Goal: Task Accomplishment & Management: Manage account settings

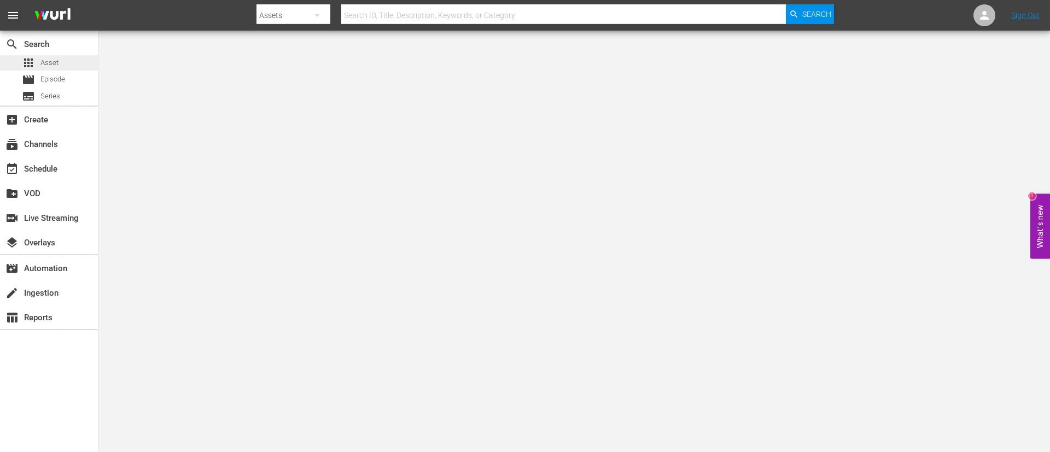
click at [74, 66] on div "apps Asset" at bounding box center [49, 62] width 98 height 15
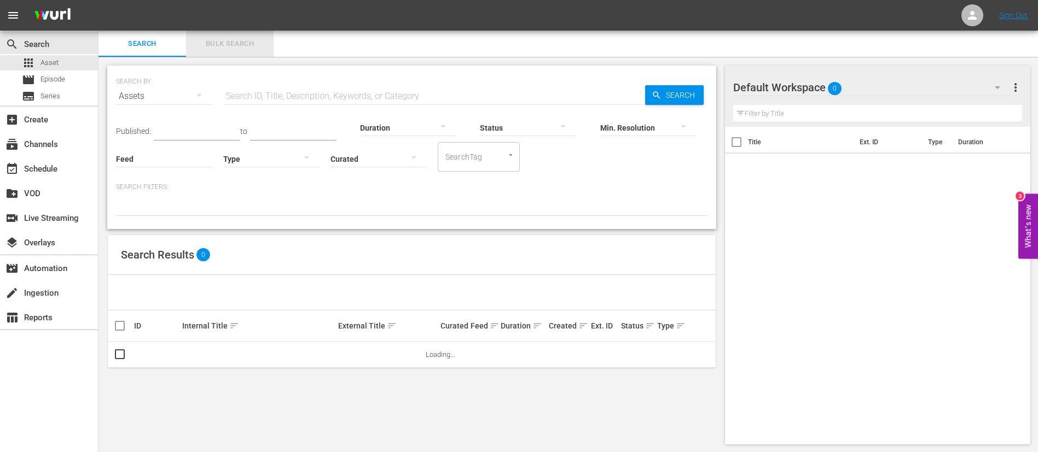
click at [253, 45] on span "Bulk Search" at bounding box center [230, 44] width 74 height 13
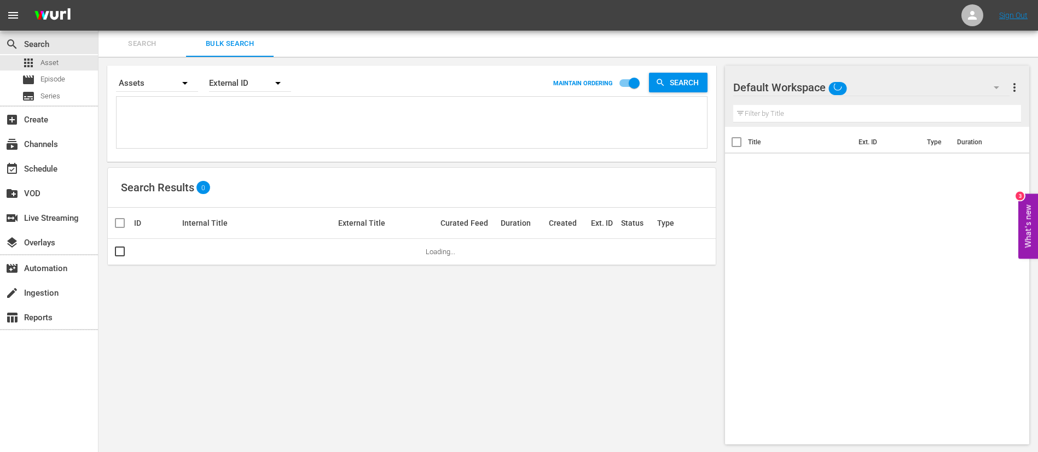
click at [248, 106] on textarea at bounding box center [412, 125] width 587 height 50
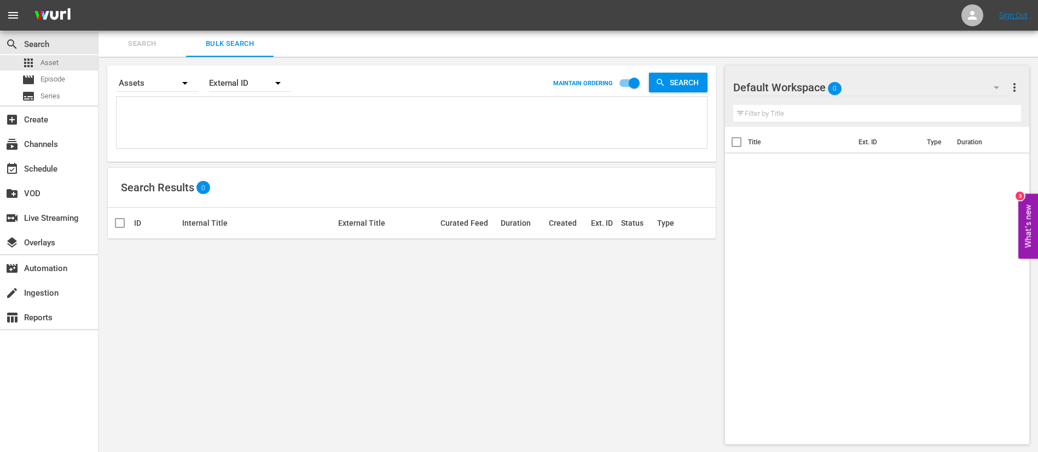
paste textarea "93211_ENG 93161_ENG 87585_ENG 88508_ENG 88509_ENG 84690_ENG 84672_ENG 142368_EN…"
type textarea "93211_ENG 93161_ENG 87585_ENG 88508_ENG 88509_ENG 84690_ENG 84672_ENG 142368_EN…"
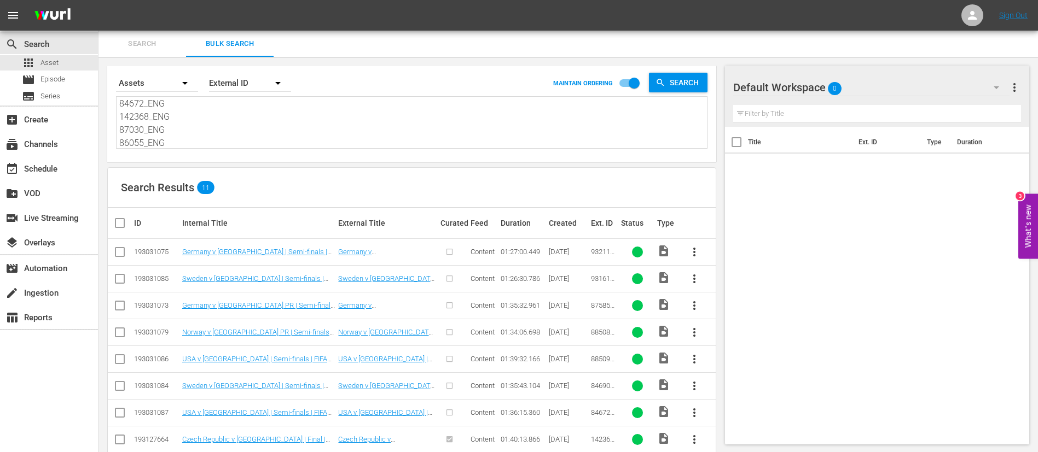
type textarea "93211_ENG 93161_ENG 87585_ENG 88508_ENG 88509_ENG 84690_ENG 84672_ENG 142368_EN…"
click at [126, 226] on input "checkbox" at bounding box center [124, 223] width 22 height 13
checkbox input "true"
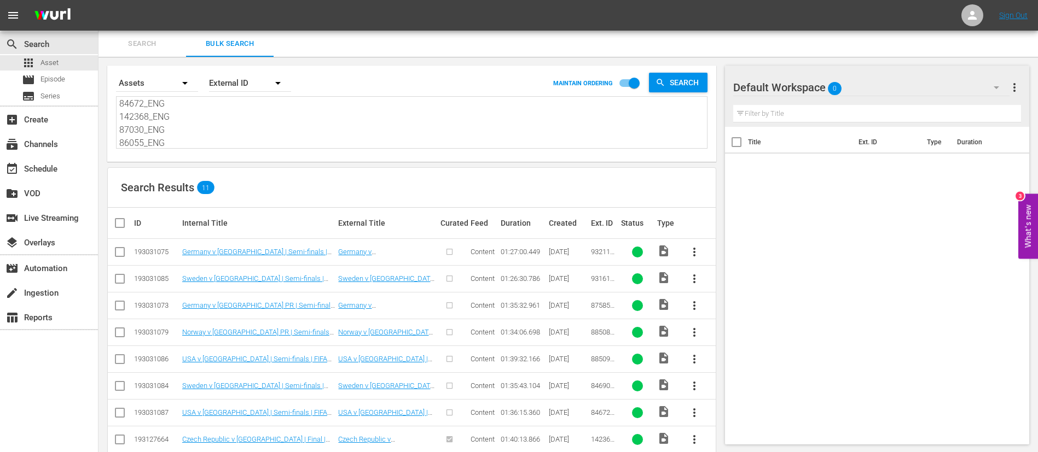
checkbox input "true"
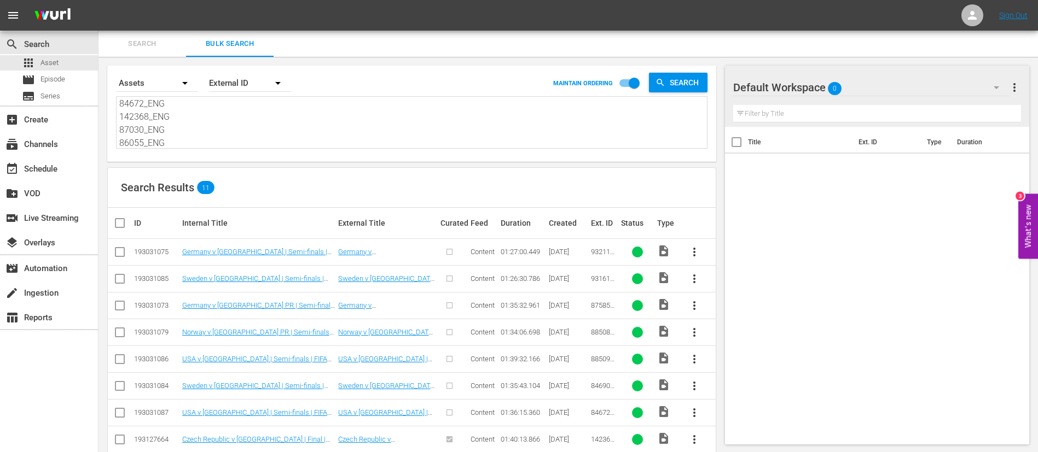
checkbox input "true"
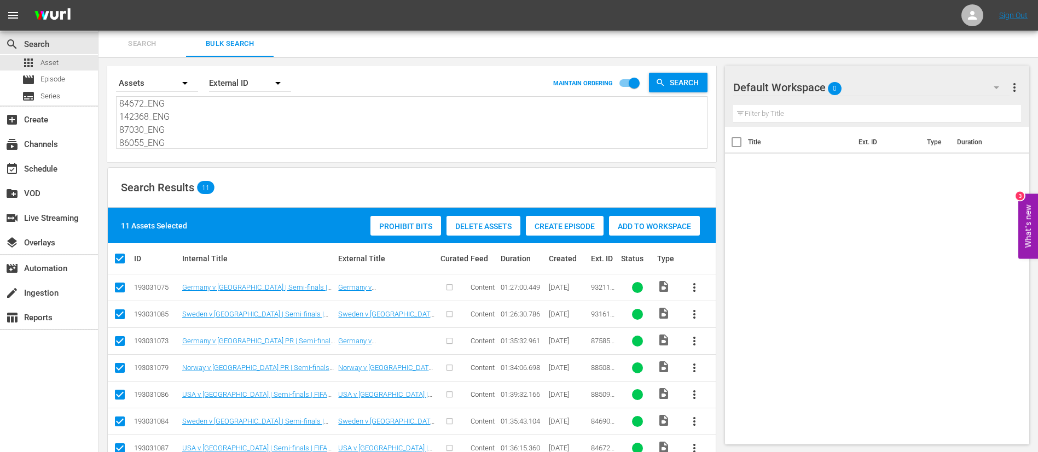
click at [576, 225] on span "Create Episode" at bounding box center [565, 226] width 78 height 9
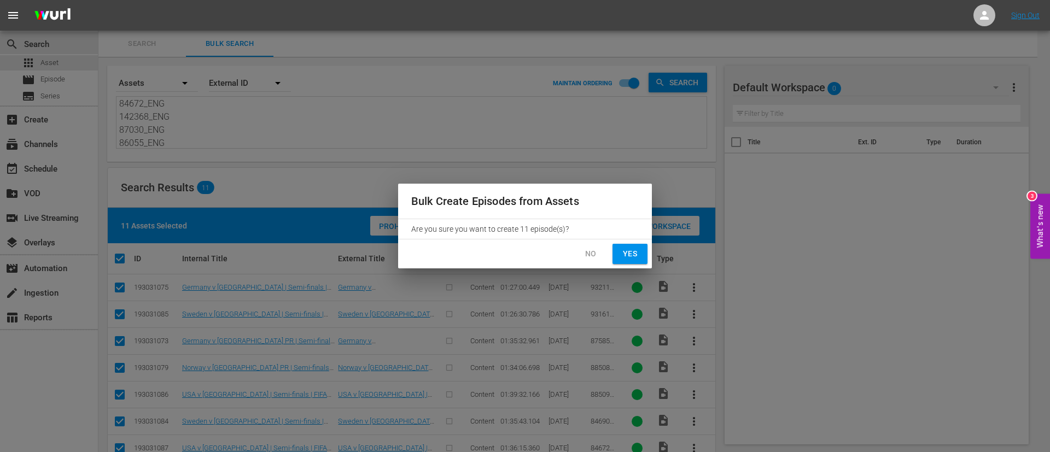
click at [634, 253] on span "Yes" at bounding box center [630, 254] width 18 height 14
checkbox input "false"
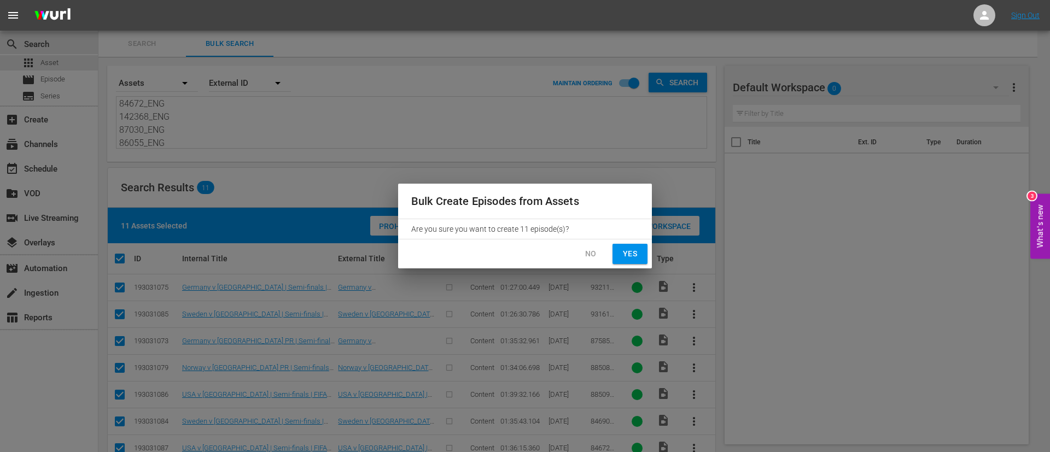
checkbox input "false"
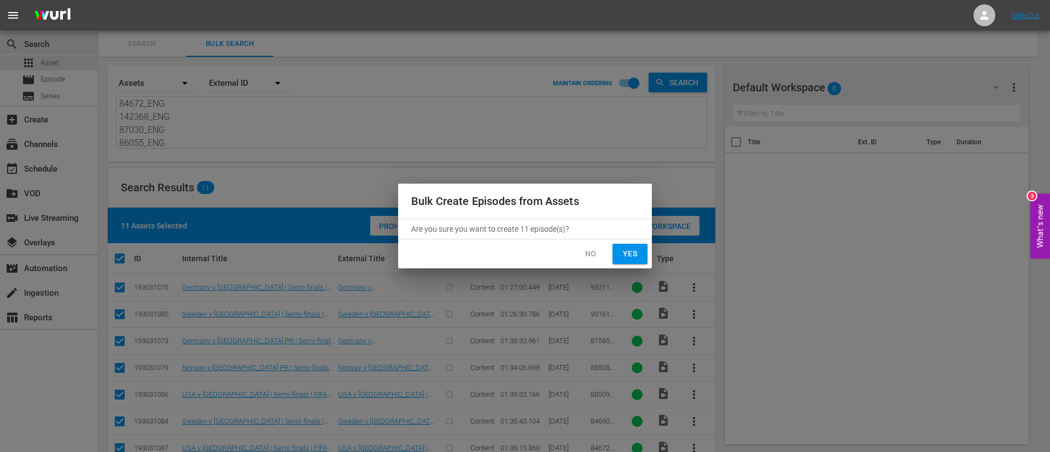
checkbox input "false"
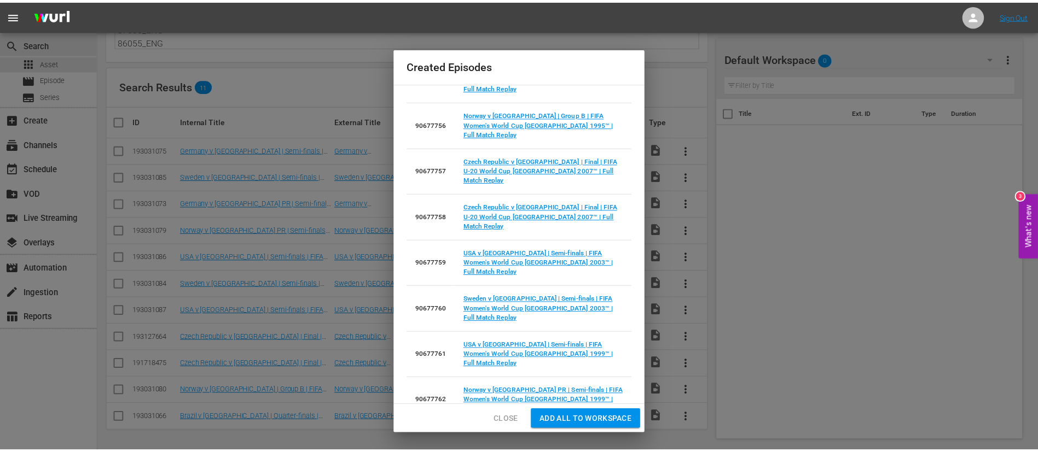
scroll to position [118, 0]
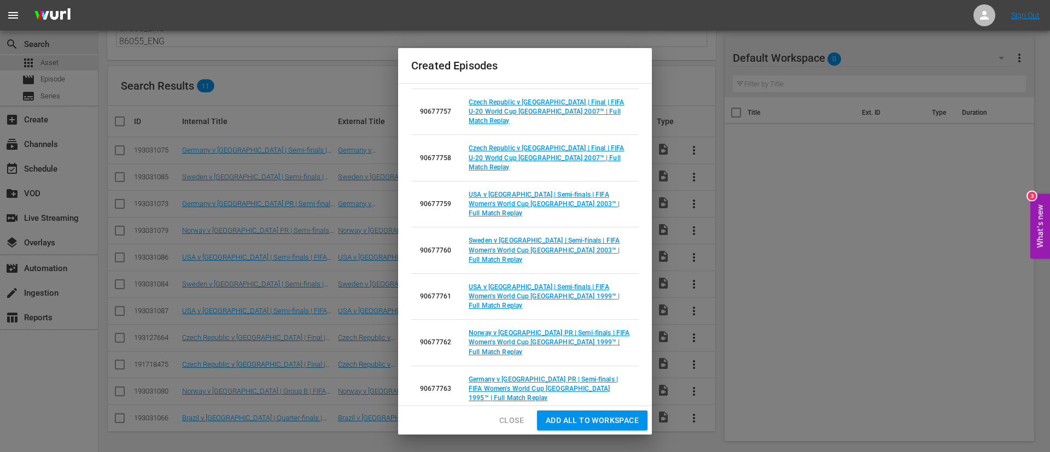
click at [601, 424] on span "Add all to Workspace" at bounding box center [592, 421] width 93 height 14
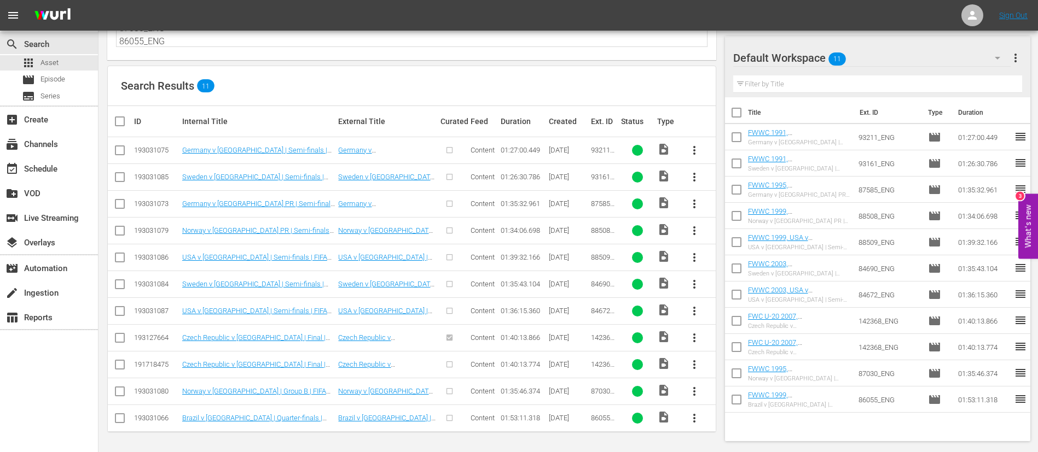
click at [738, 315] on input "checkbox" at bounding box center [736, 323] width 23 height 23
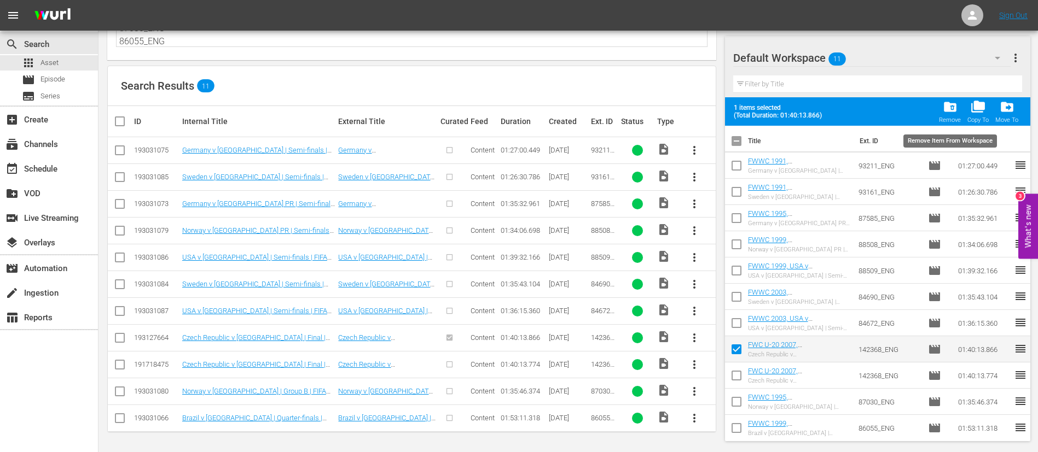
click at [953, 112] on span "folder_delete" at bounding box center [949, 107] width 15 height 15
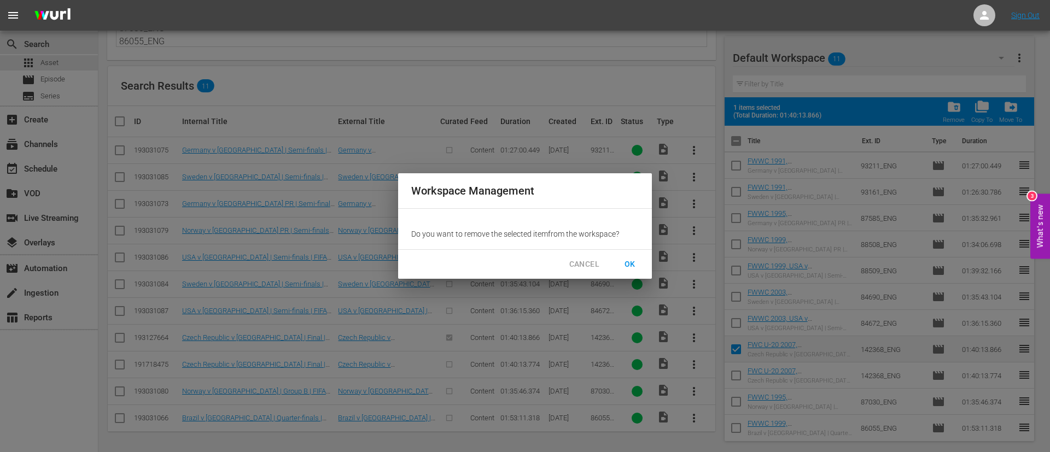
click at [632, 263] on span "OK" at bounding box center [630, 265] width 18 height 14
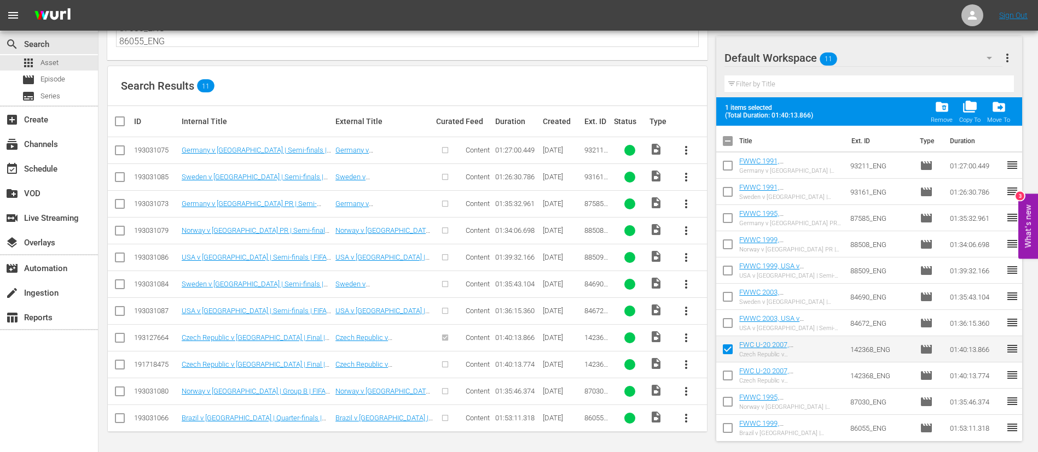
checkbox input "false"
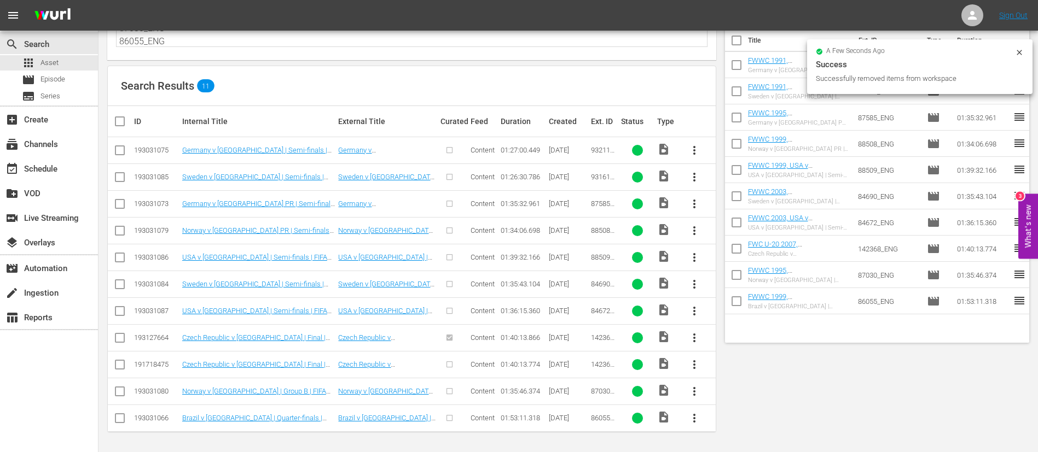
scroll to position [0, 0]
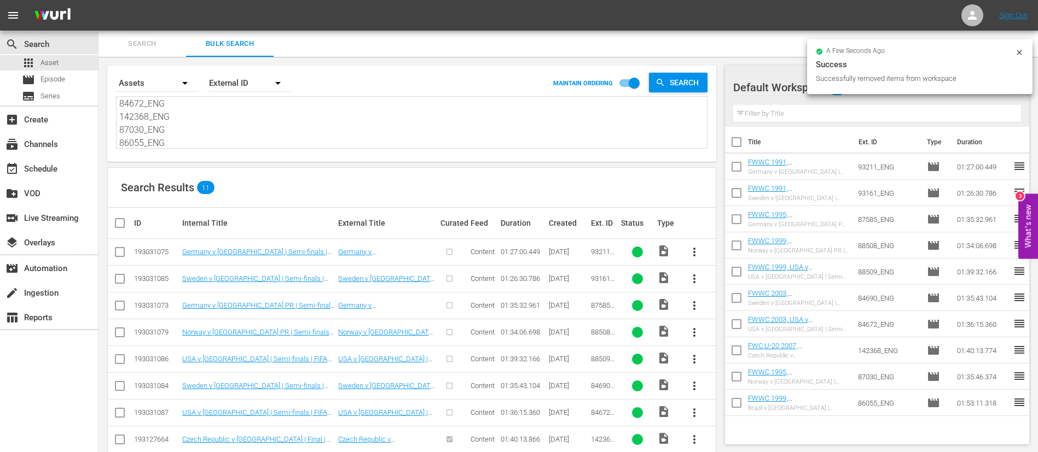
click at [135, 55] on button "Search" at bounding box center [142, 44] width 88 height 26
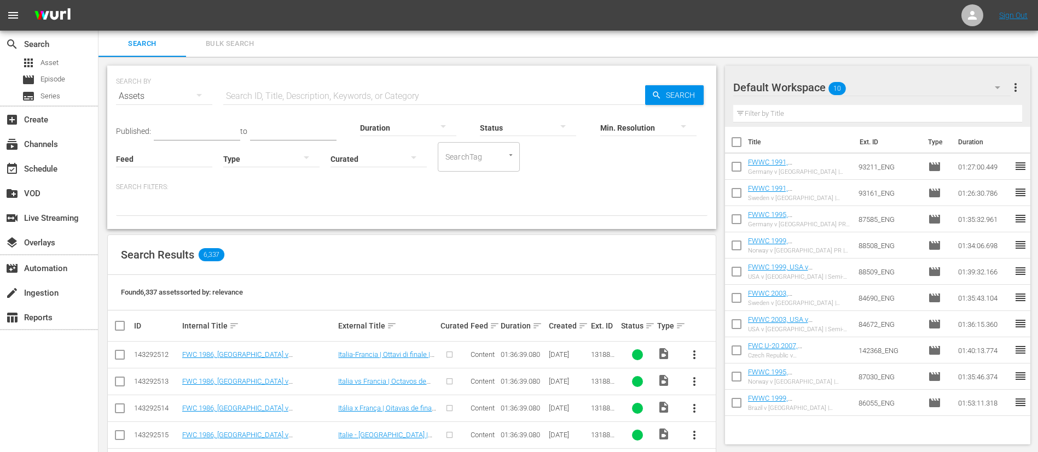
click at [69, 71] on div "apps Asset movie Episode subtitles Series" at bounding box center [49, 79] width 98 height 49
click at [68, 75] on div "movie Episode" at bounding box center [49, 79] width 98 height 15
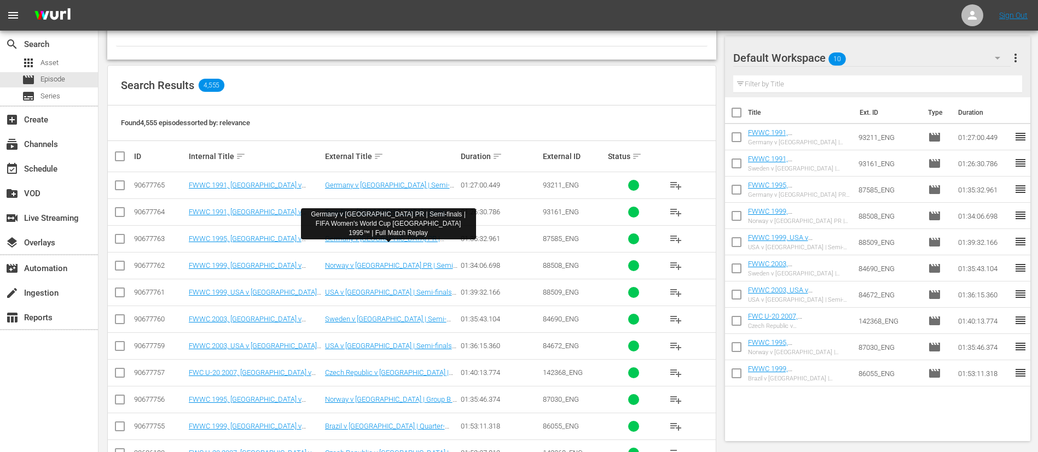
scroll to position [164, 0]
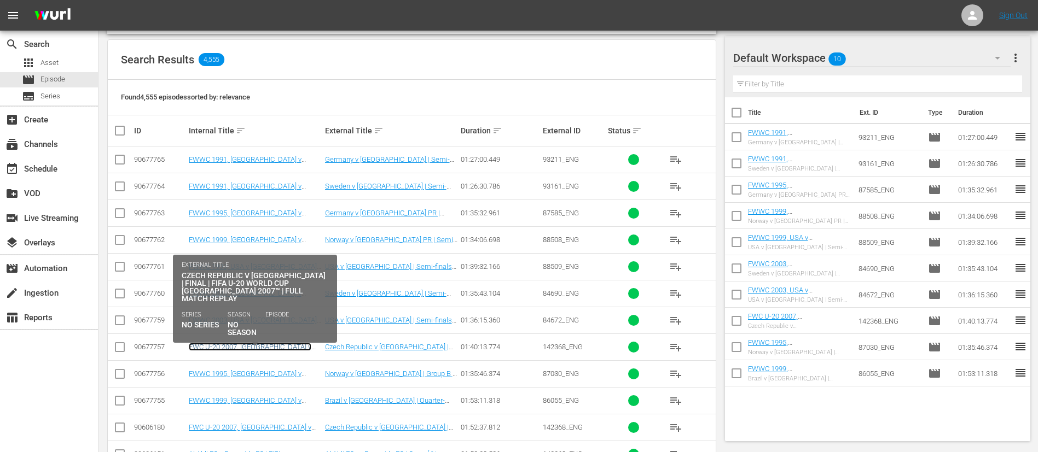
click at [287, 345] on link "FWC U-20 2007, Czech Republic v Argentina, Final - FMR (EN)" at bounding box center [250, 351] width 123 height 16
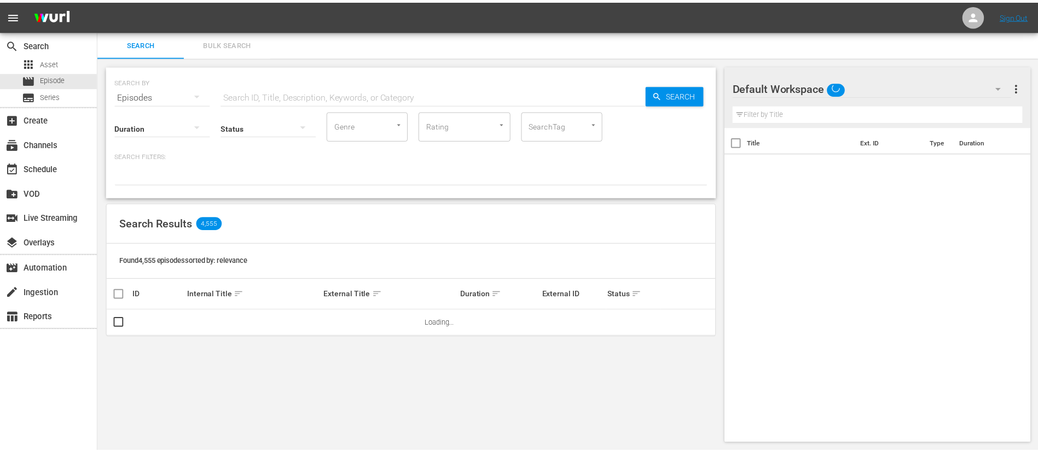
scroll to position [1, 0]
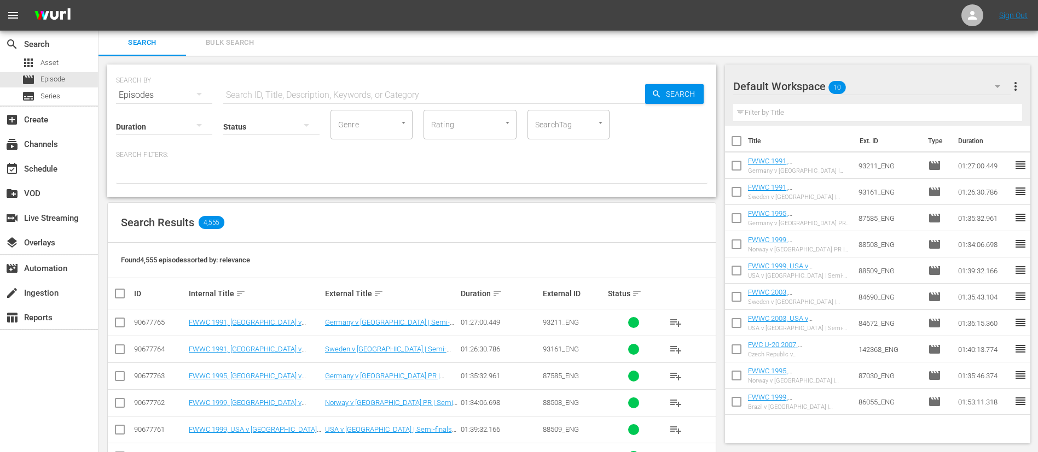
click at [731, 142] on input "checkbox" at bounding box center [736, 143] width 23 height 23
checkbox input "true"
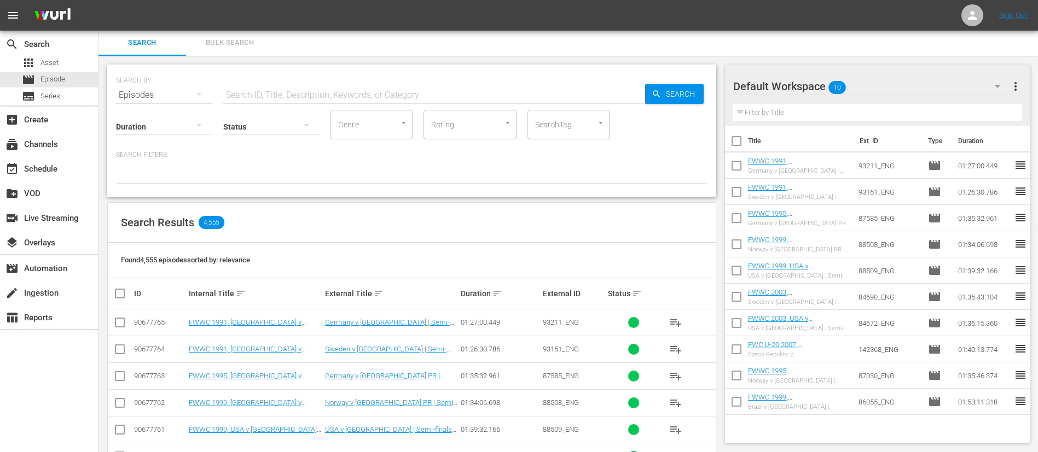
checkbox input "true"
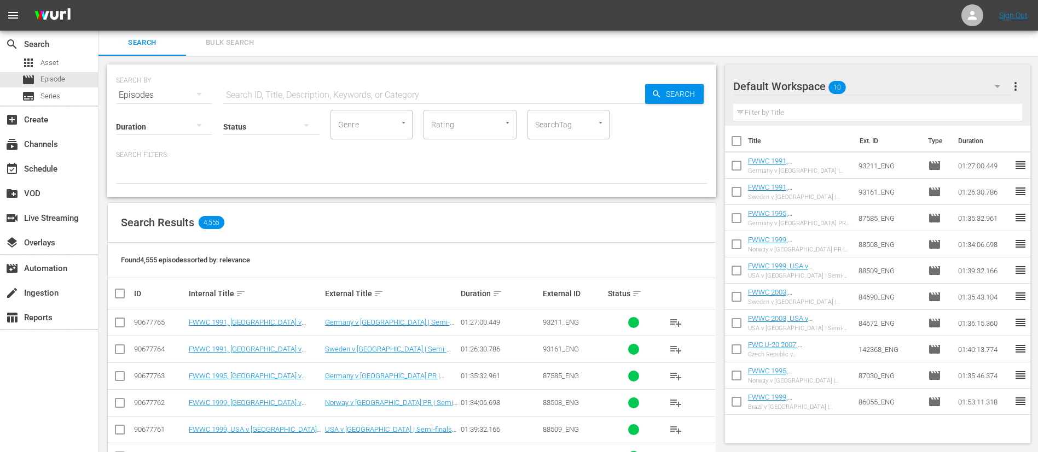
checkbox input "true"
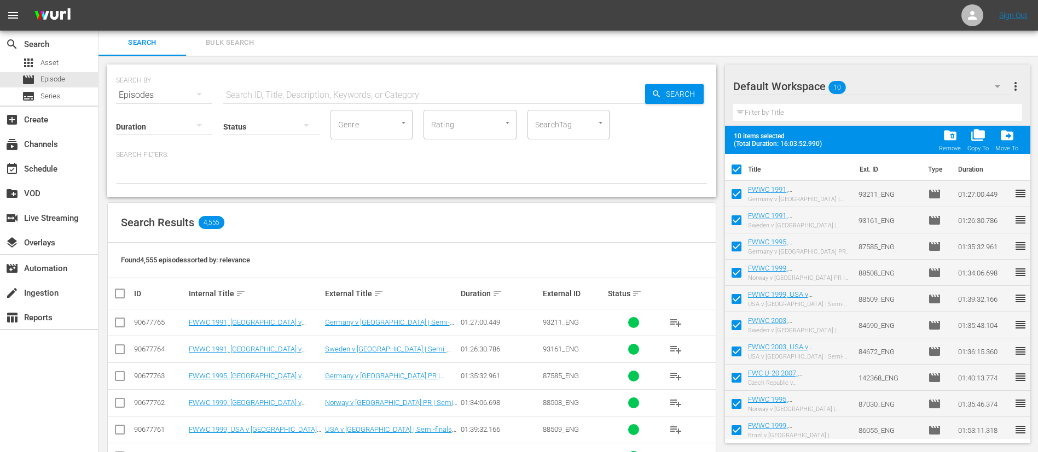
click at [1016, 90] on span "more_vert" at bounding box center [1015, 86] width 13 height 13
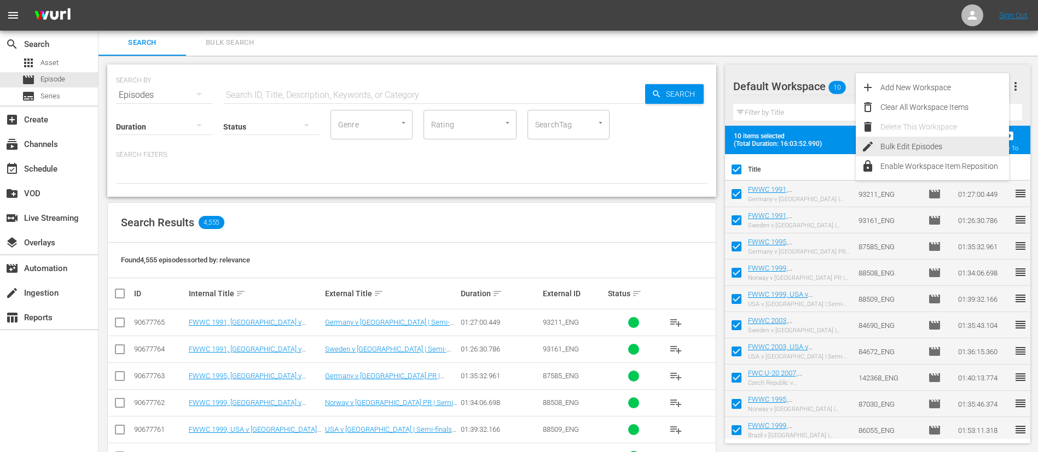
click at [959, 149] on div "Bulk Edit Episodes" at bounding box center [944, 147] width 129 height 20
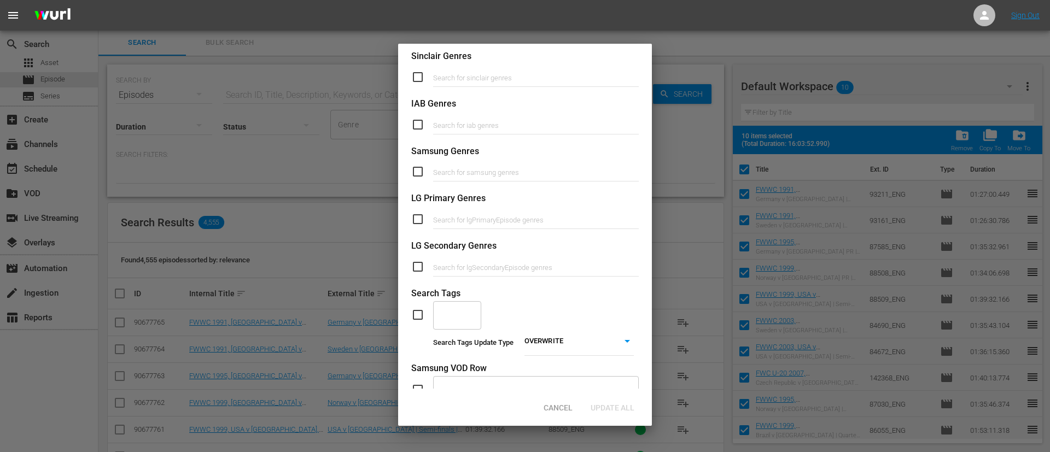
scroll to position [415, 0]
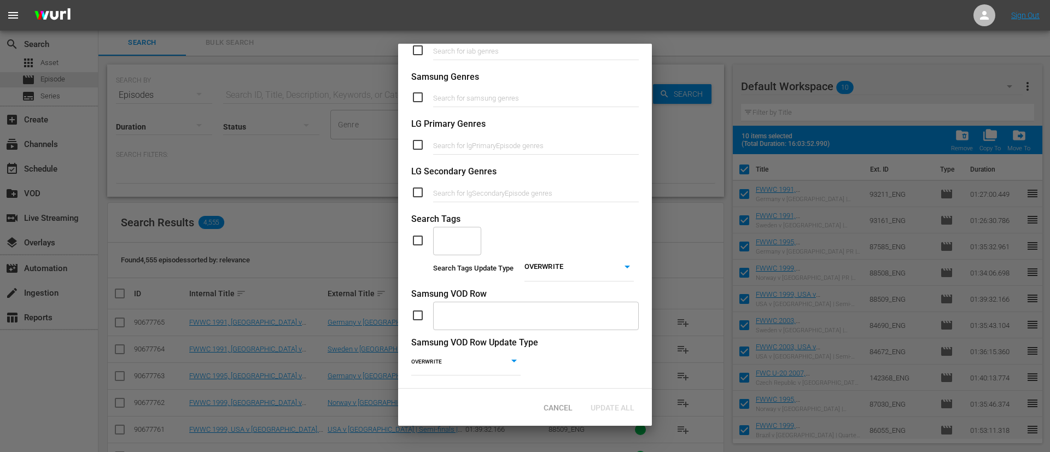
click at [421, 234] on input "checkbox" at bounding box center [422, 240] width 22 height 13
checkbox input "true"
click at [456, 231] on input "text" at bounding box center [449, 241] width 22 height 20
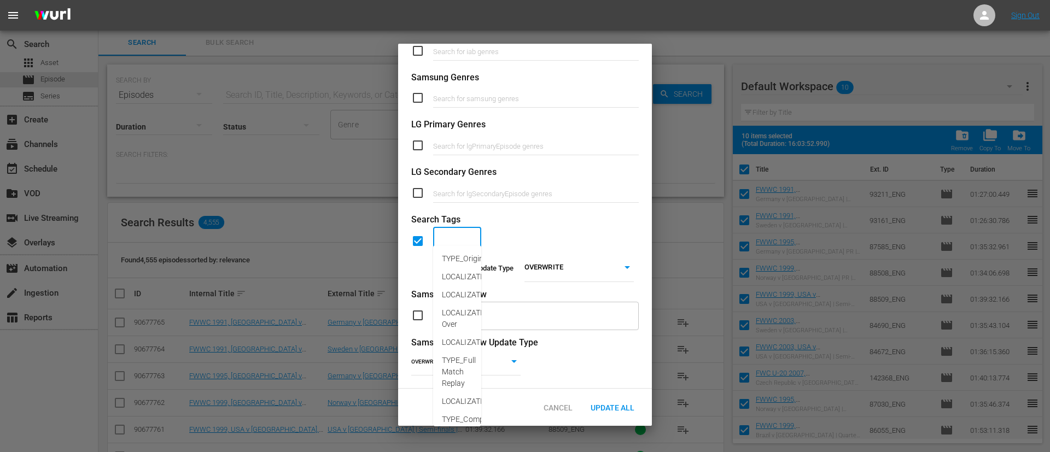
scroll to position [415, 0]
type input "f"
click at [468, 278] on span "TYPE_Full Match Replay" at bounding box center [459, 288] width 34 height 34
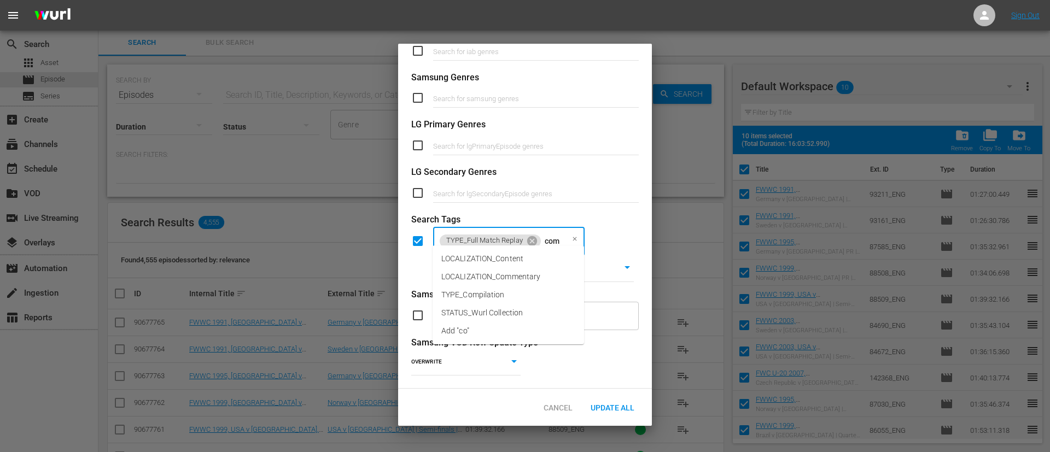
type input "comm"
click at [527, 256] on span "LOCALIZATION_Commentary" at bounding box center [490, 258] width 99 height 11
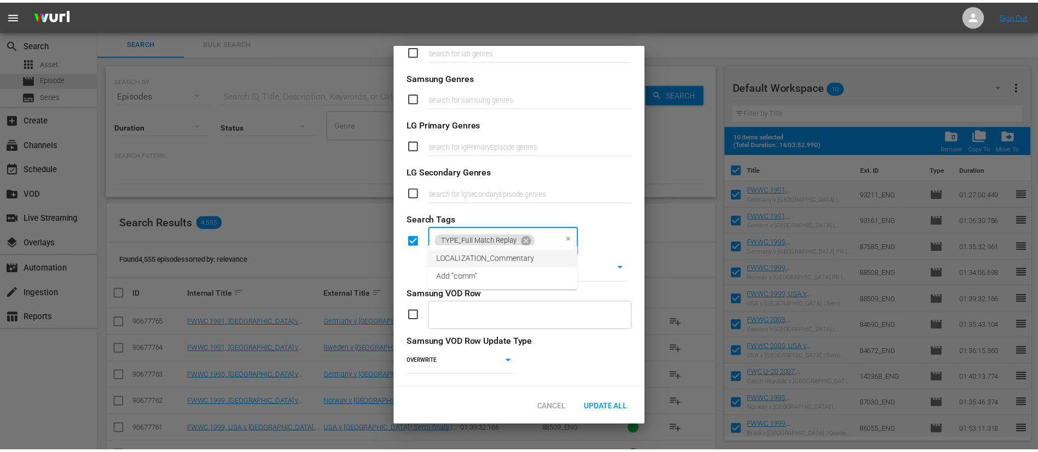
scroll to position [0, 0]
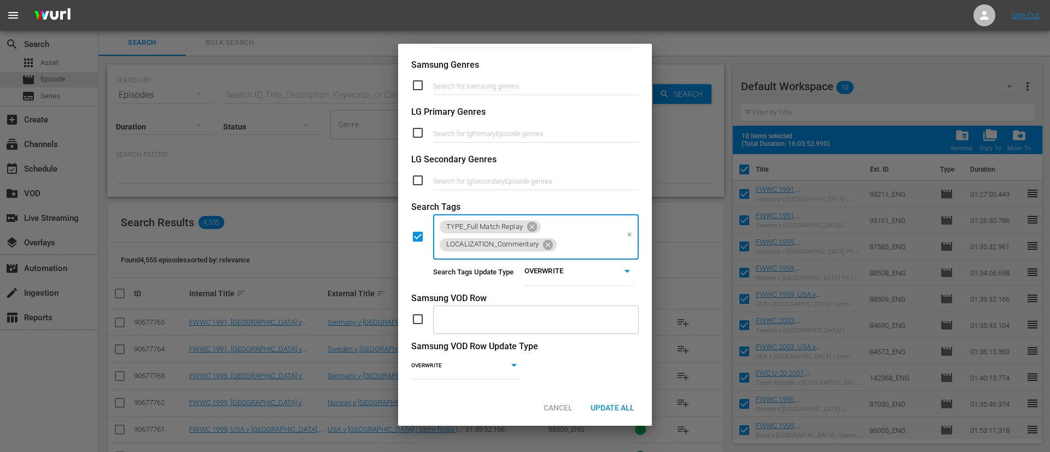
click at [598, 272] on body "menu Sign Out search Search apps Asset movie Episode subtitles Series add_box C…" at bounding box center [525, 225] width 1050 height 452
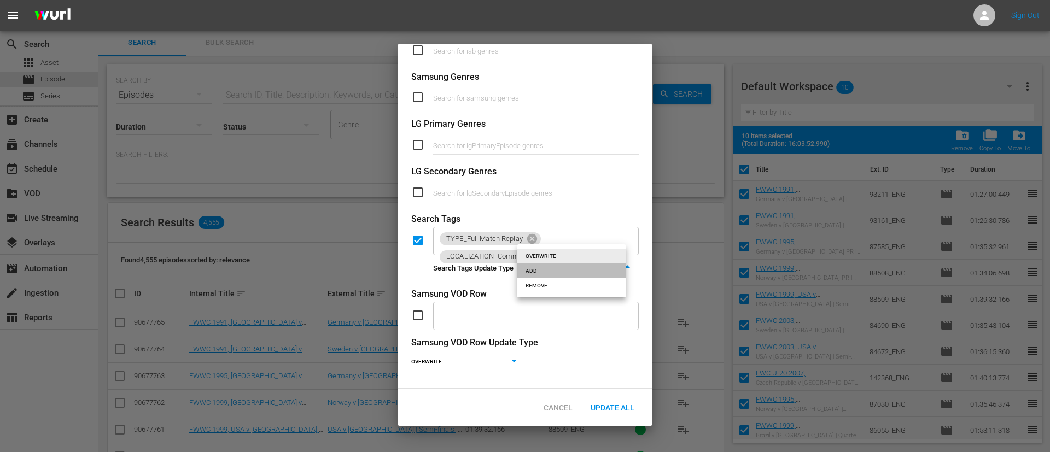
click at [596, 274] on li "ADD" at bounding box center [571, 271] width 109 height 15
type input "ADD"
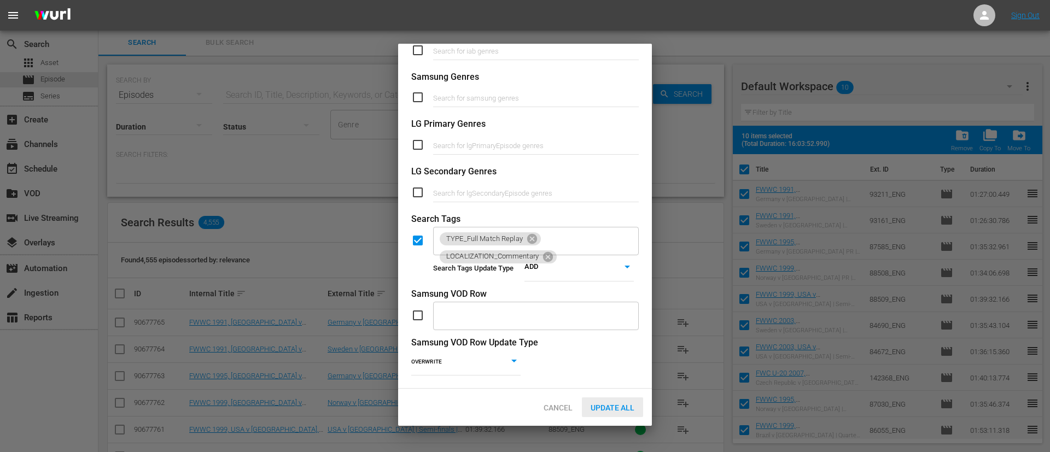
click at [607, 405] on span "Update All" at bounding box center [612, 408] width 61 height 9
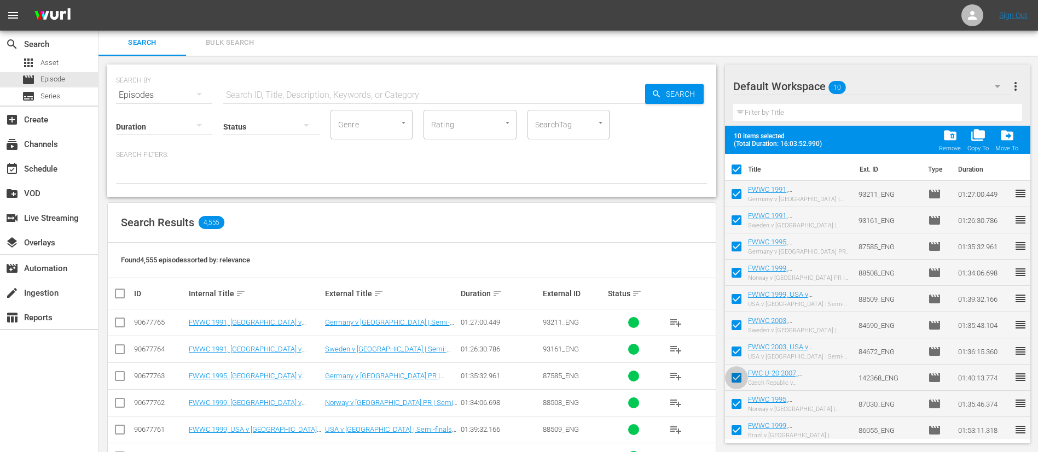
click at [739, 376] on input "checkbox" at bounding box center [736, 380] width 23 height 23
checkbox input "false"
click at [1018, 87] on span "more_vert" at bounding box center [1015, 86] width 13 height 13
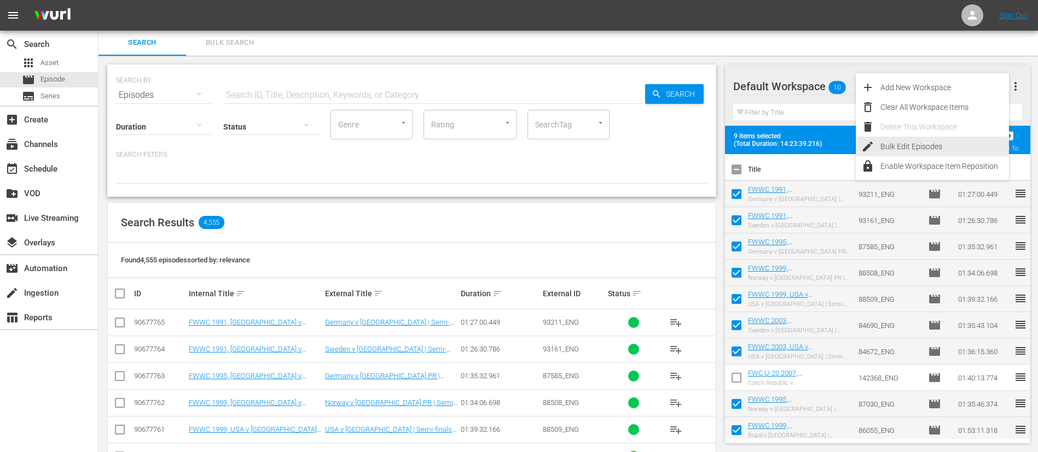
click at [934, 142] on div "Bulk Edit Episodes" at bounding box center [944, 147] width 129 height 20
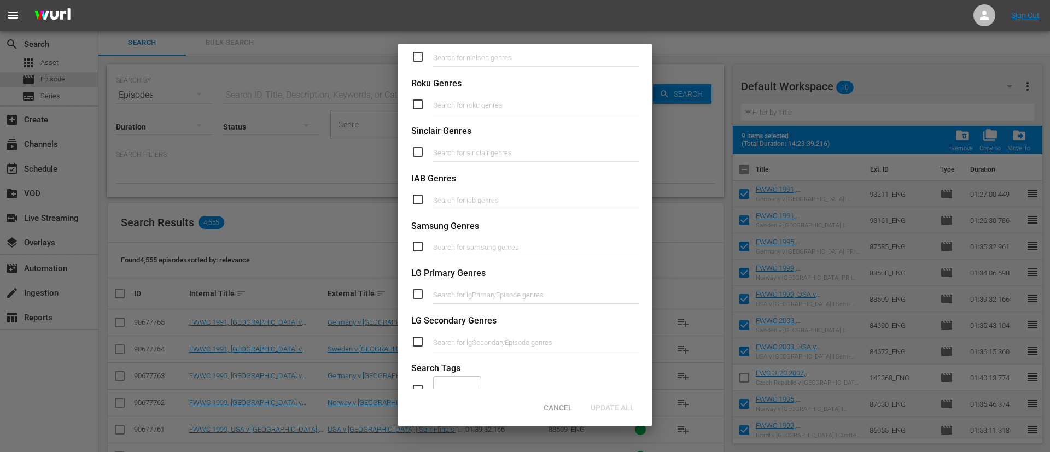
scroll to position [415, 0]
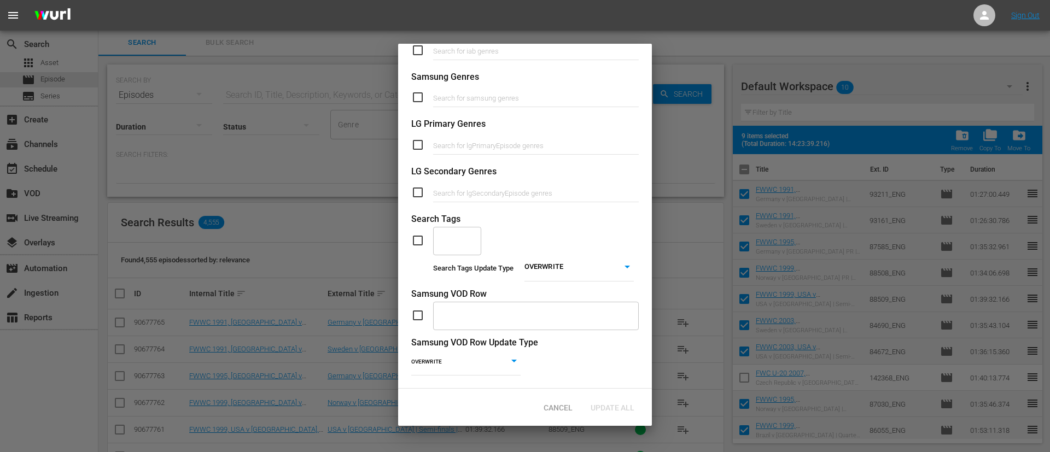
click at [421, 234] on input "checkbox" at bounding box center [422, 240] width 22 height 13
checkbox input "true"
click at [440, 231] on input "text" at bounding box center [449, 241] width 22 height 20
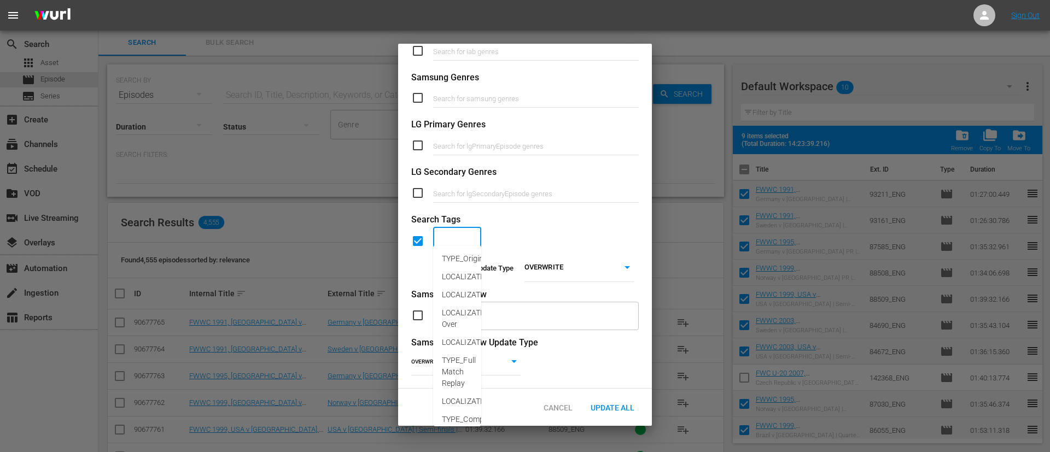
scroll to position [415, 0]
type input "wom"
click at [462, 263] on span "CATEGORY_Women" at bounding box center [476, 258] width 68 height 11
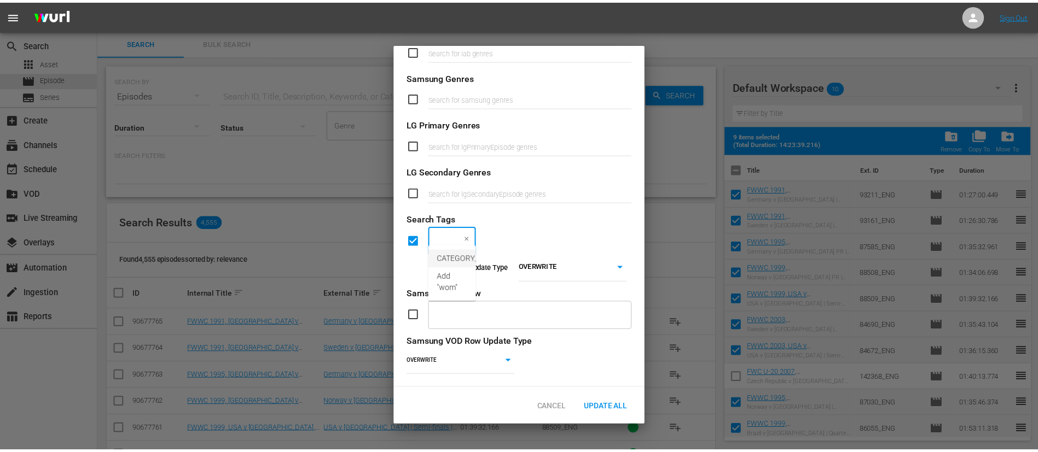
scroll to position [0, 0]
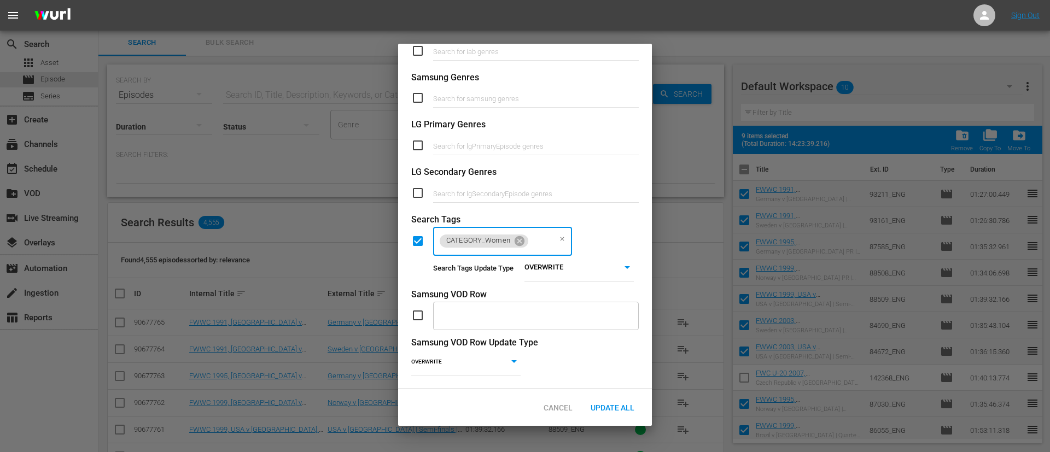
click at [560, 259] on body "menu Sign Out search Search apps Asset movie Episode subtitles Series add_box C…" at bounding box center [525, 225] width 1050 height 452
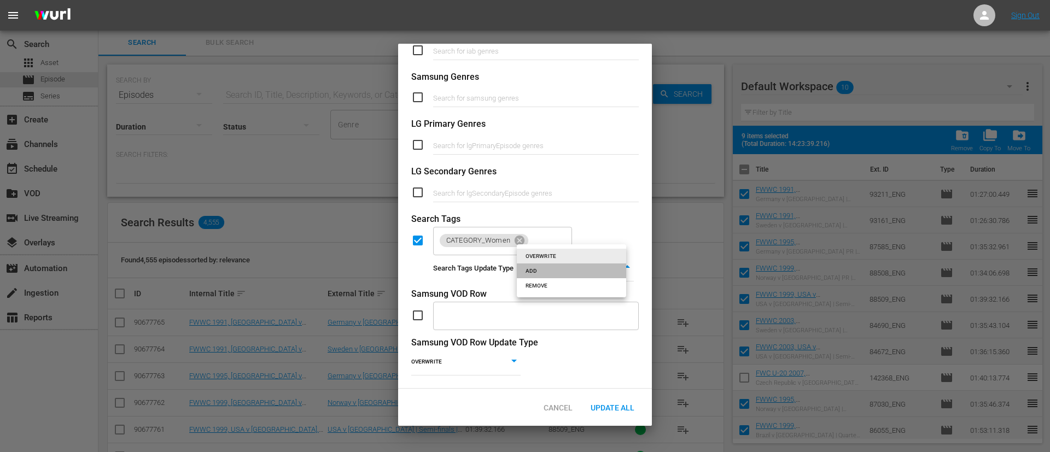
click at [551, 272] on li "ADD" at bounding box center [571, 271] width 109 height 15
type input "ADD"
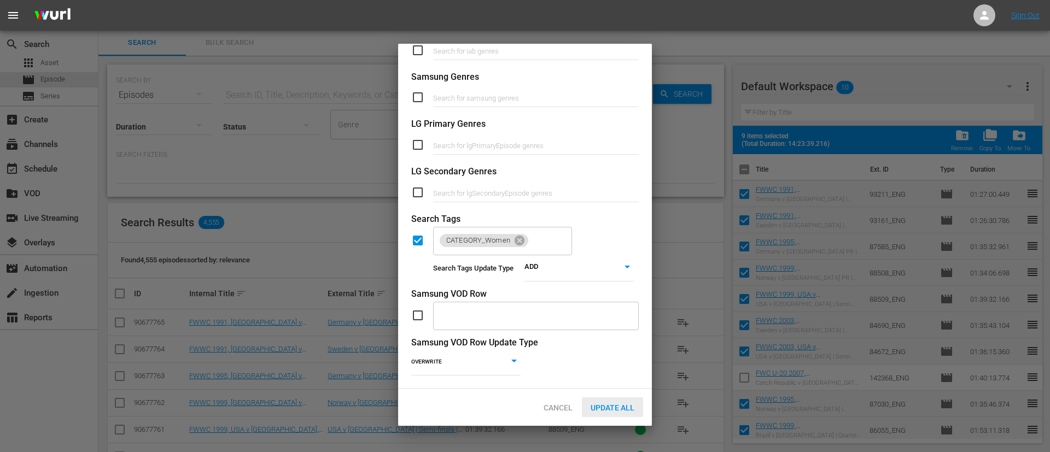
click at [601, 413] on div "Update All" at bounding box center [612, 408] width 61 height 20
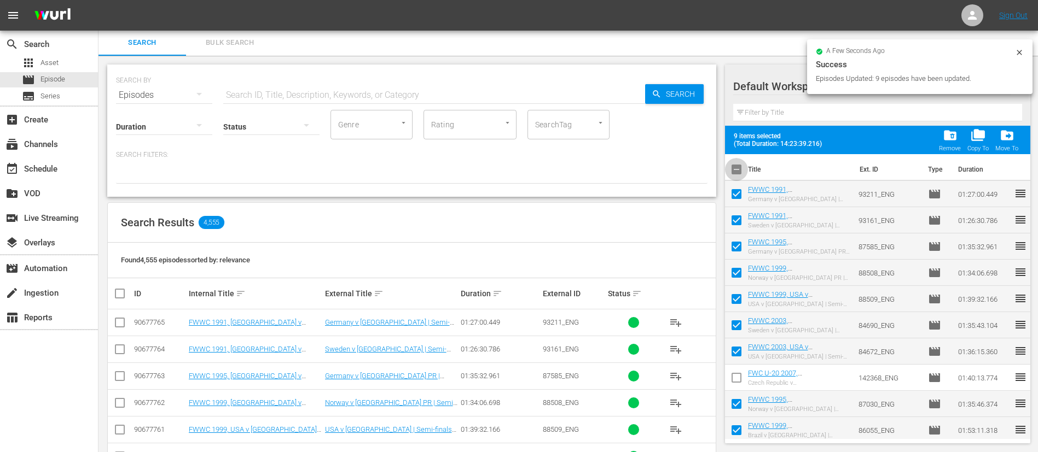
click at [738, 171] on input "checkbox" at bounding box center [736, 171] width 23 height 23
checkbox input "true"
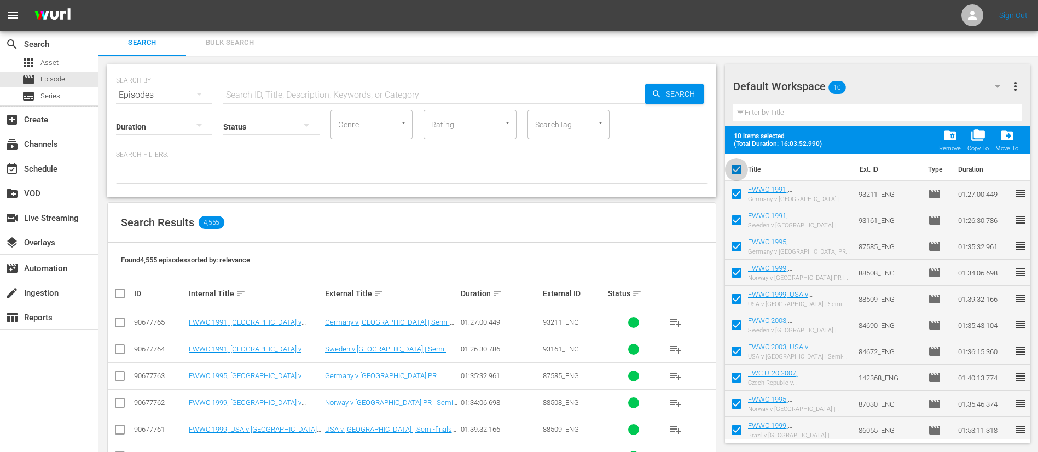
click at [738, 171] on input "checkbox" at bounding box center [736, 171] width 23 height 23
checkbox input "false"
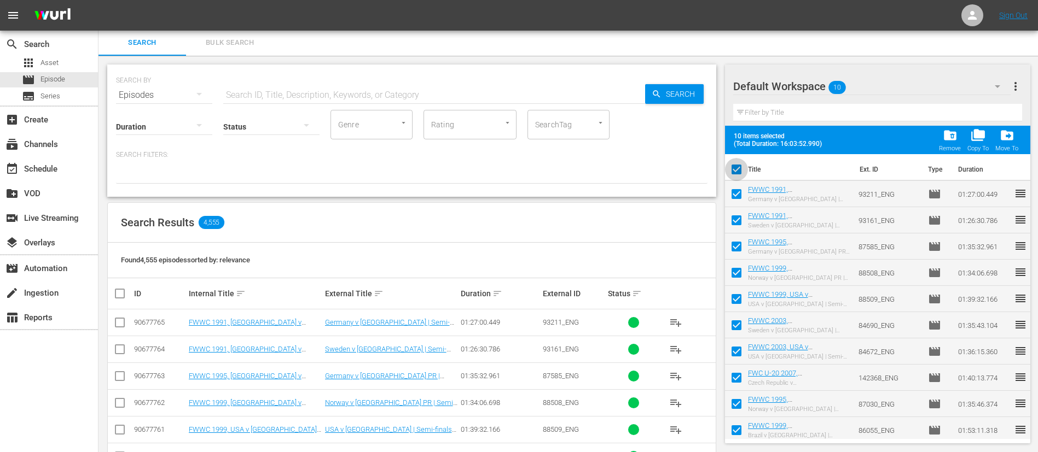
checkbox input "false"
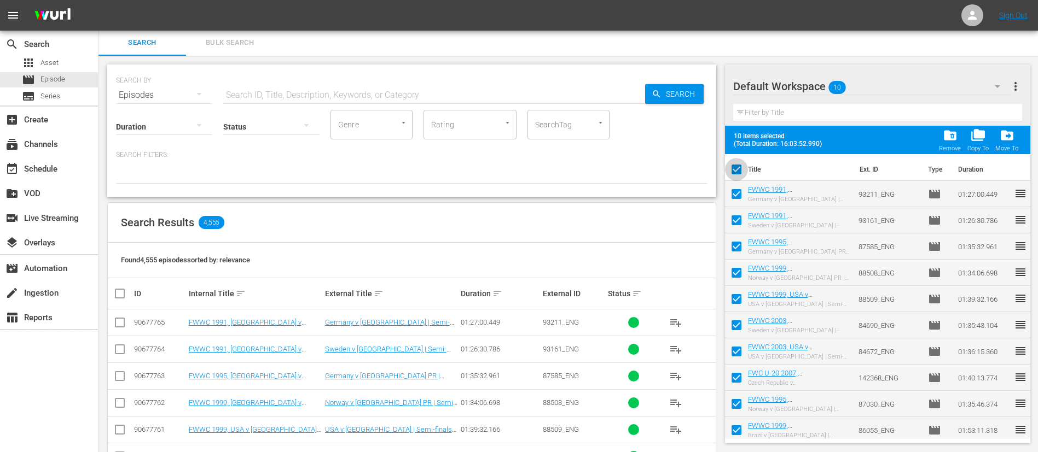
checkbox input "false"
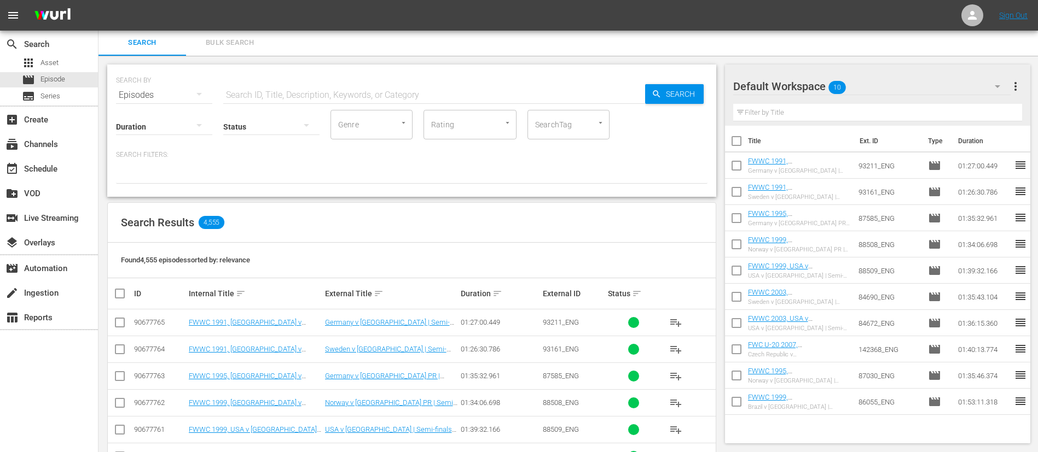
click at [738, 171] on input "checkbox" at bounding box center [736, 167] width 23 height 23
checkbox input "true"
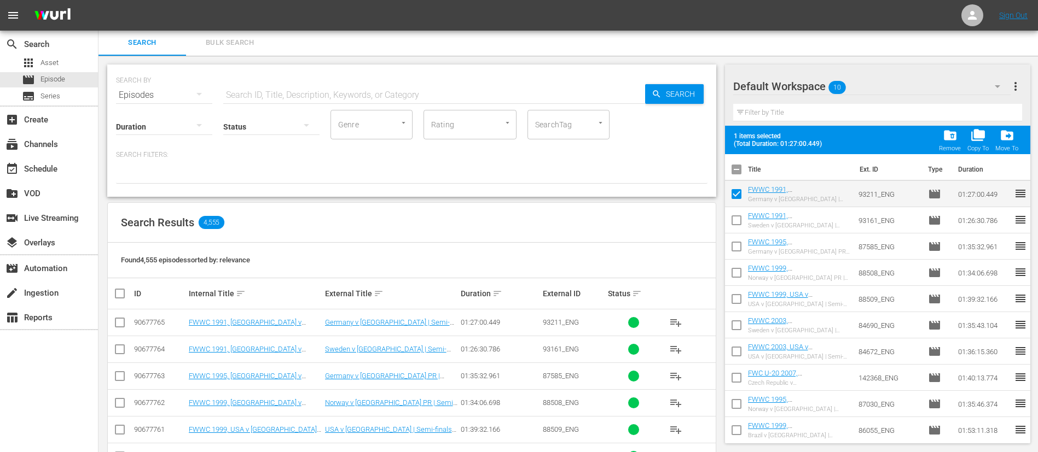
drag, startPoint x: 741, startPoint y: 300, endPoint x: 747, endPoint y: 307, distance: 9.0
click at [741, 300] on input "checkbox" at bounding box center [736, 301] width 23 height 23
checkbox input "true"
click at [736, 330] on input "checkbox" at bounding box center [736, 327] width 23 height 23
checkbox input "true"
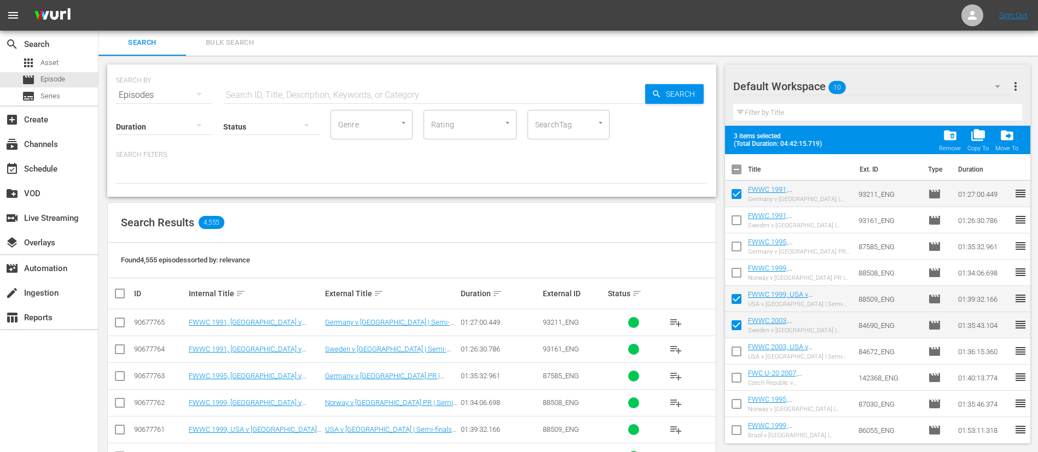
click at [735, 353] on input "checkbox" at bounding box center [736, 353] width 23 height 23
checkbox input "true"
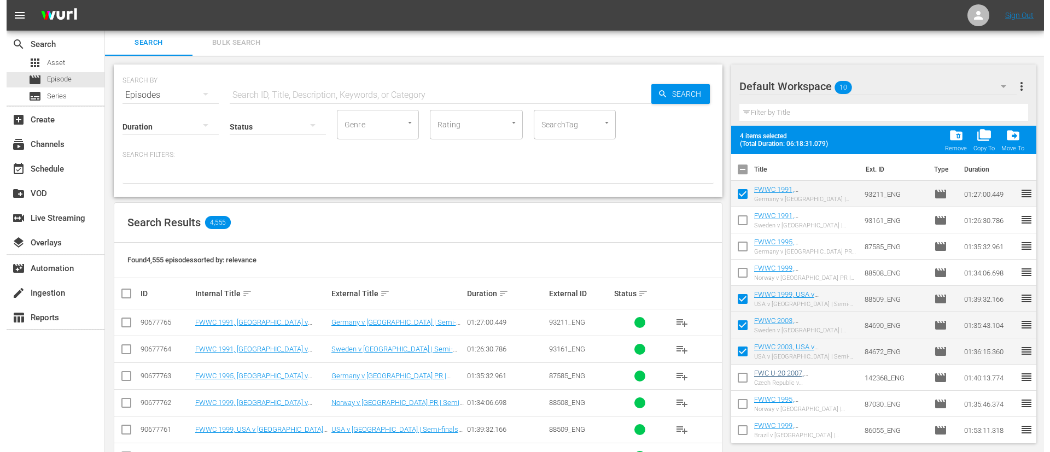
scroll to position [4, 0]
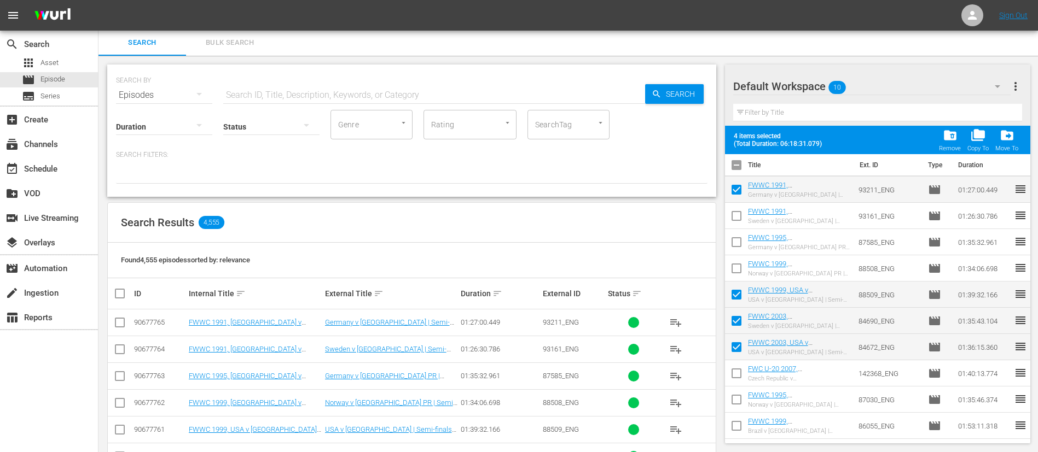
click at [1019, 88] on span "more_vert" at bounding box center [1015, 86] width 13 height 13
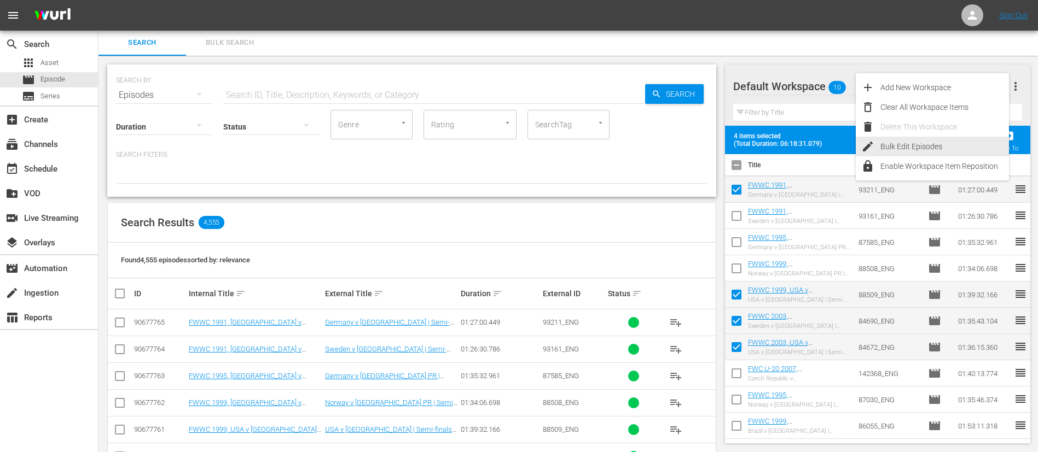
click at [938, 149] on div "Bulk Edit Episodes" at bounding box center [944, 147] width 129 height 20
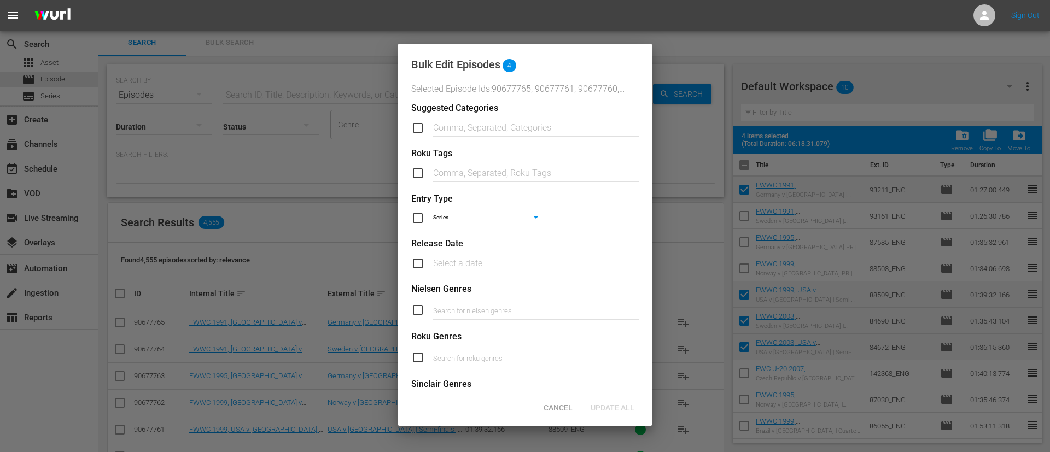
scroll to position [415, 0]
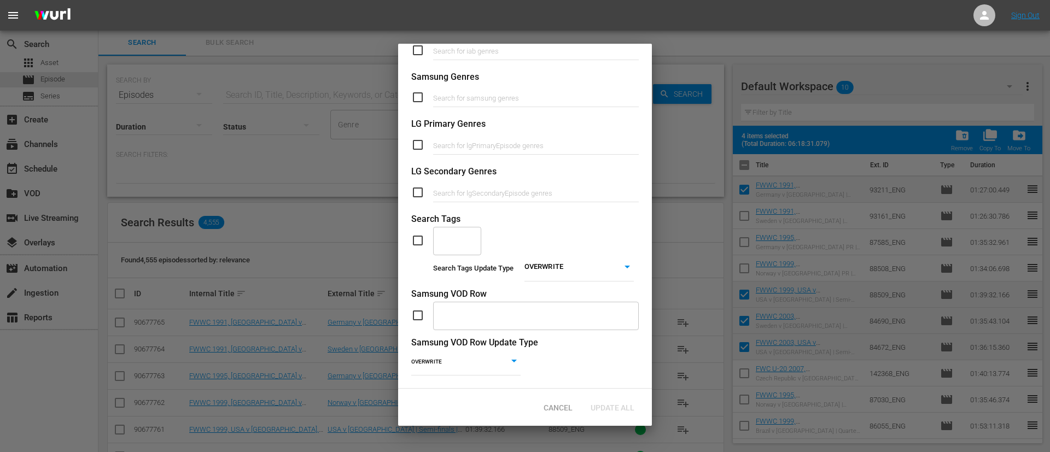
click at [417, 234] on input "checkbox" at bounding box center [422, 240] width 22 height 13
checkbox input "true"
click at [474, 235] on div "​" at bounding box center [457, 241] width 48 height 30
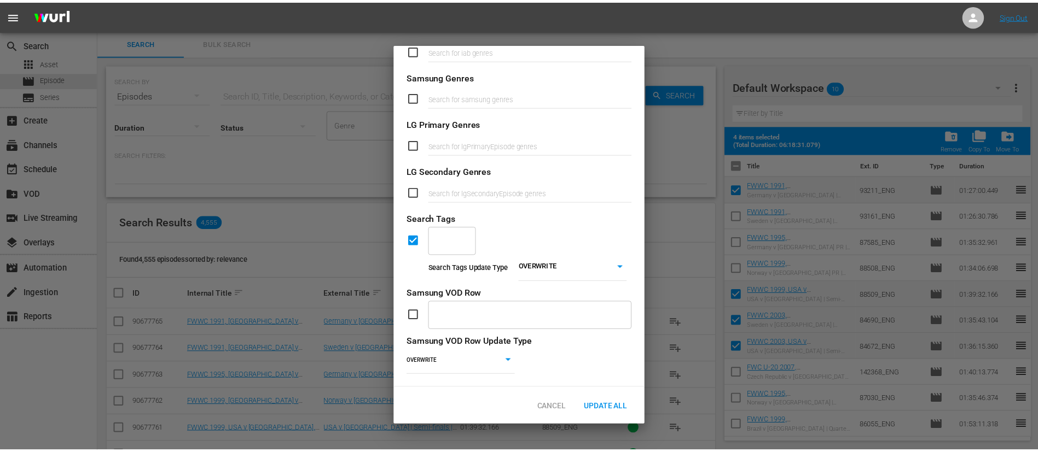
scroll to position [415, 0]
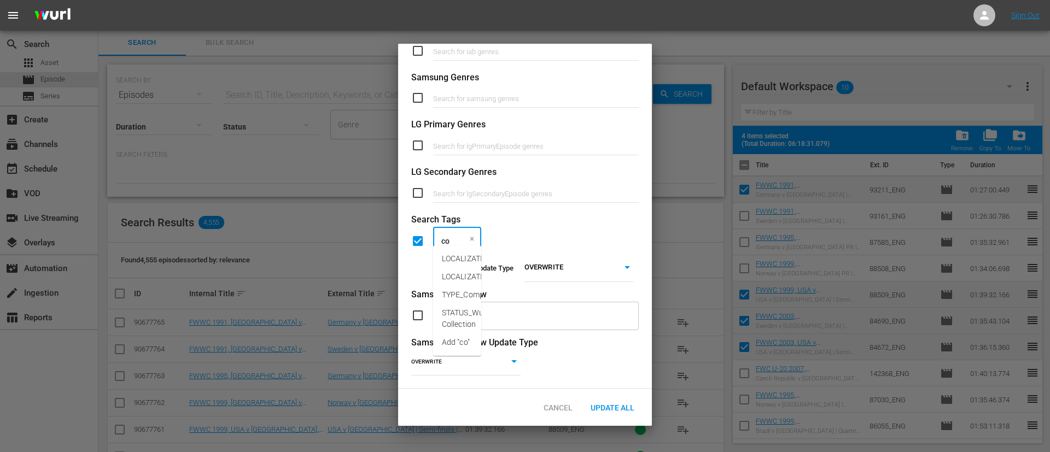
type input "con"
click at [474, 251] on li "LOCALIZATION_Content" at bounding box center [457, 259] width 48 height 18
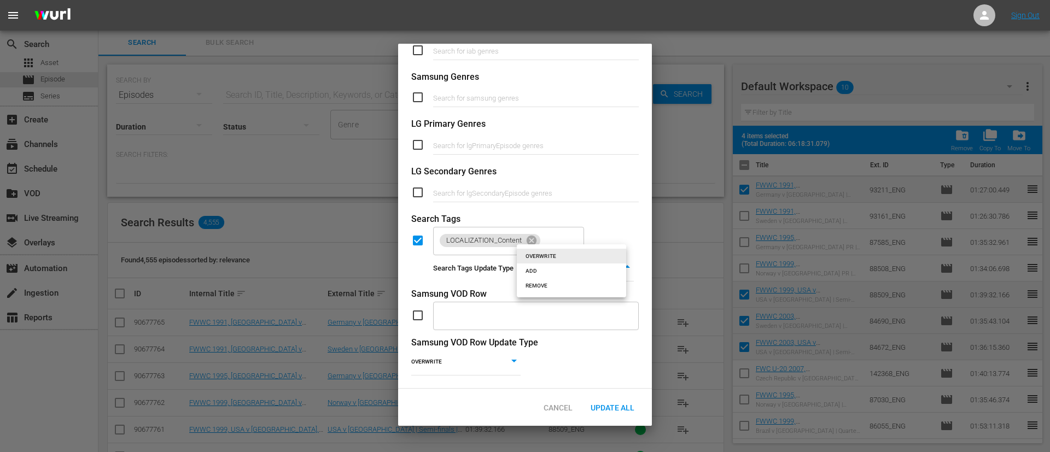
click at [539, 253] on body "menu Sign Out search Search apps Asset movie Episode subtitles Series add_box C…" at bounding box center [525, 225] width 1050 height 452
click at [562, 266] on li "ADD" at bounding box center [571, 271] width 109 height 15
type input "ADD"
click at [618, 404] on span "Update All" at bounding box center [612, 408] width 61 height 9
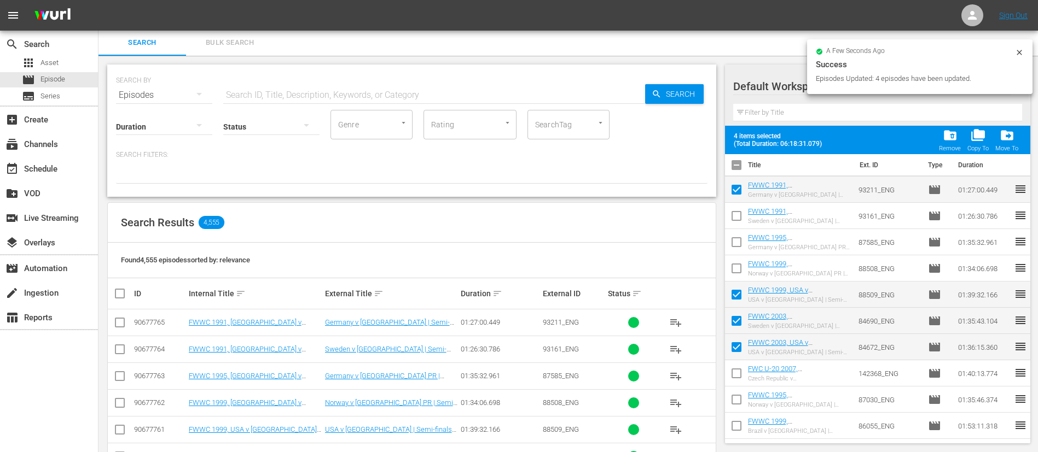
click at [736, 161] on input "checkbox" at bounding box center [736, 167] width 23 height 23
checkbox input "true"
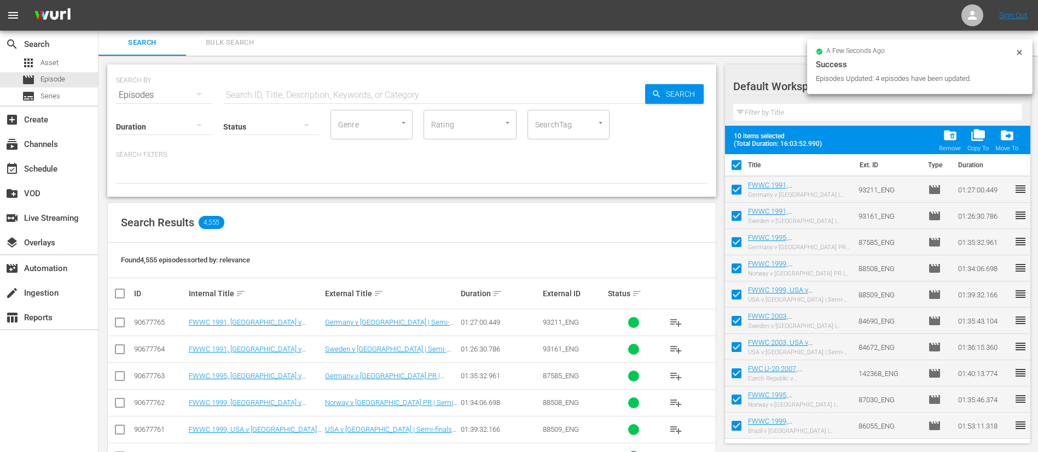
checkbox input "true"
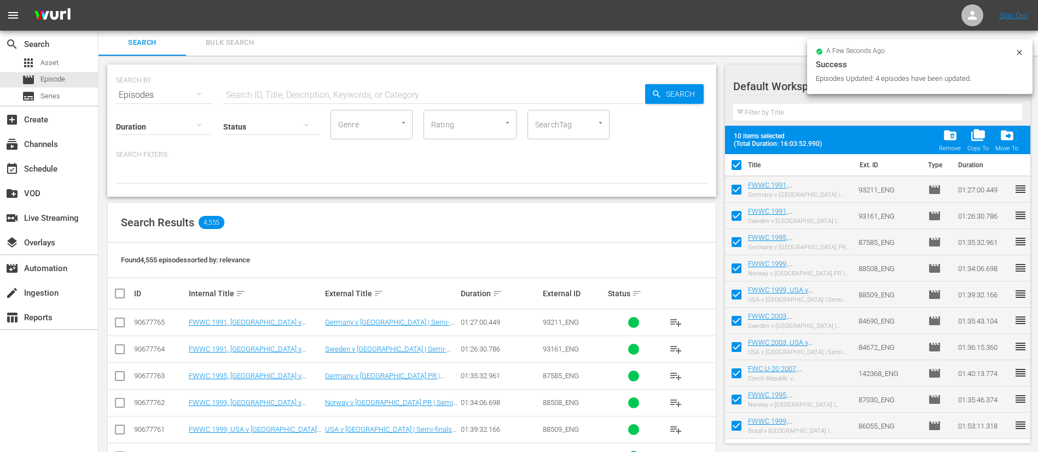
checkbox input "true"
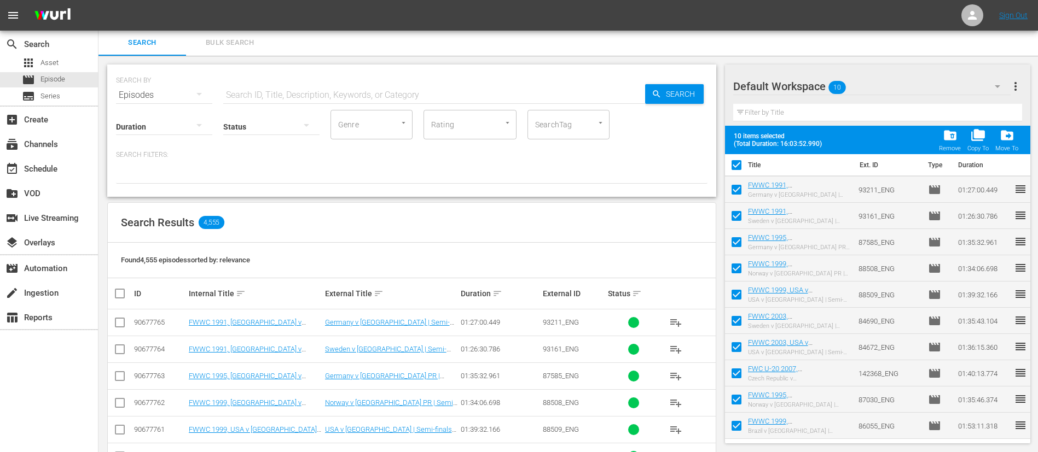
click at [737, 163] on input "checkbox" at bounding box center [736, 167] width 23 height 23
checkbox input "false"
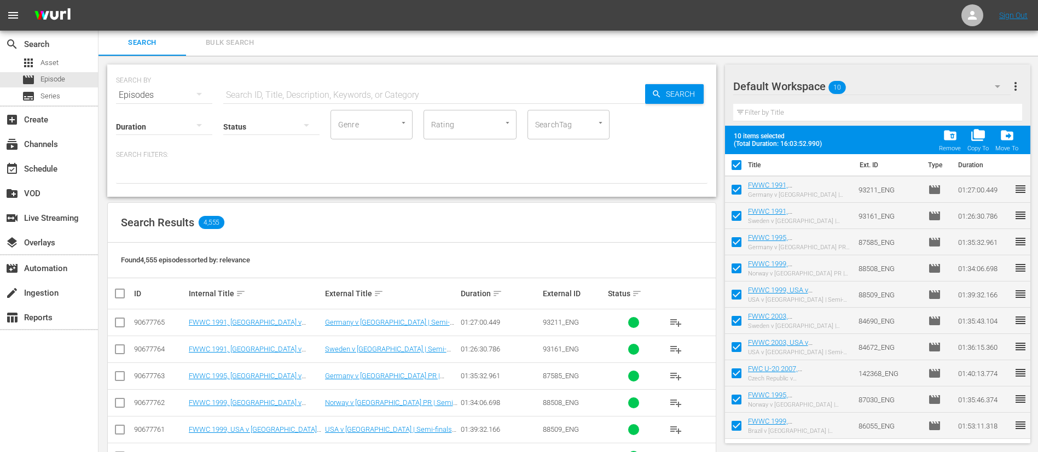
checkbox input "false"
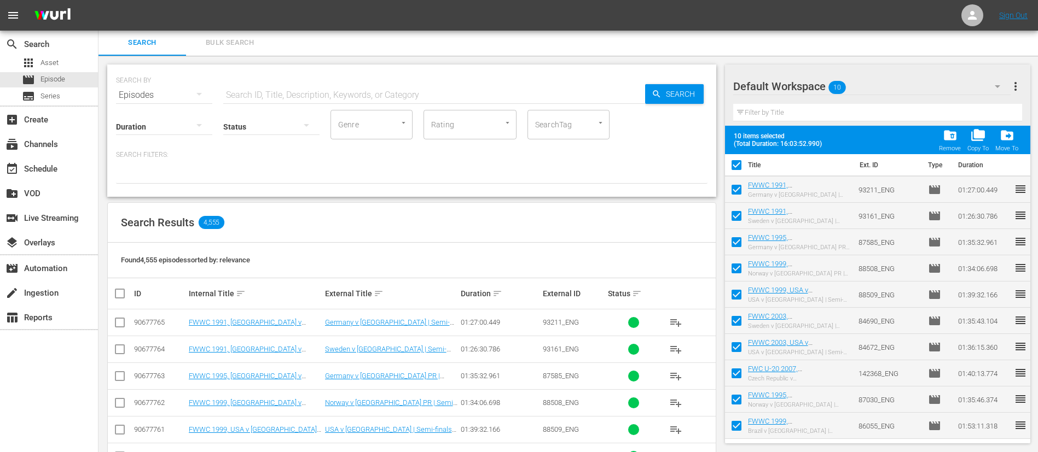
checkbox input "false"
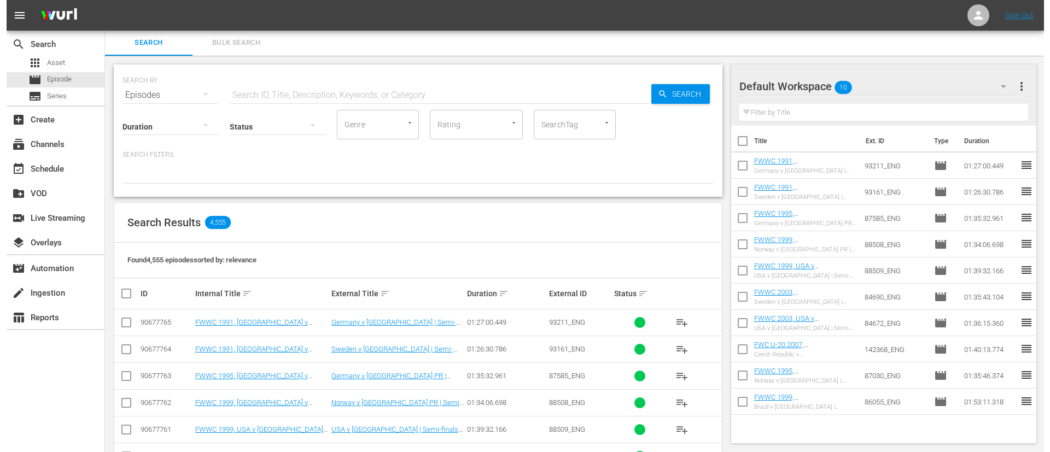
scroll to position [0, 0]
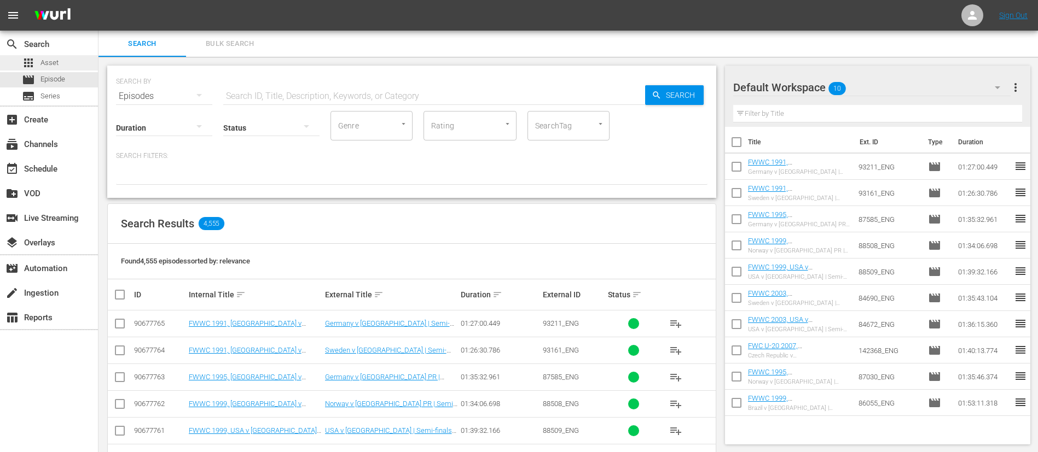
click at [27, 63] on span "apps" at bounding box center [28, 62] width 13 height 13
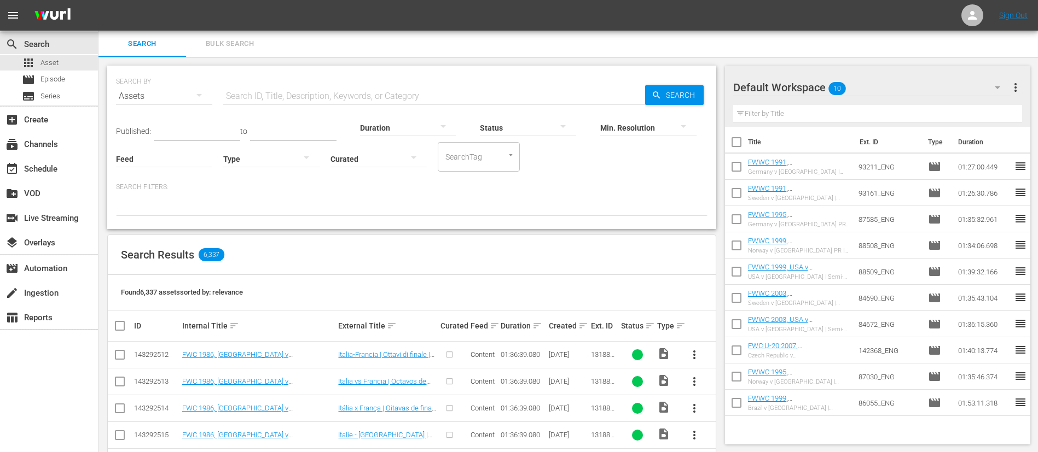
click at [309, 97] on input "text" at bounding box center [434, 96] width 422 height 26
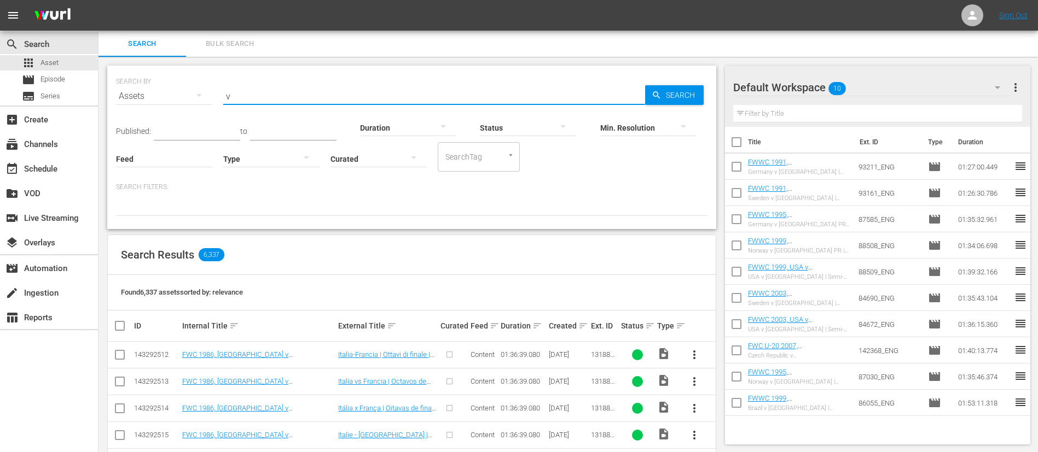
click at [309, 97] on input "v" at bounding box center [434, 96] width 422 height 26
paste input "84674_ENG"
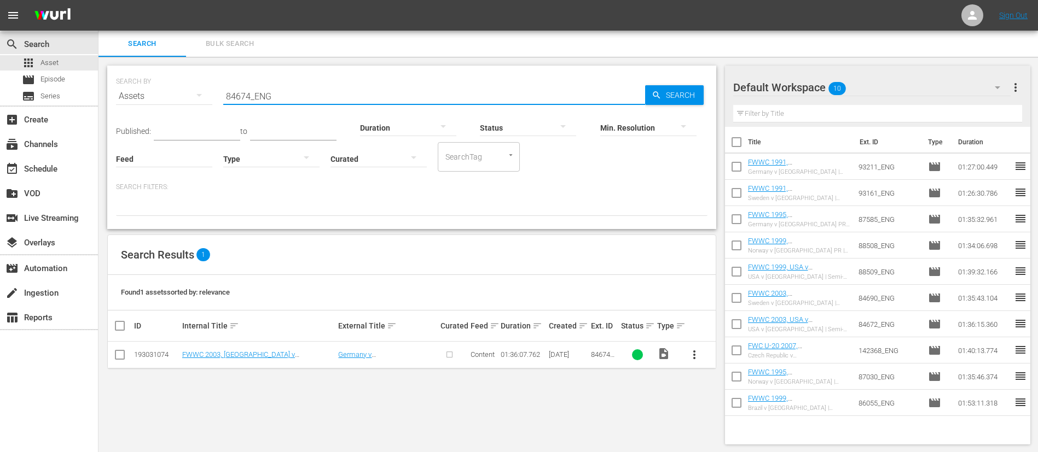
type input "84674_ENG"
click at [119, 354] on input "checkbox" at bounding box center [119, 357] width 13 height 13
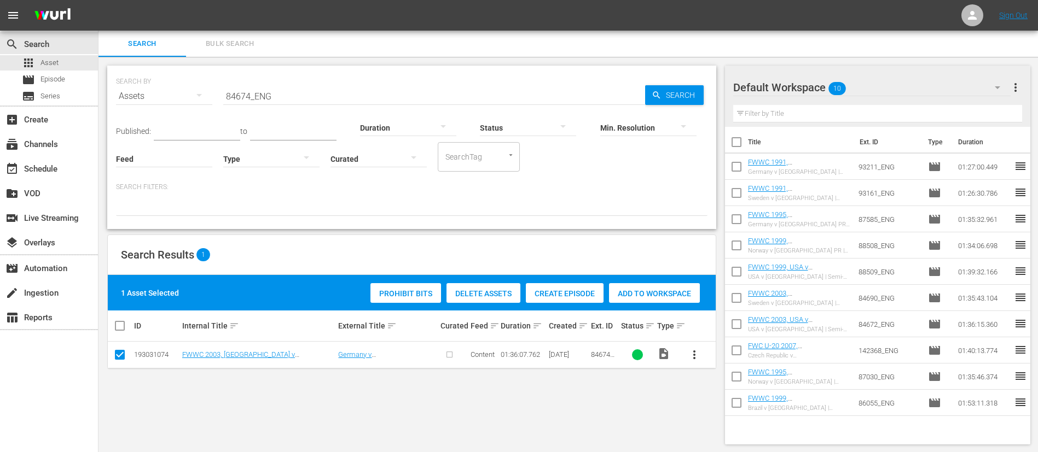
click at [583, 286] on div "Create Episode" at bounding box center [565, 293] width 78 height 21
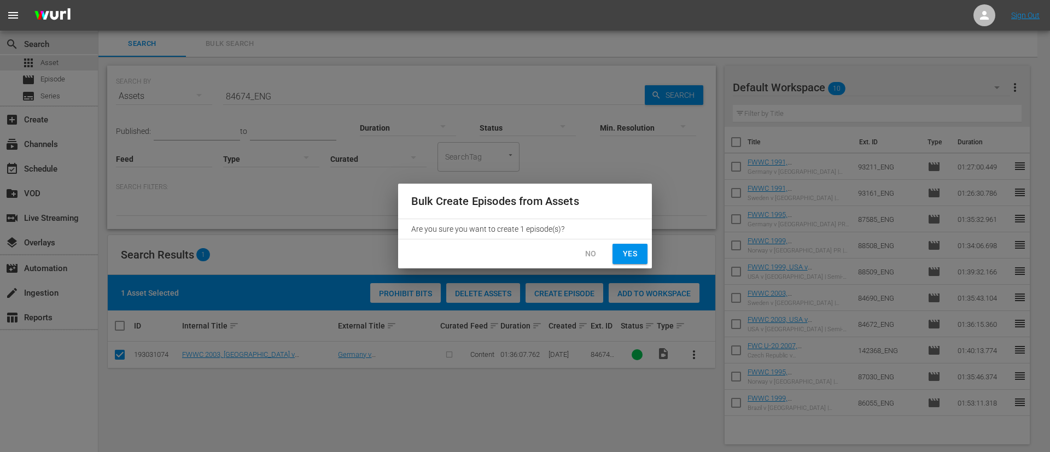
click at [633, 257] on span "Yes" at bounding box center [630, 254] width 18 height 14
checkbox input "false"
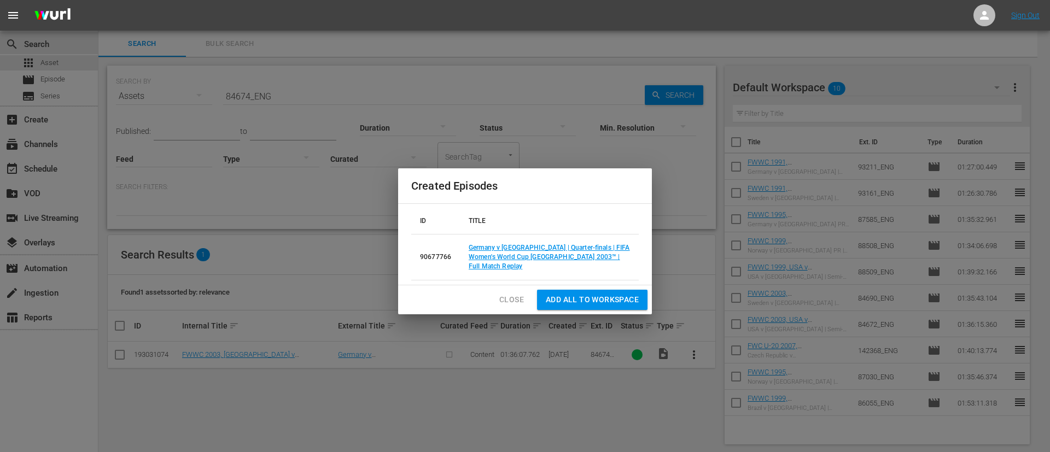
click at [568, 304] on button "Add all to Workspace" at bounding box center [592, 300] width 110 height 20
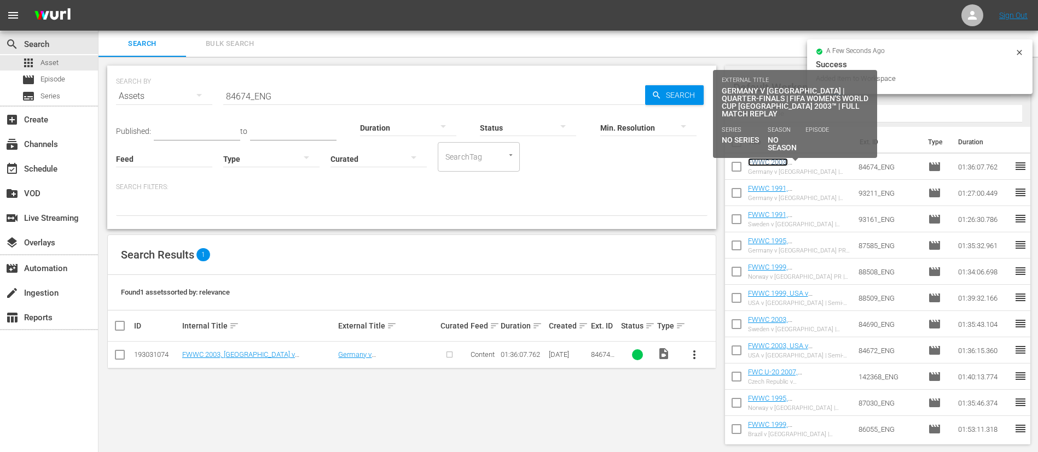
click at [794, 166] on link "FWWC 2003, [GEOGRAPHIC_DATA] v [GEOGRAPHIC_DATA], Quarter-Finals - FMR (EN)" at bounding box center [795, 174] width 95 height 33
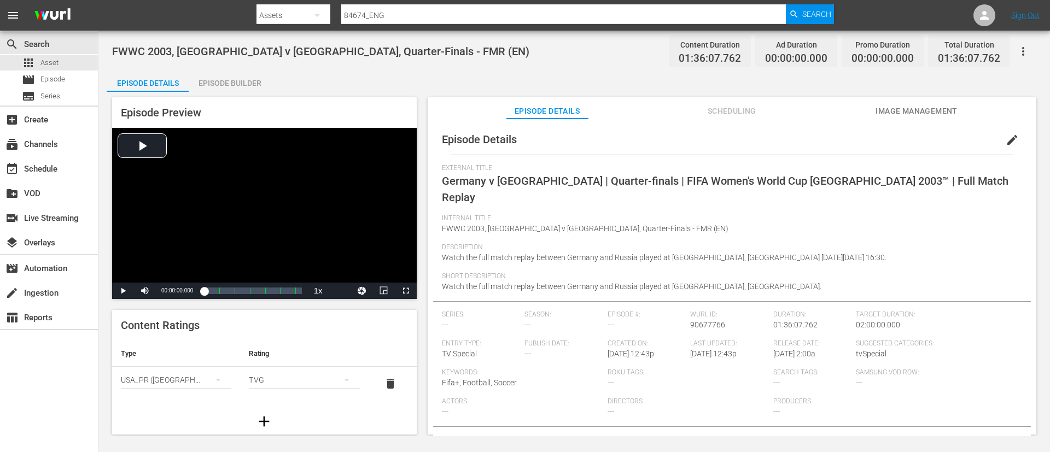
click at [999, 142] on button "edit" at bounding box center [1012, 140] width 26 height 26
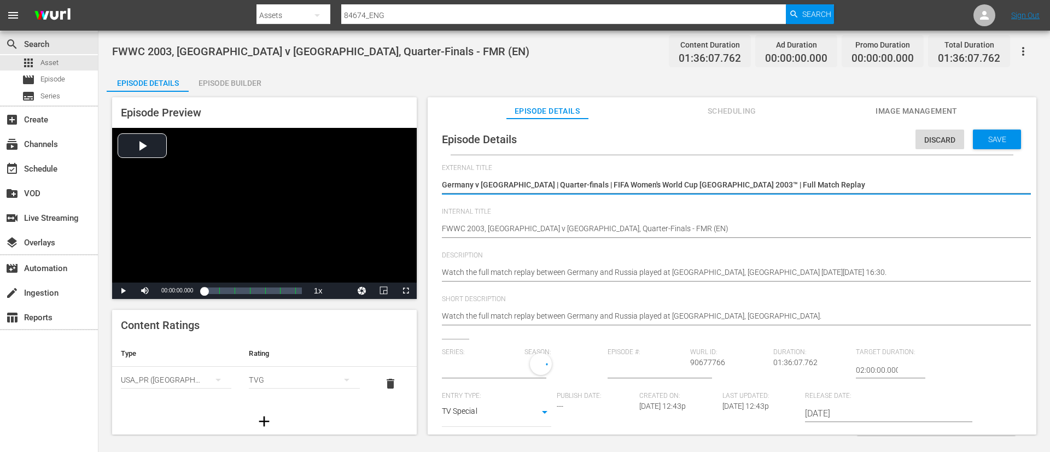
type input "No Series"
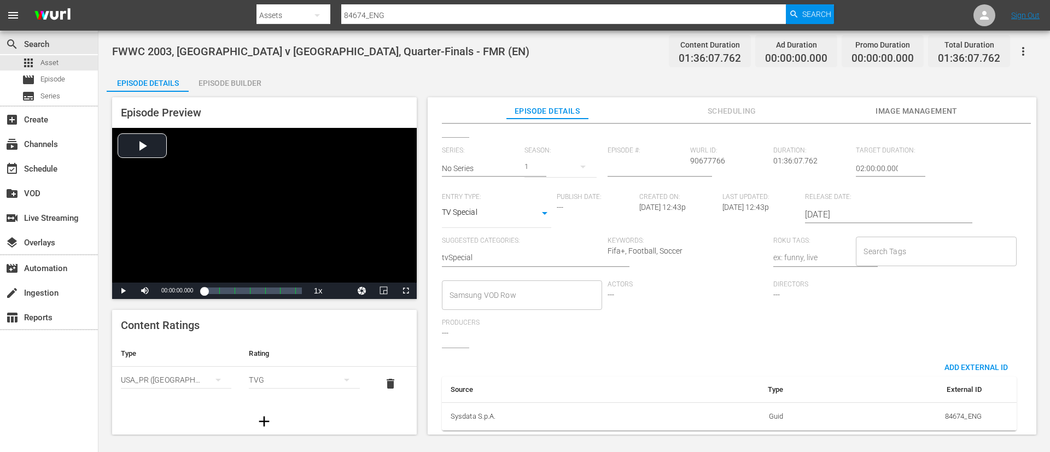
click at [884, 242] on input "Search Tags" at bounding box center [928, 252] width 134 height 20
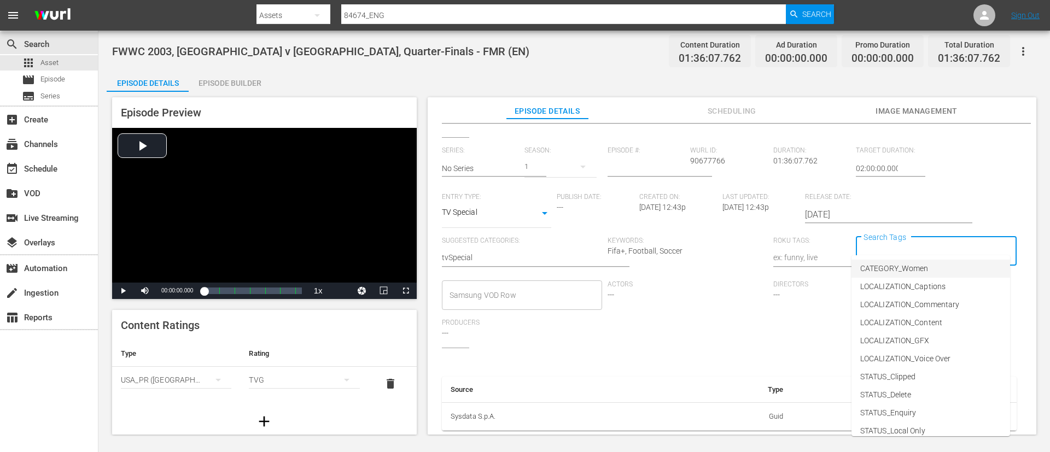
click at [901, 263] on span "CATEGORY_Women" at bounding box center [894, 268] width 68 height 11
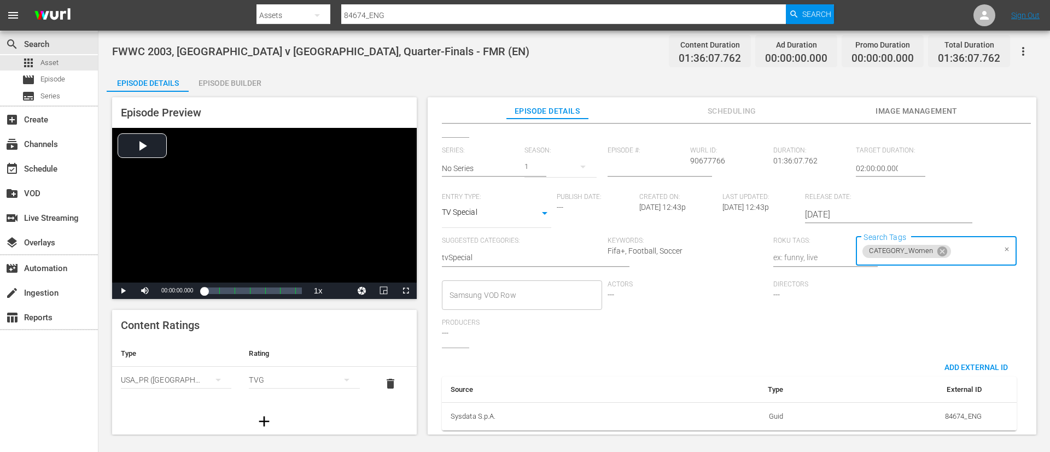
click at [963, 242] on input "Search Tags" at bounding box center [974, 252] width 42 height 20
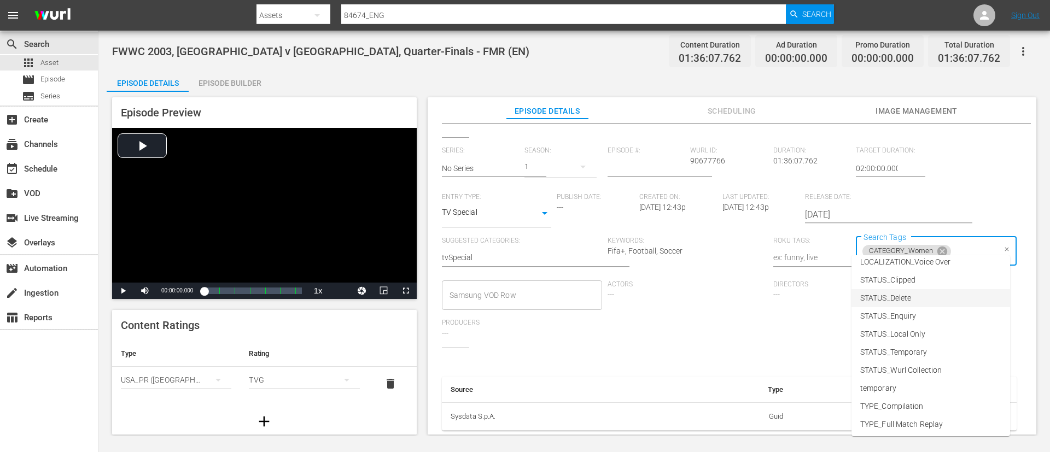
scroll to position [153, 0]
click at [948, 363] on li "TYPE_Full Match Replay" at bounding box center [931, 369] width 159 height 18
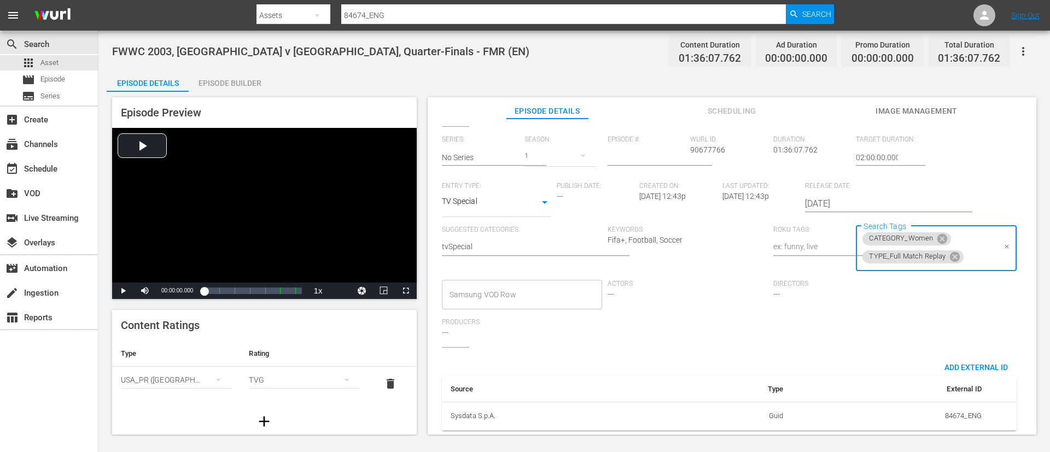
click at [982, 241] on div "CATEGORY_Women TYPE_Full Match Replay Search Tags" at bounding box center [936, 249] width 160 height 46
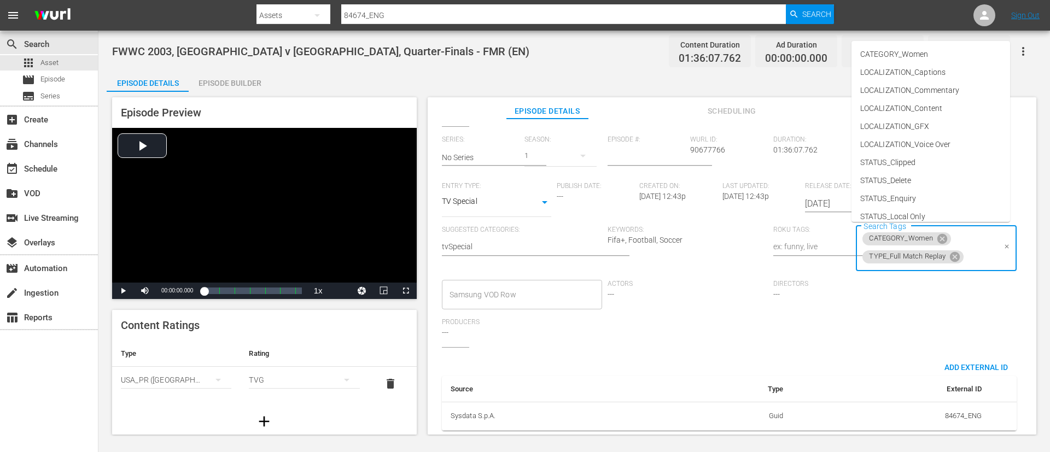
click at [974, 259] on input "Search Tags" at bounding box center [980, 257] width 30 height 20
click at [957, 90] on span "LOCALIZATION_Commentary" at bounding box center [909, 90] width 99 height 11
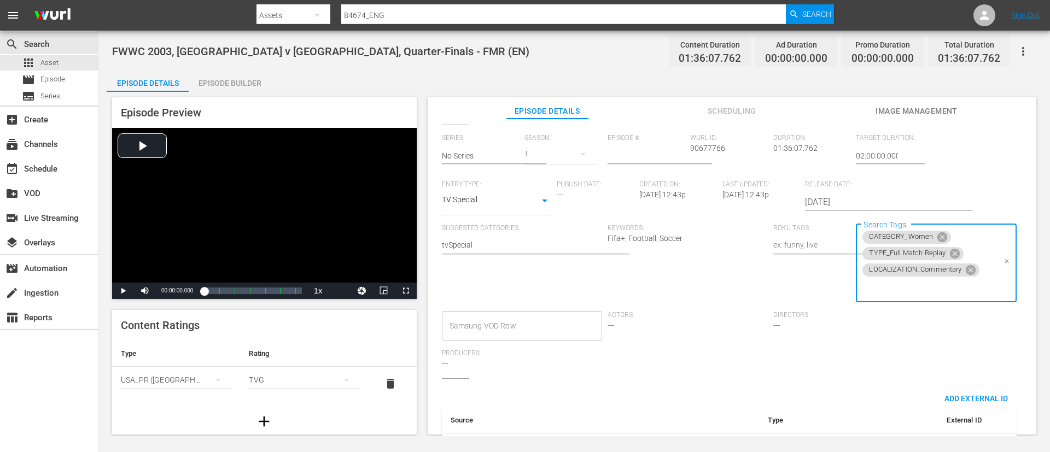
scroll to position [0, 0]
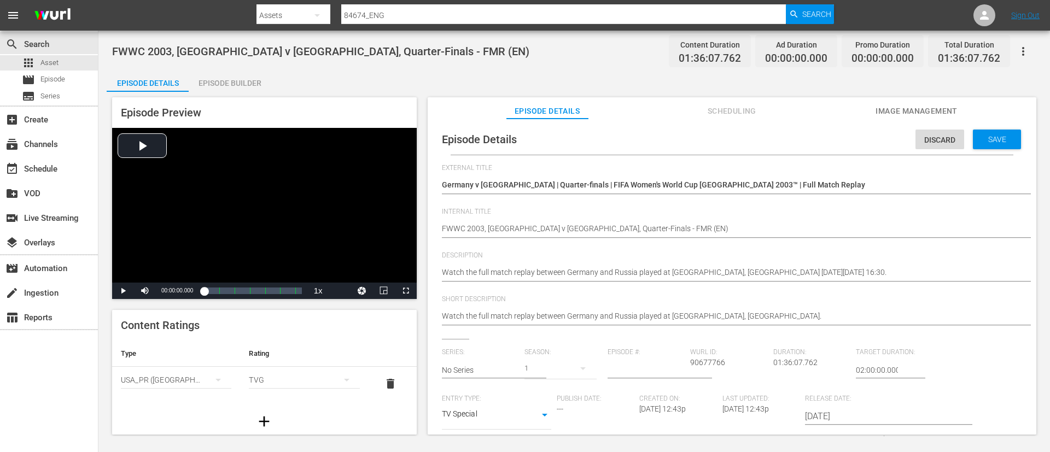
click at [998, 127] on div "Discard Save" at bounding box center [971, 136] width 110 height 25
click at [994, 143] on span "Save" at bounding box center [998, 139] width 36 height 9
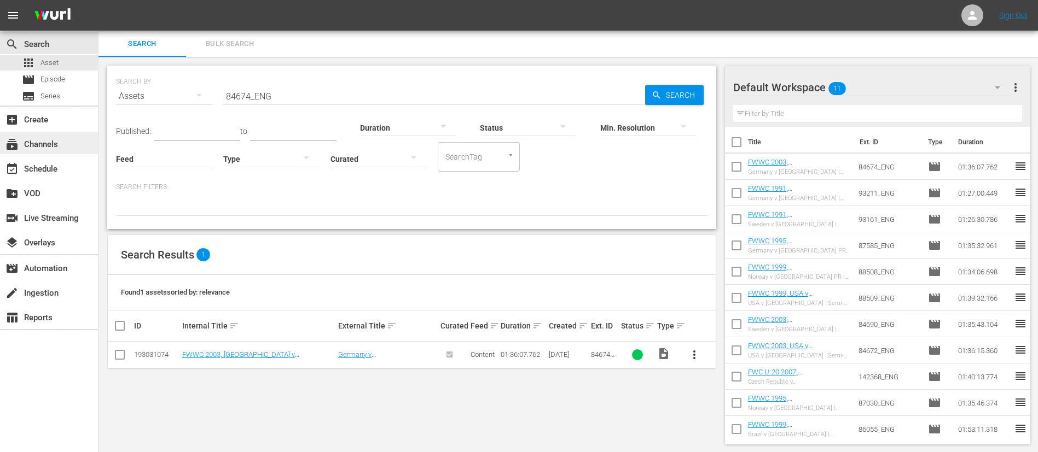
click at [73, 144] on div "subscriptions Channels" at bounding box center [49, 143] width 98 height 22
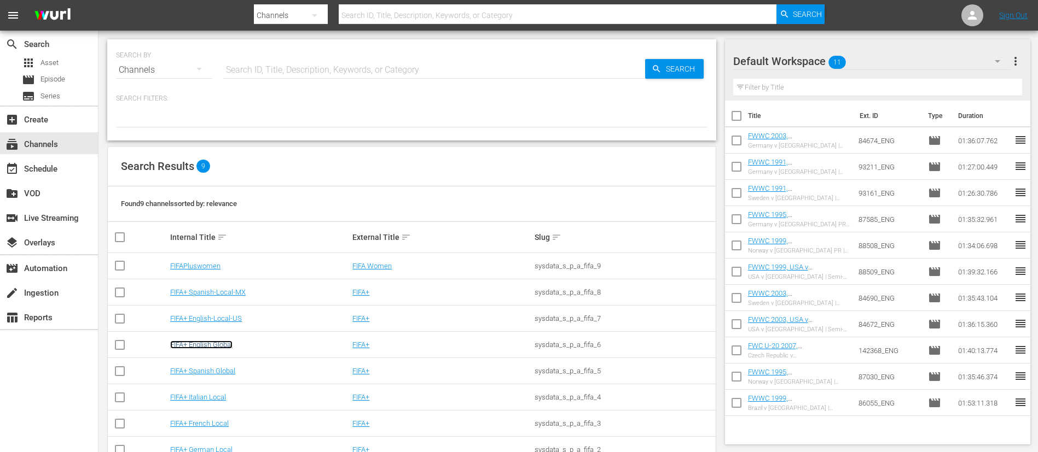
click at [228, 341] on link "FIFA+ English Global" at bounding box center [201, 345] width 62 height 8
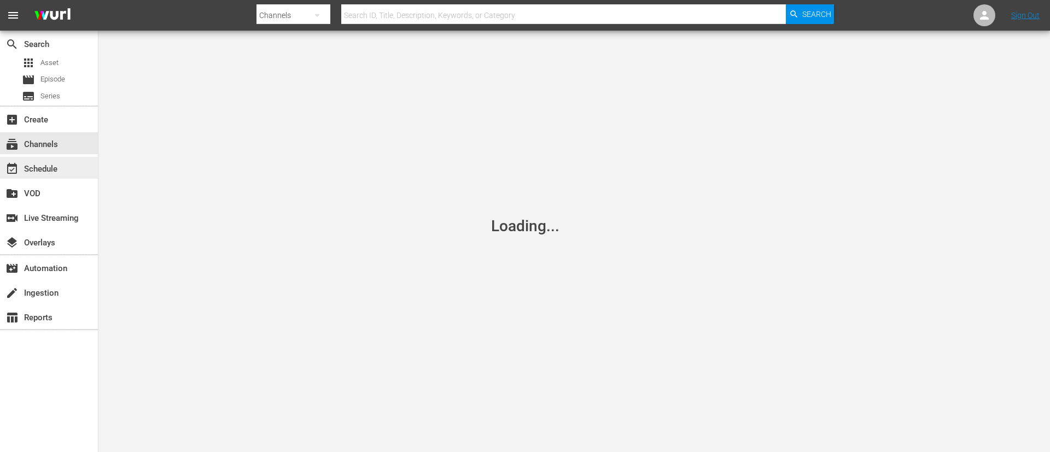
click at [79, 167] on div "event_available Schedule" at bounding box center [49, 168] width 98 height 22
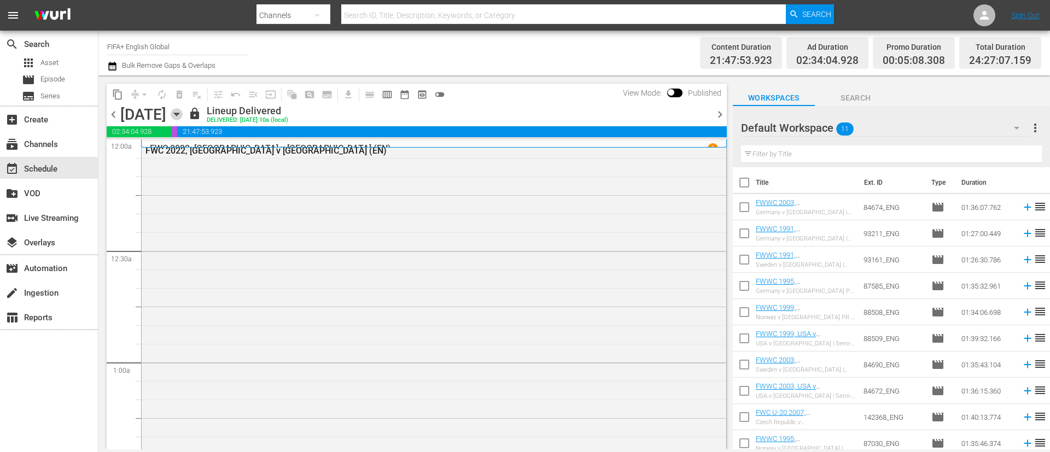
click at [183, 113] on icon "button" at bounding box center [177, 114] width 12 height 12
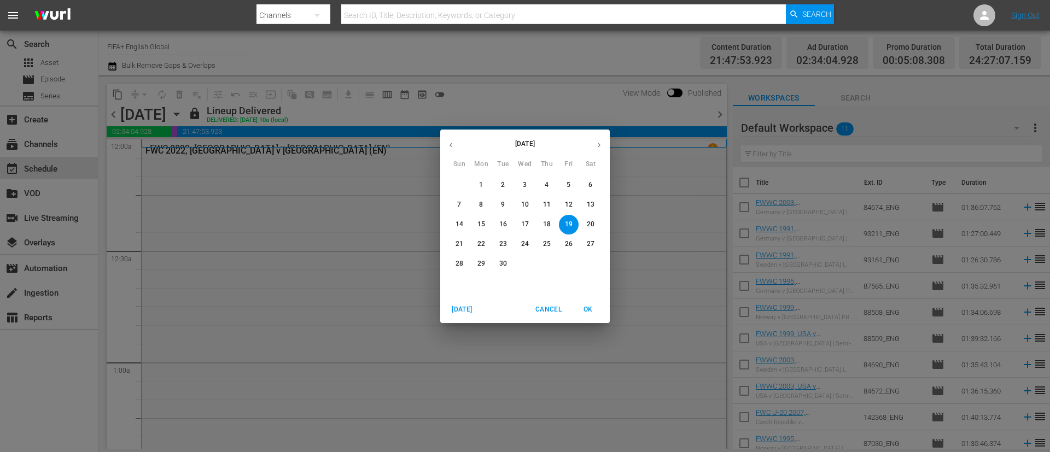
click at [495, 258] on button "30" at bounding box center [503, 264] width 20 height 20
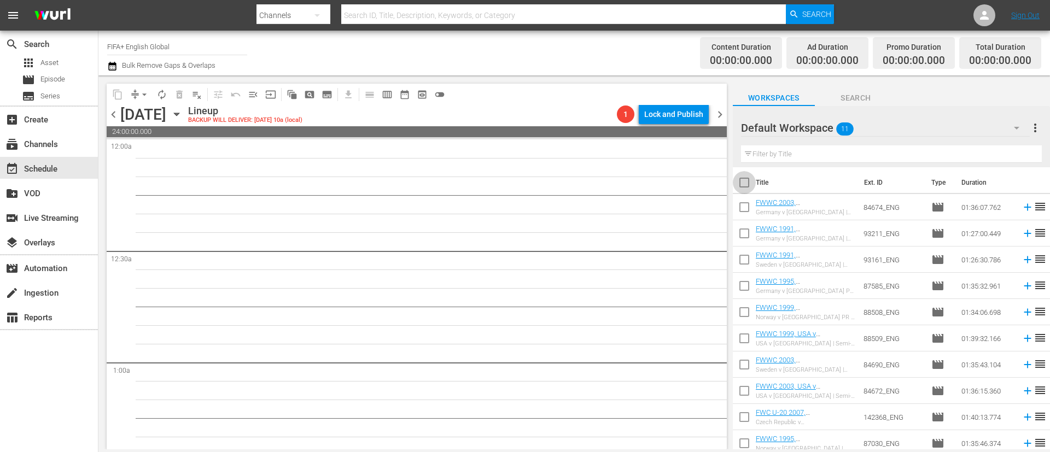
click at [745, 184] on input "checkbox" at bounding box center [744, 184] width 23 height 23
checkbox input "true"
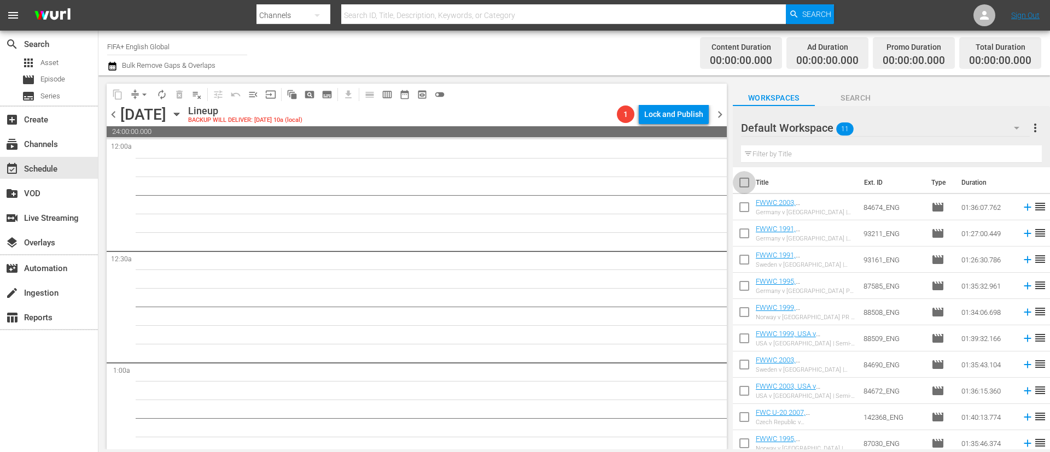
checkbox input "true"
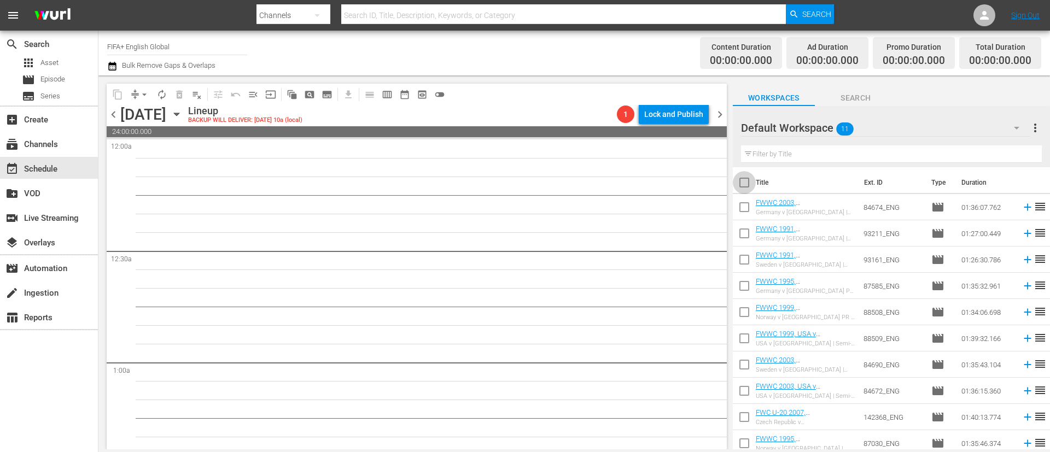
checkbox input "true"
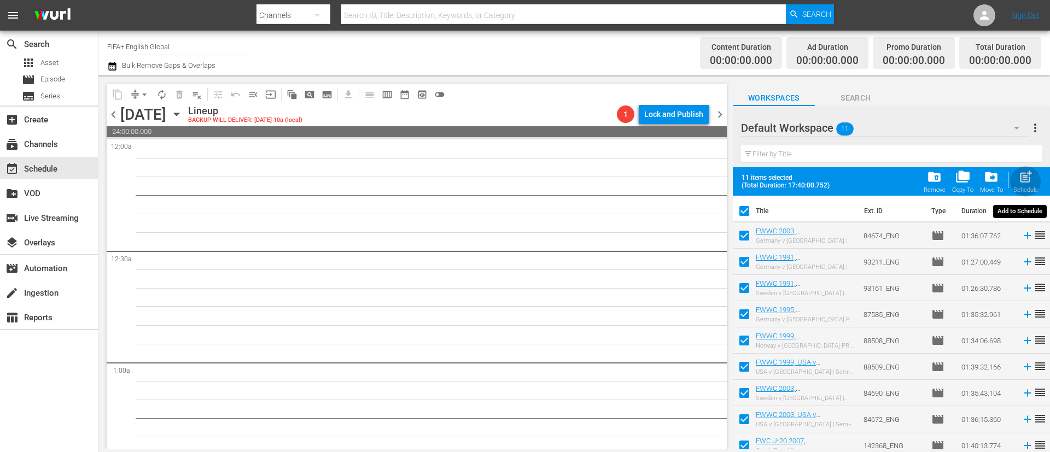
click at [1035, 178] on div "post_add Schedule" at bounding box center [1026, 182] width 25 height 24
checkbox input "false"
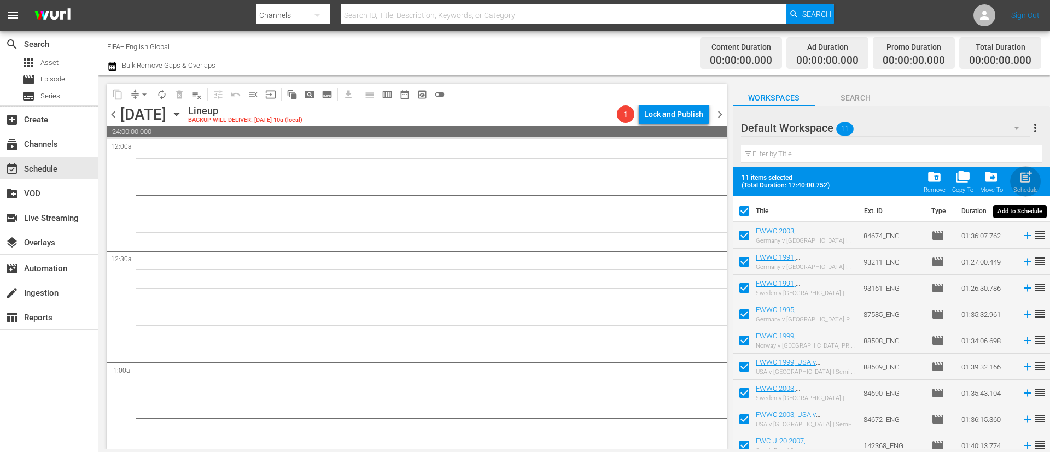
checkbox input "false"
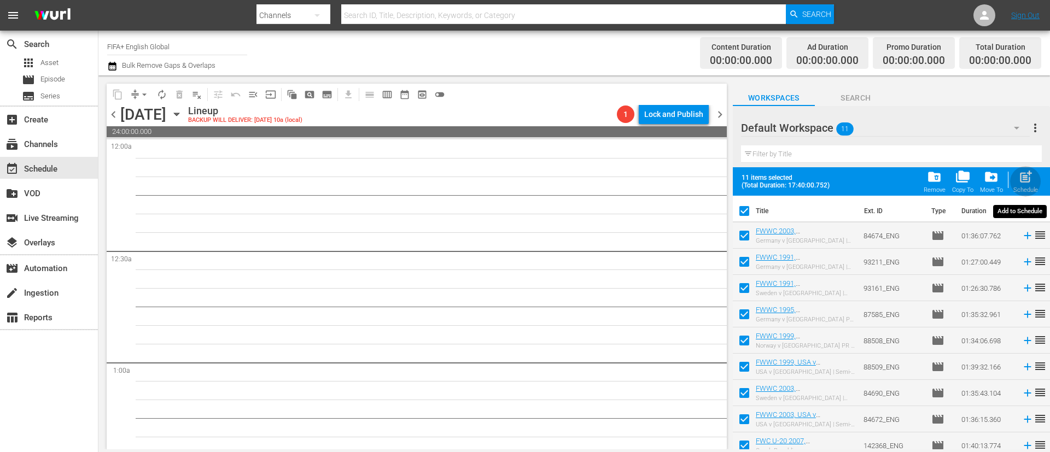
checkbox input "false"
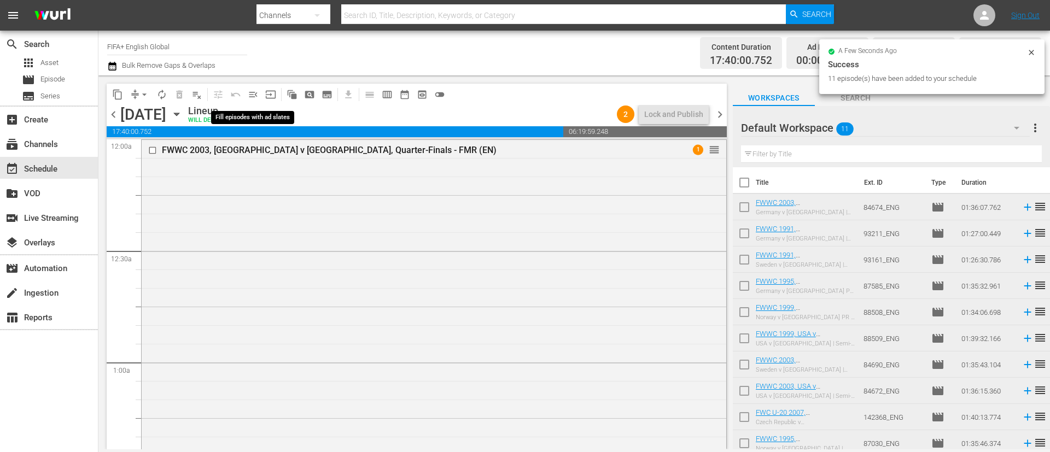
click at [260, 92] on button "menu_open" at bounding box center [254, 95] width 18 height 18
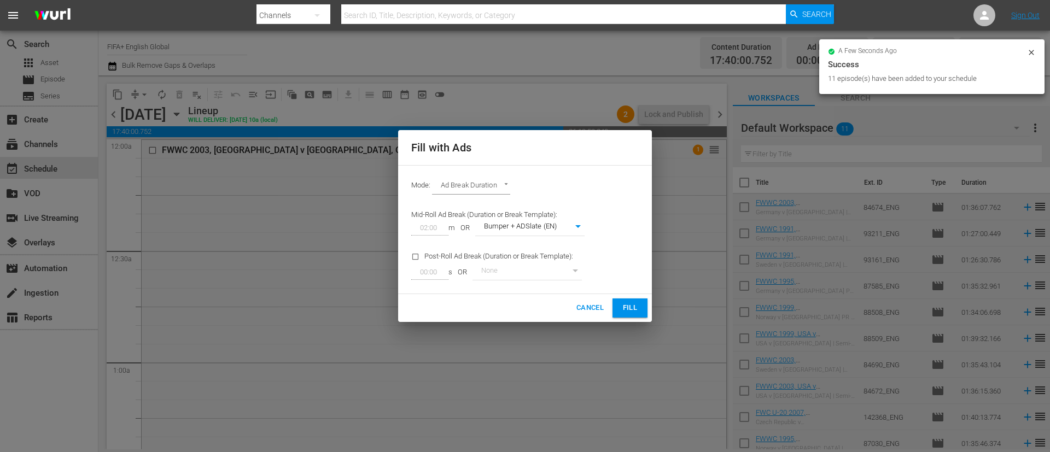
click at [633, 314] on span "Fill" at bounding box center [630, 308] width 18 height 13
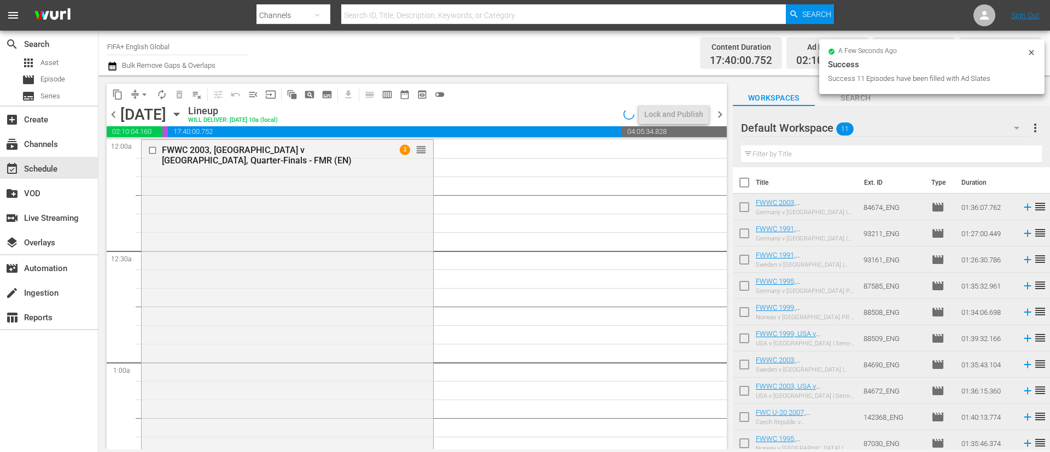
click at [138, 96] on button "arrow_drop_down" at bounding box center [145, 95] width 18 height 18
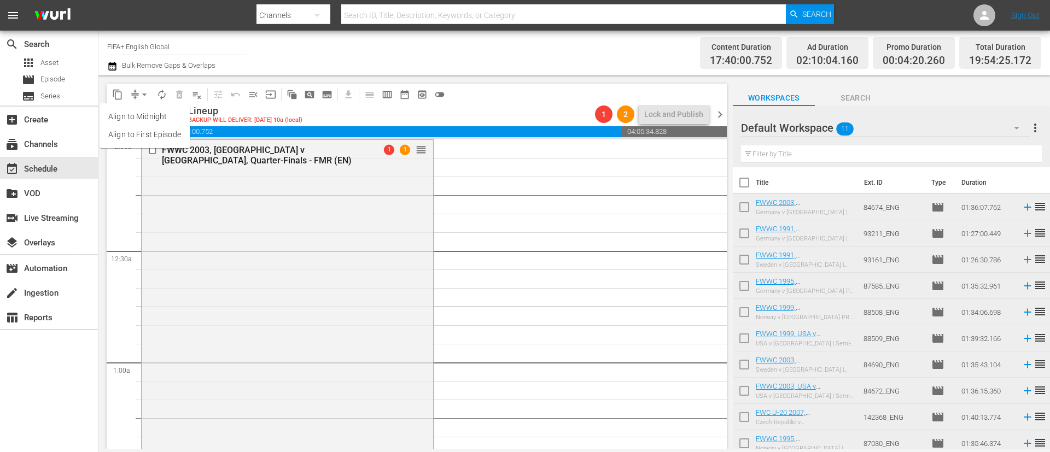
click at [494, 73] on div "Channel Title FIFA+ English Global Bulk Remove Gaps & Overlaps Content Duration…" at bounding box center [574, 53] width 952 height 45
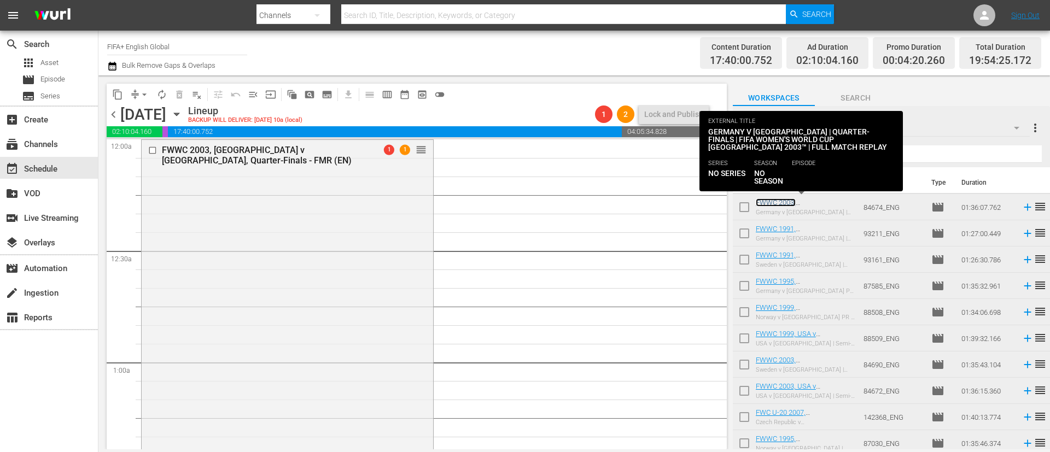
click at [817, 205] on link "FWWC 2003, [GEOGRAPHIC_DATA] v [GEOGRAPHIC_DATA], Quarter-Finals - FMR (EN)" at bounding box center [803, 215] width 95 height 33
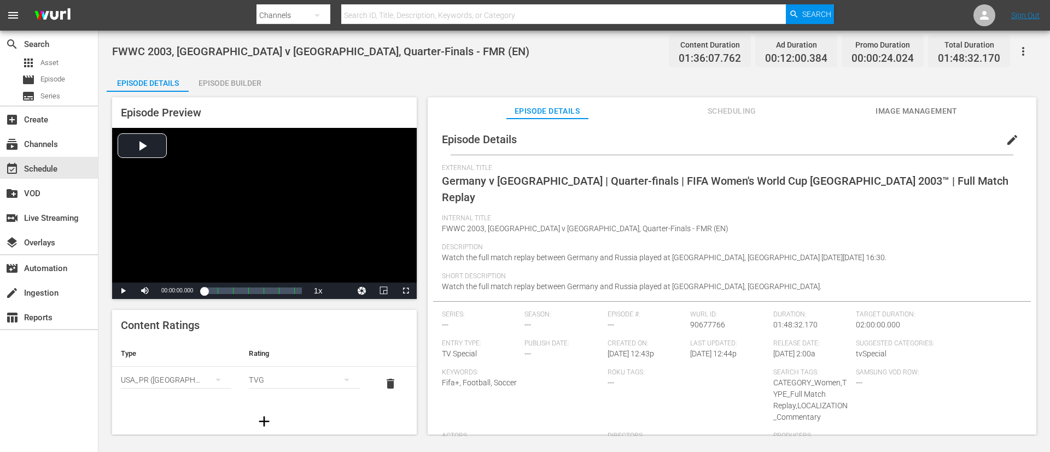
click at [254, 84] on div "Episode Builder" at bounding box center [230, 83] width 82 height 26
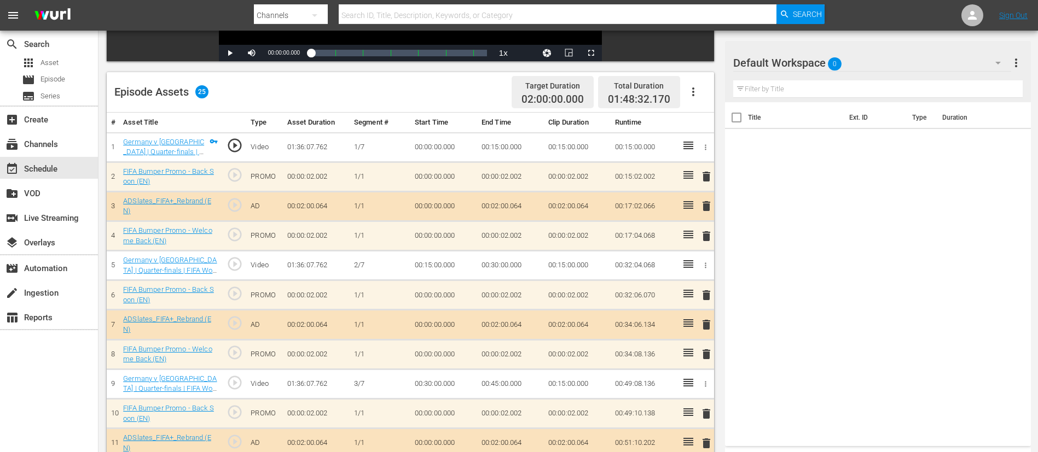
scroll to position [164, 0]
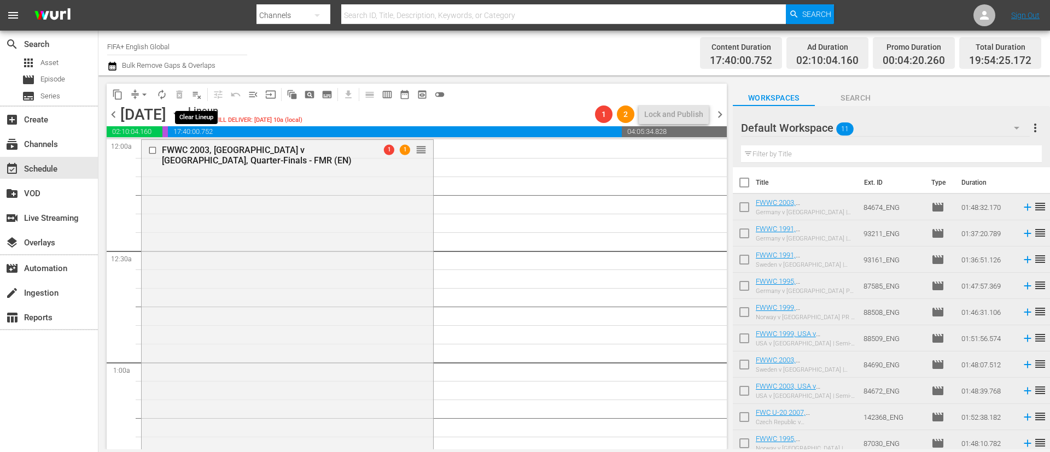
click at [199, 89] on span "playlist_remove_outlined" at bounding box center [196, 94] width 11 height 11
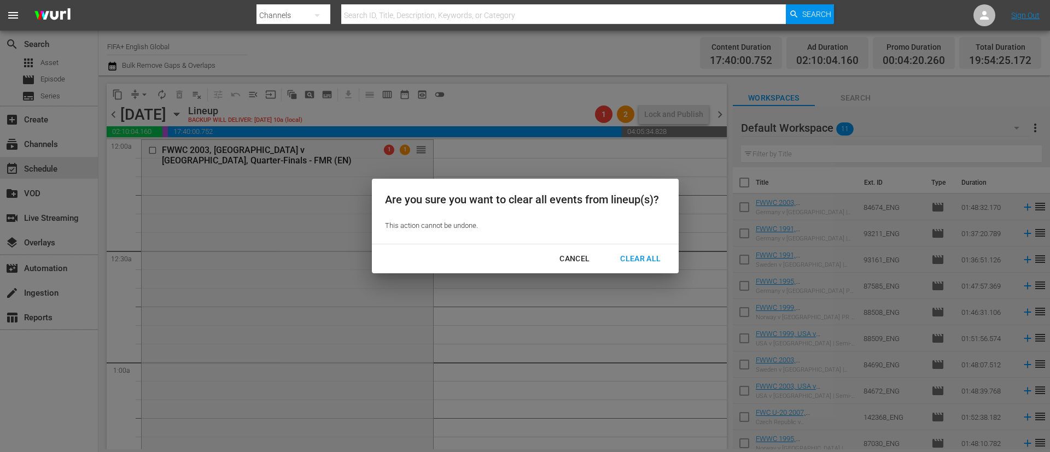
click at [639, 260] on div "Clear All" at bounding box center [641, 259] width 58 height 14
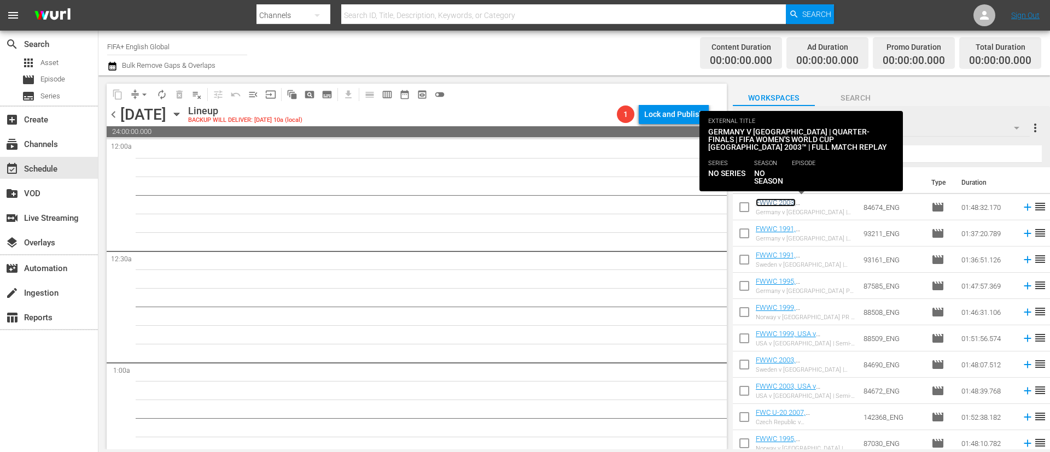
click at [798, 206] on link "FWWC 2003, [GEOGRAPHIC_DATA] v [GEOGRAPHIC_DATA], Quarter-Finals - FMR (EN)" at bounding box center [803, 215] width 95 height 33
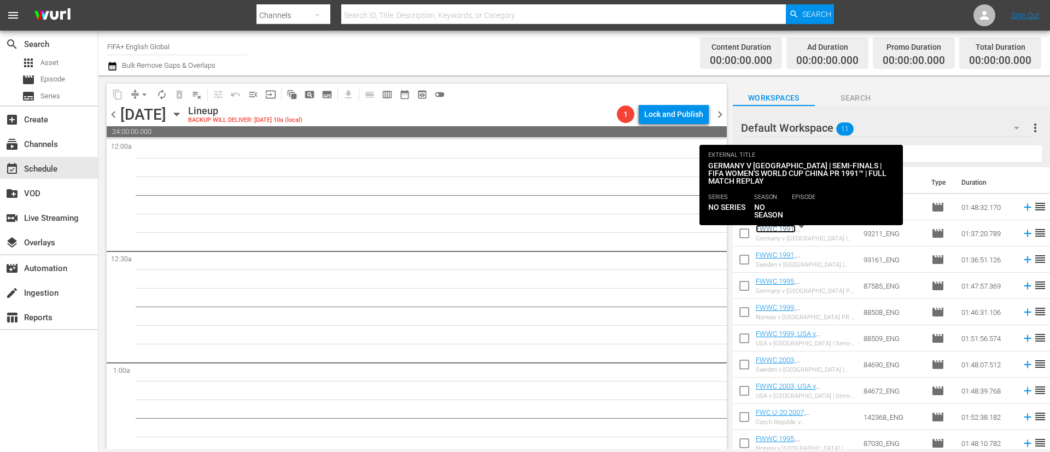
click at [802, 232] on link "FWWC 1991, [GEOGRAPHIC_DATA] v [GEOGRAPHIC_DATA], Semi-Finals - FMR (EN)" at bounding box center [800, 241] width 88 height 33
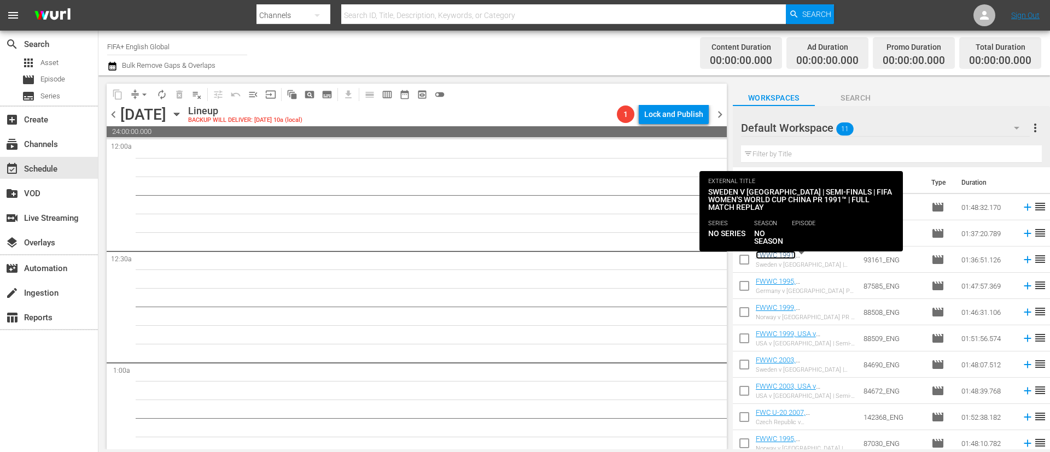
click at [801, 256] on link "FWWC 1991, [GEOGRAPHIC_DATA] v [GEOGRAPHIC_DATA], Semi-Finals - FMR (EN)" at bounding box center [800, 267] width 88 height 33
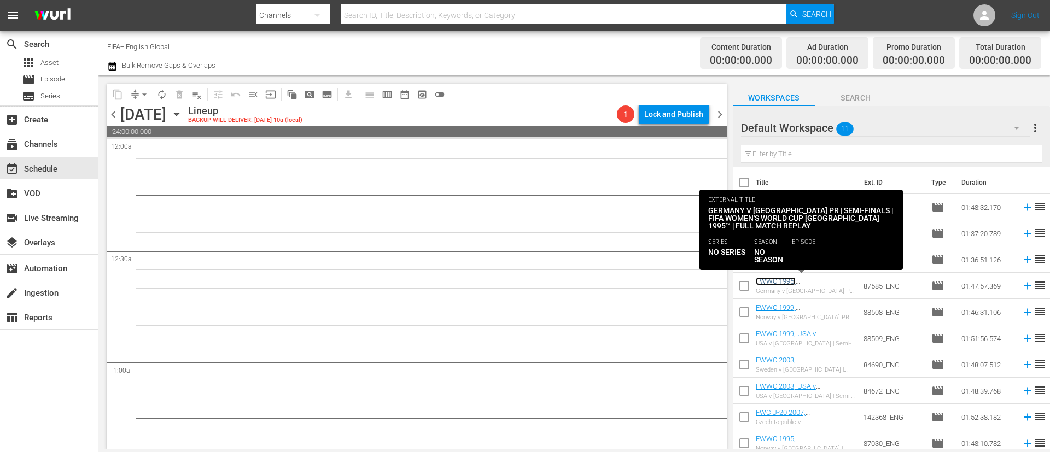
click at [805, 282] on link "FWWC 1995, [GEOGRAPHIC_DATA] v [GEOGRAPHIC_DATA], Semi-Finals - FMR (EN)" at bounding box center [800, 293] width 88 height 33
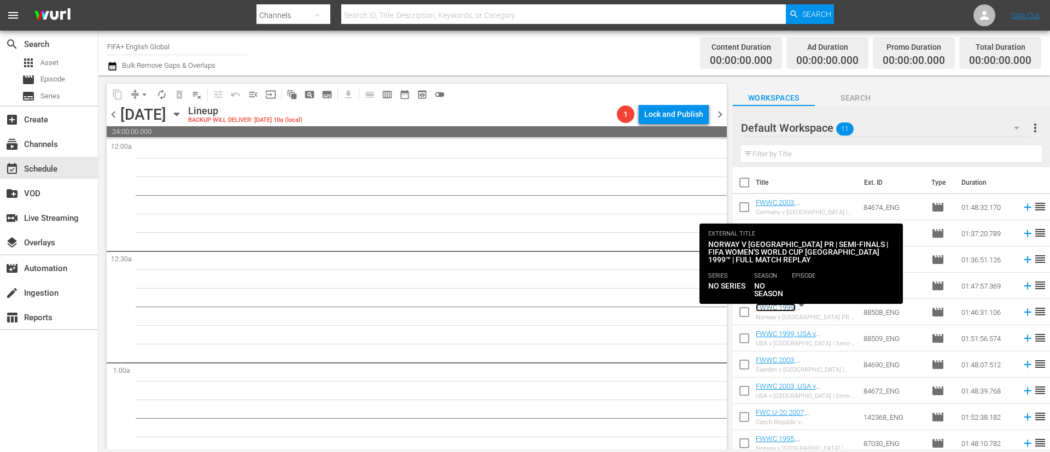
click at [800, 308] on link "FWWC 1999, [GEOGRAPHIC_DATA] v [GEOGRAPHIC_DATA], Semi-Finals - FMR (EN)" at bounding box center [800, 320] width 88 height 33
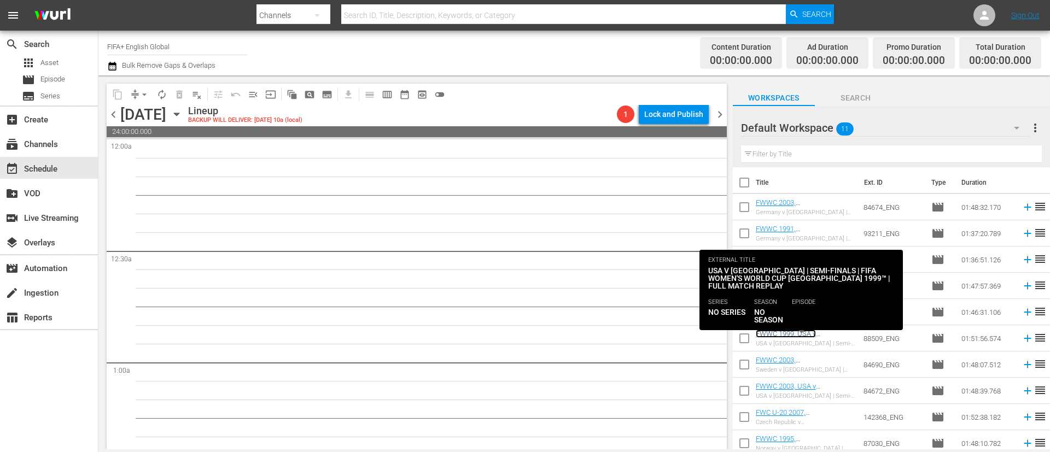
click at [796, 334] on link "FWWC 1999, USA v [GEOGRAPHIC_DATA], Semi-Finals - FMR (EN)" at bounding box center [800, 342] width 88 height 25
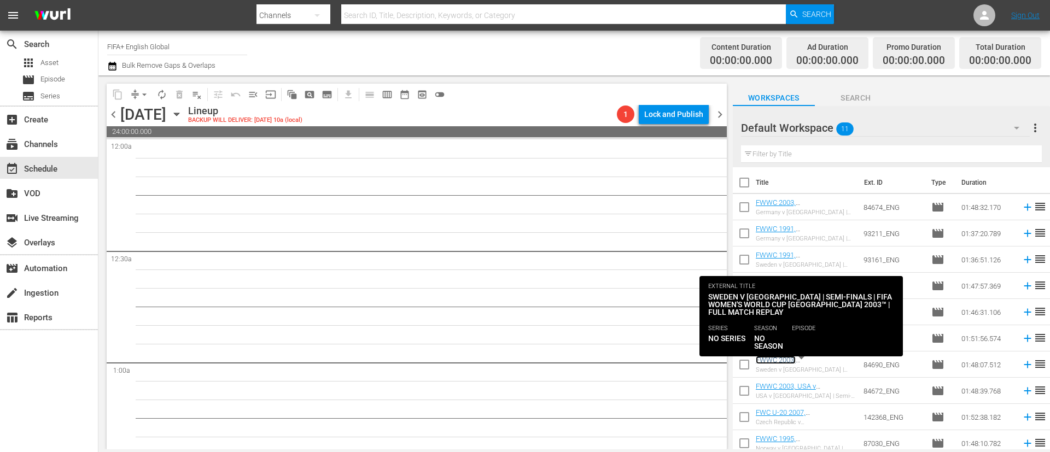
drag, startPoint x: 791, startPoint y: 359, endPoint x: 787, endPoint y: 372, distance: 13.7
click at [791, 359] on link "FWWC 2003, [GEOGRAPHIC_DATA] v [GEOGRAPHIC_DATA], Semi-Finals - FMR (EN)" at bounding box center [800, 372] width 88 height 33
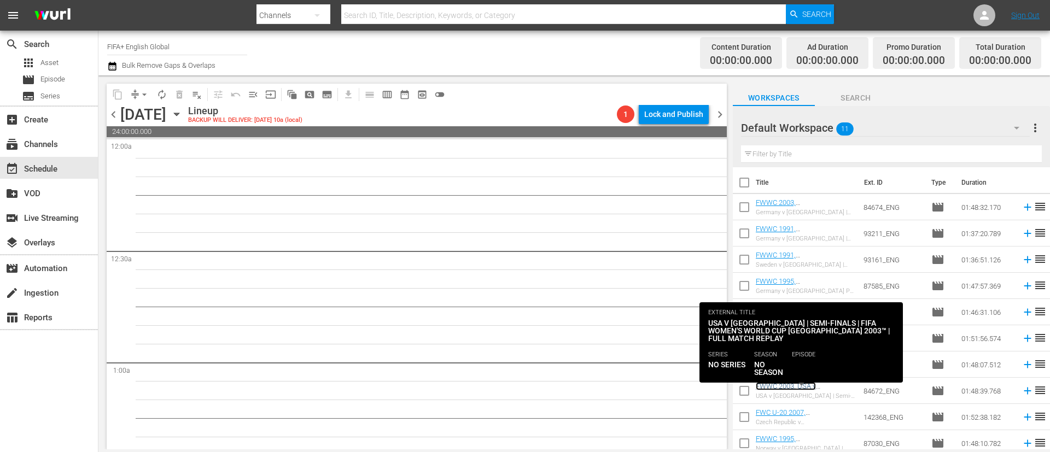
click at [796, 387] on link "FWWC 2003, USA v [GEOGRAPHIC_DATA], Semi-Finals - FMR (EN)" at bounding box center [800, 394] width 88 height 25
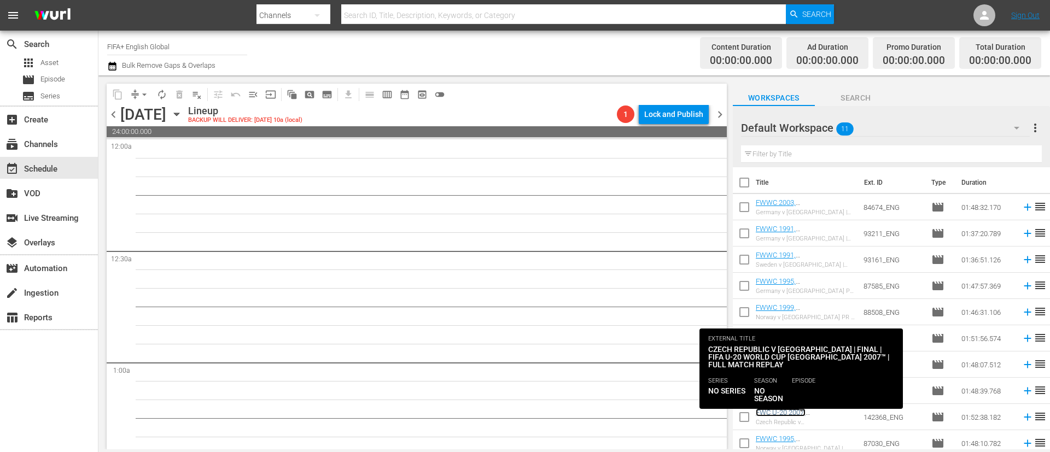
click at [784, 415] on link "FWC U-20 2007, [GEOGRAPHIC_DATA] v [GEOGRAPHIC_DATA], Final - FMR (EN)" at bounding box center [800, 425] width 88 height 33
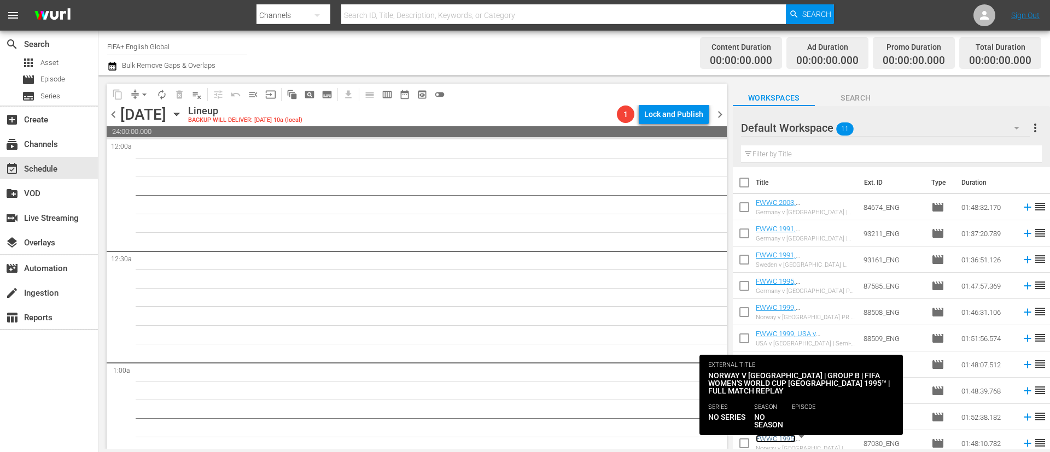
click at [781, 435] on link "FWWC 1995, [GEOGRAPHIC_DATA] v [GEOGRAPHIC_DATA], Group Stage - FMR (EN)" at bounding box center [800, 451] width 88 height 33
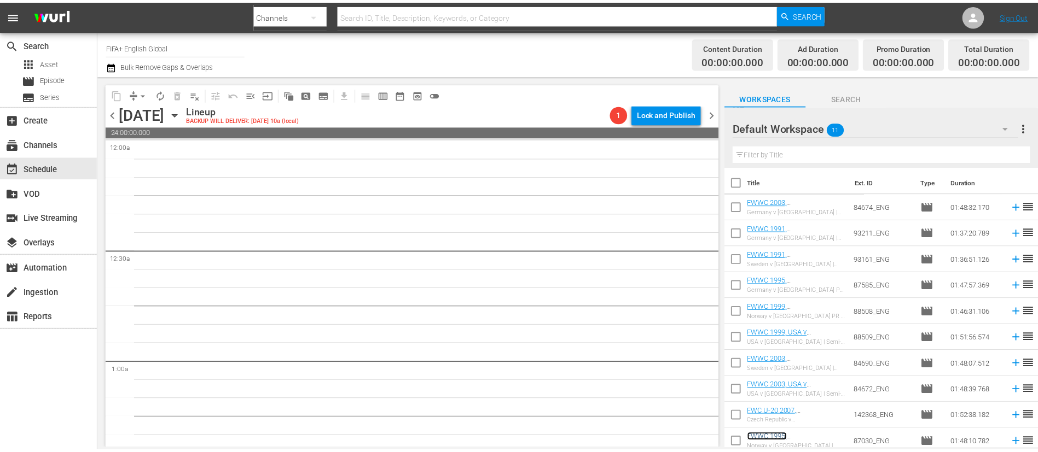
scroll to position [32, 0]
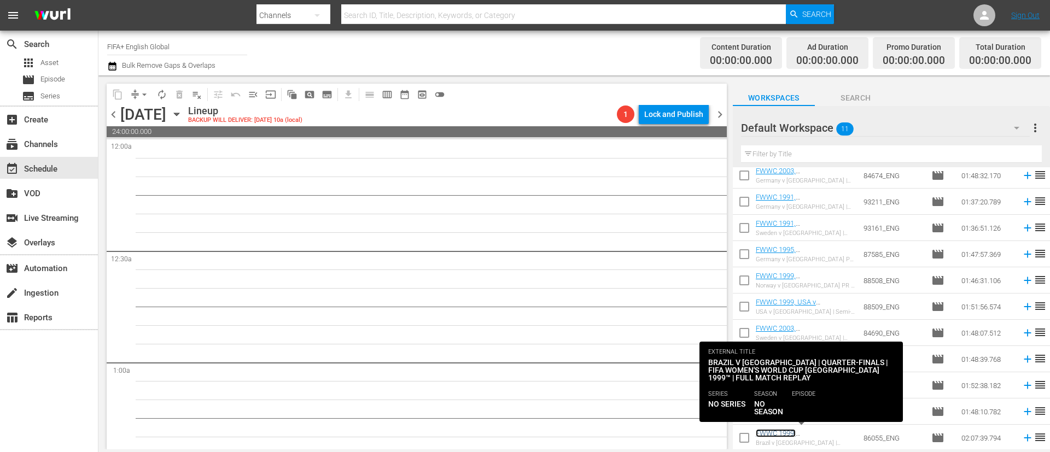
click at [807, 433] on link "FWWC 1999, [GEOGRAPHIC_DATA] v [GEOGRAPHIC_DATA], Quarter-Finals - FMR (EN)" at bounding box center [803, 445] width 95 height 33
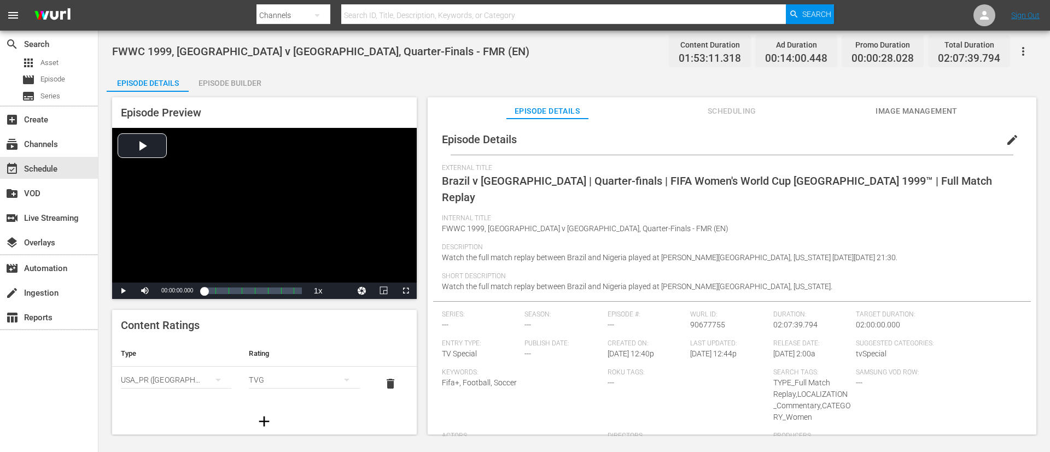
click at [247, 43] on div "FWWC 1999, Brazil v Nigeria, Quarter-Finals - FMR (EN) Content Duration 01:53:1…" at bounding box center [574, 51] width 924 height 25
click at [656, 179] on span "Brazil v [GEOGRAPHIC_DATA] | Quarter-finals | FIFA Women's World Cup [GEOGRAPHI…" at bounding box center [717, 189] width 550 height 30
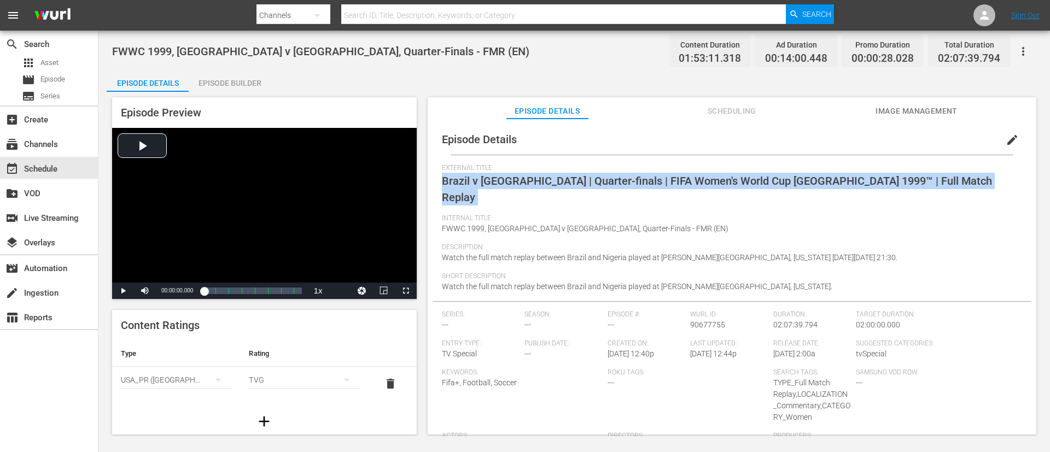
click at [656, 179] on span "Brazil v [GEOGRAPHIC_DATA] | Quarter-finals | FIFA Women's World Cup [GEOGRAPHI…" at bounding box center [717, 189] width 550 height 30
copy span "Brazil v [GEOGRAPHIC_DATA] | Quarter-finals | FIFA Women's World Cup [GEOGRAPHI…"
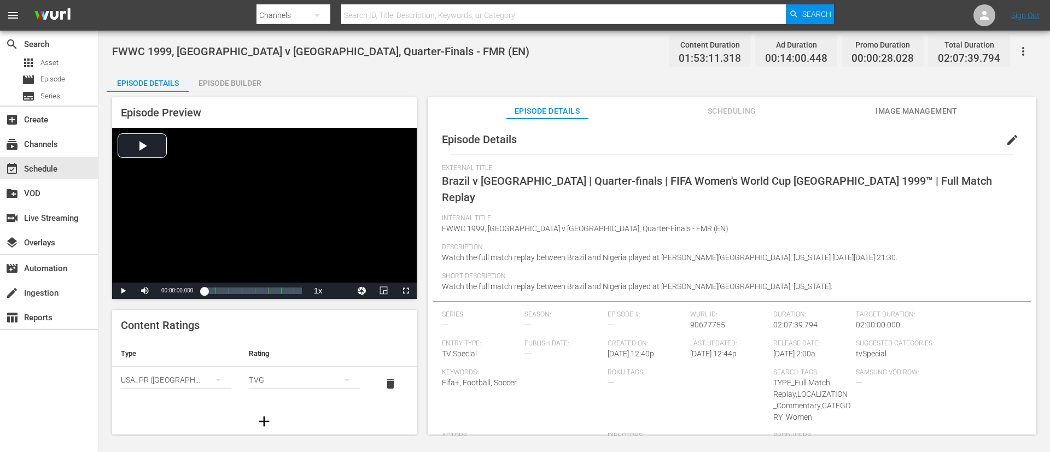
click at [957, 96] on div "Episode Preview Video Player is loading. Play Video Play Mute Current Time 00:0…" at bounding box center [574, 268] width 935 height 352
click at [952, 101] on button "Image Management" at bounding box center [917, 108] width 82 height 22
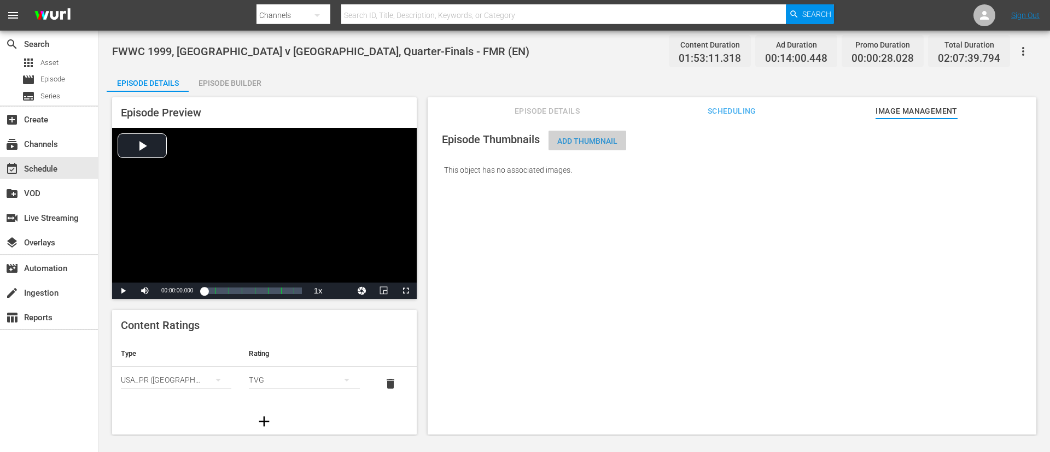
click at [583, 137] on span "Add Thumbnail" at bounding box center [588, 141] width 78 height 9
click at [585, 142] on span "Add Thumbnail" at bounding box center [588, 141] width 78 height 9
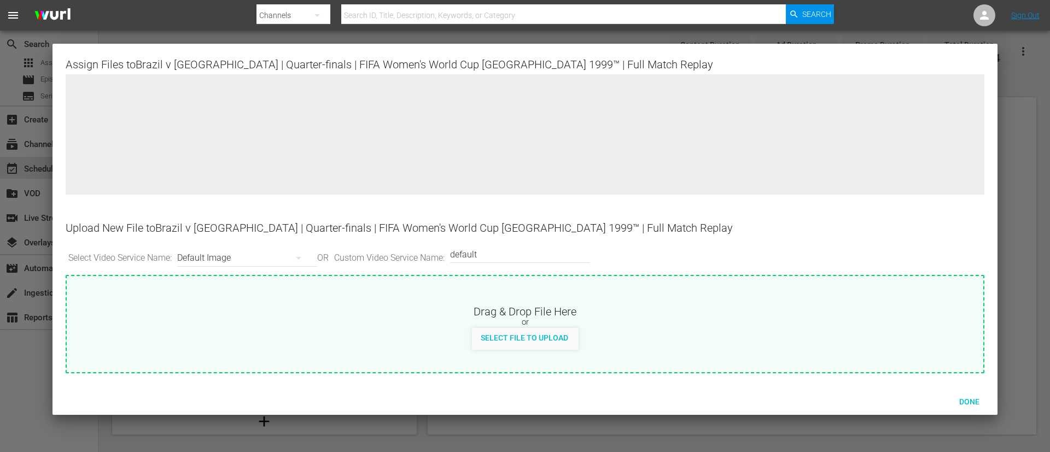
click at [577, 327] on div "or" at bounding box center [525, 322] width 917 height 11
type input "C:\fakepath\035f553f-ab79-469b-9e73-50d1f012cffd.jpg"
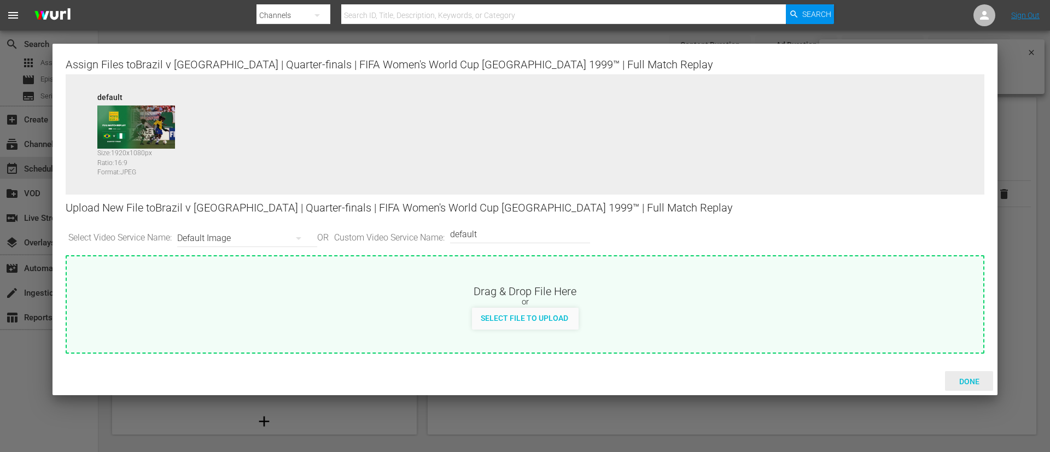
click at [982, 386] on div "Done" at bounding box center [969, 381] width 48 height 20
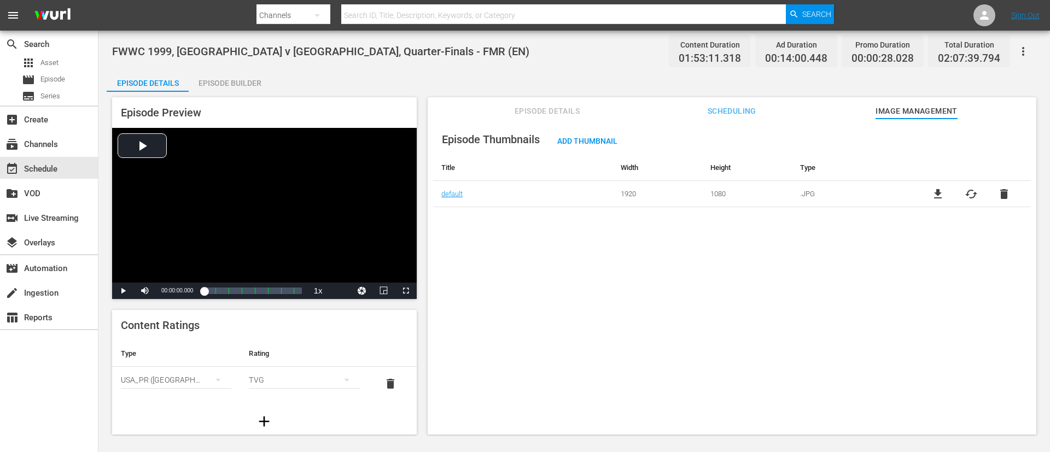
click at [241, 90] on div "Episode Builder" at bounding box center [230, 83] width 82 height 26
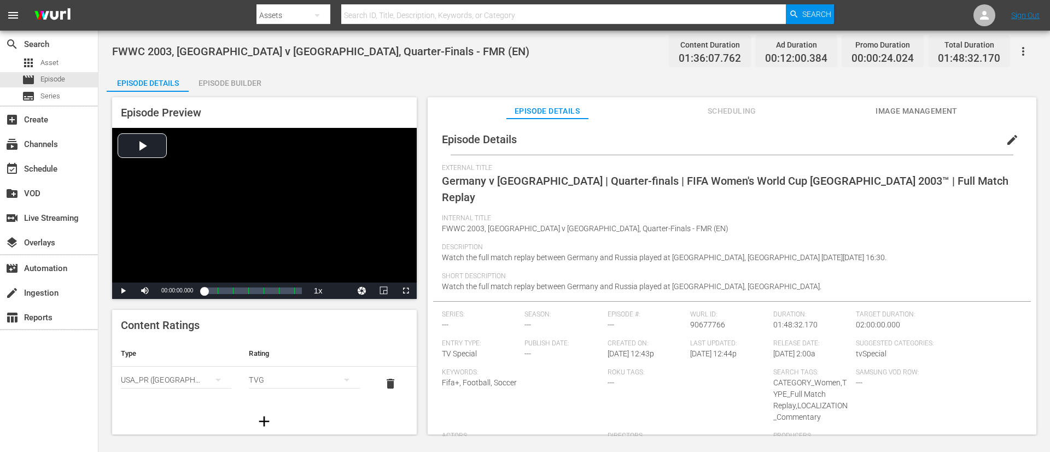
click at [534, 174] on span "Germany v [GEOGRAPHIC_DATA] | Quarter-finals | FIFA Women's World Cup [GEOGRAPH…" at bounding box center [725, 189] width 567 height 30
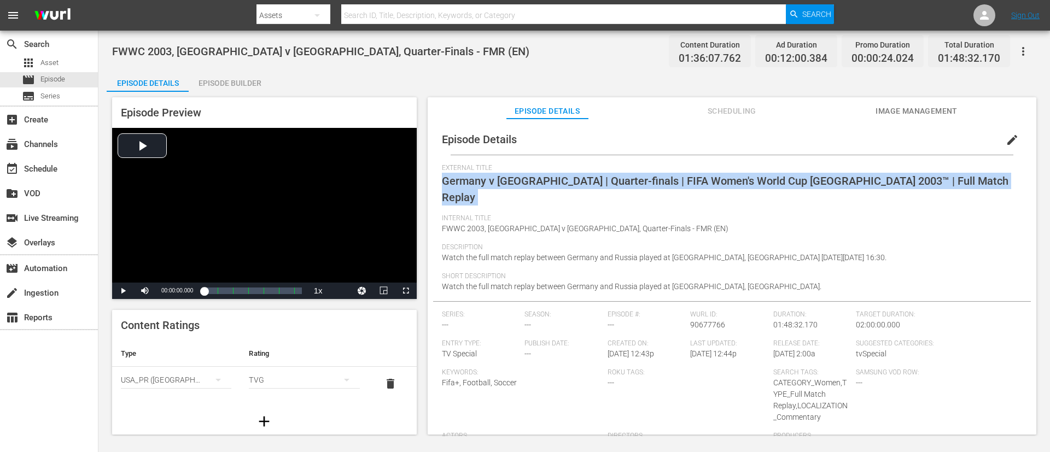
click at [534, 174] on span "Germany v [GEOGRAPHIC_DATA] | Quarter-finals | FIFA Women's World Cup [GEOGRAPH…" at bounding box center [725, 189] width 567 height 30
copy span "Germany v [GEOGRAPHIC_DATA] | Quarter-finals | FIFA Women's World Cup [GEOGRAPH…"
click at [700, 106] on span "Image Management" at bounding box center [917, 111] width 82 height 14
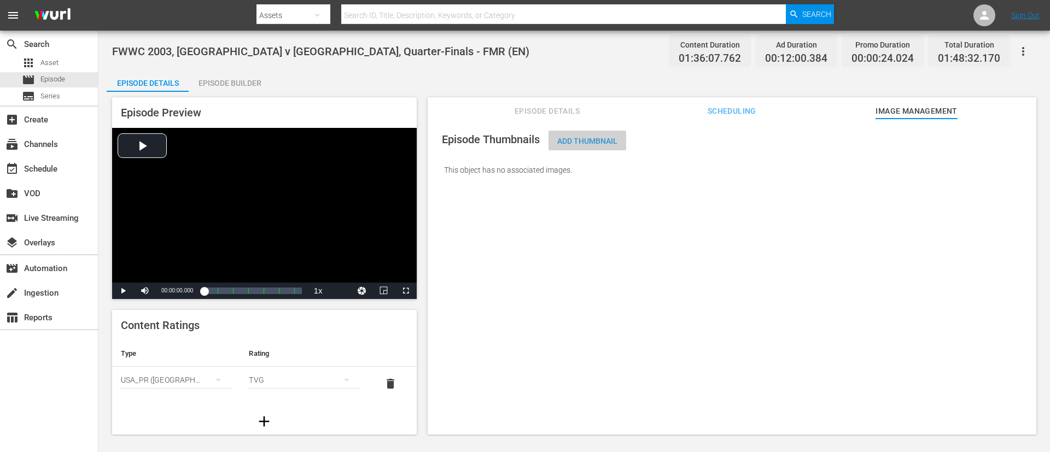
click at [552, 138] on span "Add Thumbnail" at bounding box center [588, 141] width 78 height 9
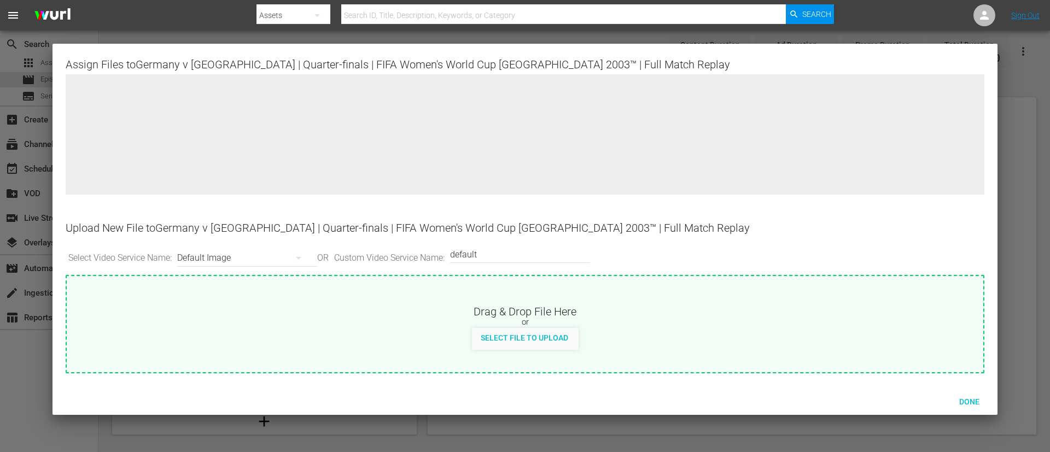
click at [612, 286] on div "Drag & Drop File Here or Select File to Upload" at bounding box center [525, 312] width 917 height 73
type input "C:\fakepath\f7efcd92-ea62-4a02-8624-103ab2fe9cf3.jpg"
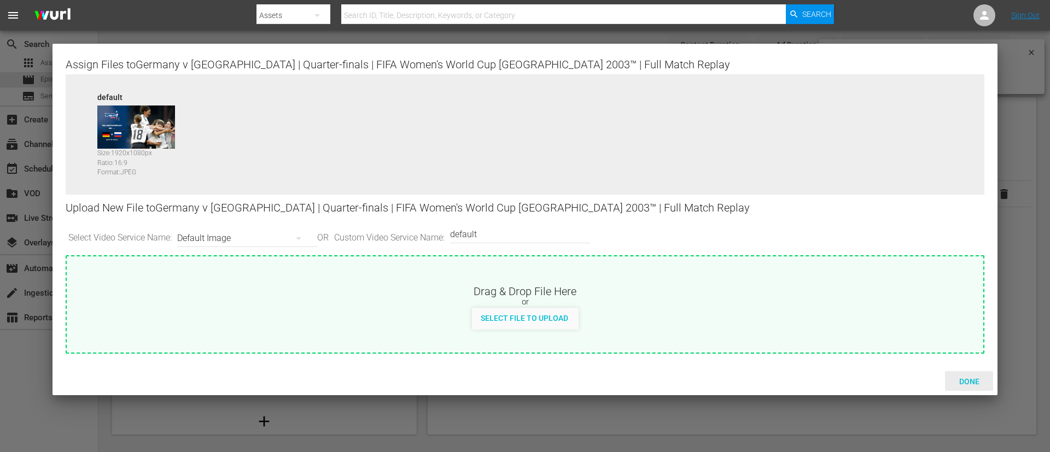
click at [700, 301] on span "Done" at bounding box center [970, 381] width 38 height 9
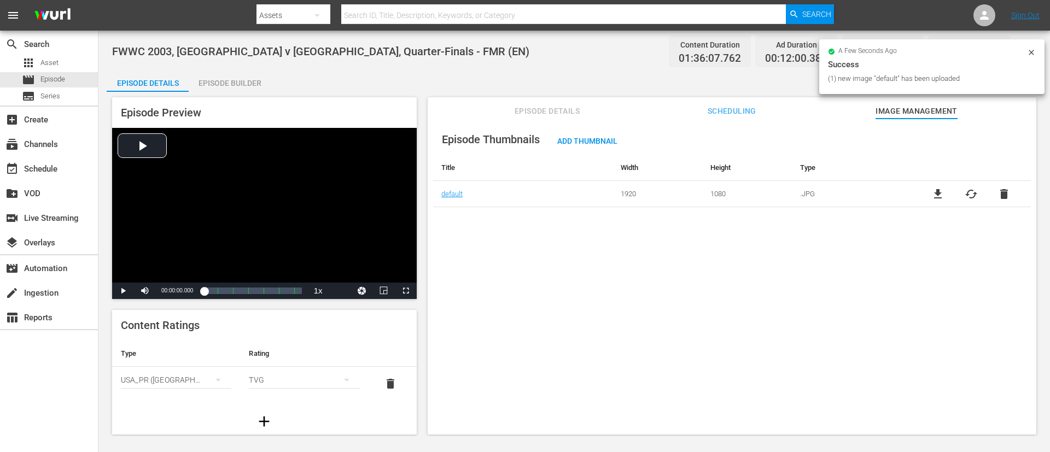
click at [232, 74] on div "Episode Builder" at bounding box center [230, 83] width 82 height 26
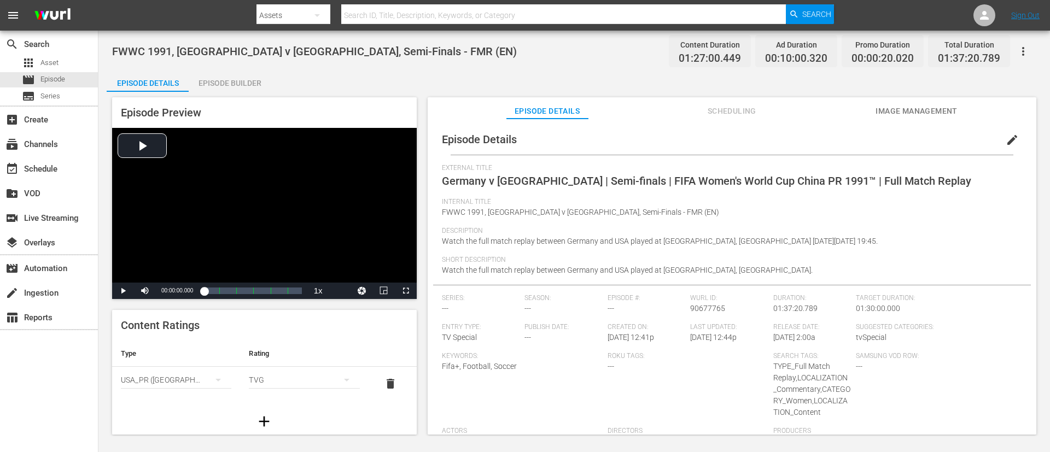
click at [700, 181] on span "Germany v USA | Semi-finals | FIFA Women's World Cup China PR 1991™ | Full Matc…" at bounding box center [706, 180] width 529 height 13
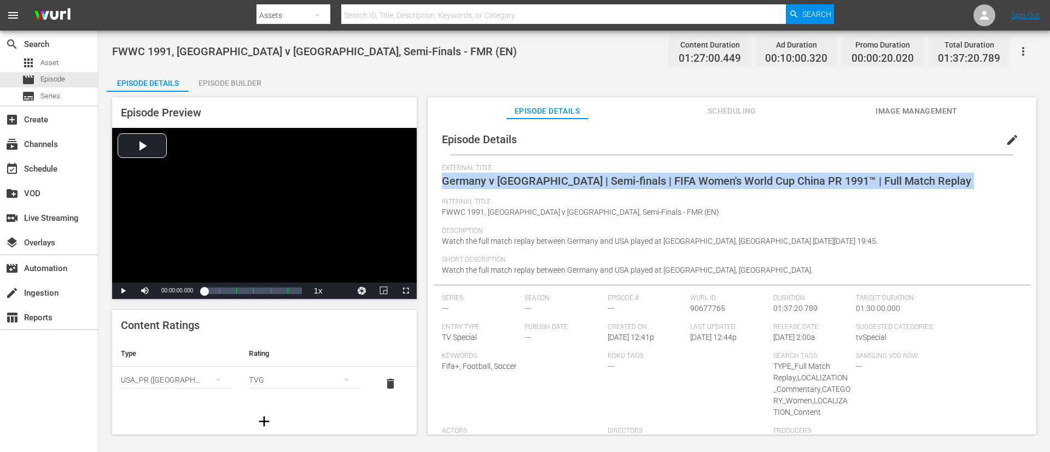
click at [700, 181] on span "Germany v USA | Semi-finals | FIFA Women's World Cup China PR 1991™ | Full Matc…" at bounding box center [706, 180] width 529 height 13
copy span "Germany v [GEOGRAPHIC_DATA] | Semi-finals | FIFA Women's World Cup China PR 199…"
click at [700, 111] on span "Image Management" at bounding box center [917, 111] width 82 height 14
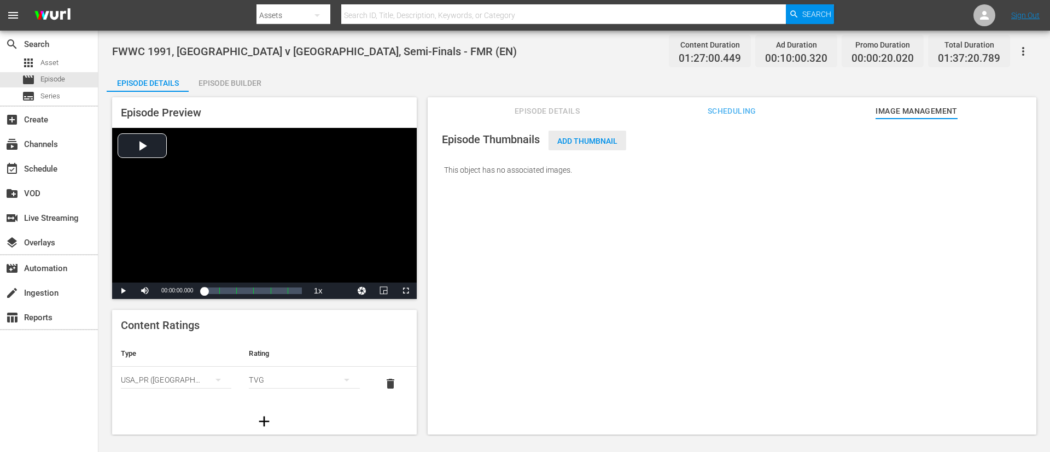
click at [583, 135] on div "Add Thumbnail" at bounding box center [588, 141] width 78 height 20
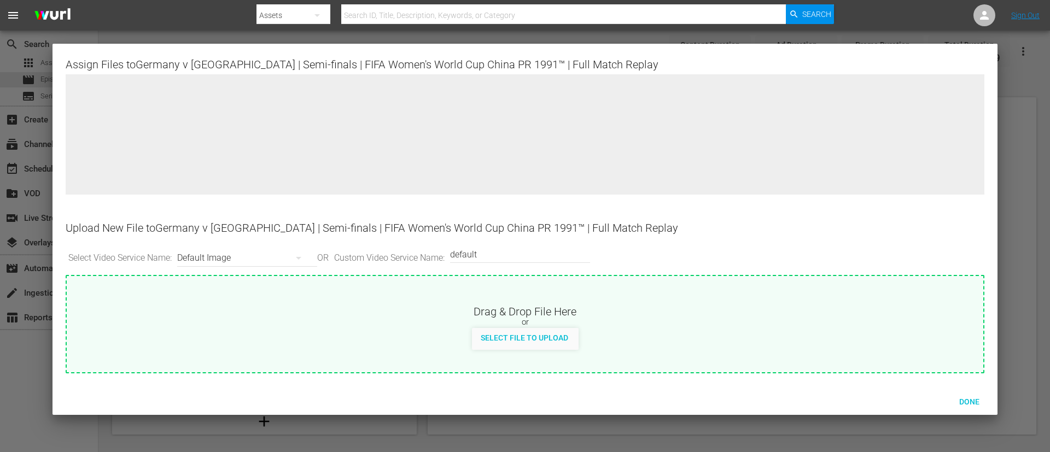
click at [612, 301] on div "Select File to Upload" at bounding box center [525, 339] width 917 height 22
type input "C:\fakepath\3bfbb68e-88f0-4d94-9a2a-18e5b258f875.jpg"
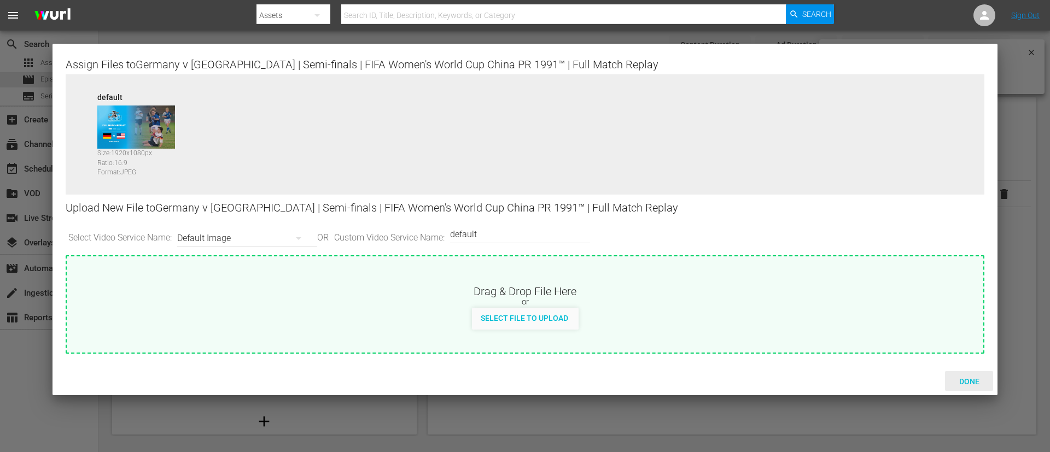
click at [700, 301] on span "Done" at bounding box center [970, 381] width 38 height 9
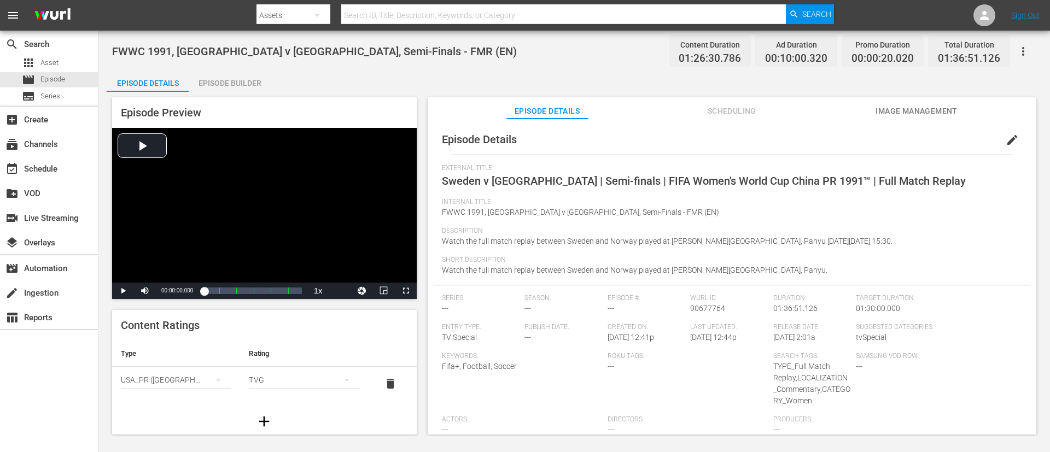
click at [561, 178] on span "Sweden v Norway | Semi-finals | FIFA Women's World Cup China PR 1991™ | Full Ma…" at bounding box center [704, 180] width 524 height 13
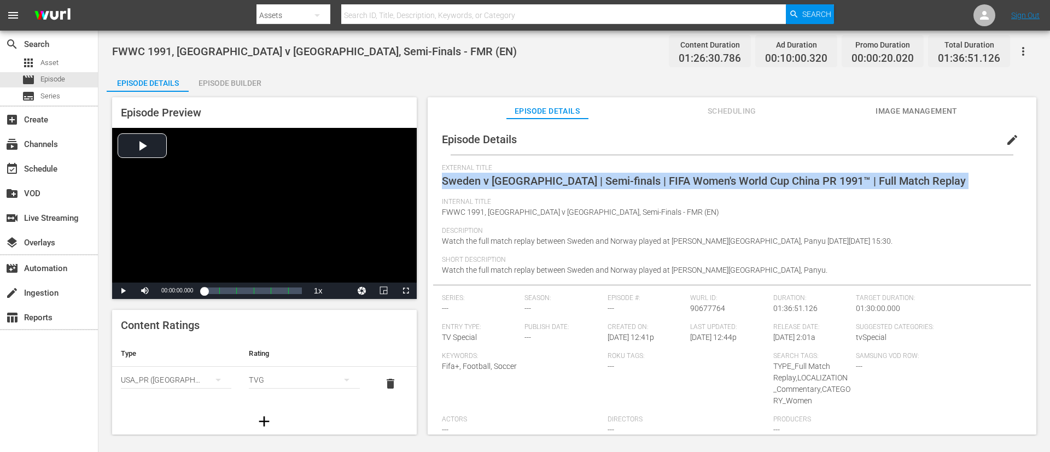
click at [561, 178] on span "Sweden v Norway | Semi-finals | FIFA Women's World Cup China PR 1991™ | Full Ma…" at bounding box center [704, 180] width 524 height 13
copy span "Sweden v Norway | Semi-finals | FIFA Women's World Cup China PR 1991™ | Full Ma…"
click at [700, 110] on span "Image Management" at bounding box center [917, 111] width 82 height 14
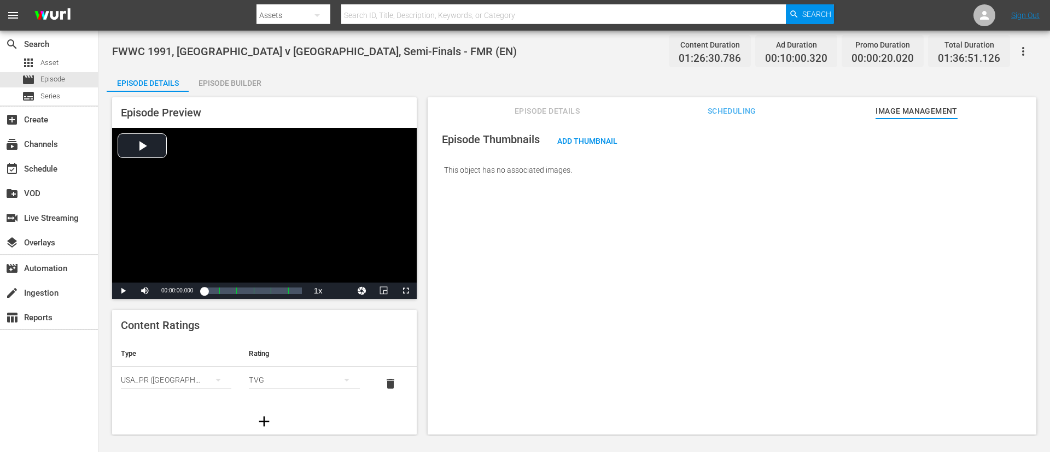
click at [578, 137] on span "Add Thumbnail" at bounding box center [588, 141] width 78 height 9
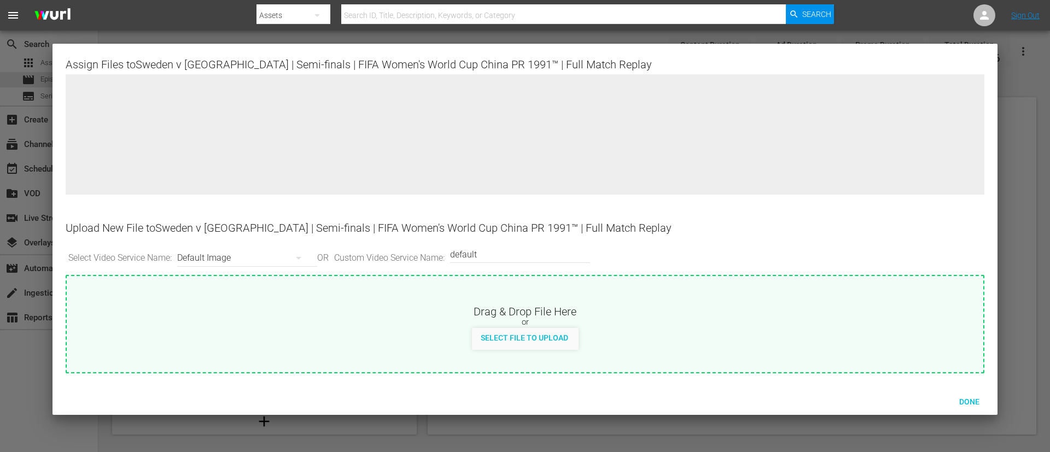
click at [572, 297] on div "Drag & Drop File Here or Select File to Upload" at bounding box center [525, 312] width 917 height 73
type input "C:\fakepath\45c9d072-e3d9-4dc3-b5e7-2b1d69572fc7.jpg"
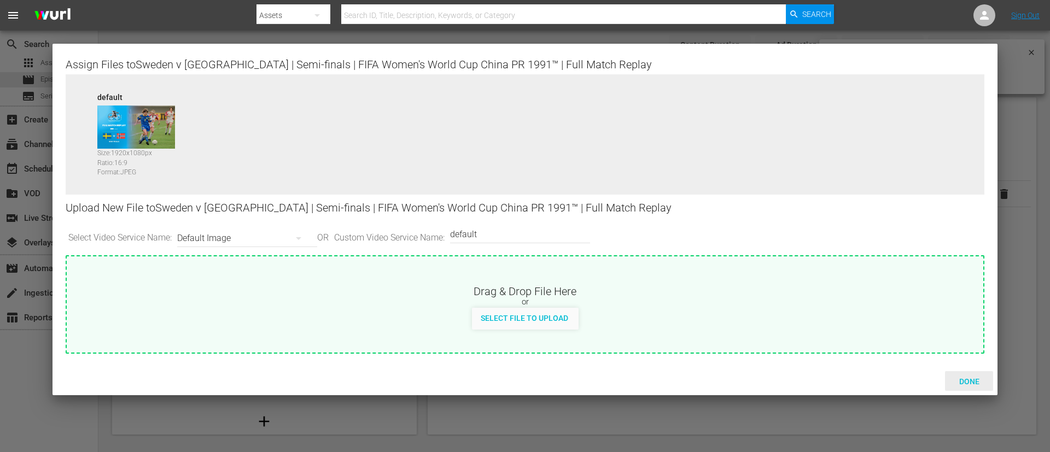
click at [700, 301] on span "Done" at bounding box center [970, 381] width 38 height 9
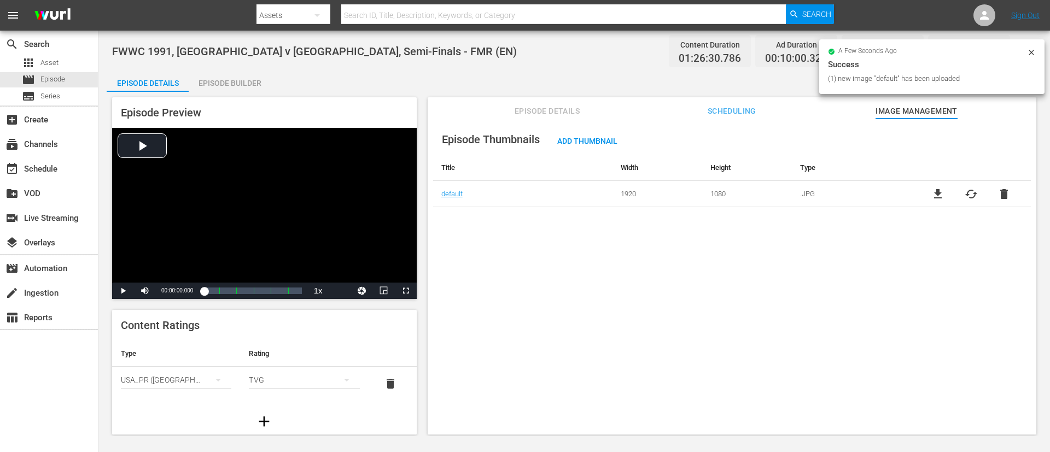
click at [223, 84] on div "Episode Builder" at bounding box center [230, 83] width 82 height 26
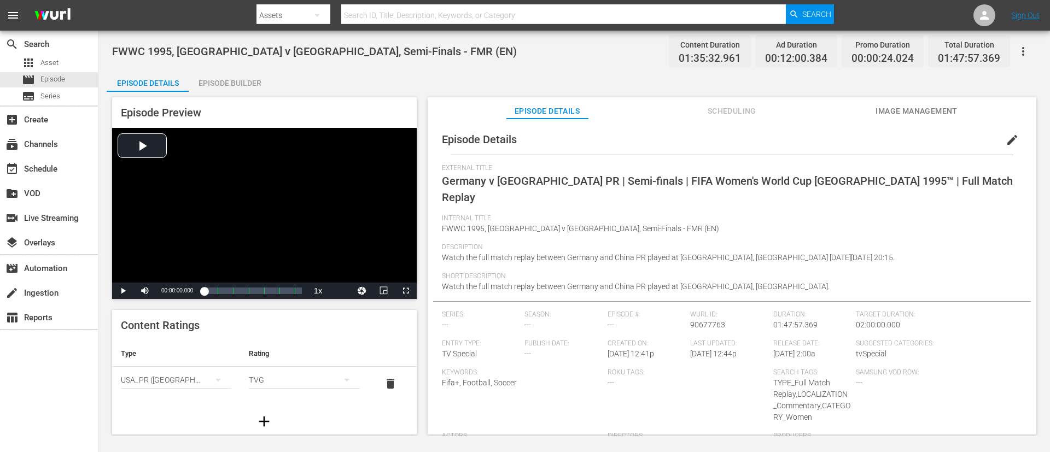
click at [698, 179] on span "Germany v [GEOGRAPHIC_DATA] PR | Semi-finals | FIFA Women's World Cup [GEOGRAPH…" at bounding box center [727, 189] width 571 height 30
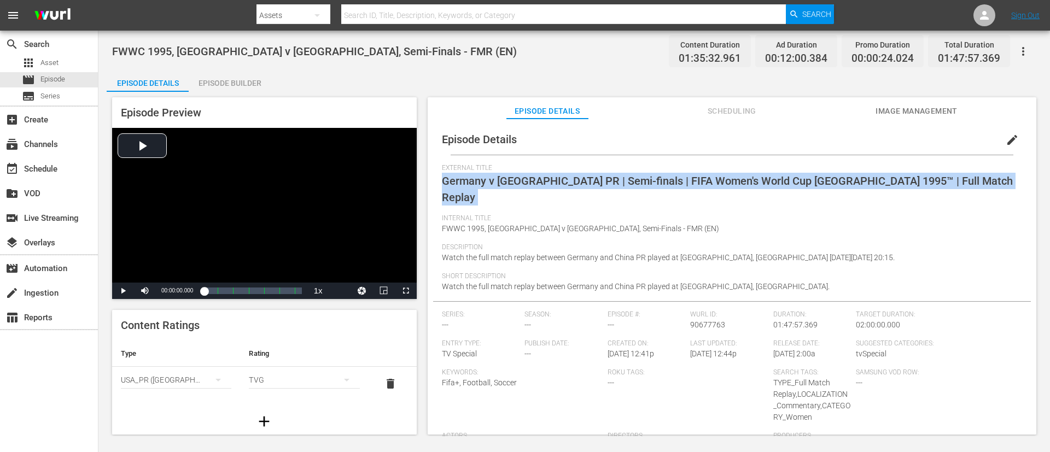
click at [698, 179] on span "Germany v [GEOGRAPHIC_DATA] PR | Semi-finals | FIFA Women's World Cup [GEOGRAPH…" at bounding box center [727, 189] width 571 height 30
copy span "Germany v [GEOGRAPHIC_DATA] PR | Semi-finals | FIFA Women's World Cup [GEOGRAPH…"
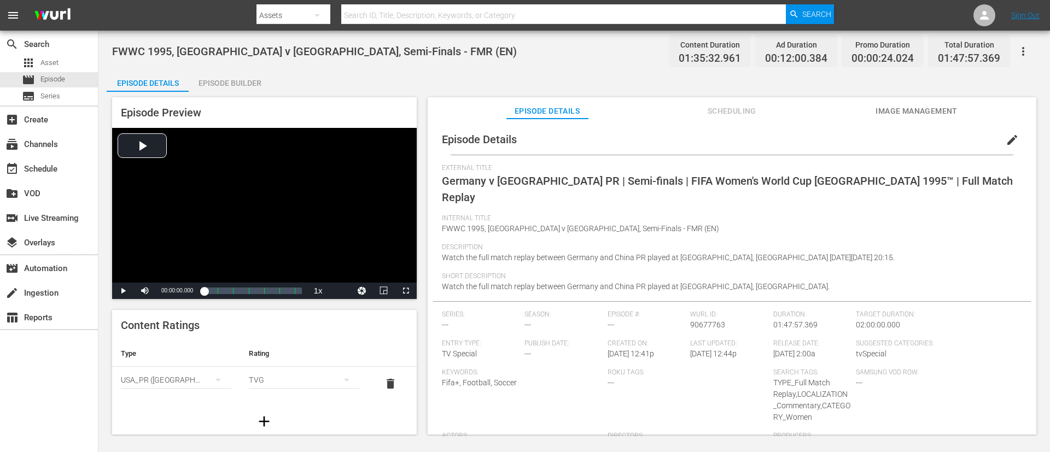
click at [700, 110] on div "Episode Details Scheduling Image Management" at bounding box center [732, 108] width 554 height 22
click at [700, 117] on span "Image Management" at bounding box center [917, 111] width 82 height 14
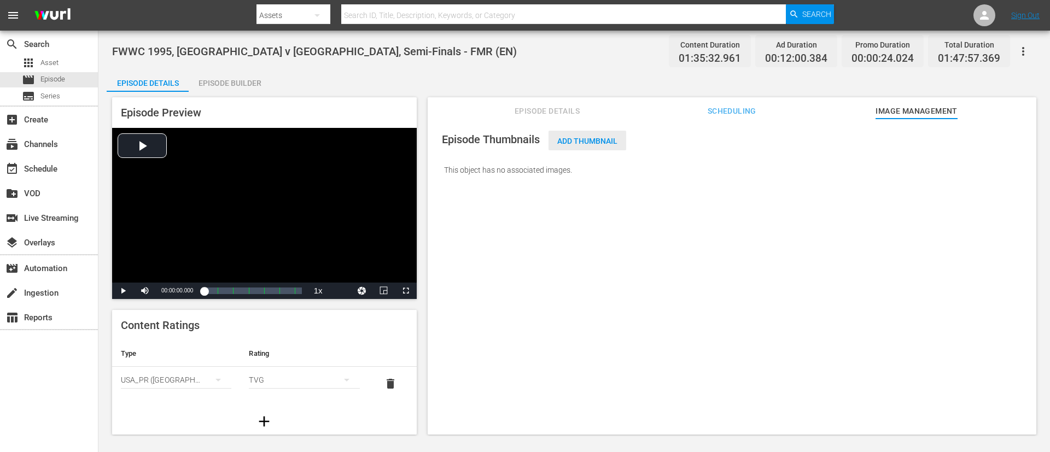
click at [578, 134] on div "Add Thumbnail" at bounding box center [588, 141] width 78 height 20
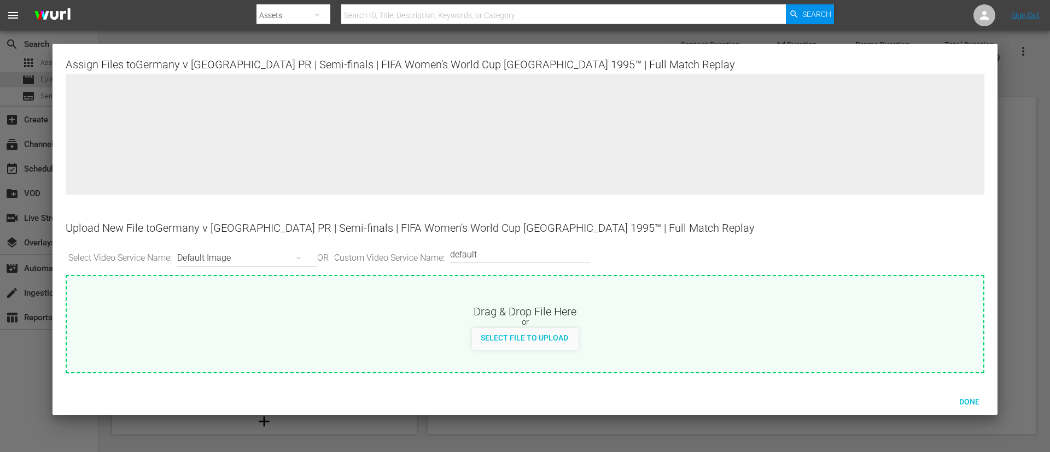
click at [566, 292] on div "Drag & Drop File Here or Select File to Upload" at bounding box center [525, 312] width 917 height 73
type input "C:\fakepath\73a9f9ee-6964-4522-8952-f1d17db14711.jpg"
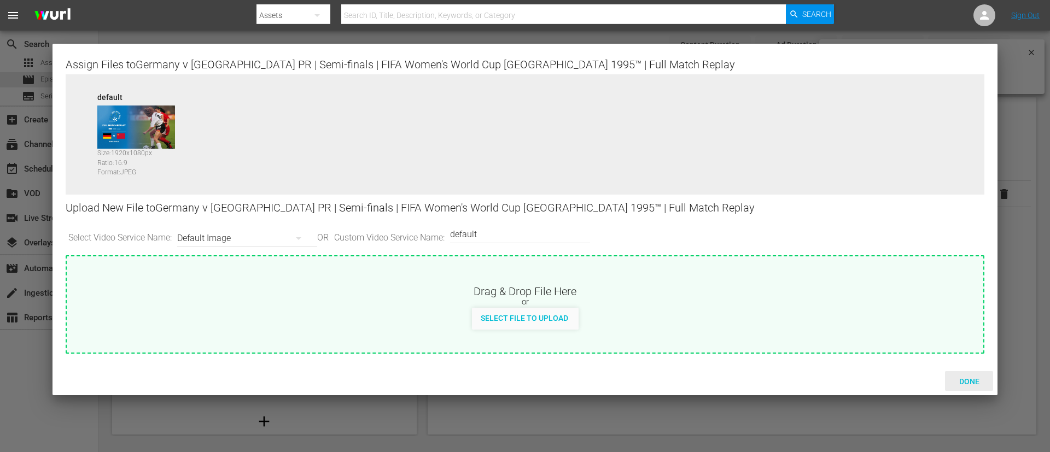
click at [700, 301] on span "Done" at bounding box center [970, 381] width 38 height 9
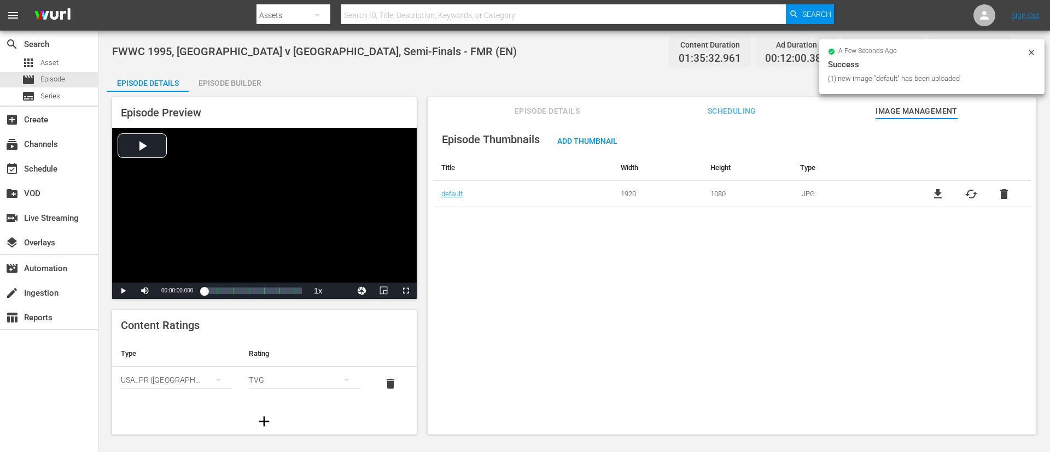
click at [251, 100] on div "Episode Preview Video Player is loading. Play Video Play Mute Current Time 00:0…" at bounding box center [264, 198] width 305 height 202
click at [245, 75] on div "Episode Builder" at bounding box center [230, 83] width 82 height 26
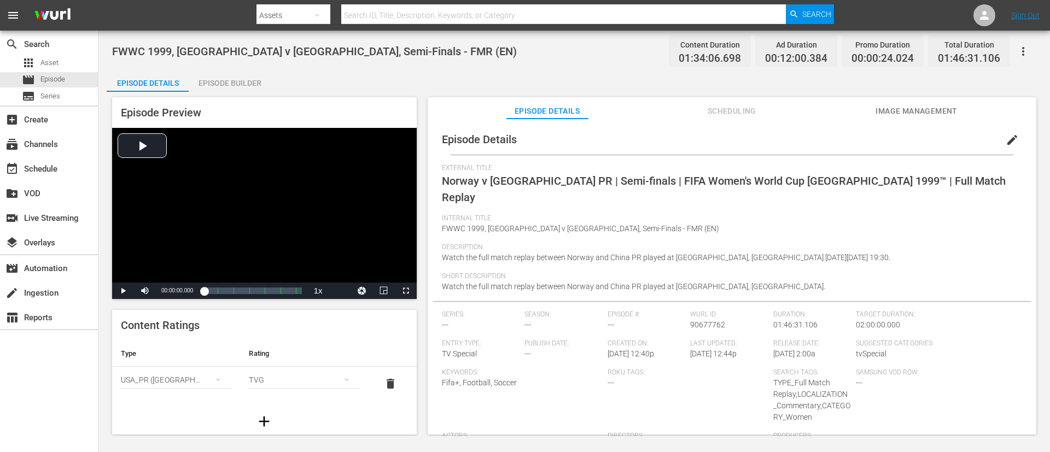
click at [616, 181] on span "Norway v [GEOGRAPHIC_DATA] PR | Semi-finals | FIFA Women's World Cup [GEOGRAPHI…" at bounding box center [724, 189] width 564 height 30
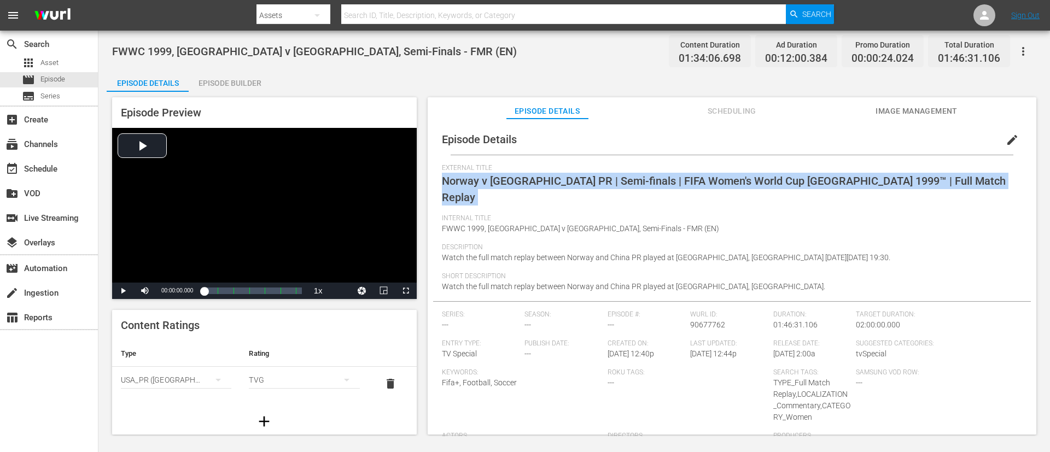
click at [616, 181] on span "Norway v [GEOGRAPHIC_DATA] PR | Semi-finals | FIFA Women's World Cup [GEOGRAPHI…" at bounding box center [724, 189] width 564 height 30
copy span "Norway v China PR | Semi-finals | FIFA Women's World Cup USA 1999™ | Full Match…"
click at [700, 107] on span "Image Management" at bounding box center [917, 111] width 82 height 14
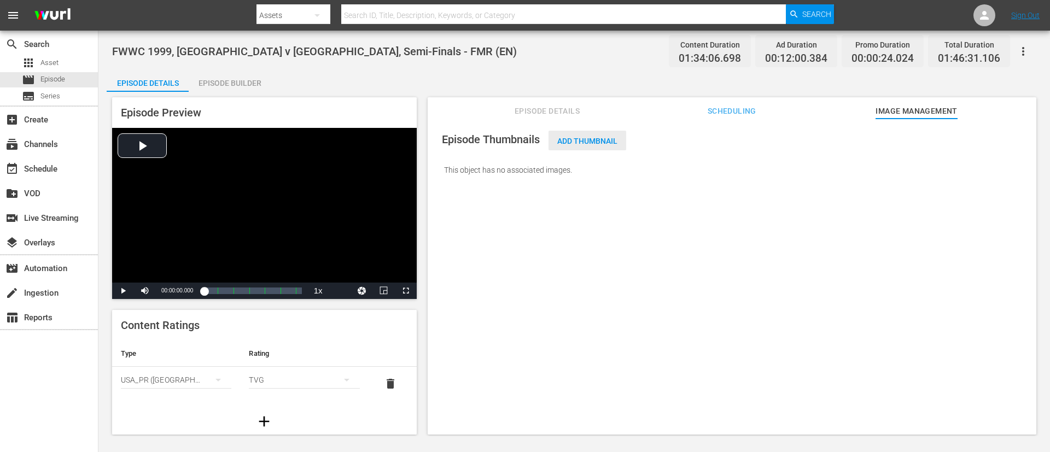
click at [602, 142] on span "Add Thumbnail" at bounding box center [588, 141] width 78 height 9
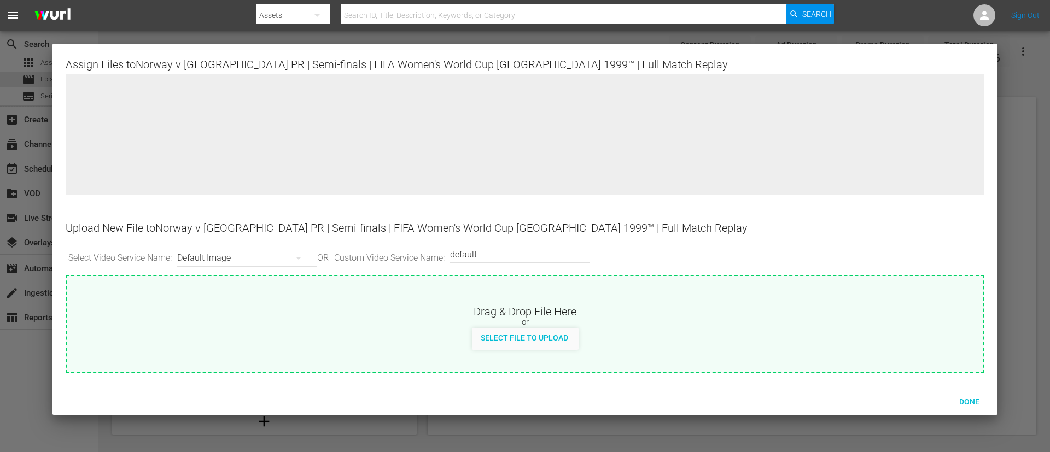
click at [576, 301] on div "Drag & Drop File Here" at bounding box center [525, 310] width 917 height 13
type input "C:\fakepath\e93fc658-8622-4412-8e26-efd90178f85e.jpg"
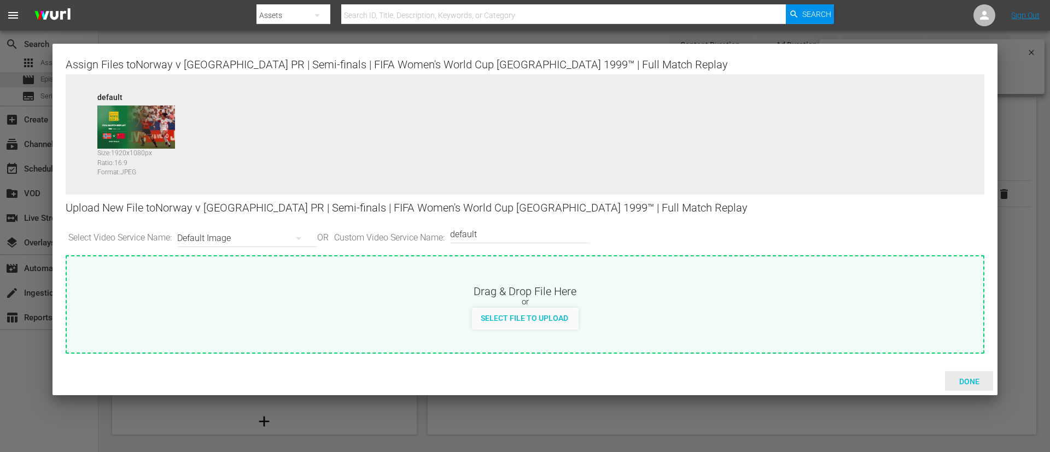
click at [700, 301] on div "Done" at bounding box center [969, 381] width 48 height 20
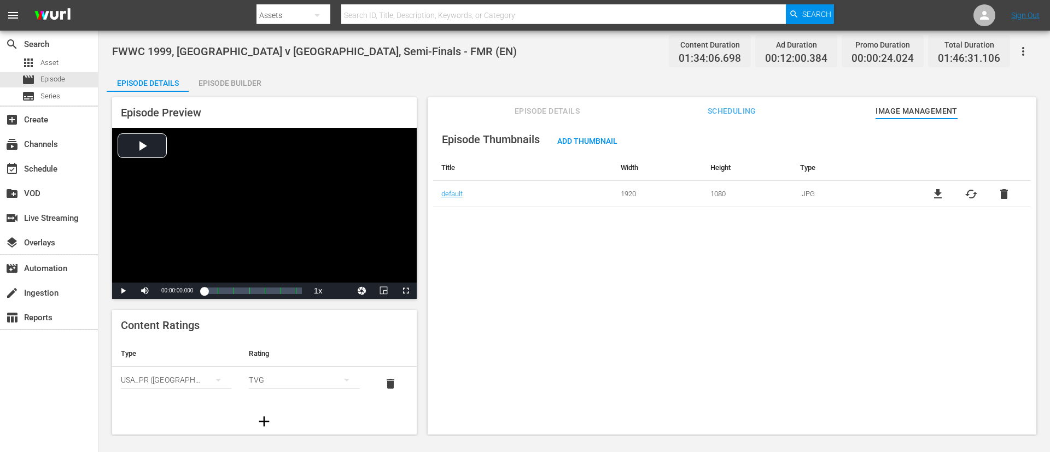
click at [219, 85] on div "Episode Builder" at bounding box center [230, 83] width 82 height 26
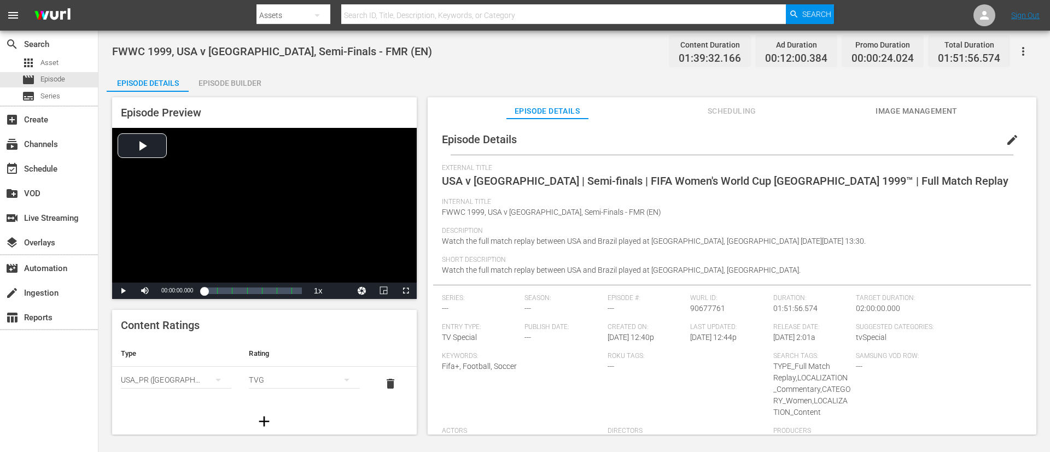
click at [521, 180] on span "USA v [GEOGRAPHIC_DATA] | Semi-finals | FIFA Women's World Cup [GEOGRAPHIC_DATA…" at bounding box center [725, 180] width 567 height 13
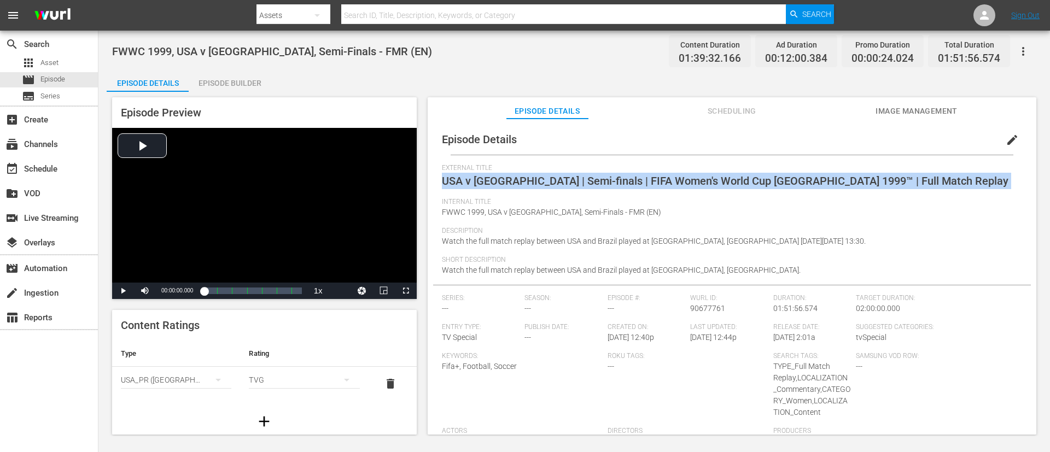
click at [521, 180] on span "USA v [GEOGRAPHIC_DATA] | Semi-finals | FIFA Women's World Cup [GEOGRAPHIC_DATA…" at bounding box center [725, 180] width 567 height 13
copy span "USA v [GEOGRAPHIC_DATA] | Semi-finals | FIFA Women's World Cup [GEOGRAPHIC_DATA…"
click at [700, 100] on button "Image Management" at bounding box center [917, 108] width 82 height 22
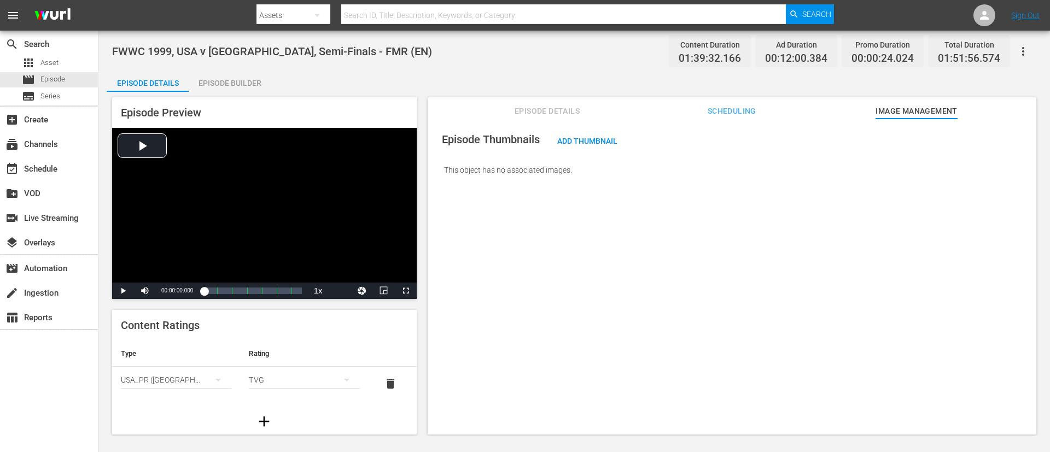
click at [537, 144] on span "Episode Thumbnails" at bounding box center [491, 139] width 98 height 13
click at [584, 137] on span "Add Thumbnail" at bounding box center [588, 141] width 78 height 9
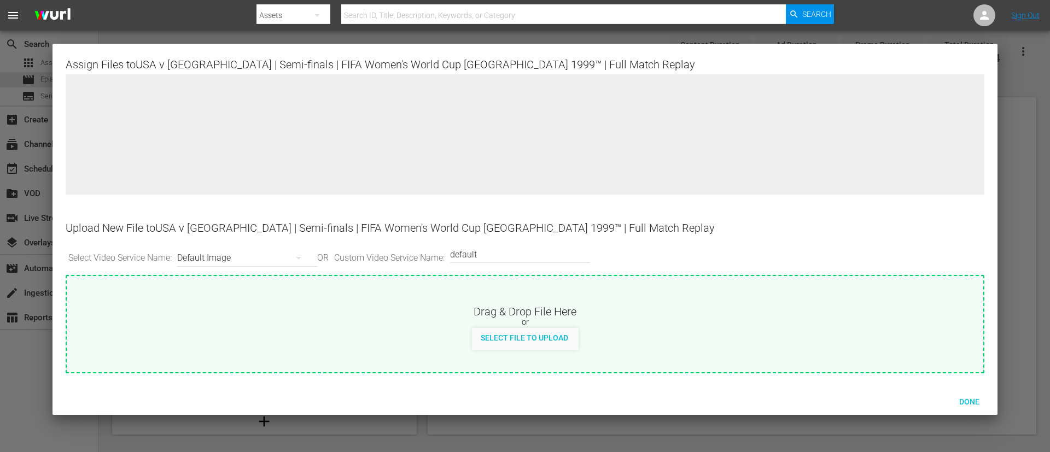
click at [648, 301] on div "Select File to Upload" at bounding box center [525, 339] width 917 height 22
type input "C:\fakepath\3d324327-ea9e-4e3a-bc2e-e79d23169a12.jpg"
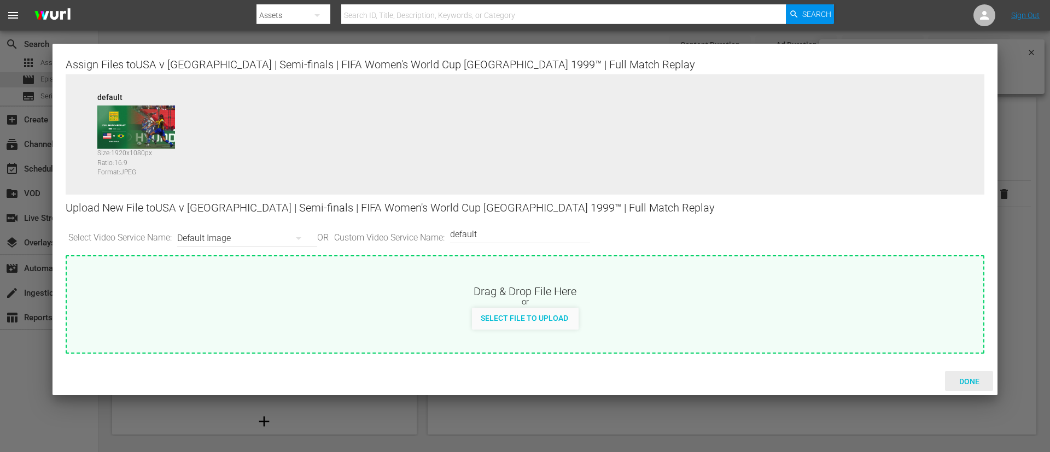
click at [700, 301] on span "Done" at bounding box center [970, 381] width 38 height 9
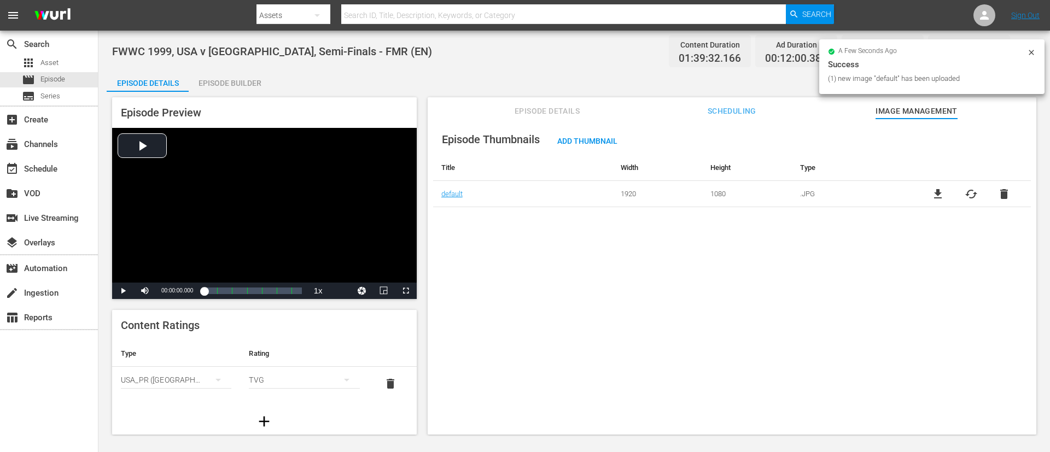
click at [224, 74] on div "Episode Builder" at bounding box center [230, 83] width 82 height 26
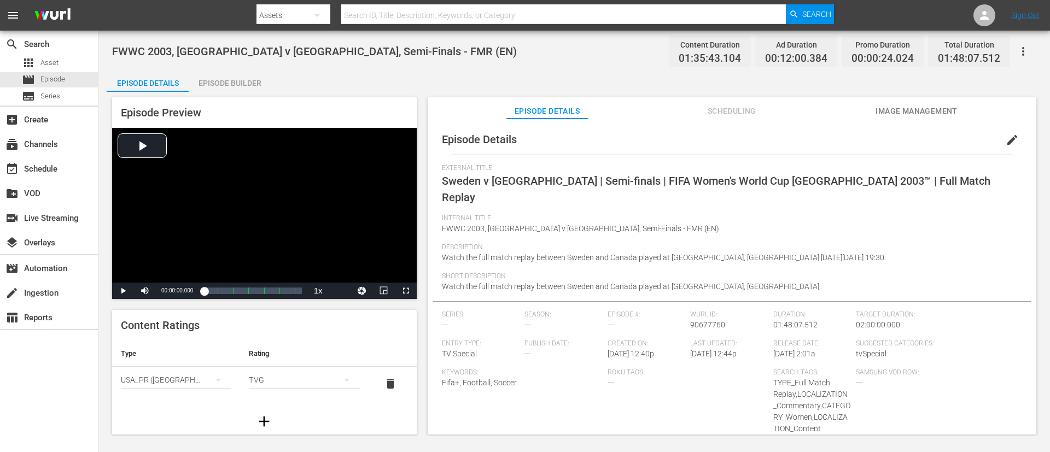
click at [625, 172] on span "External Title" at bounding box center [729, 168] width 575 height 9
click at [628, 181] on span "Sweden v [GEOGRAPHIC_DATA] | Semi-finals | FIFA Women's World Cup [GEOGRAPHIC_D…" at bounding box center [716, 189] width 549 height 30
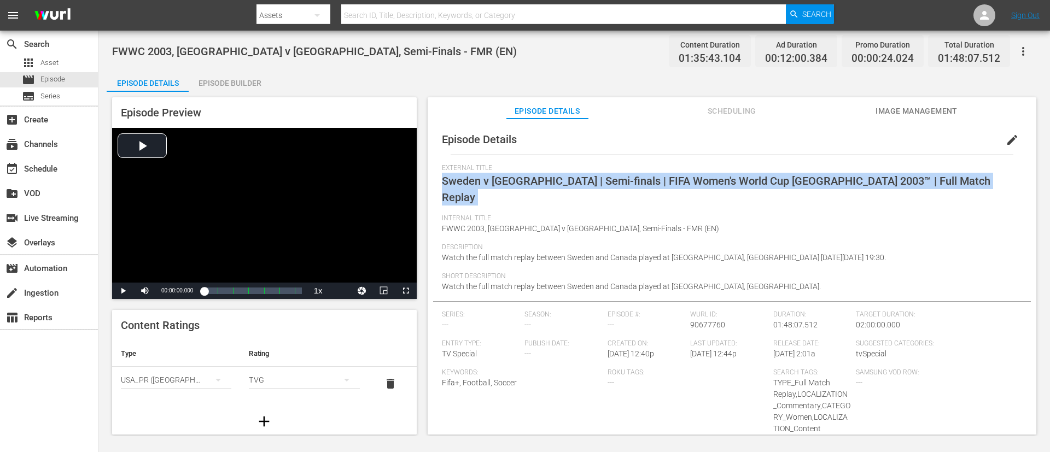
click at [628, 181] on span "Sweden v [GEOGRAPHIC_DATA] | Semi-finals | FIFA Women's World Cup [GEOGRAPHIC_D…" at bounding box center [716, 189] width 549 height 30
copy span "Sweden v [GEOGRAPHIC_DATA] | Semi-finals | FIFA Women's World Cup [GEOGRAPHIC_D…"
click at [700, 97] on button "Image Management" at bounding box center [917, 108] width 82 height 22
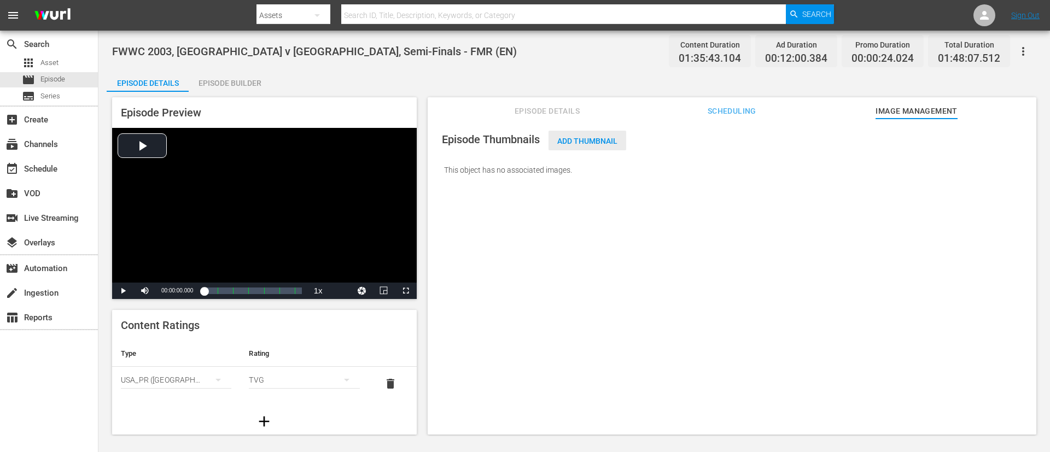
click at [589, 149] on div "Add Thumbnail" at bounding box center [588, 141] width 78 height 20
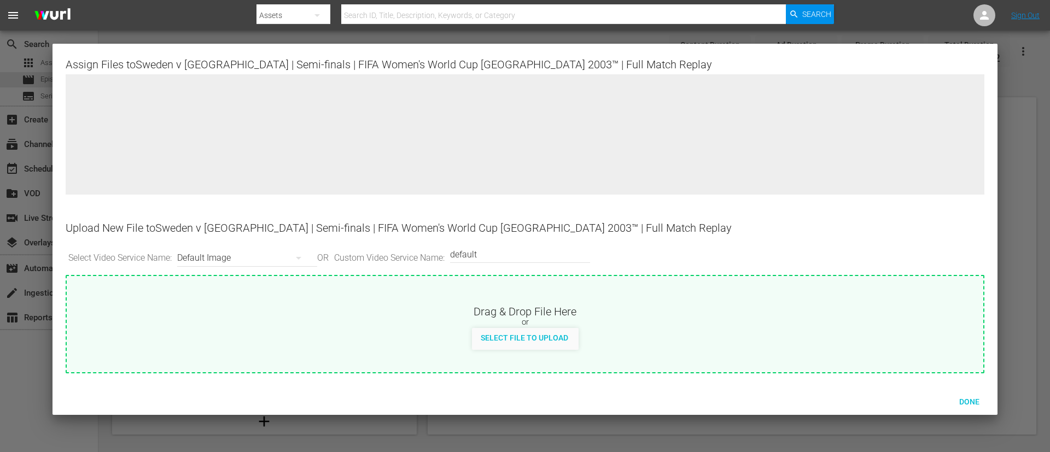
click at [633, 301] on div "Select File to Upload" at bounding box center [525, 339] width 917 height 22
type input "C:\fakepath\ac7a2dc8-7a25-4b5c-8108-eaadd25c9918.jpg"
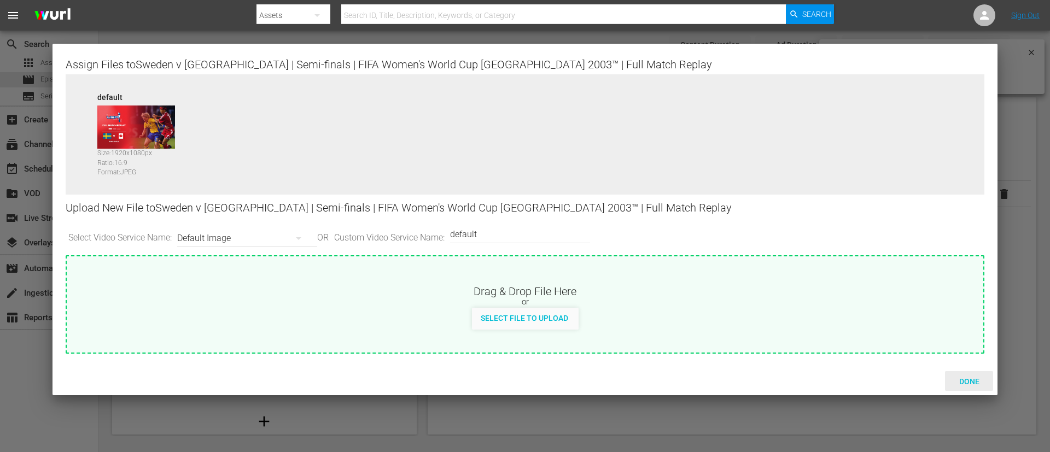
click at [700, 301] on span "Done" at bounding box center [970, 381] width 38 height 9
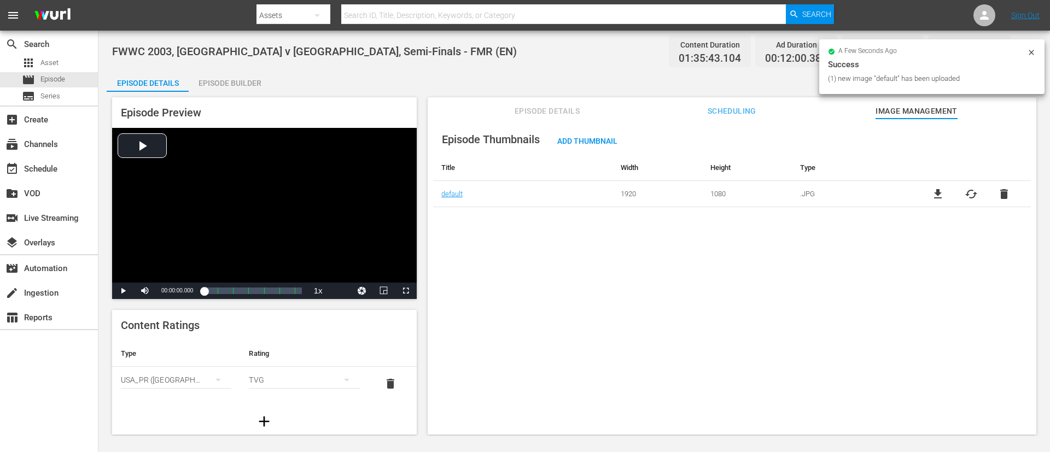
click at [230, 92] on div "Episode Preview Video Player is loading. Play Video Play Mute Current Time 00:0…" at bounding box center [574, 268] width 935 height 352
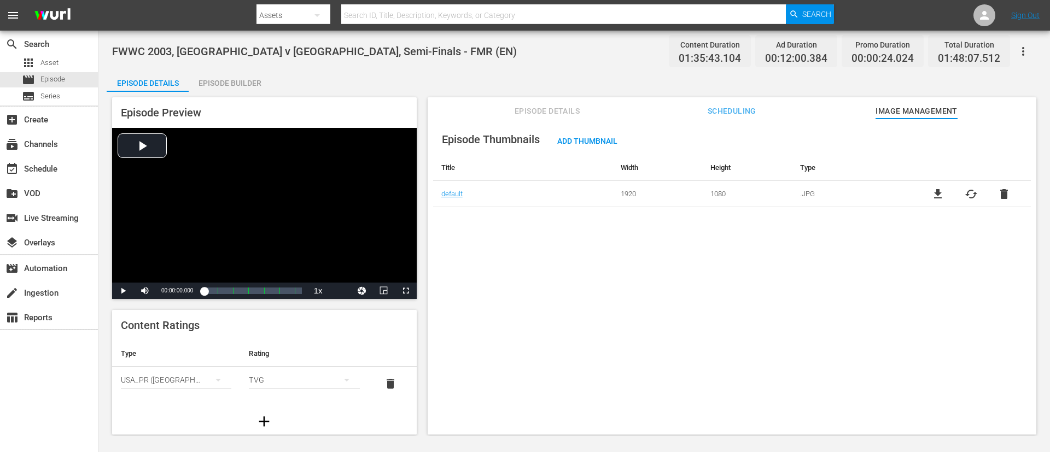
click at [251, 75] on div "Episode Builder" at bounding box center [230, 83] width 82 height 26
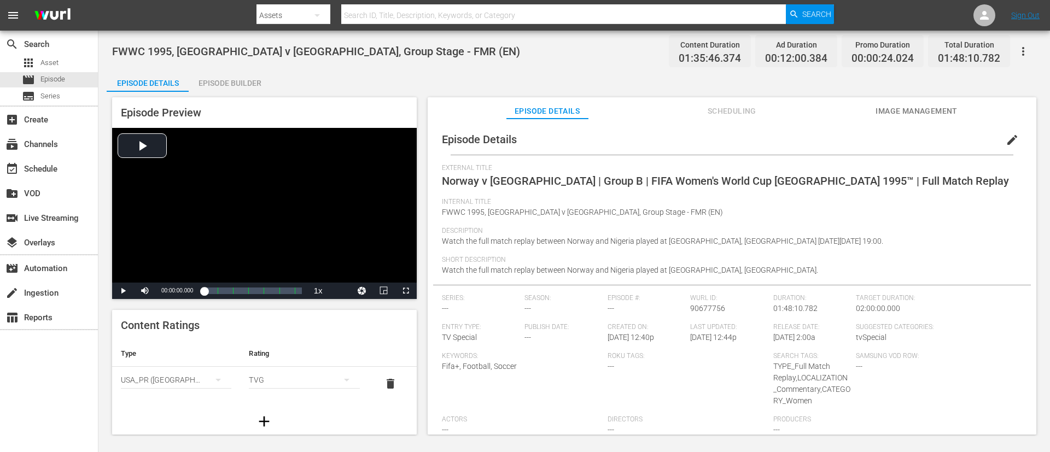
click at [659, 189] on div "External Title Norway v [GEOGRAPHIC_DATA] | Group B | FIFA Women's World Cup [G…" at bounding box center [732, 181] width 580 height 34
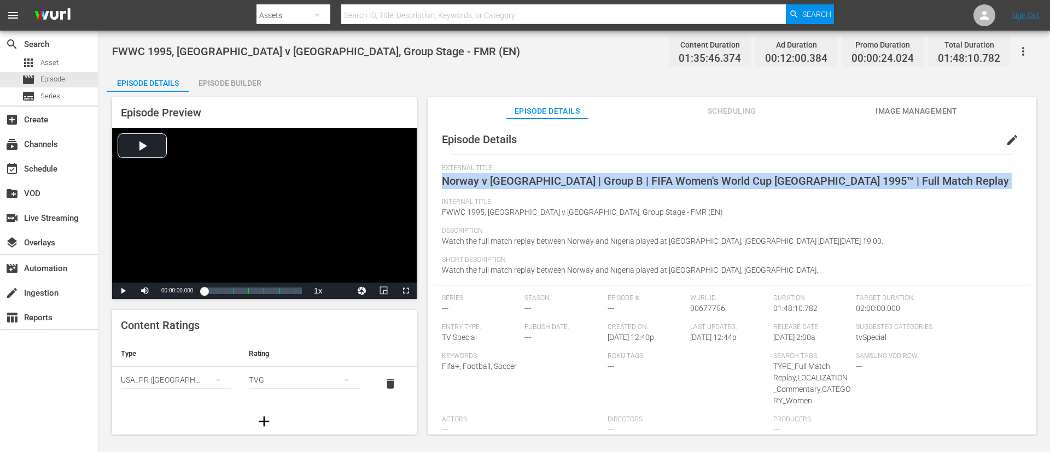
click at [659, 189] on div "External Title Norway v Nigeria | Group B | FIFA Women's World Cup Sweden 1995™…" at bounding box center [732, 181] width 580 height 34
copy span "Norway v Nigeria | Group B | FIFA Women's World Cup Sweden 1995™ | Full Match R…"
click at [700, 105] on span "Image Management" at bounding box center [917, 111] width 82 height 14
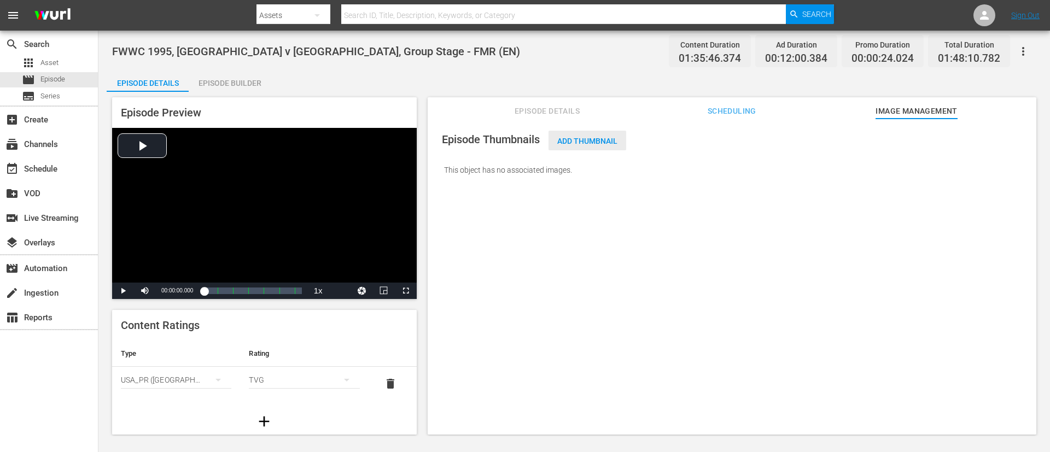
click at [590, 144] on span "Add Thumbnail" at bounding box center [588, 141] width 78 height 9
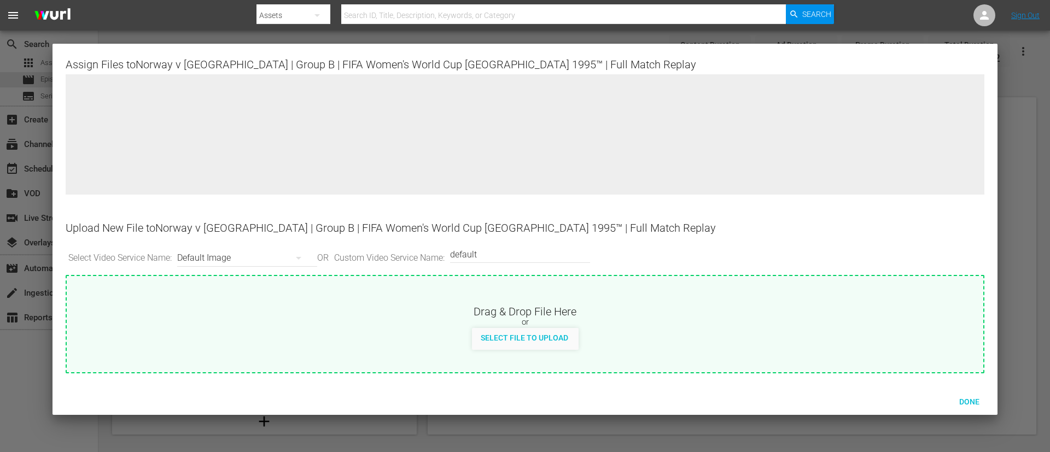
click at [618, 301] on div "Drag & Drop File Here or Select File to Upload" at bounding box center [525, 312] width 917 height 73
type input "C:\fakepath\d6ada35d-df6d-4414-9fbd-5399fddd5a02.jpg"
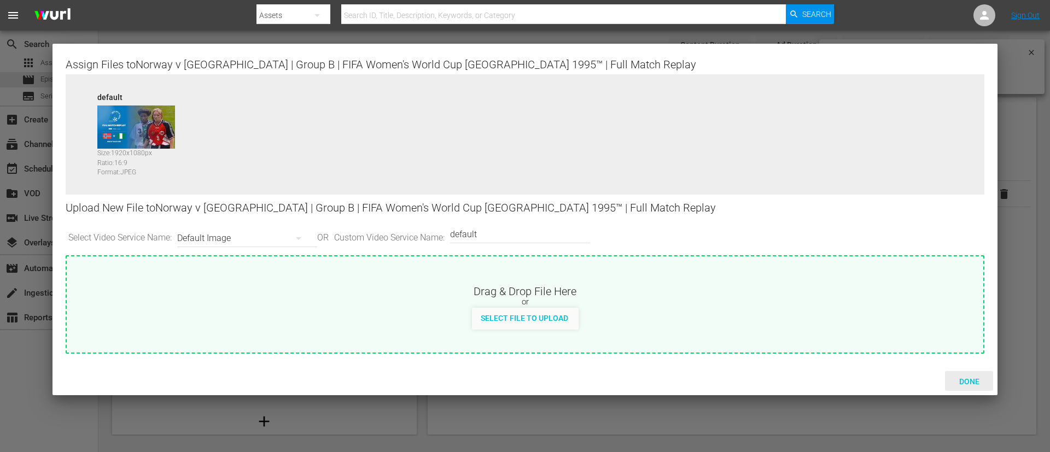
click at [700, 301] on div "Done" at bounding box center [969, 381] width 48 height 20
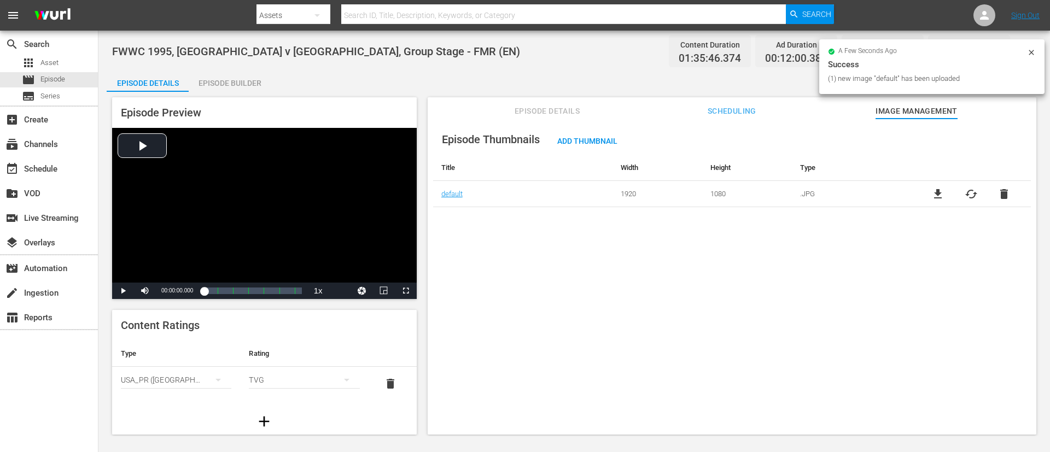
click at [259, 85] on div "Episode Builder" at bounding box center [230, 83] width 82 height 26
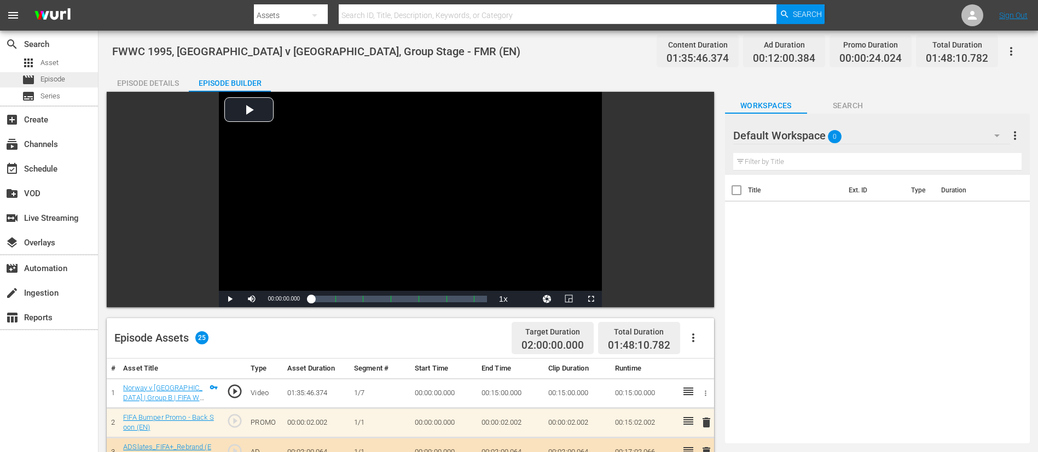
click at [67, 83] on div "movie Episode" at bounding box center [49, 79] width 98 height 15
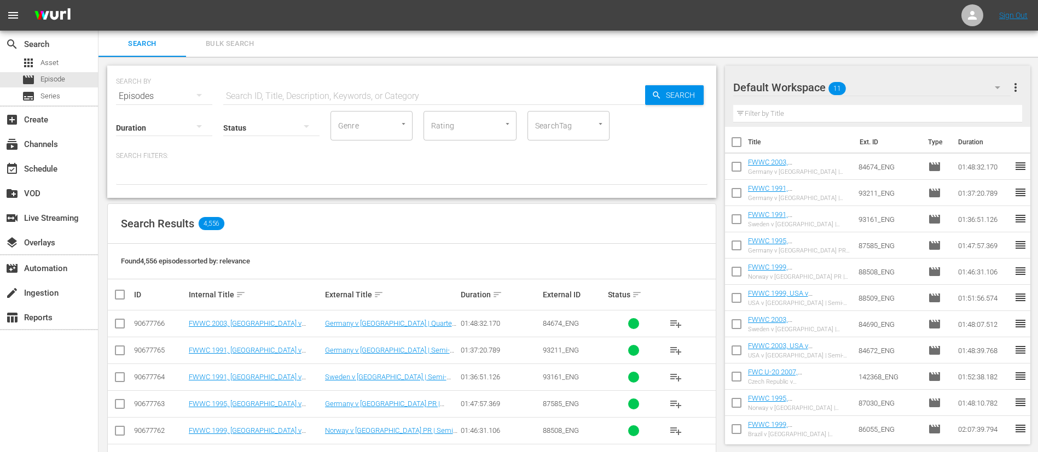
click at [700, 87] on span "more_vert" at bounding box center [1015, 87] width 13 height 13
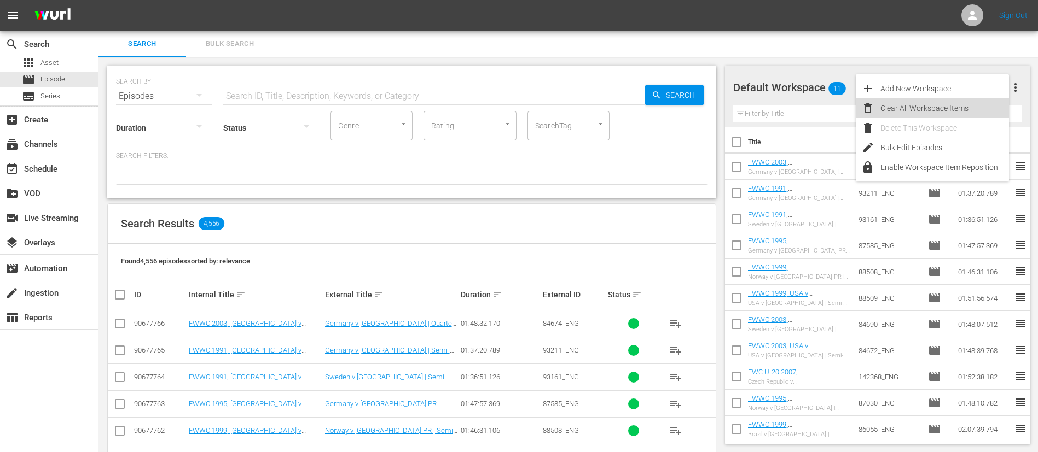
click at [700, 98] on div "Clear All Workspace Items" at bounding box center [944, 108] width 129 height 20
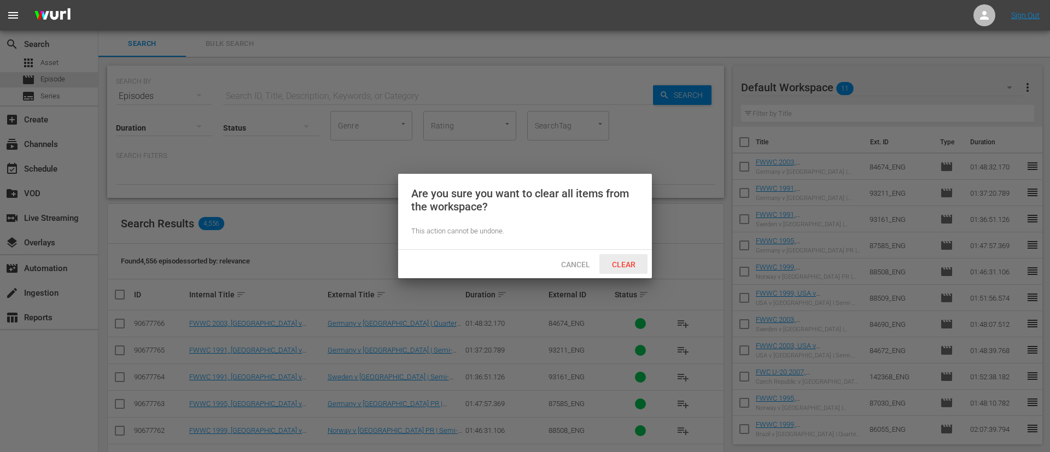
click at [630, 270] on div "Clear" at bounding box center [623, 264] width 48 height 20
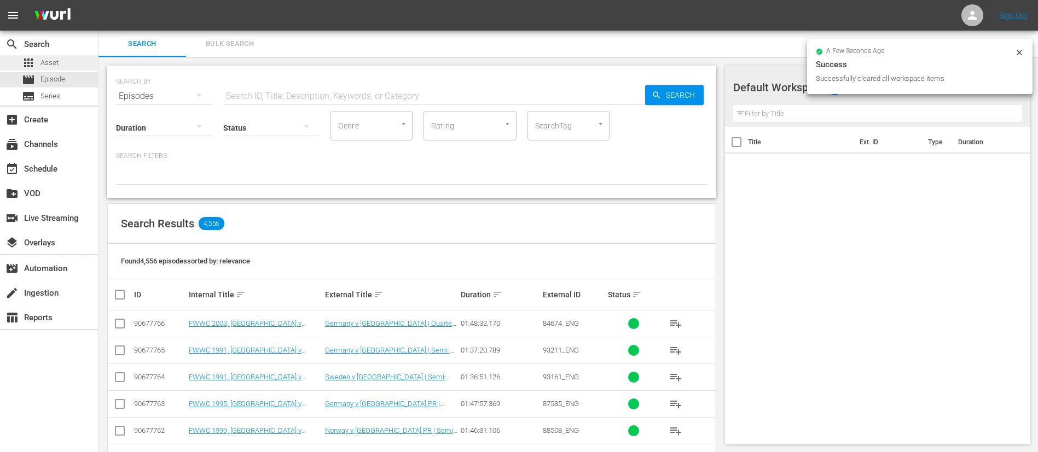
click at [69, 62] on div "apps Asset" at bounding box center [49, 62] width 98 height 15
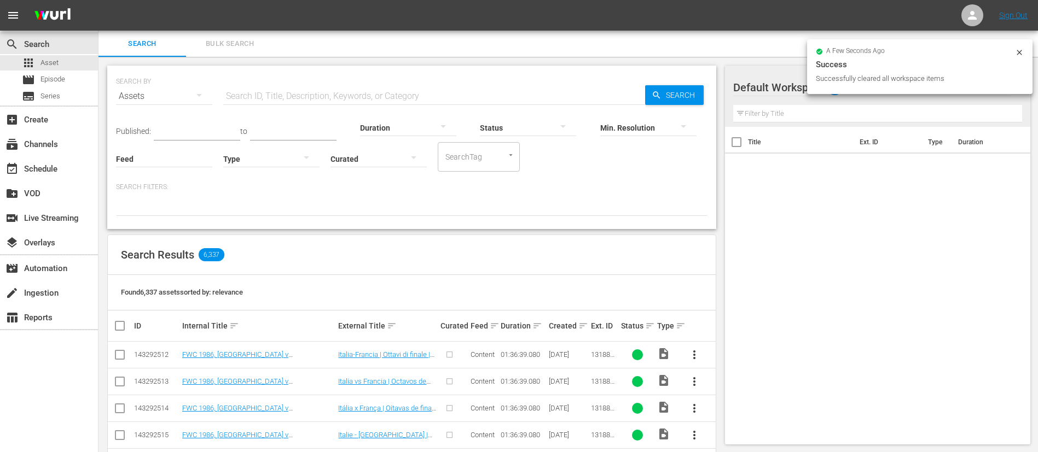
click at [236, 44] on span "Bulk Search" at bounding box center [230, 44] width 74 height 13
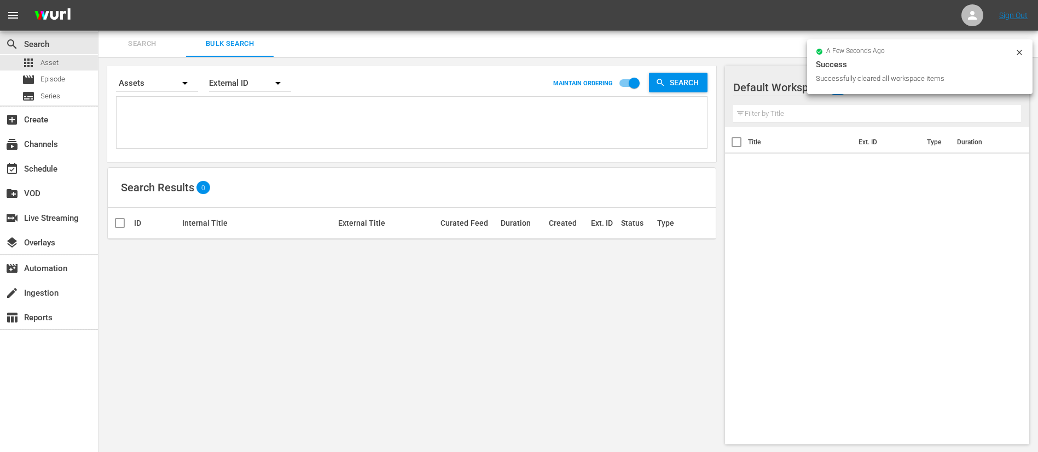
click at [210, 106] on textarea at bounding box center [412, 125] width 587 height 50
paste textarea "41NJZmgcHzCSyj8jxmeTCX_ITA 28535_ITA 133690_ITA 27814_ITA"
type textarea "41NJZmgcHzCSyj8jxmeTCX_ITA 28535_ITA 133690_ITA 27814_ITA"
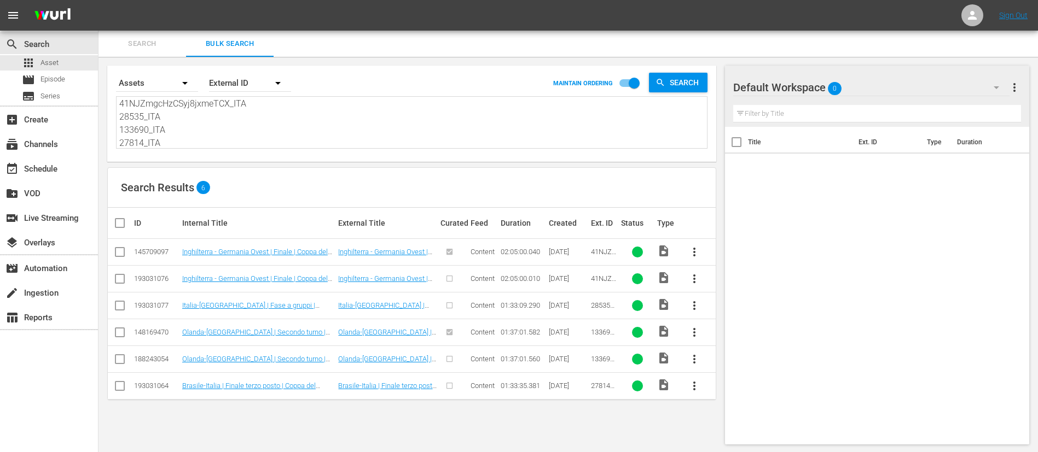
type textarea "41NJZmgcHzCSyj8jxmeTCX_ITA 28535_ITA 133690_ITA 27814_ITA"
click at [120, 282] on input "checkbox" at bounding box center [119, 281] width 13 height 13
checkbox input "true"
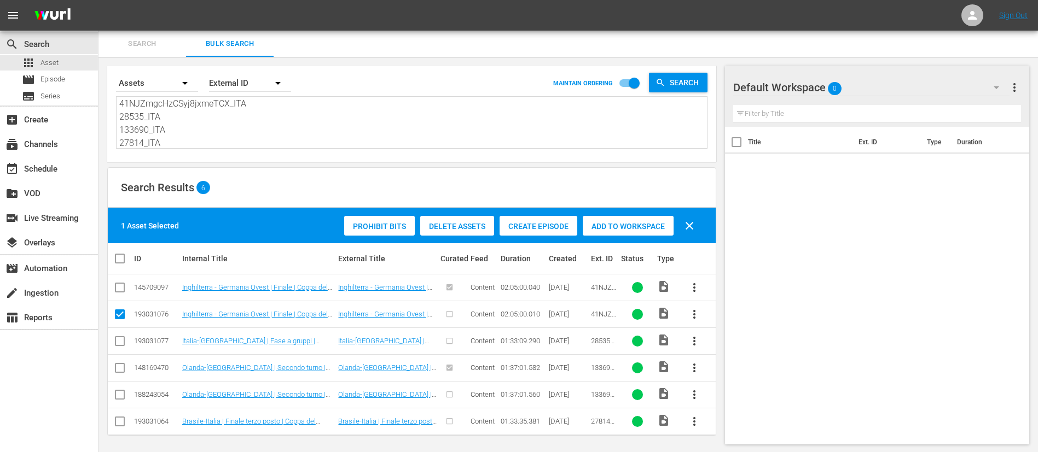
click at [119, 301] on input "checkbox" at bounding box center [119, 343] width 13 height 13
checkbox input "true"
click at [126, 301] on input "checkbox" at bounding box center [119, 397] width 13 height 13
checkbox input "true"
click at [120, 301] on input "checkbox" at bounding box center [119, 423] width 13 height 13
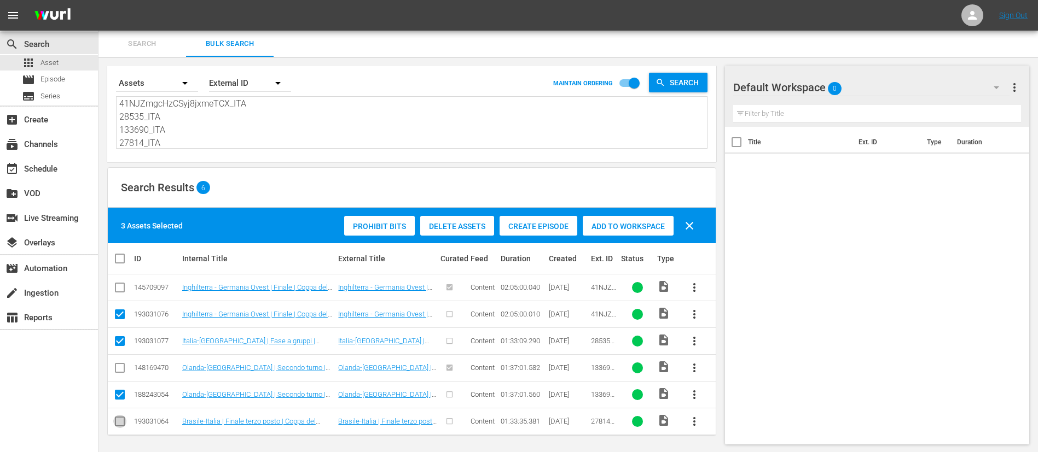
checkbox input "true"
click at [522, 224] on span "Create Episode" at bounding box center [538, 226] width 78 height 9
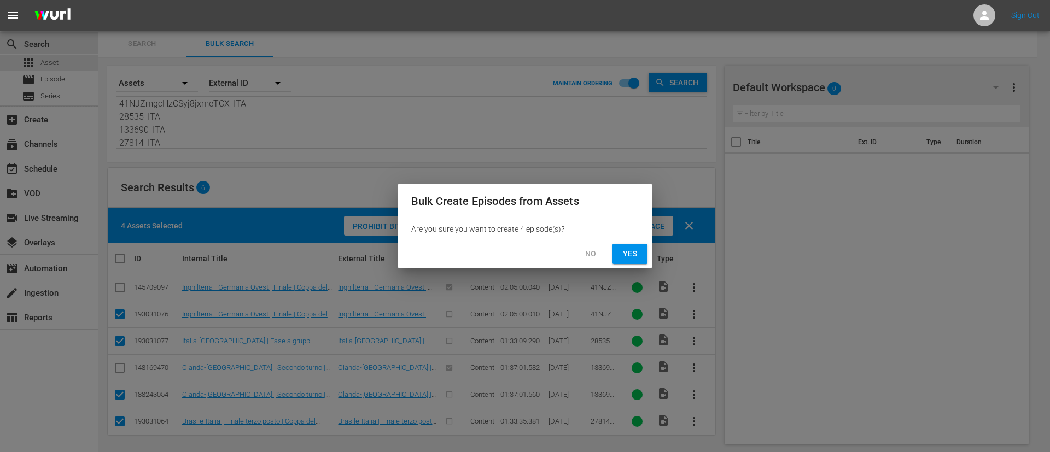
click at [627, 255] on span "Yes" at bounding box center [630, 254] width 18 height 14
checkbox input "false"
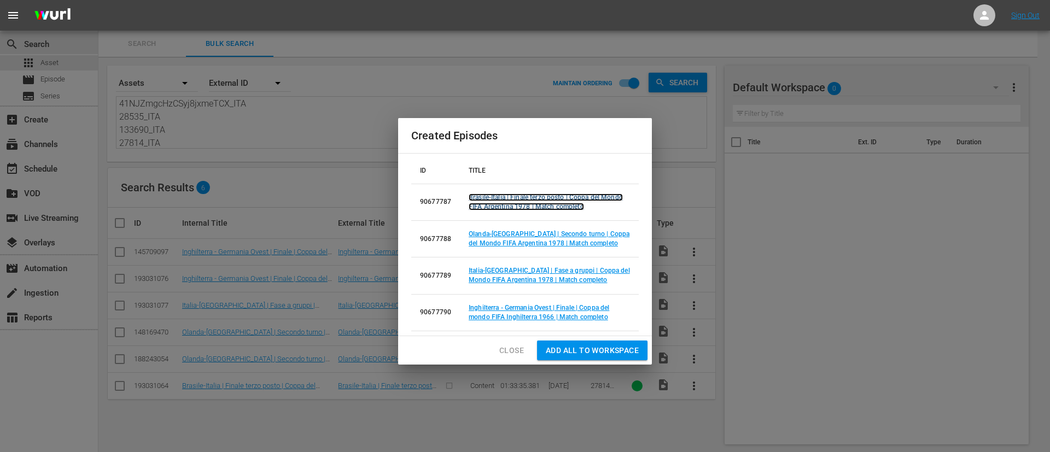
click at [525, 203] on link "Brasile-Italia | Finale terzo posto | Coppa del Mondo FIFA Argentina 1978 | Mat…" at bounding box center [546, 202] width 154 height 17
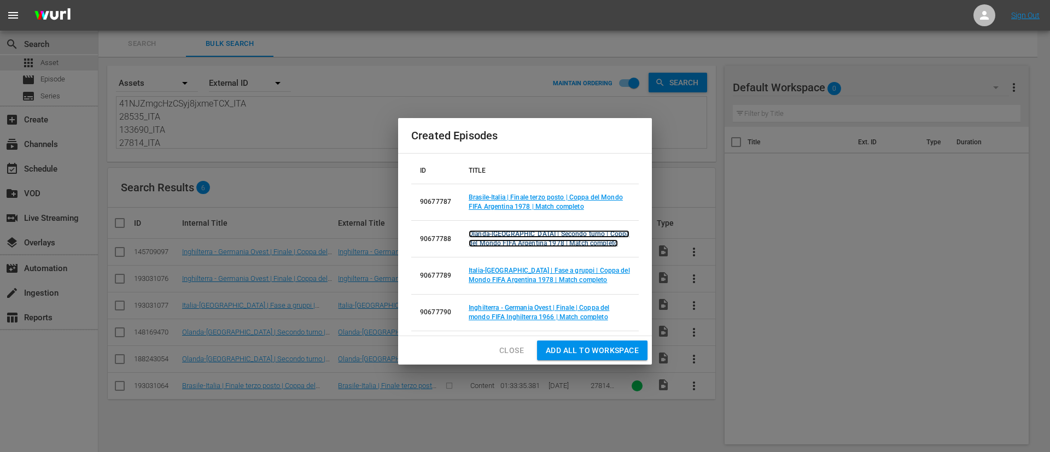
click at [523, 237] on link "Olanda-[GEOGRAPHIC_DATA] | Secondo turno | Coppa del Mondo FIFA Argentina 1978 …" at bounding box center [549, 238] width 161 height 17
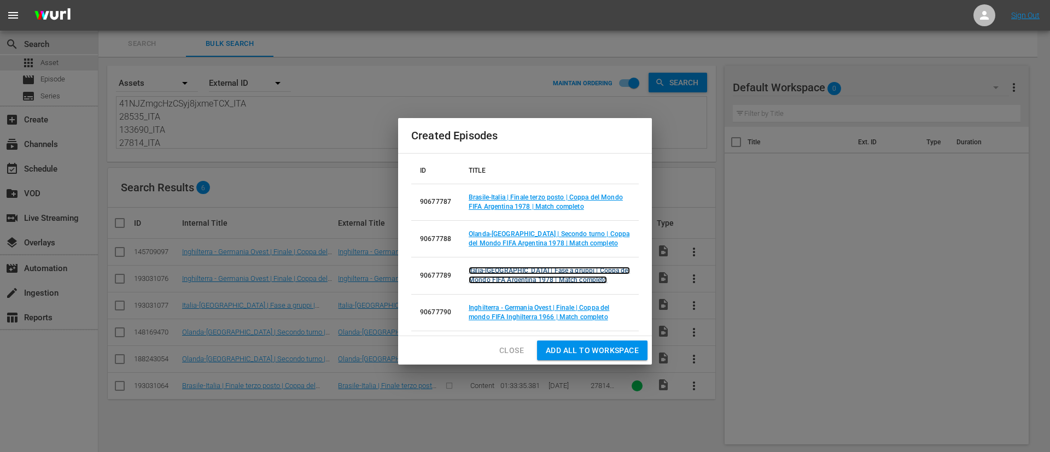
click at [523, 269] on link "Italia-[GEOGRAPHIC_DATA] | Fase a gruppi | Coppa del Mondo FIFA Argentina 1978 …" at bounding box center [549, 275] width 161 height 17
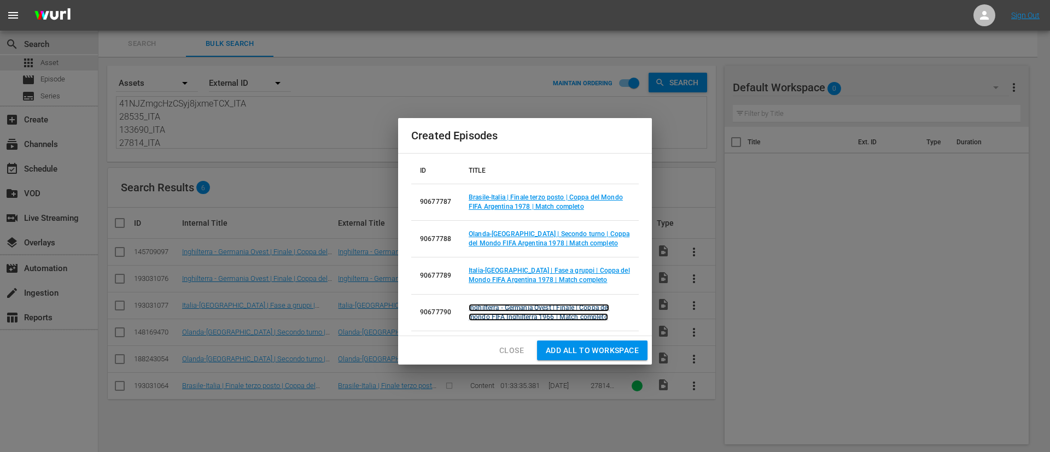
click at [525, 301] on link "Inghilterra - Germania Ovest | Finale | Coppa del mondo FIFA Inghilterra 1966 |…" at bounding box center [539, 312] width 141 height 17
click at [566, 301] on button "Add all to Workspace" at bounding box center [592, 351] width 110 height 20
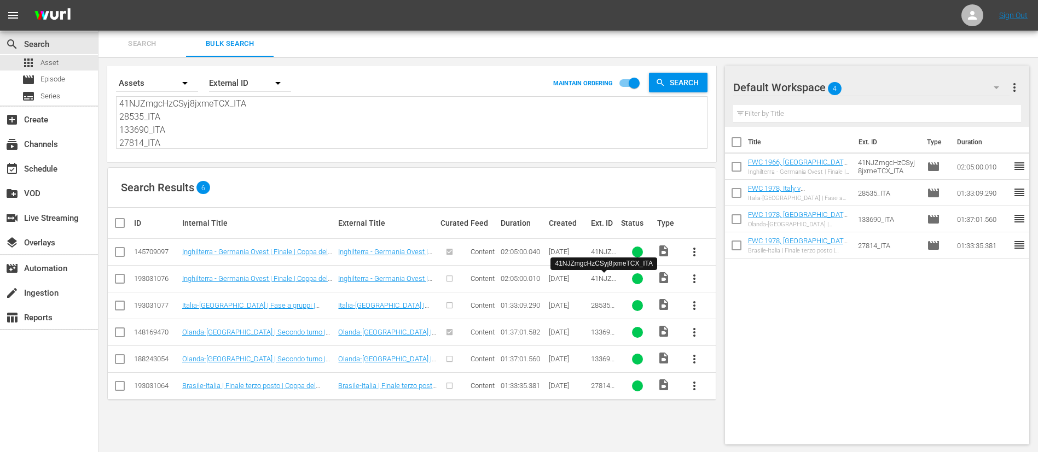
click at [600, 281] on span "41NJZmgcHzCSyj8jxmeTCX_ITA" at bounding box center [603, 295] width 25 height 41
copy span "41NJZmgcHzCSyj8jxmeTCX_ITA"
click at [612, 301] on span "133690_ITA" at bounding box center [604, 336] width 26 height 16
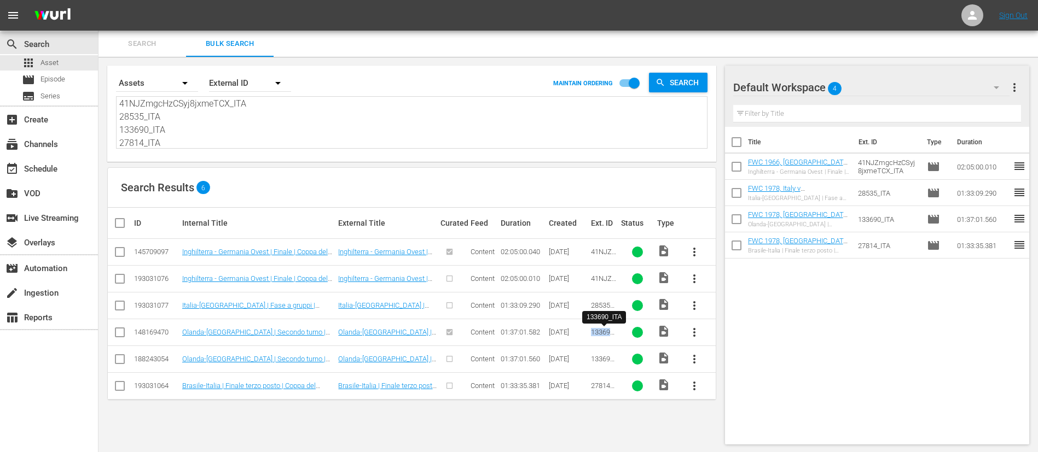
click at [612, 301] on span "133690_ITA" at bounding box center [604, 336] width 26 height 16
copy span "133690_ITA"
click at [54, 84] on span "Episode" at bounding box center [52, 79] width 25 height 11
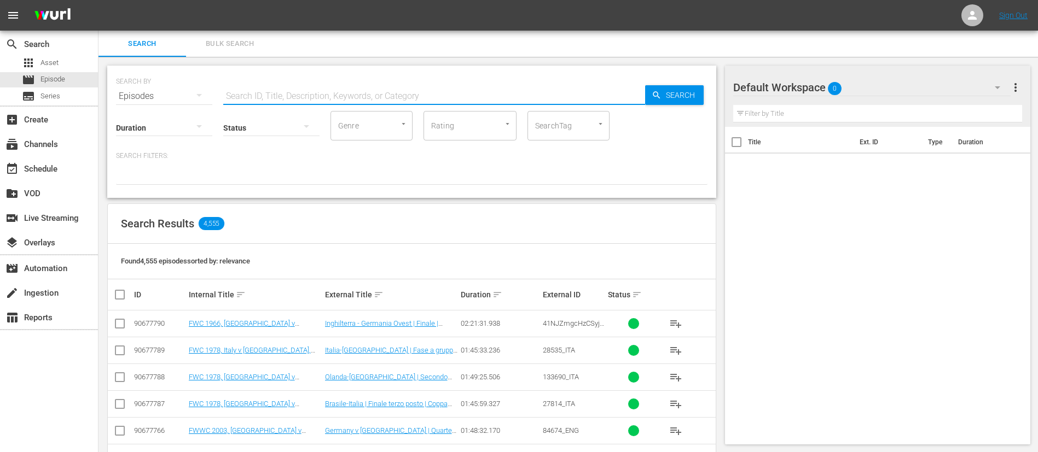
click at [257, 92] on input "text" at bounding box center [434, 96] width 422 height 26
paste input "FWC U-20 2007, Czech Republic v Argentina, Final - FMR (IT)"
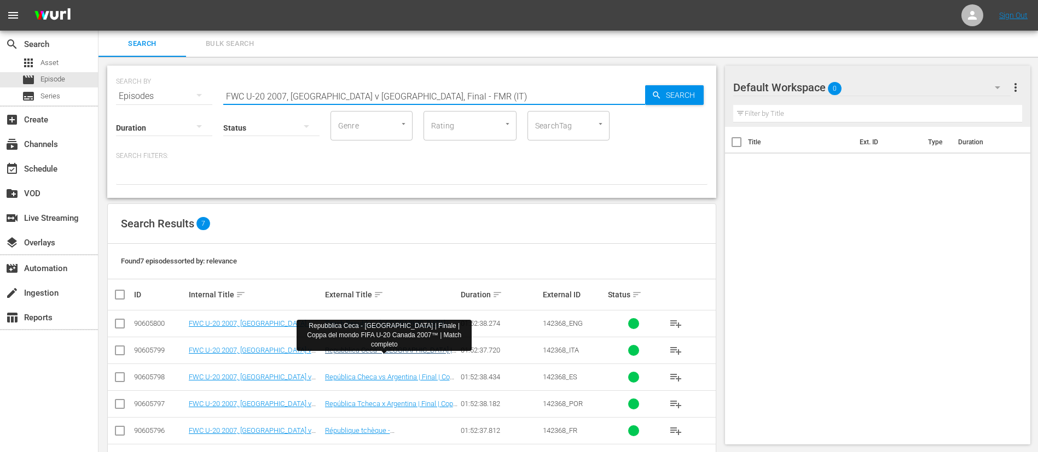
scroll to position [66, 0]
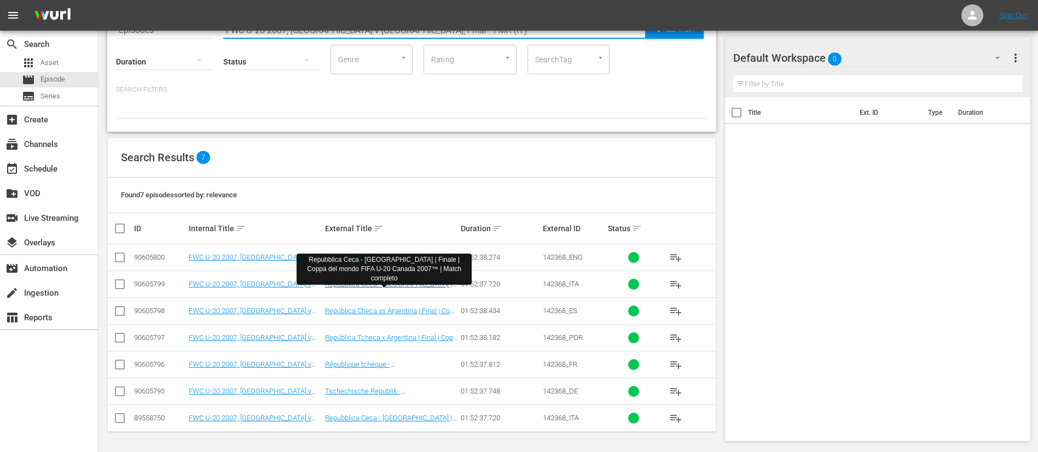
type input "FWC U-20 2007, [GEOGRAPHIC_DATA] v [GEOGRAPHIC_DATA], Final - FMR (IT)"
click at [392, 281] on link "Repubblica Ceca - [GEOGRAPHIC_DATA] | Finale | Coppa del mondo FIFA U-20 Canada…" at bounding box center [388, 292] width 127 height 25
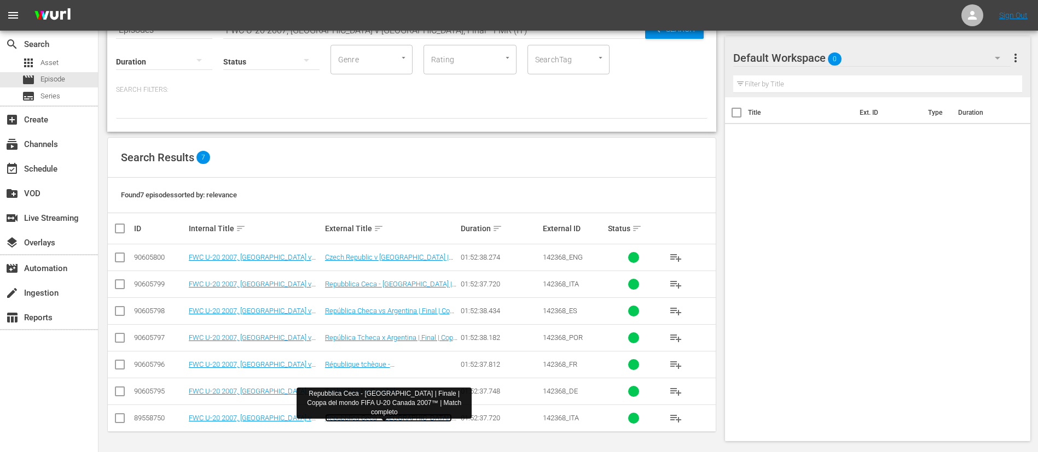
click at [397, 301] on link "Repubblica Ceca - [GEOGRAPHIC_DATA] | Finale | Coppa del mondo FIFA U-20 Canada…" at bounding box center [388, 426] width 127 height 25
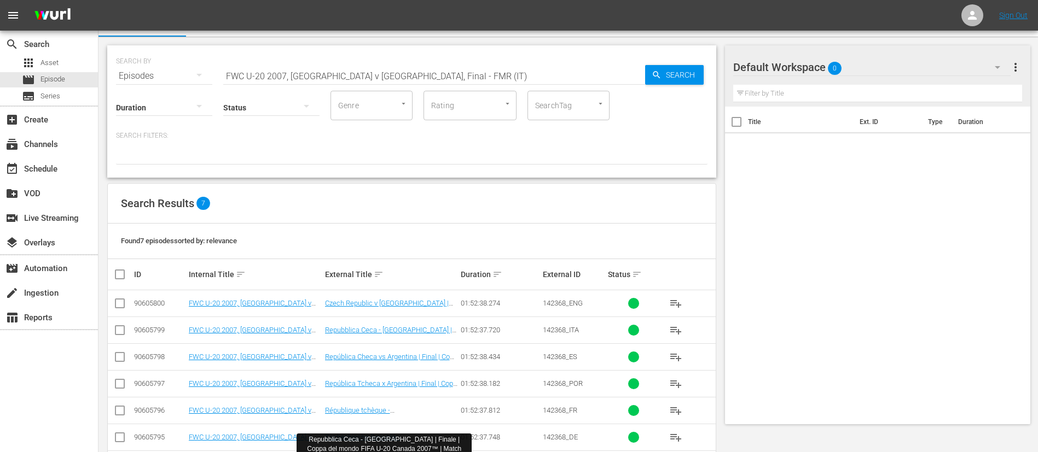
scroll to position [0, 0]
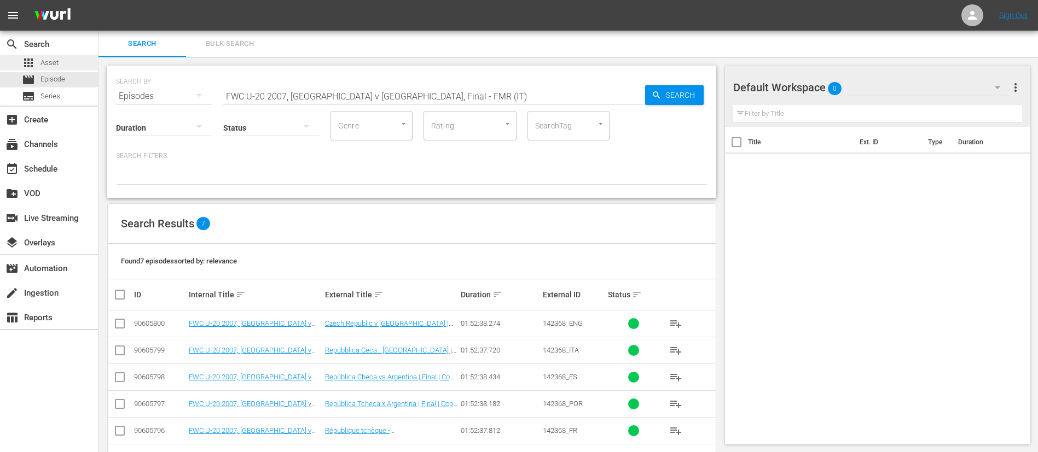
click at [58, 65] on span "Asset" at bounding box center [49, 62] width 18 height 11
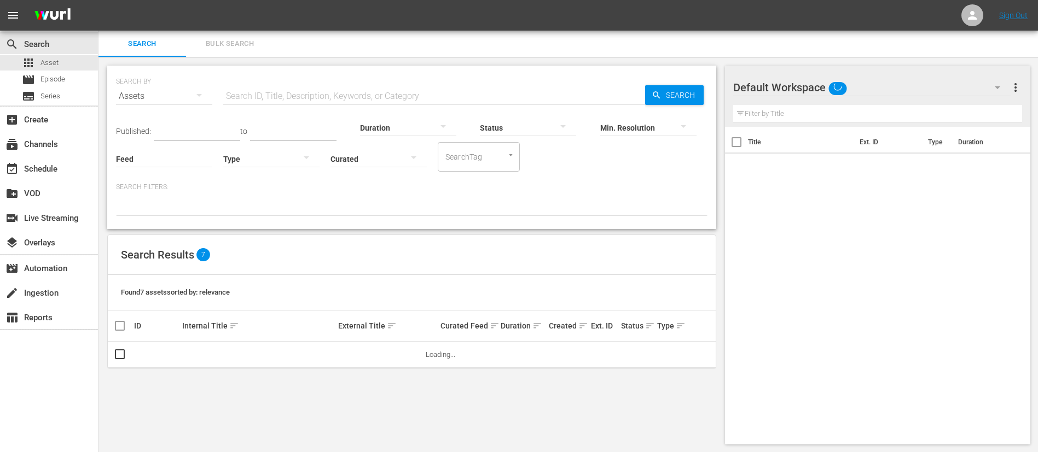
click at [211, 57] on div "SEARCH BY Search By Assets Search ID, Title, Description, Keywords, or Category…" at bounding box center [411, 255] width 626 height 397
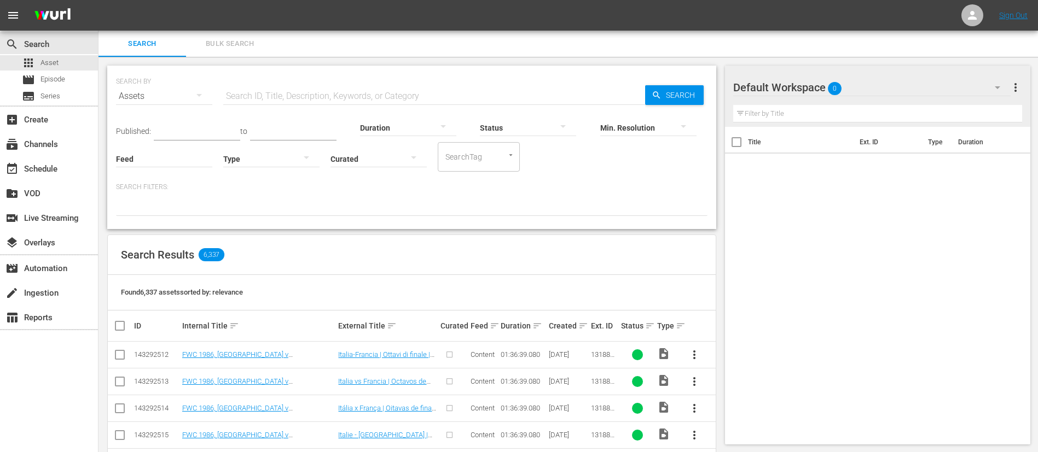
click at [238, 46] on span "Bulk Search" at bounding box center [230, 44] width 74 height 13
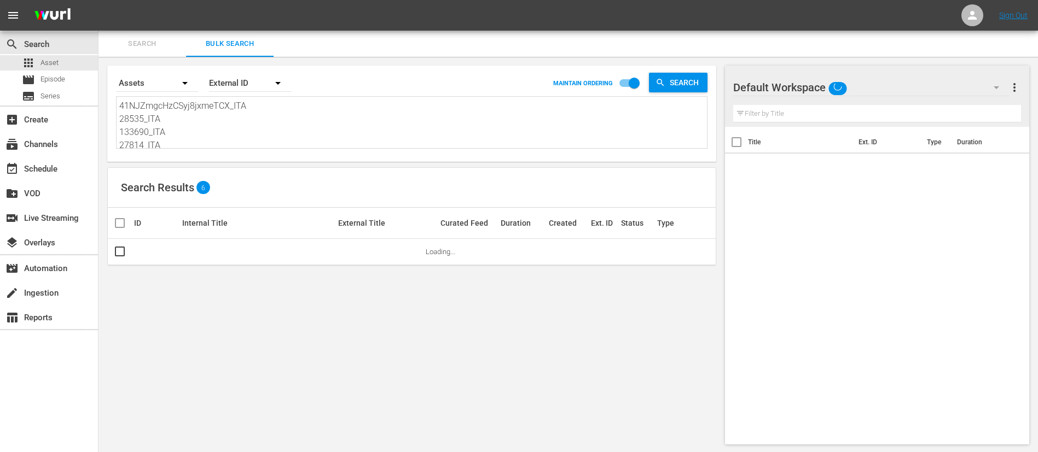
click at [234, 114] on textarea "41NJZmgcHzCSyj8jxmeTCX_ITA 28535_ITA 133690_ITA 27814_ITA" at bounding box center [412, 125] width 587 height 50
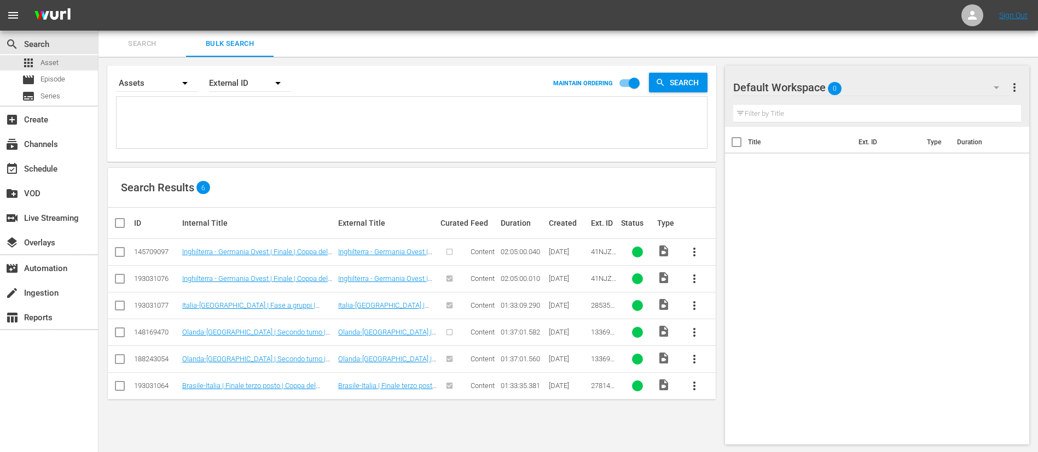
paste textarea "46603_FR 2aa0f2db-bd43-4ee1-ae7c-e173057290b6_FR 43660_FR 45509_FR"
type textarea "46603_FR 2aa0f2db-bd43-4ee1-ae7c-e173057290b6_FR 43660_FR 45509_FR"
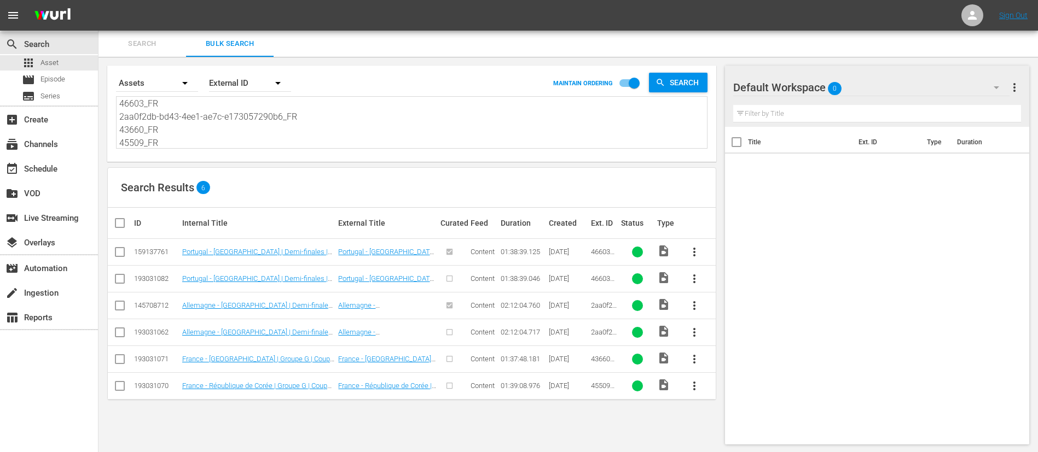
type textarea "46603_FR 2aa0f2db-bd43-4ee1-ae7c-e173057290b6_FR 43660_FR 45509_FR"
click at [119, 278] on input "checkbox" at bounding box center [119, 281] width 13 height 13
checkbox input "true"
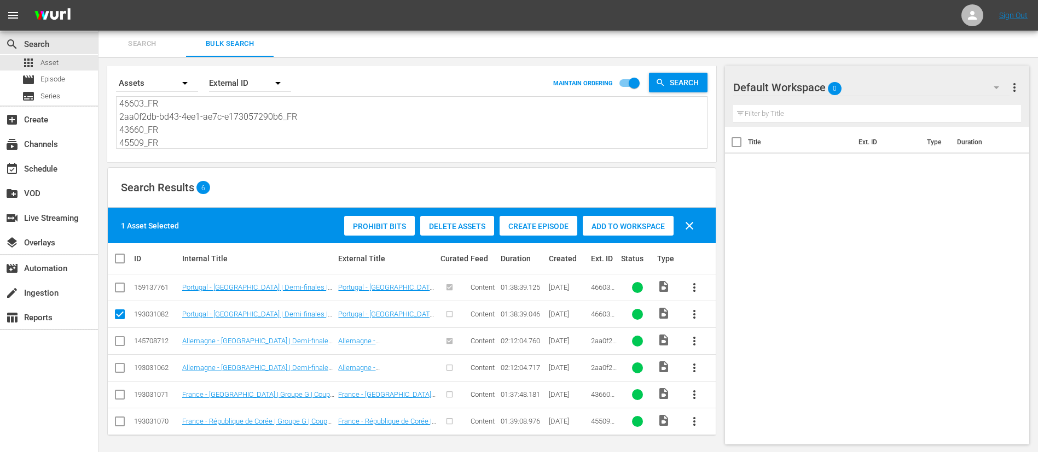
click at [121, 301] on input "checkbox" at bounding box center [119, 370] width 13 height 13
checkbox input "true"
click at [114, 301] on input "checkbox" at bounding box center [119, 397] width 13 height 13
checkbox input "true"
click at [117, 301] on td at bounding box center [120, 421] width 25 height 27
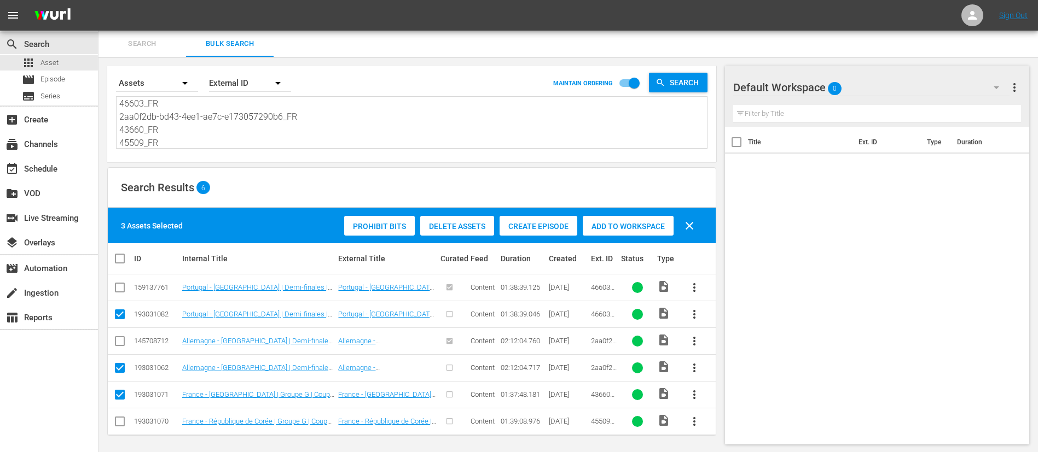
click at [118, 301] on input "checkbox" at bounding box center [119, 423] width 13 height 13
checkbox input "true"
click at [537, 230] on span "Create Episode" at bounding box center [538, 226] width 78 height 9
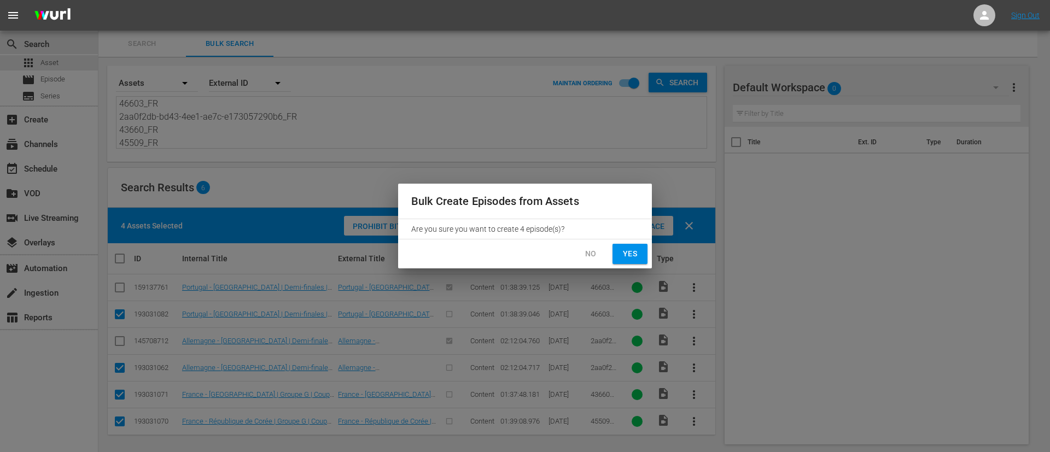
click at [623, 247] on span "Yes" at bounding box center [630, 254] width 18 height 14
checkbox input "false"
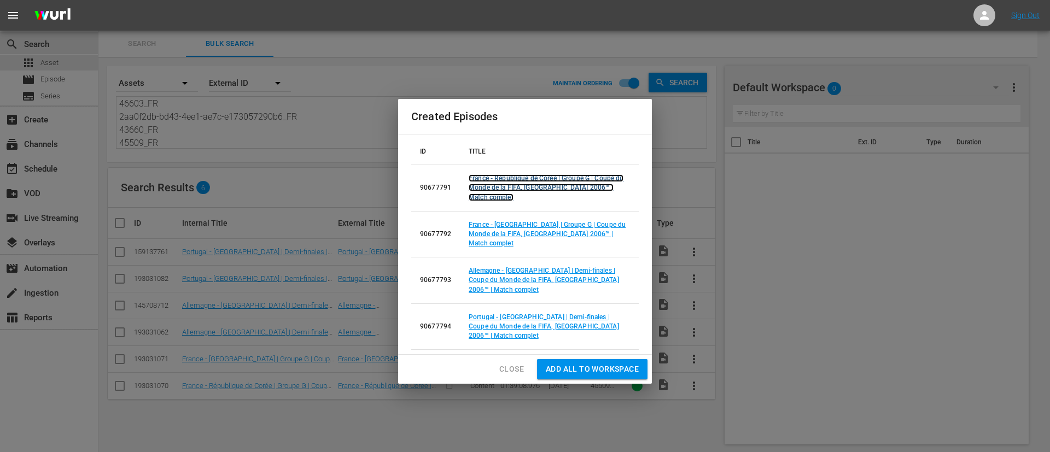
click at [529, 201] on link "France - République de Corée | Groupe G | Coupe du Monde de la FIFA, Allemagne …" at bounding box center [546, 187] width 155 height 26
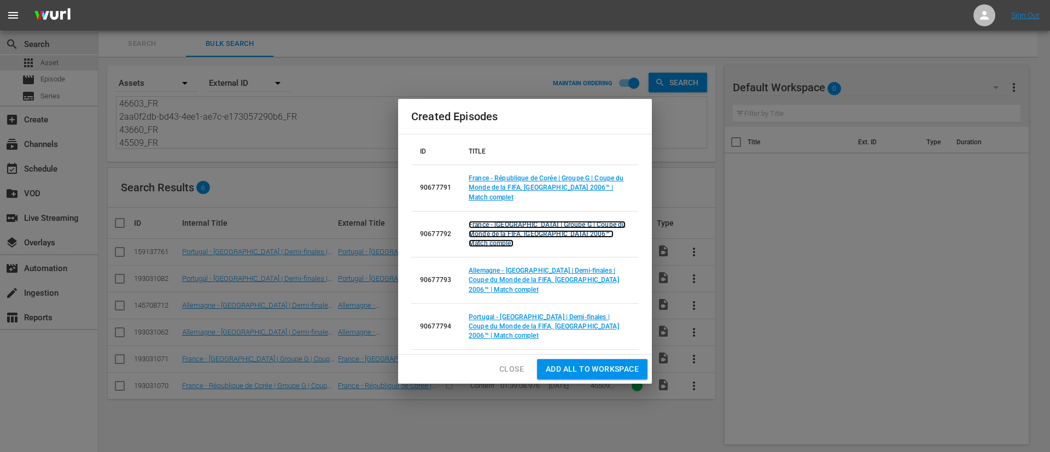
click at [533, 243] on link "France - Suisse | Groupe G | Coupe du Monde de la FIFA, Allemagne 2006™ | Match…" at bounding box center [547, 234] width 157 height 26
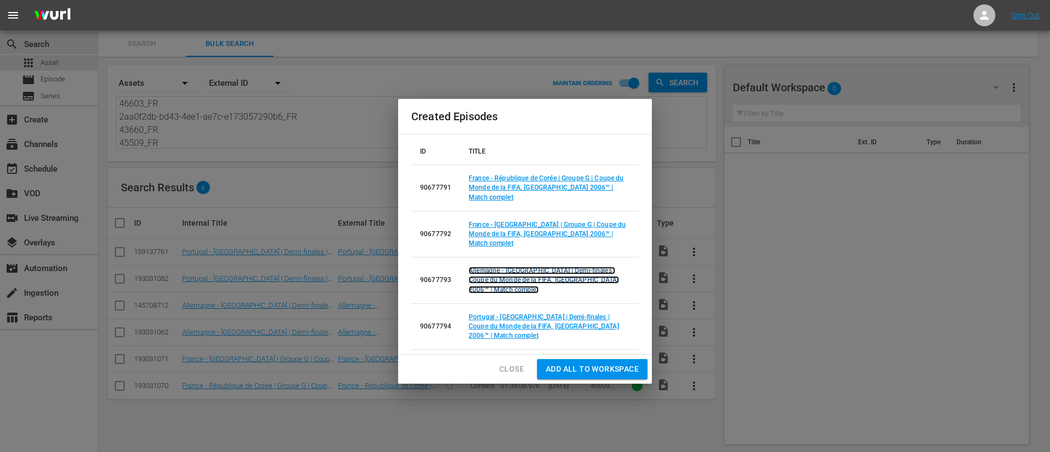
drag, startPoint x: 534, startPoint y: 278, endPoint x: 534, endPoint y: 287, distance: 8.2
click at [534, 278] on link "Allemagne - Italie | Demi-finales | Coupe du Monde de la FIFA, Allemagne 2006™ …" at bounding box center [544, 280] width 150 height 26
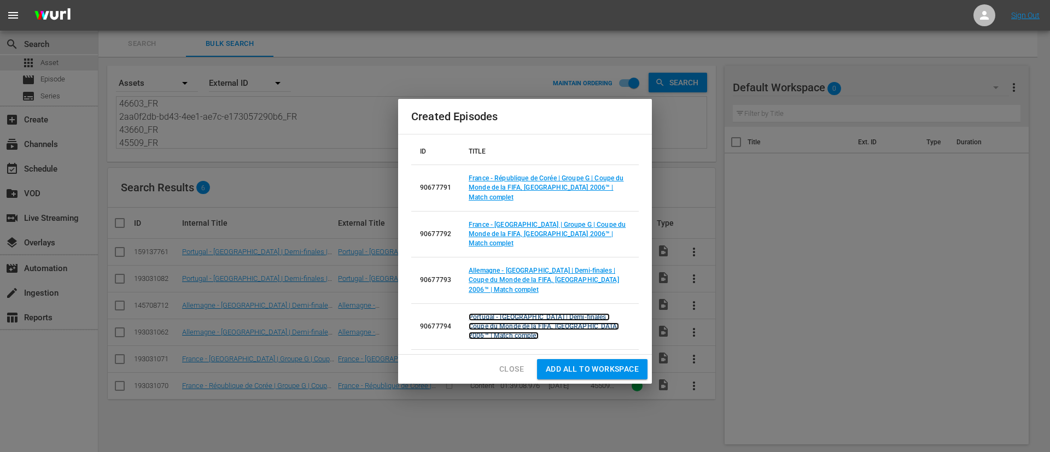
click at [535, 301] on link "Portugal - France | Demi-finales | Coupe du Monde de la FIFA, Allemagne 2006™ |…" at bounding box center [544, 326] width 150 height 26
click at [557, 301] on span "Add all to Workspace" at bounding box center [592, 370] width 93 height 14
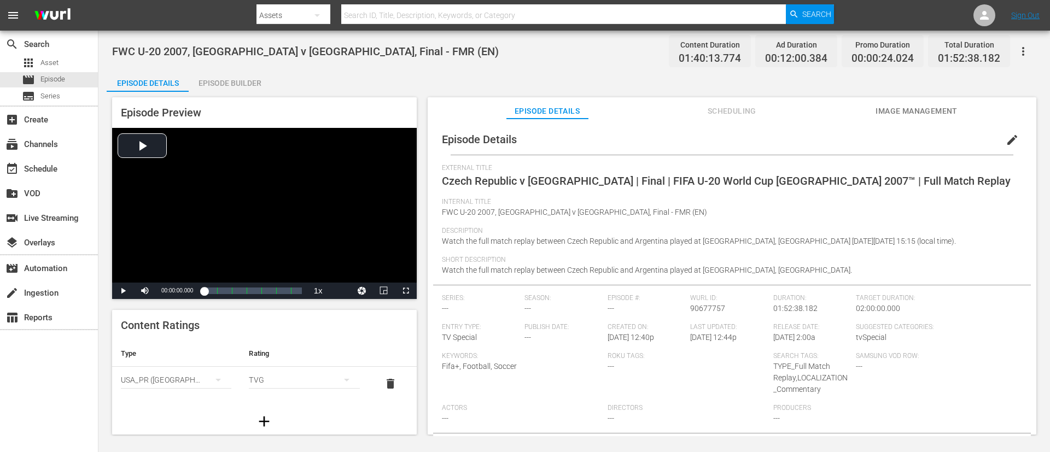
click at [592, 177] on span "Czech Republic v [GEOGRAPHIC_DATA] | Final | FIFA U-20 World Cup [GEOGRAPHIC_DA…" at bounding box center [726, 180] width 569 height 13
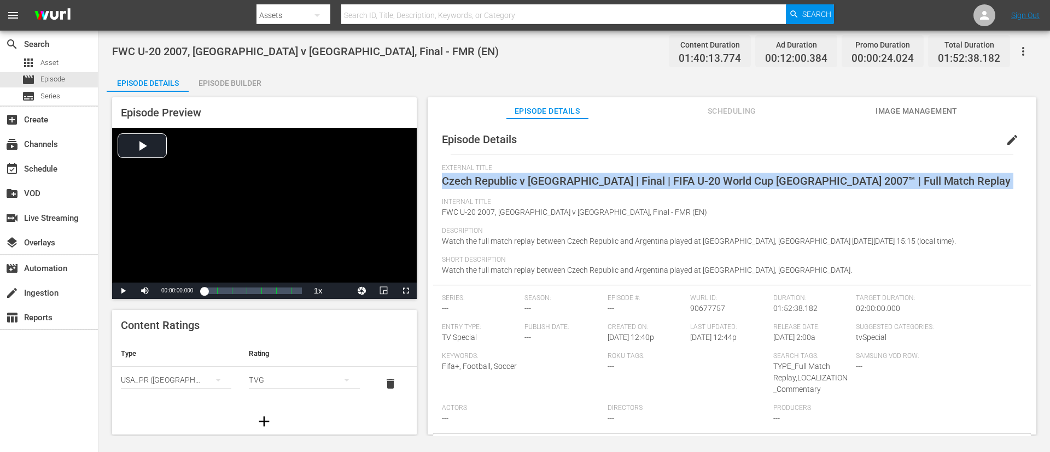
click at [592, 177] on span "Czech Republic v [GEOGRAPHIC_DATA] | Final | FIFA U-20 World Cup [GEOGRAPHIC_DA…" at bounding box center [726, 180] width 569 height 13
copy span "Czech Republic v [GEOGRAPHIC_DATA] | Final | FIFA U-20 World Cup [GEOGRAPHIC_DA…"
click at [700, 103] on button "Image Management" at bounding box center [917, 108] width 82 height 22
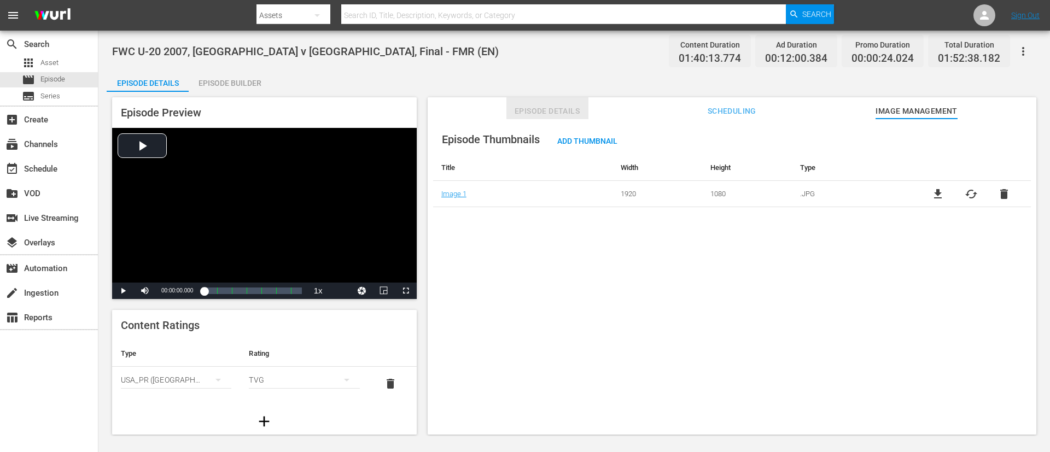
click at [534, 107] on span "Episode Details" at bounding box center [548, 111] width 82 height 14
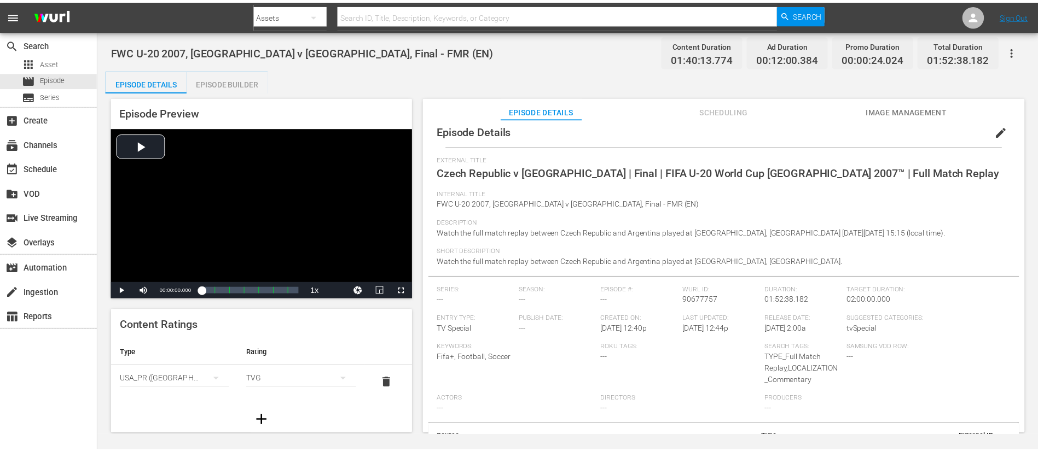
scroll to position [9, 0]
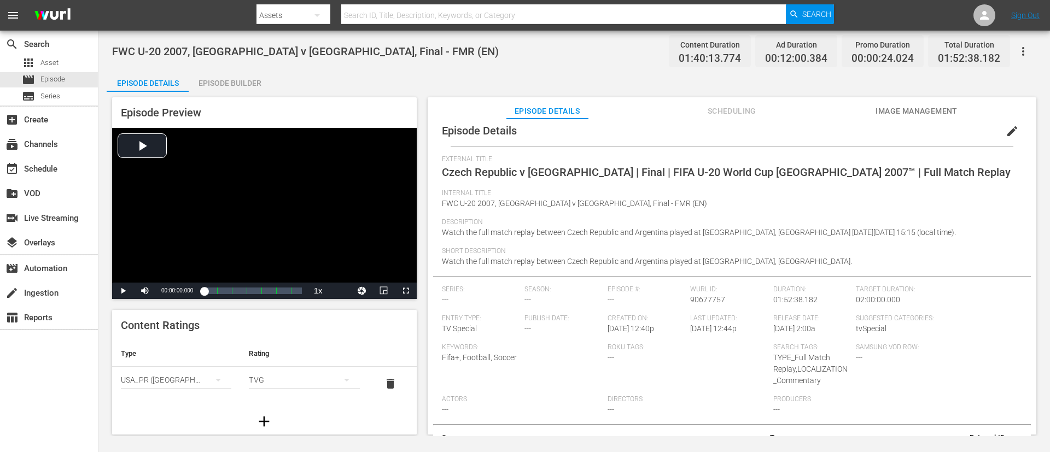
click at [253, 82] on div "Episode Builder" at bounding box center [230, 83] width 82 height 26
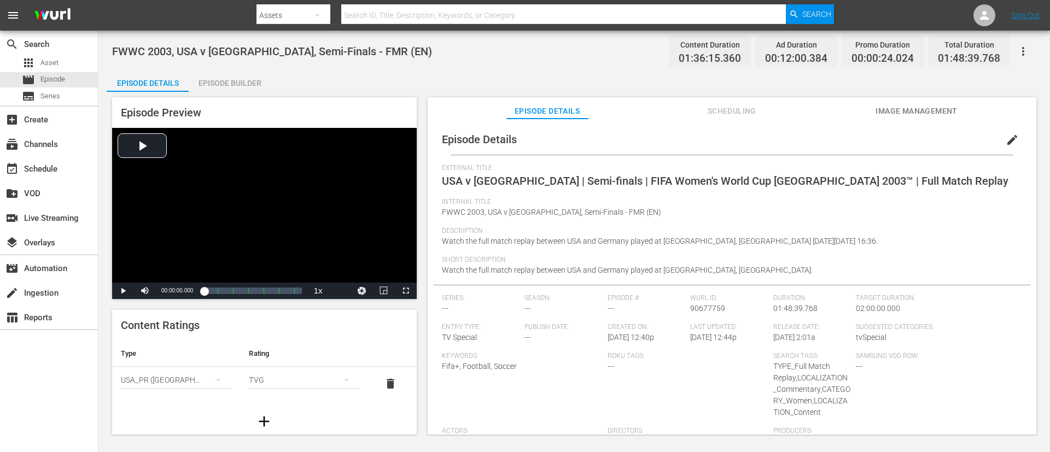
click at [562, 176] on span "USA v [GEOGRAPHIC_DATA] | Semi-finals | FIFA Women's World Cup [GEOGRAPHIC_DATA…" at bounding box center [725, 180] width 567 height 13
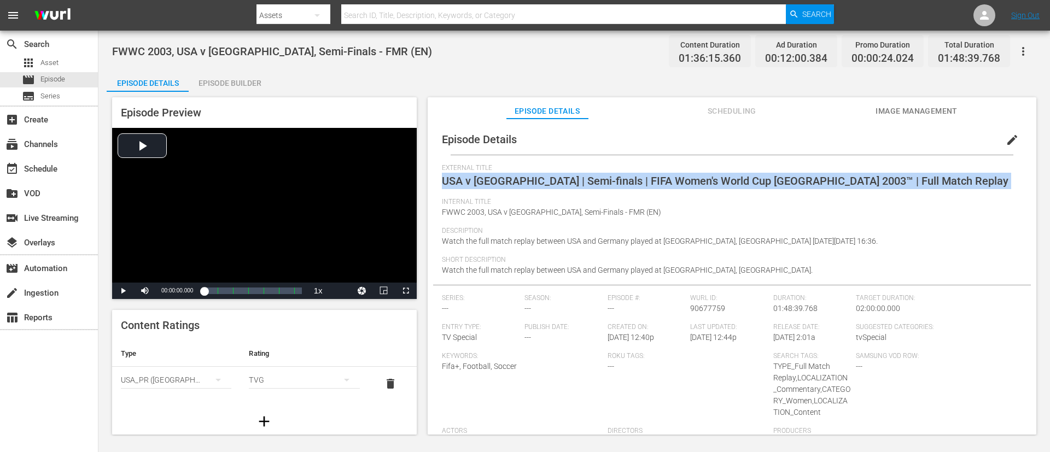
click at [562, 176] on span "USA v [GEOGRAPHIC_DATA] | Semi-finals | FIFA Women's World Cup [GEOGRAPHIC_DATA…" at bounding box center [725, 180] width 567 height 13
copy span "USA v [GEOGRAPHIC_DATA] | Semi-finals | FIFA Women's World Cup [GEOGRAPHIC_DATA…"
click at [700, 118] on button "Image Management" at bounding box center [917, 108] width 82 height 22
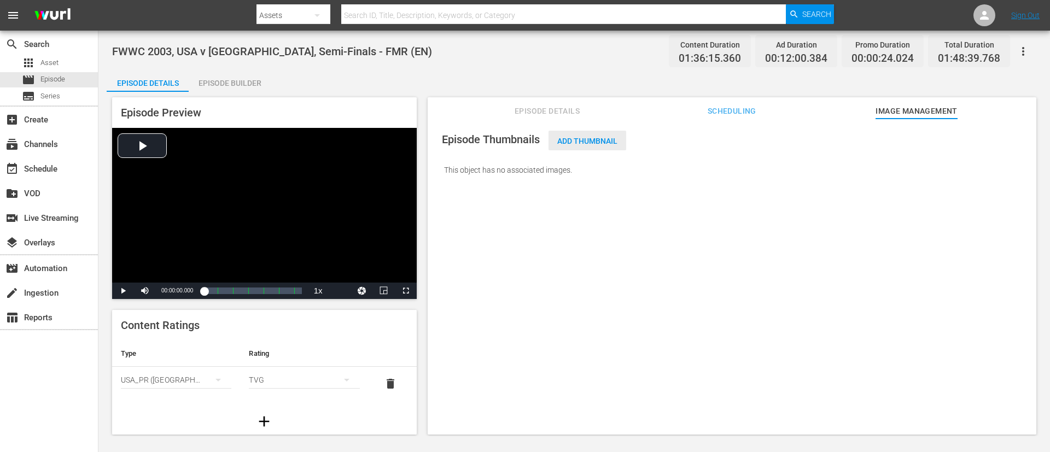
click at [586, 132] on div "Add Thumbnail" at bounding box center [588, 141] width 78 height 20
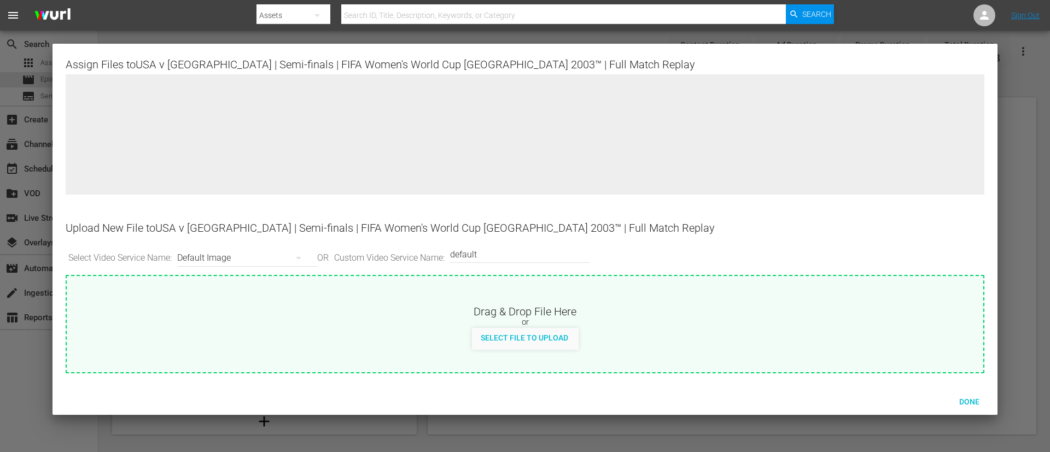
click at [589, 301] on div "Drag & Drop File Here" at bounding box center [525, 310] width 917 height 13
type input "C:\fakepath\53a8f073-2658-4c82-87a8-7b021429c2dd.jpg"
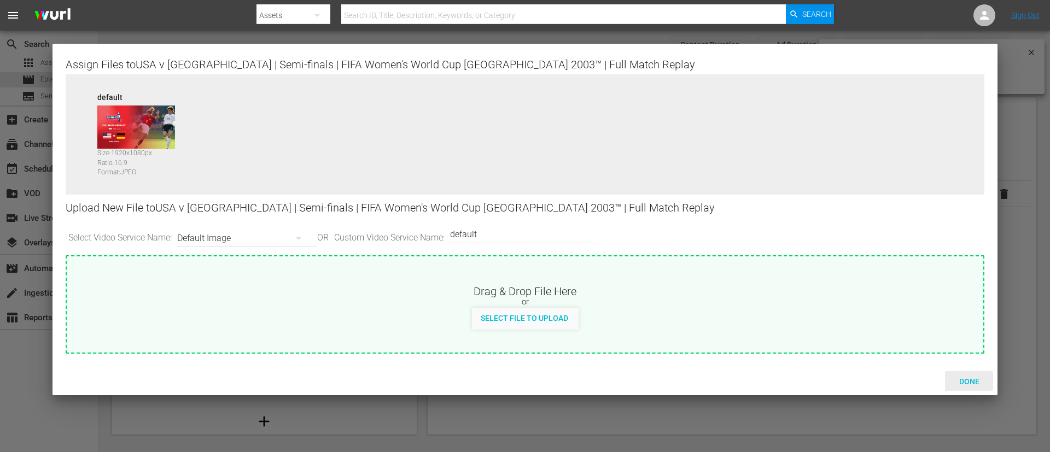
click at [700, 301] on span "Done" at bounding box center [970, 381] width 38 height 9
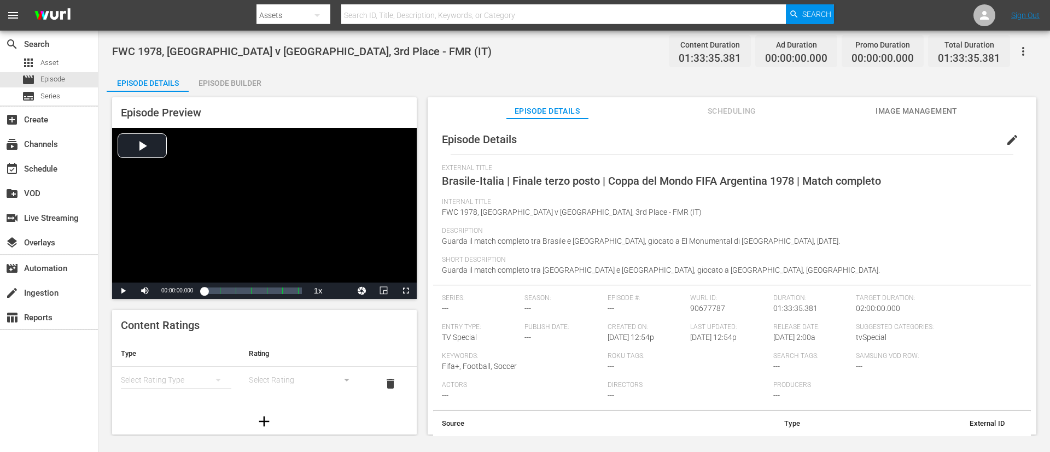
click at [700, 138] on button "edit" at bounding box center [1012, 140] width 26 height 26
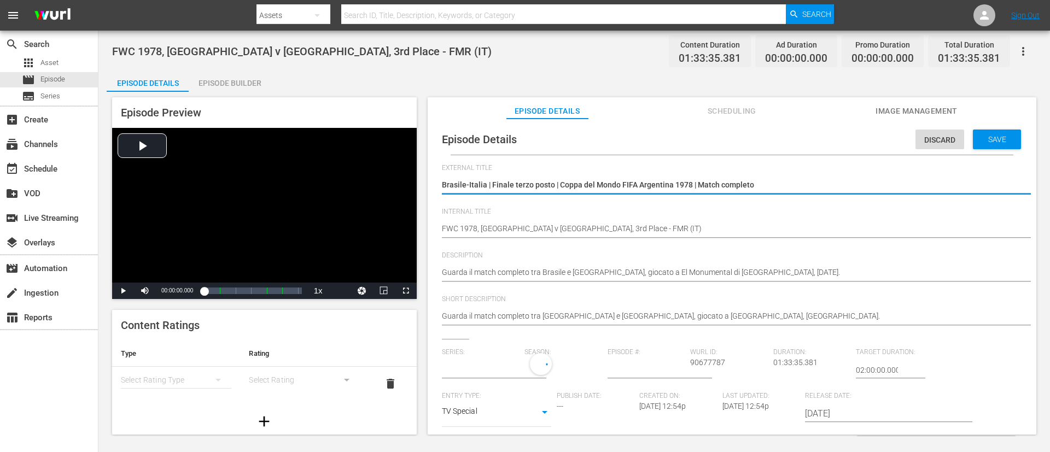
type input "No Series"
click at [314, 181] on div "Video Player" at bounding box center [264, 205] width 305 height 155
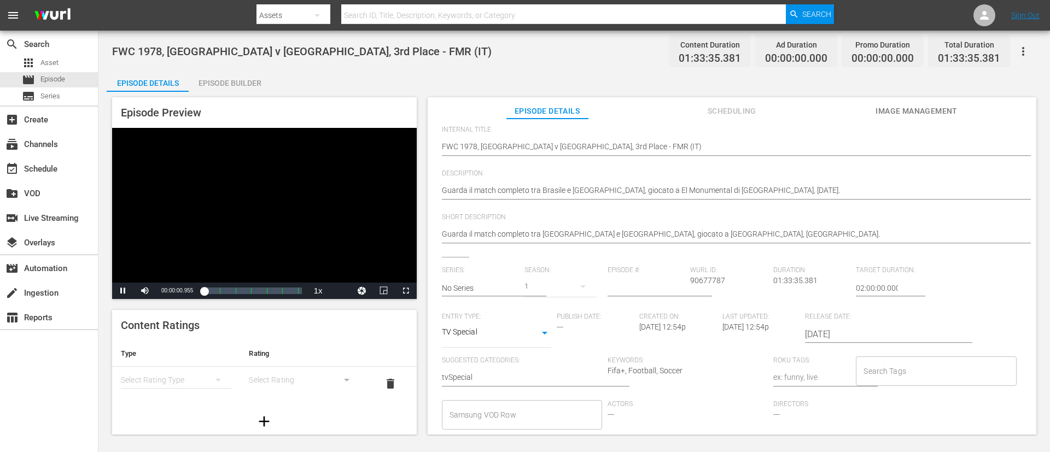
scroll to position [164, 0]
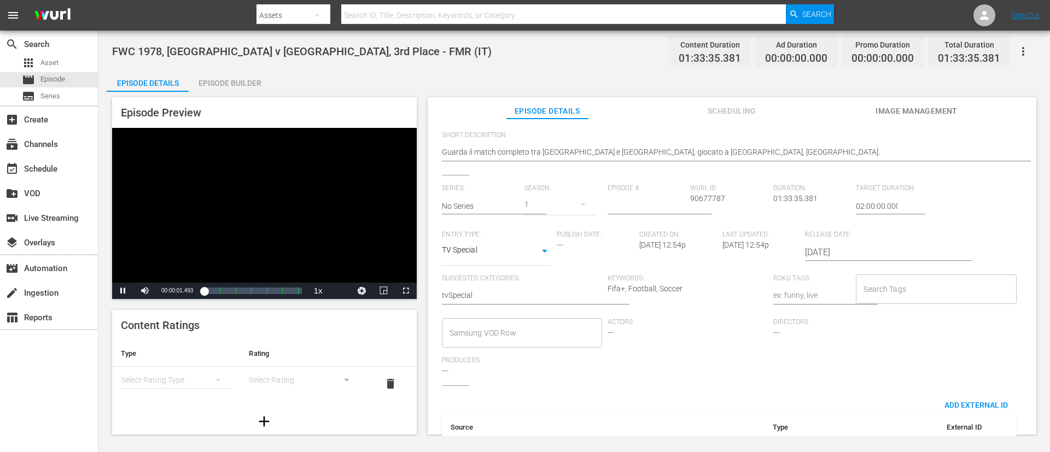
click at [700, 284] on input "Search Tags" at bounding box center [928, 290] width 134 height 20
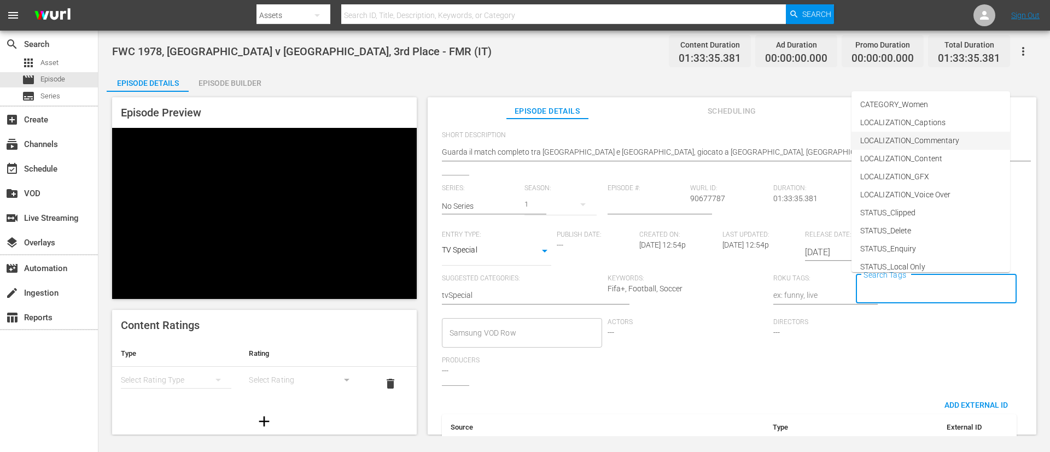
click at [700, 147] on li "LOCALIZATION_Commentary" at bounding box center [931, 141] width 159 height 18
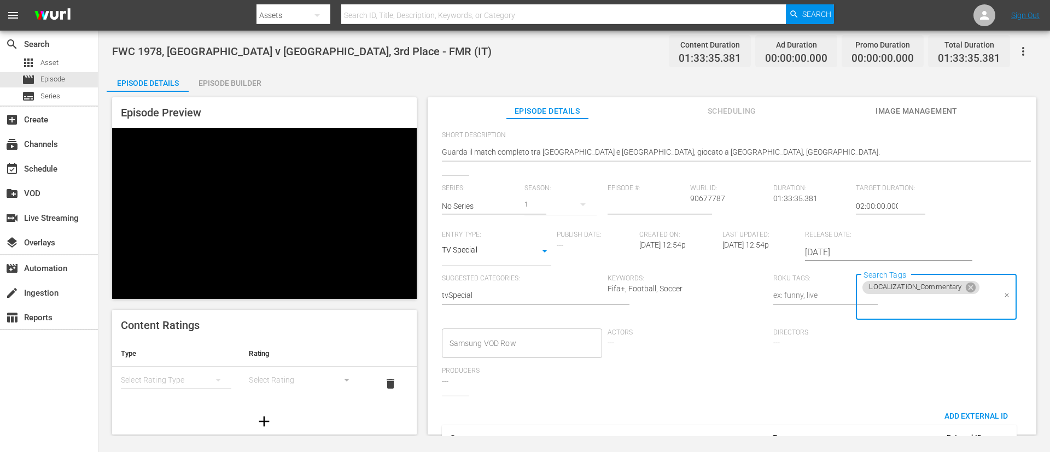
click at [700, 301] on input "Search Tags" at bounding box center [928, 306] width 134 height 20
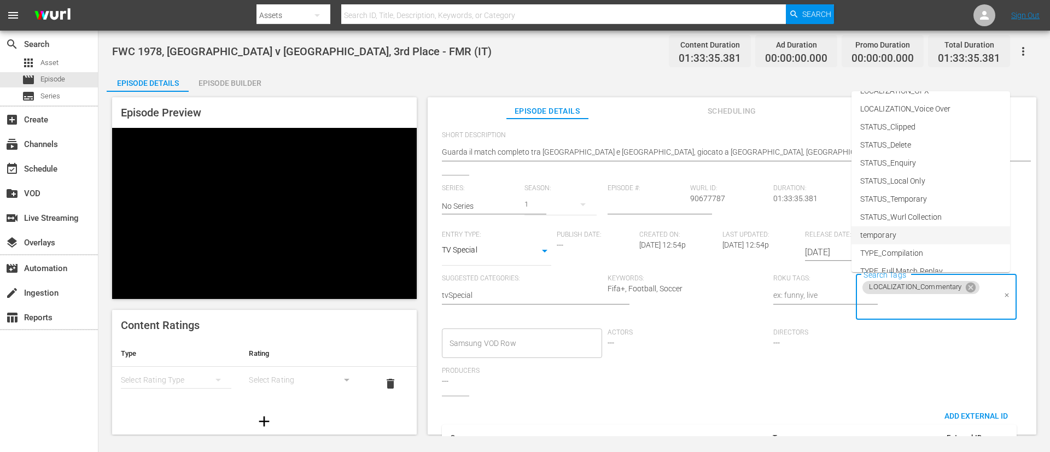
scroll to position [153, 0]
click at [700, 203] on span "TYPE_Full Match Replay" at bounding box center [901, 204] width 83 height 11
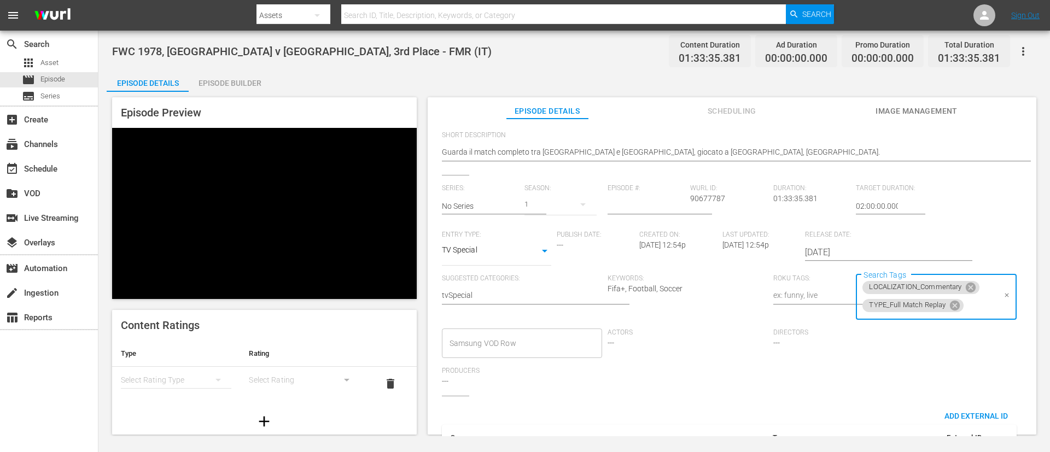
click at [700, 301] on input "Search Tags" at bounding box center [980, 306] width 30 height 20
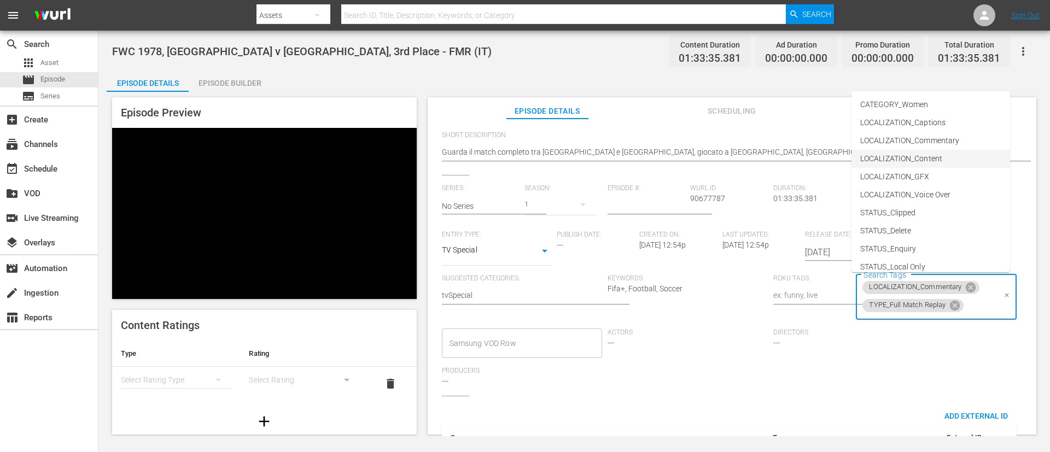
click at [700, 156] on span "LOCALIZATION_Content" at bounding box center [901, 158] width 82 height 11
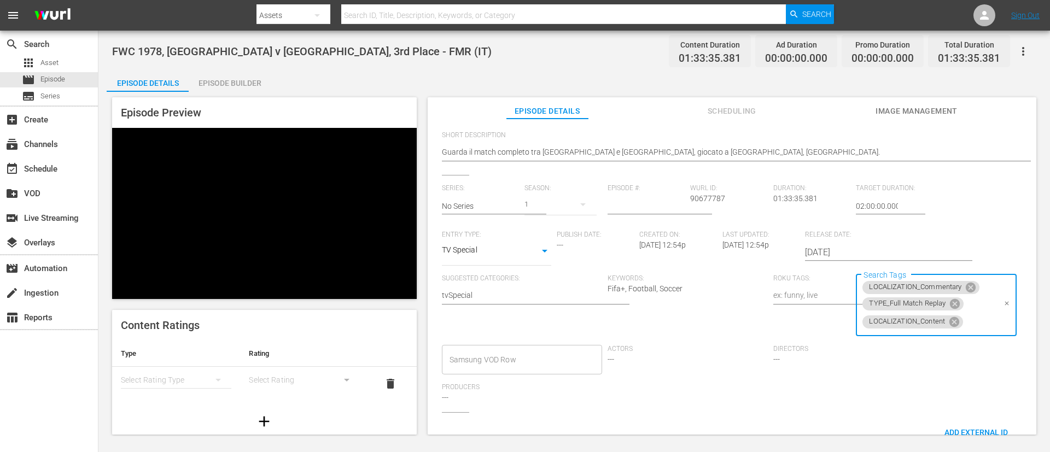
click at [224, 184] on div "Video Player" at bounding box center [264, 205] width 305 height 155
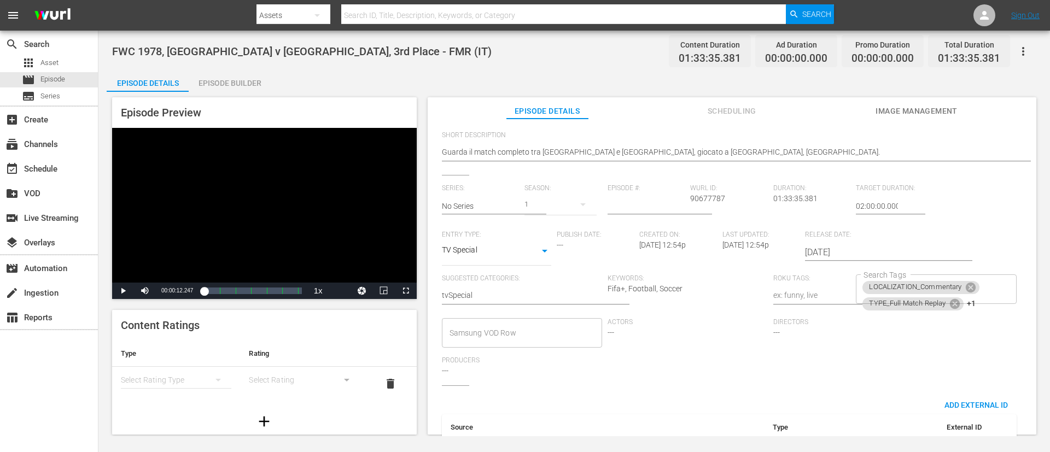
scroll to position [0, 0]
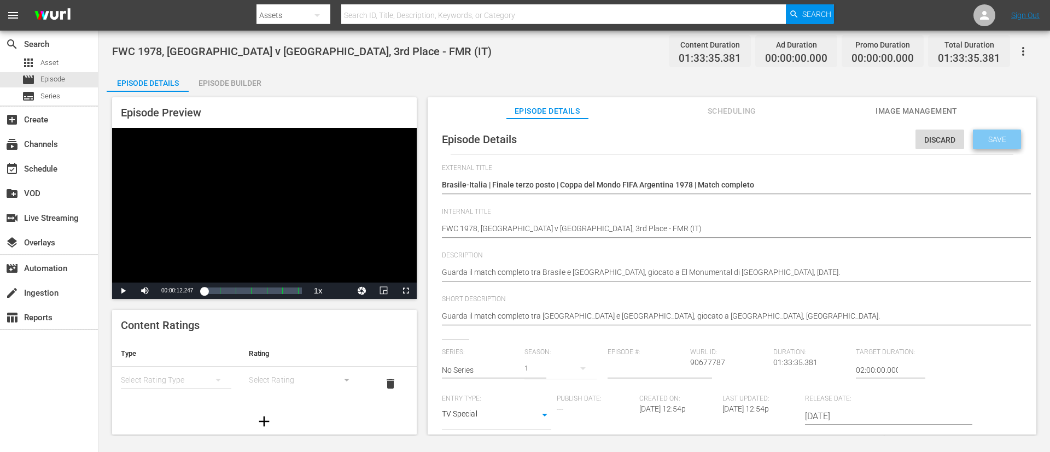
click at [700, 147] on div "Save" at bounding box center [997, 140] width 48 height 20
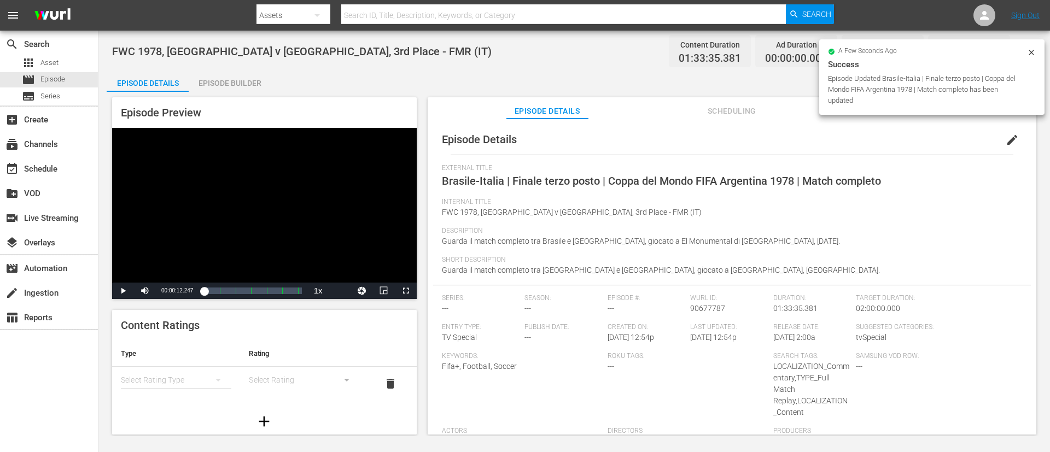
click at [659, 178] on span "Brasile-Italia | Finale terzo posto | Coppa del Mondo FIFA Argentina 1978 | Mat…" at bounding box center [661, 180] width 439 height 13
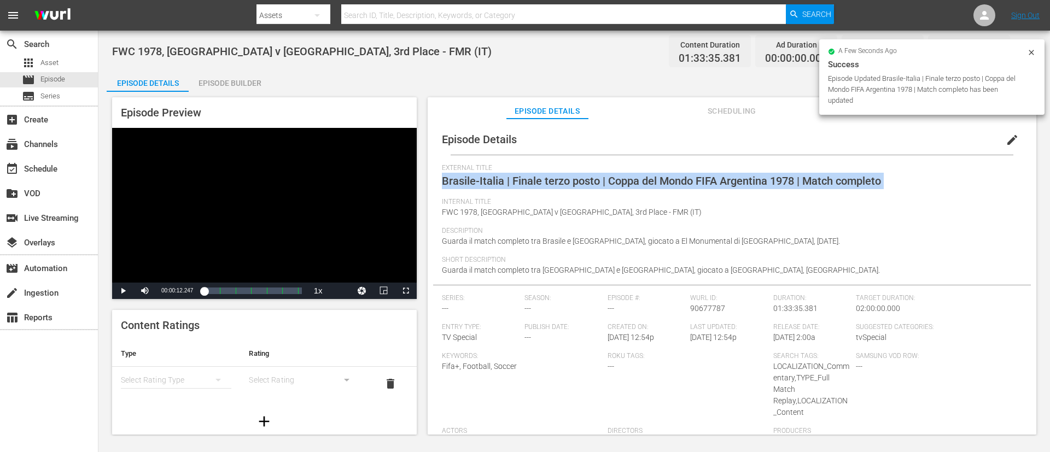
click at [659, 178] on span "Brasile-Italia | Finale terzo posto | Coppa del Mondo FIFA Argentina 1978 | Mat…" at bounding box center [661, 180] width 439 height 13
copy span "Brasile-Italia | Finale terzo posto | Coppa del Mondo FIFA Argentina 1978 | Mat…"
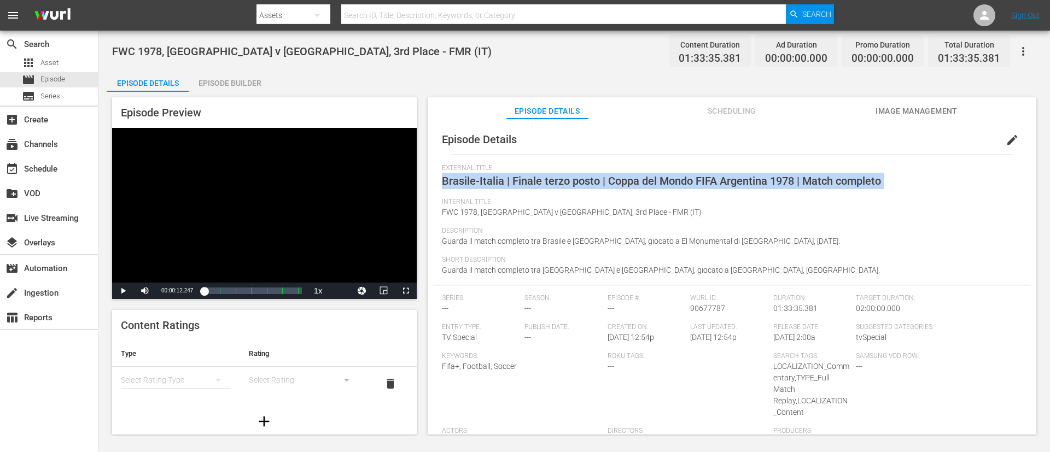
click at [700, 110] on span "Image Management" at bounding box center [917, 111] width 82 height 14
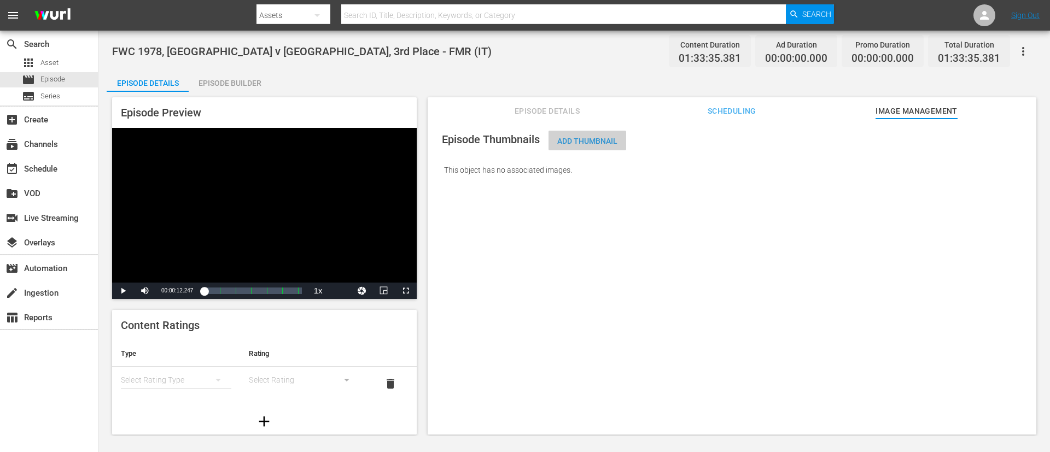
click at [559, 142] on span "Add Thumbnail" at bounding box center [588, 141] width 78 height 9
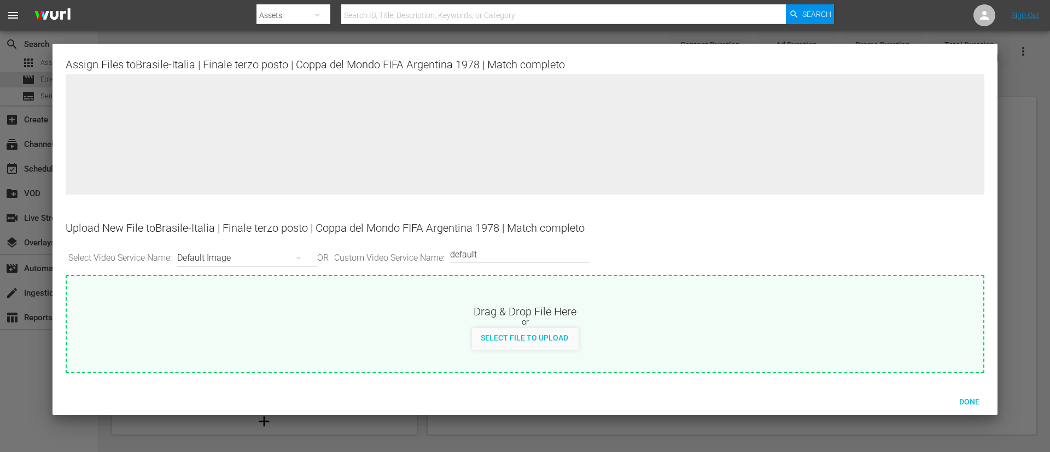
click at [578, 301] on div "or" at bounding box center [525, 322] width 917 height 11
type input "C:\fakepath\1a9e636f-a6fd-41d8-ae96-cf65a7c00fea.jpg"
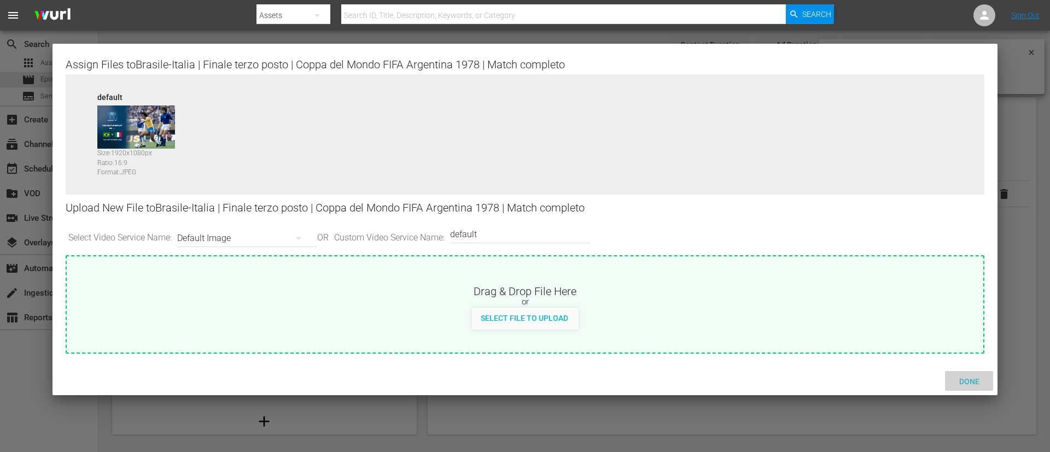
click at [700, 301] on span "Done" at bounding box center [970, 381] width 38 height 9
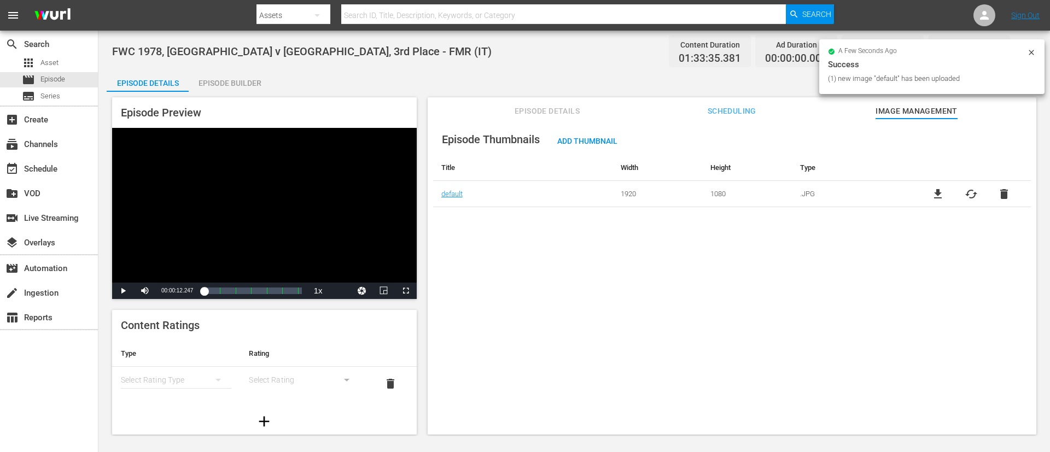
click at [240, 78] on div "Episode Builder" at bounding box center [230, 83] width 82 height 26
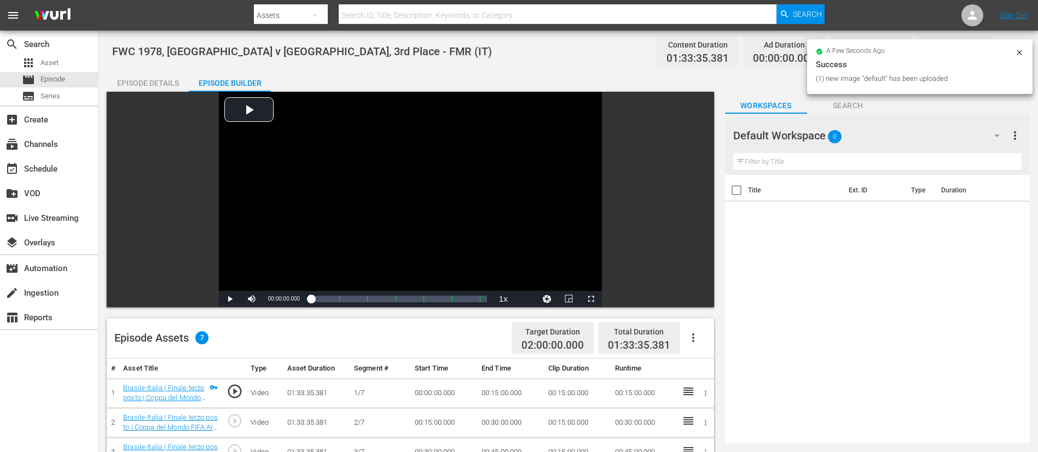
click at [695, 301] on button "button" at bounding box center [693, 338] width 26 height 26
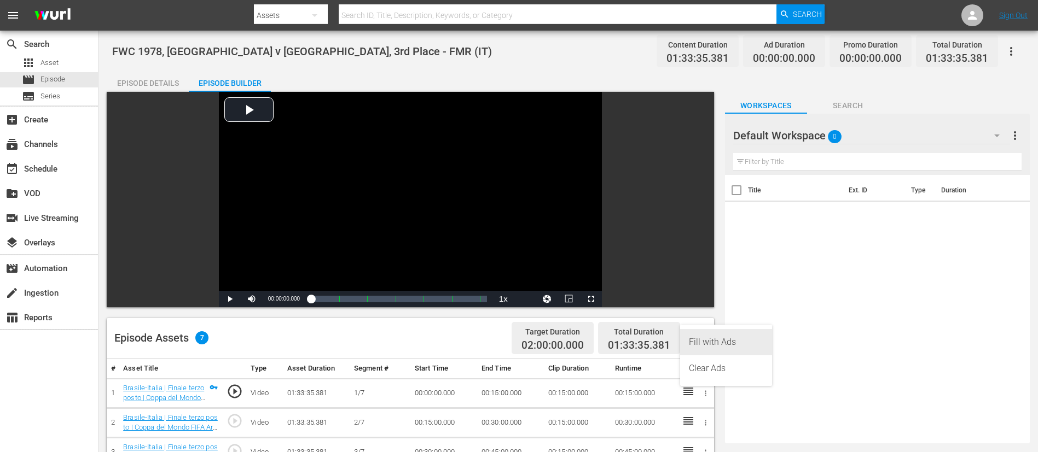
click at [700, 301] on div "Fill with Ads" at bounding box center [726, 342] width 74 height 26
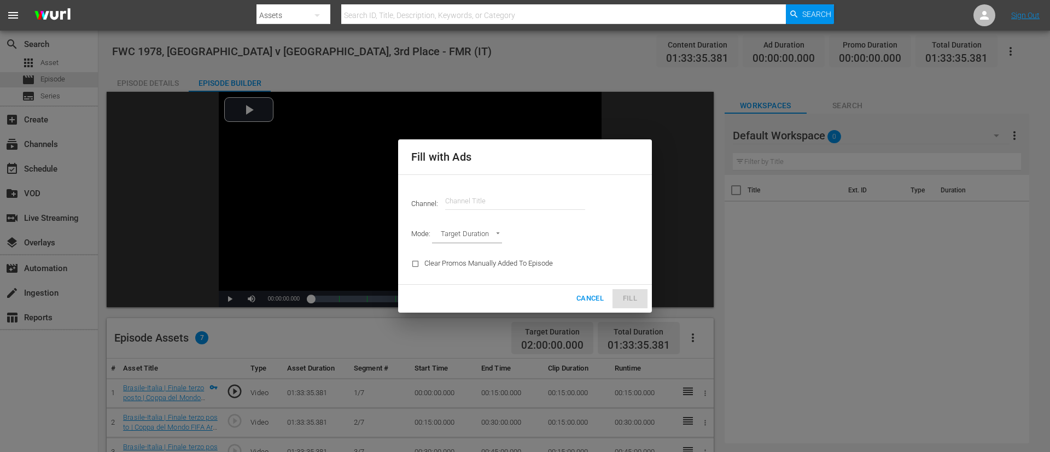
click at [522, 206] on input "text" at bounding box center [515, 201] width 140 height 26
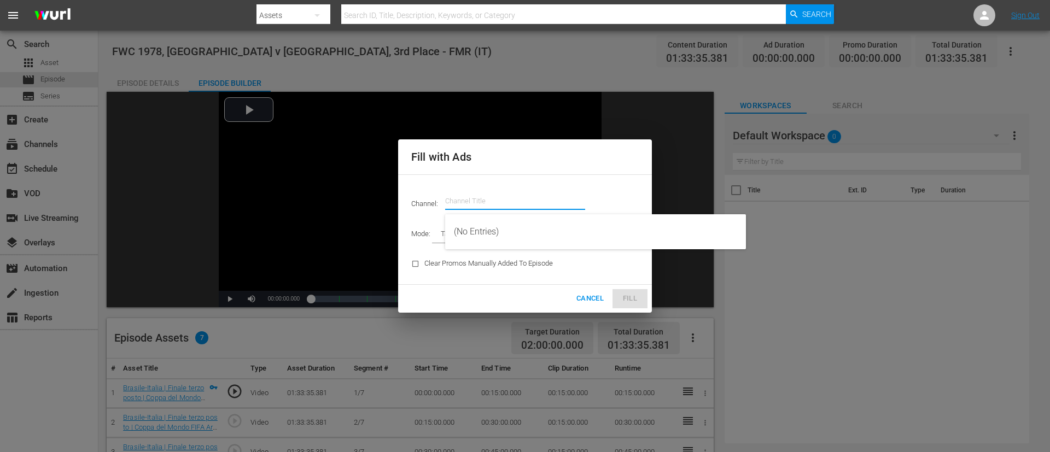
type input "f"
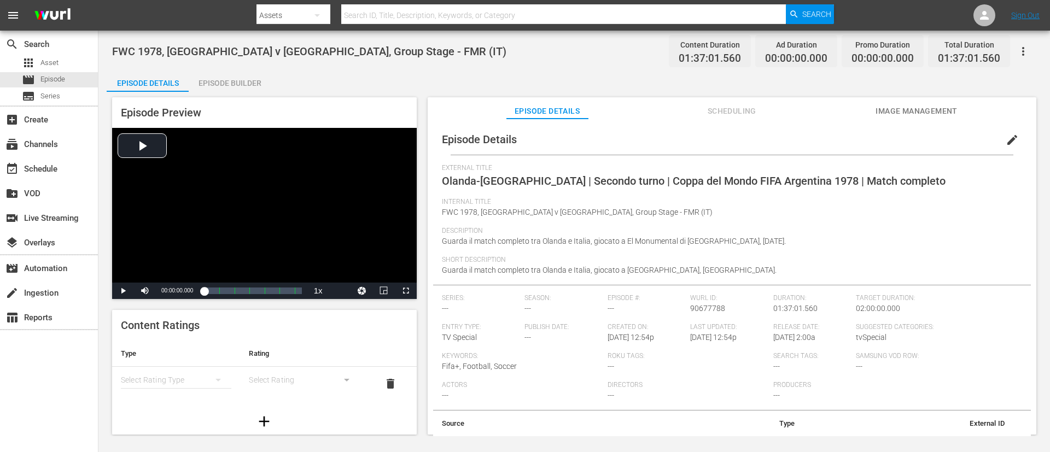
click at [538, 178] on span "Olanda-[GEOGRAPHIC_DATA] | Secondo turno | Coppa del Mondo FIFA Argentina 1978 …" at bounding box center [694, 180] width 504 height 13
copy span "Secondo"
click at [665, 177] on span "Olanda-[GEOGRAPHIC_DATA] | Secondo turno | Coppa del Mondo FIFA Argentina 1978 …" at bounding box center [694, 180] width 504 height 13
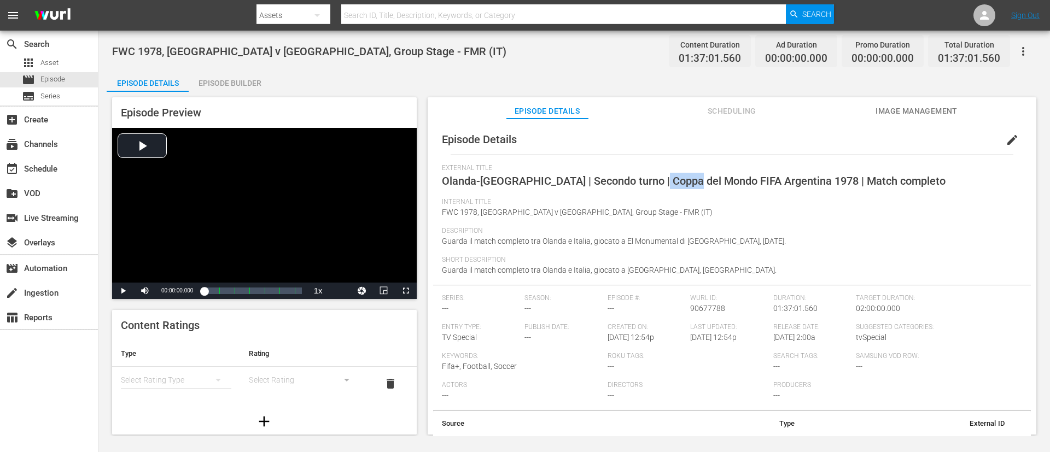
click at [665, 177] on span "Olanda-[GEOGRAPHIC_DATA] | Secondo turno | Coppa del Mondo FIFA Argentina 1978 …" at bounding box center [694, 180] width 504 height 13
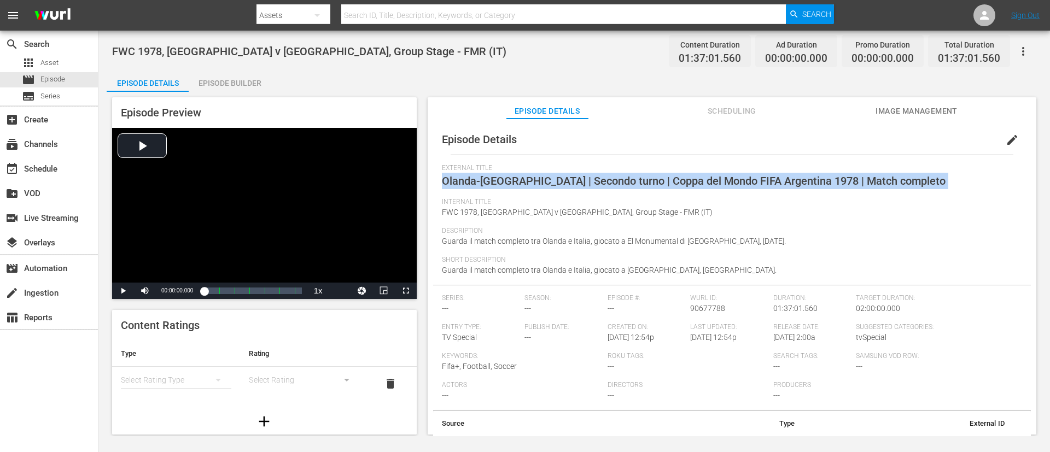
click at [665, 177] on span "Olanda-[GEOGRAPHIC_DATA] | Secondo turno | Coppa del Mondo FIFA Argentina 1978 …" at bounding box center [694, 180] width 504 height 13
copy span "Olanda-[GEOGRAPHIC_DATA] | Secondo turno | Coppa del Mondo FIFA Argentina 1978 …"
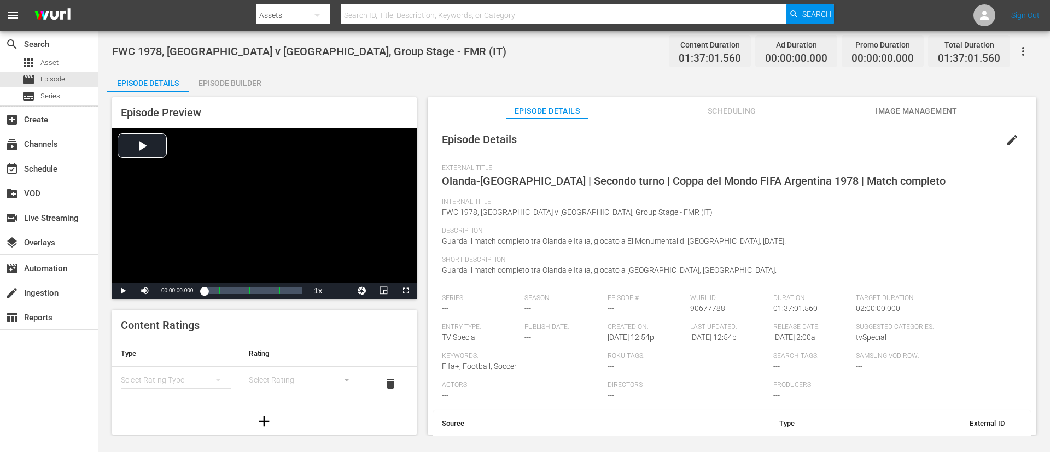
click at [700, 216] on div "Internal Title FWC 1978, [GEOGRAPHIC_DATA] v [GEOGRAPHIC_DATA], Group Stage - F…" at bounding box center [732, 212] width 580 height 29
click at [700, 110] on span "Image Management" at bounding box center [917, 111] width 82 height 14
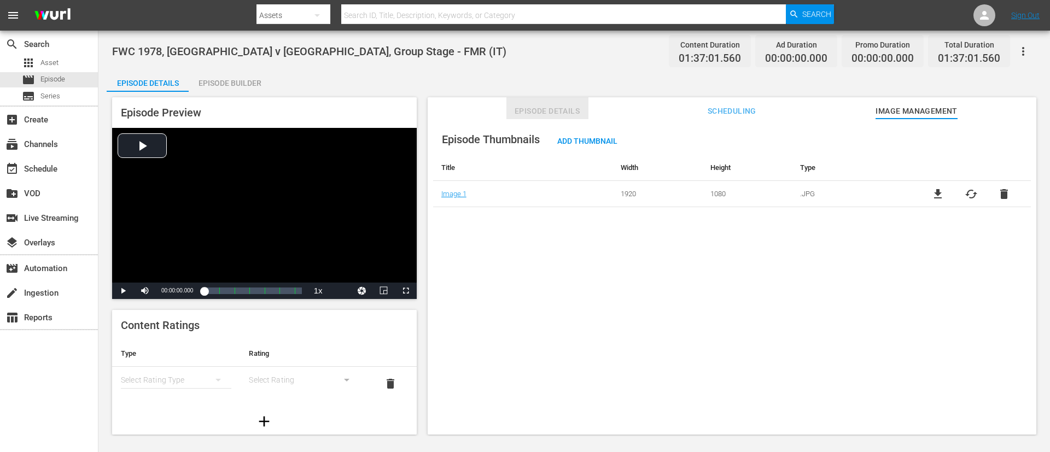
click at [543, 112] on span "Episode Details" at bounding box center [548, 111] width 82 height 14
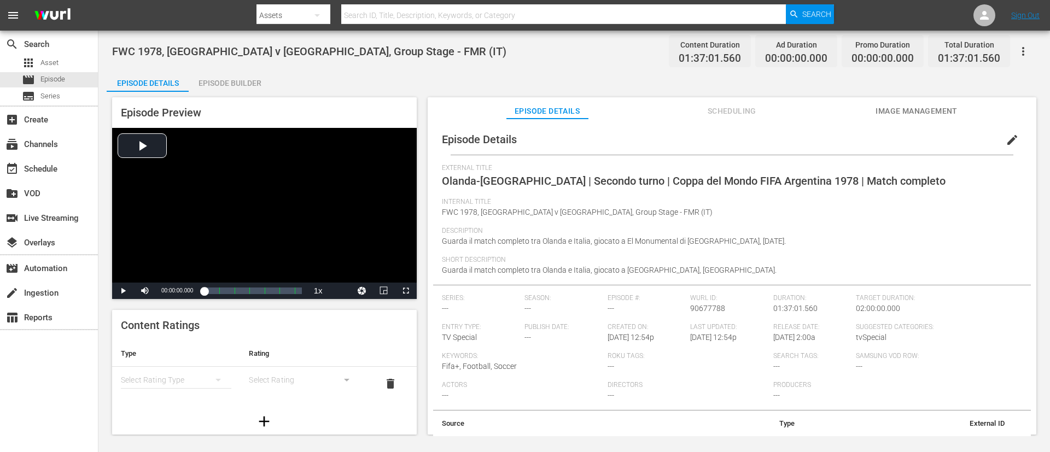
click at [700, 137] on button "edit" at bounding box center [1012, 140] width 26 height 26
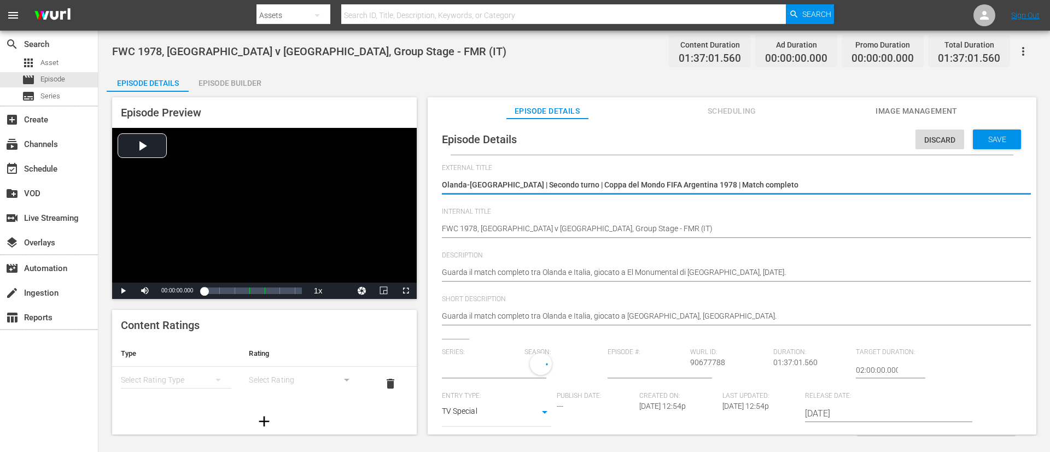
type input "No Series"
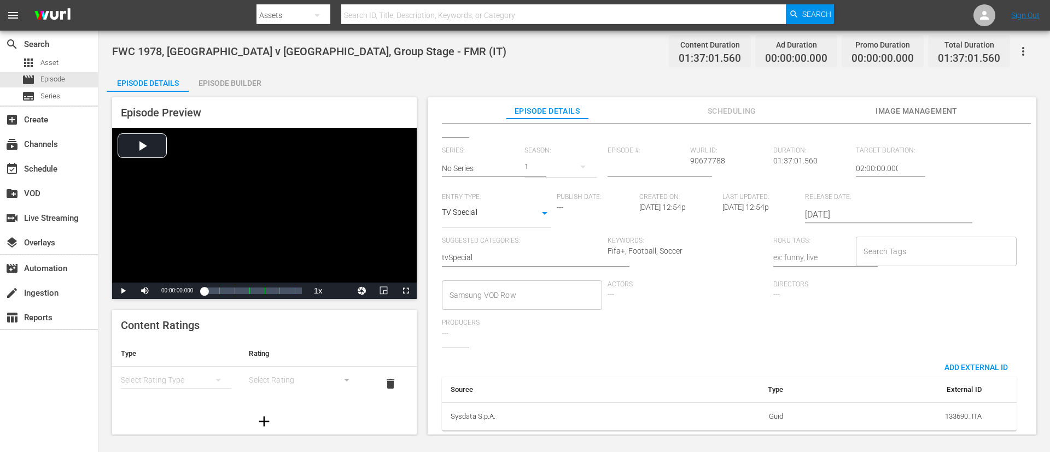
scroll to position [214, 0]
click at [700, 242] on input "Search Tags" at bounding box center [928, 252] width 134 height 20
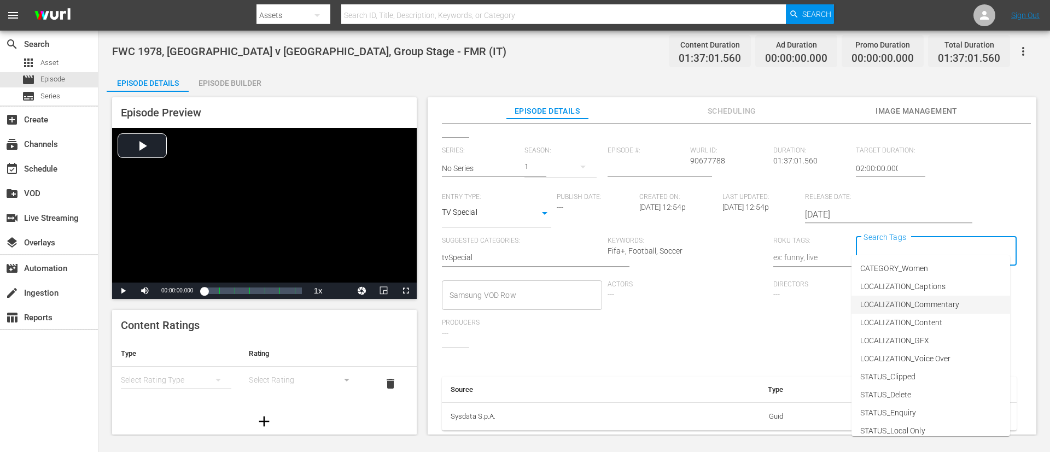
click at [700, 298] on li "LOCALIZATION_Commentary" at bounding box center [931, 305] width 159 height 18
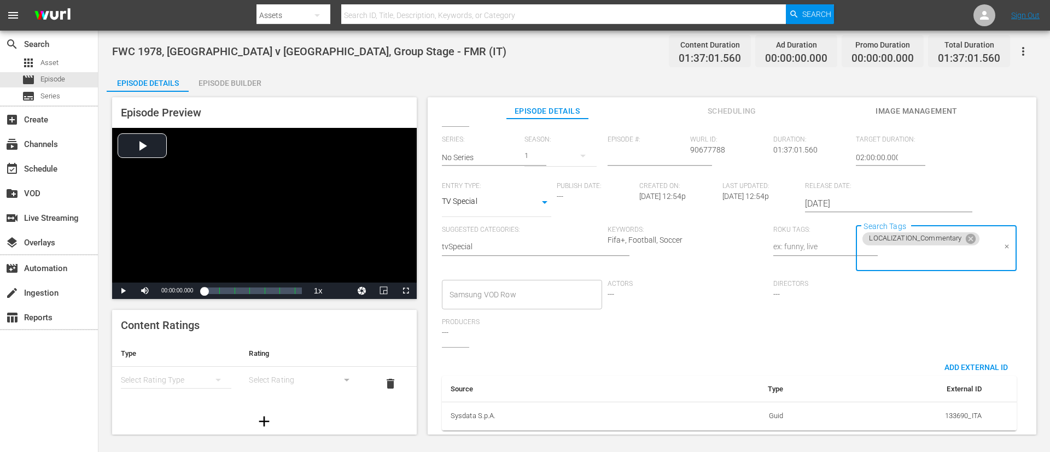
click at [700, 257] on input "Search Tags" at bounding box center [928, 257] width 134 height 20
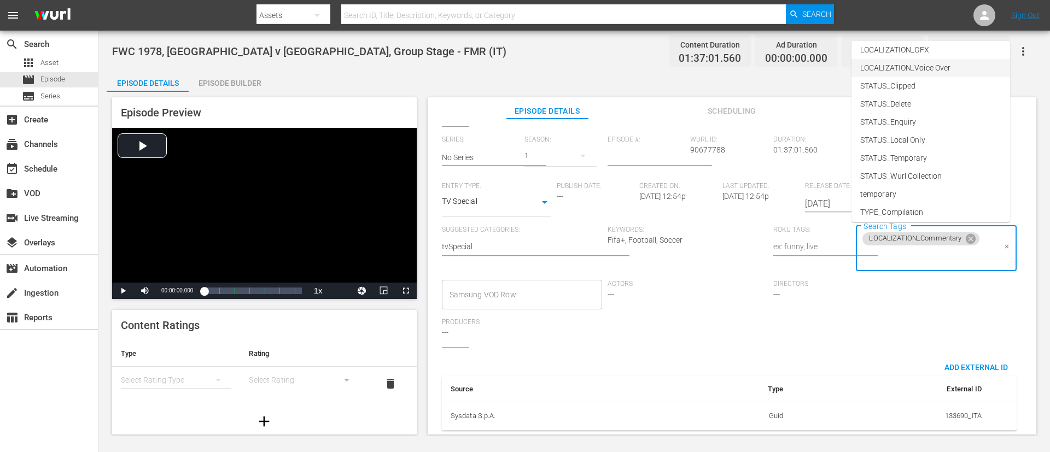
scroll to position [153, 0]
click at [700, 156] on li "TYPE_Full Match Replay" at bounding box center [931, 154] width 159 height 18
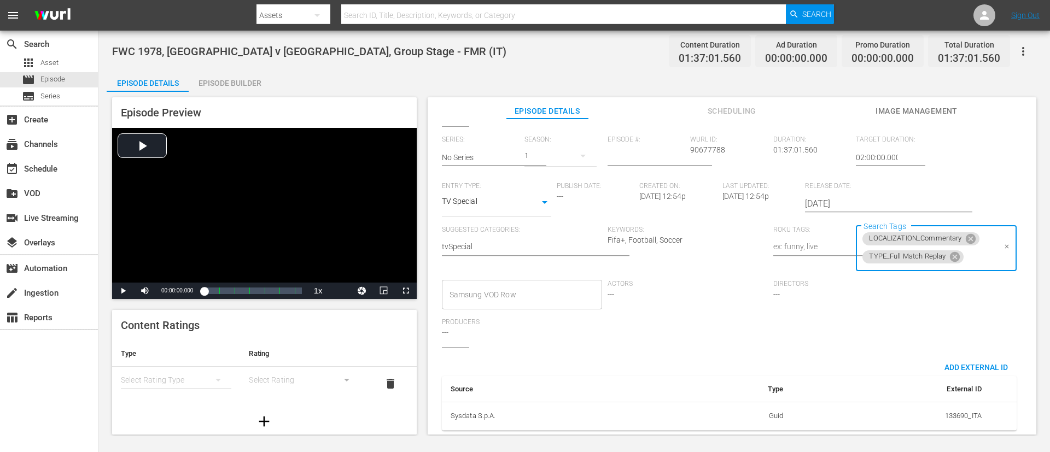
click at [700, 257] on input "Search Tags" at bounding box center [980, 257] width 30 height 20
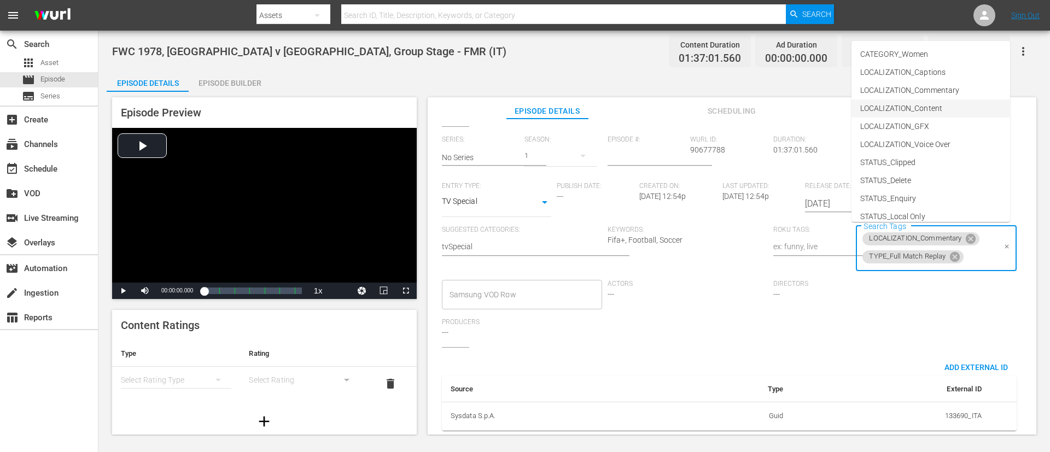
click at [700, 108] on span "LOCALIZATION_Content" at bounding box center [901, 108] width 82 height 11
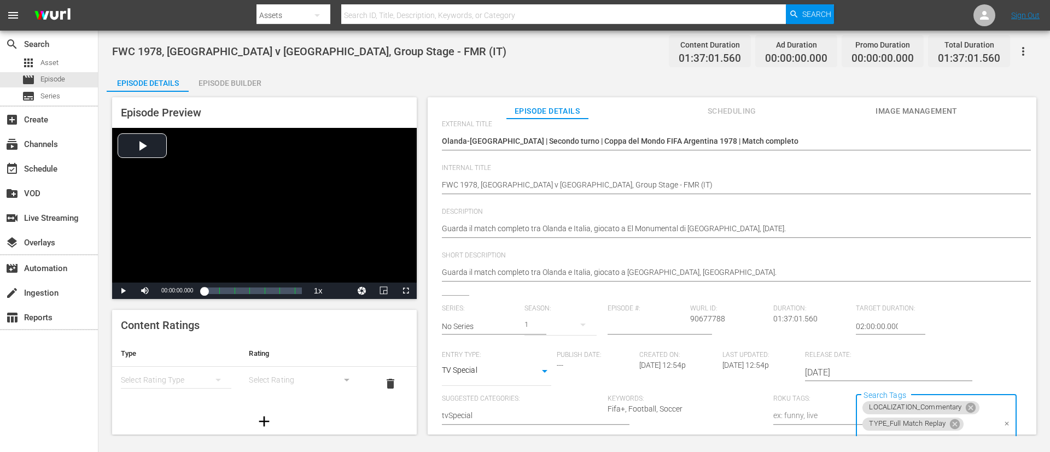
scroll to position [0, 0]
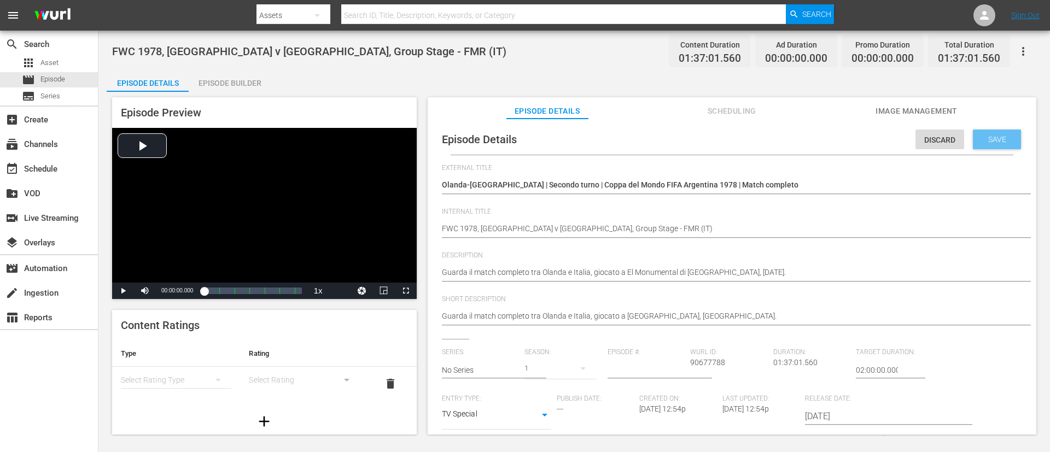
click at [700, 141] on span "Save" at bounding box center [998, 139] width 36 height 9
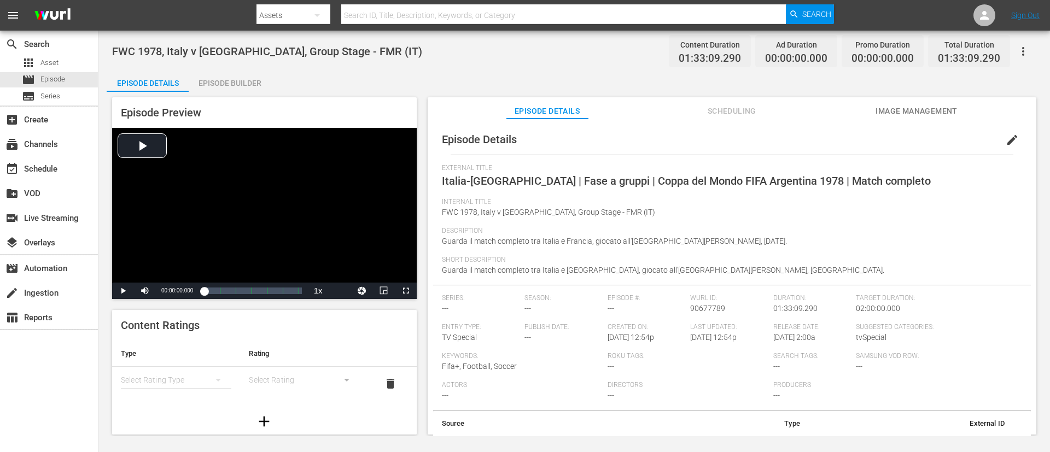
click at [592, 181] on span "Italia-[GEOGRAPHIC_DATA] | Fase a gruppi | Coppa del Mondo FIFA Argentina 1978 …" at bounding box center [686, 180] width 489 height 13
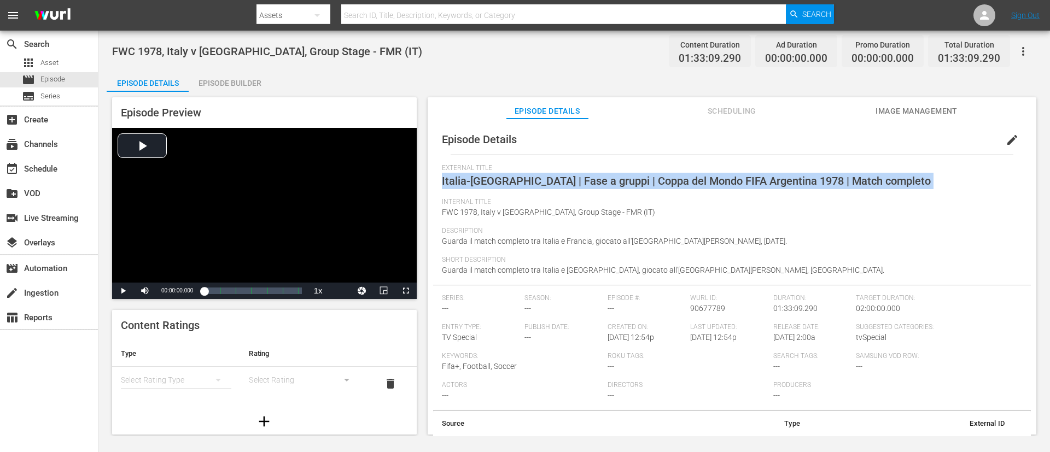
click at [592, 181] on span "Italia-[GEOGRAPHIC_DATA] | Fase a gruppi | Coppa del Mondo FIFA Argentina 1978 …" at bounding box center [686, 180] width 489 height 13
copy span "Italia-[GEOGRAPHIC_DATA] | Fase a gruppi | Coppa del Mondo FIFA Argentina 1978 …"
click at [700, 137] on span "edit" at bounding box center [1012, 139] width 13 height 13
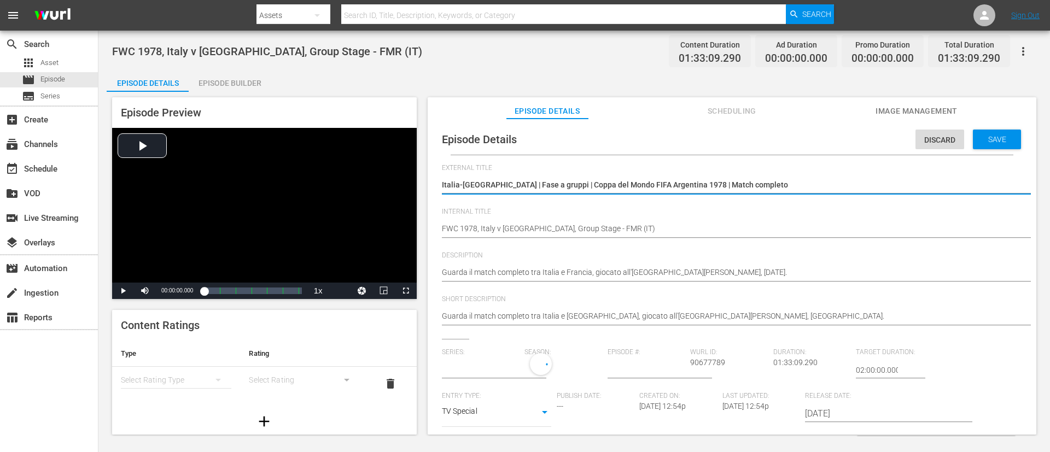
type input "No Series"
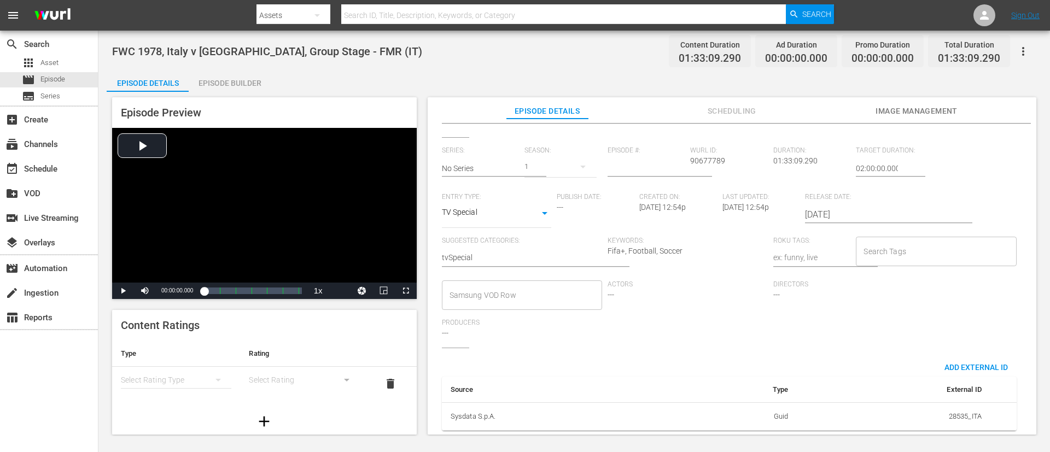
click at [700, 242] on input "Search Tags" at bounding box center [928, 252] width 134 height 20
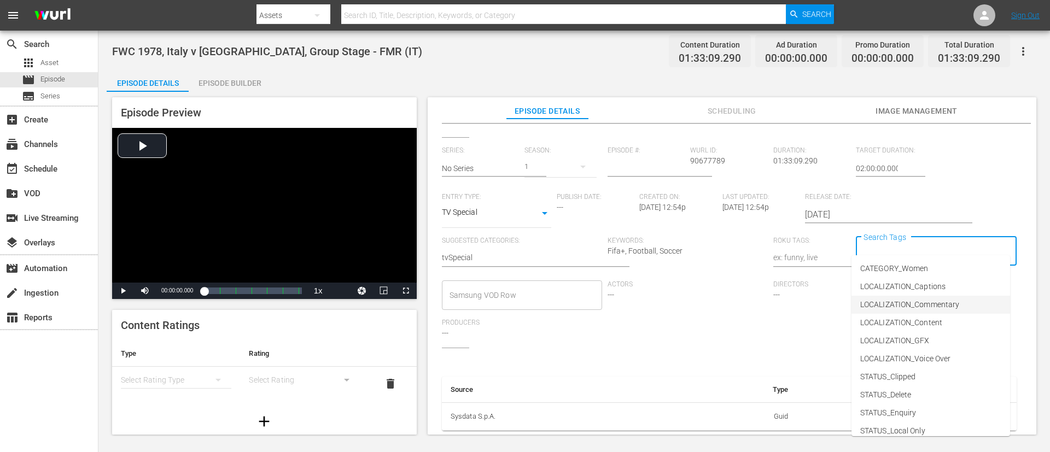
click at [700, 301] on span "LOCALIZATION_Commentary" at bounding box center [909, 304] width 99 height 11
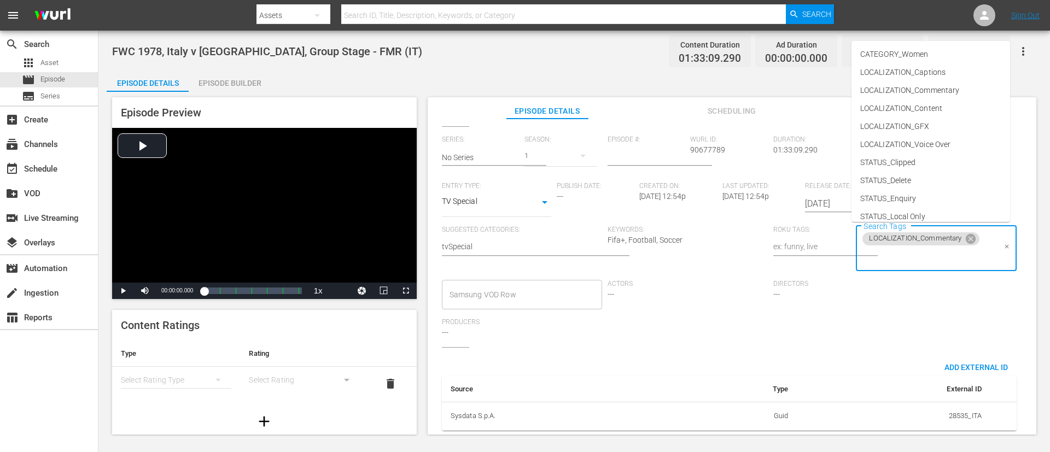
click at [700, 254] on input "Search Tags" at bounding box center [928, 257] width 134 height 20
click at [700, 158] on span "TYPE_Full Match Replay" at bounding box center [901, 154] width 83 height 11
click at [700, 258] on input "Search Tags" at bounding box center [980, 257] width 30 height 20
click at [700, 102] on li "LOCALIZATION_Content" at bounding box center [931, 109] width 159 height 18
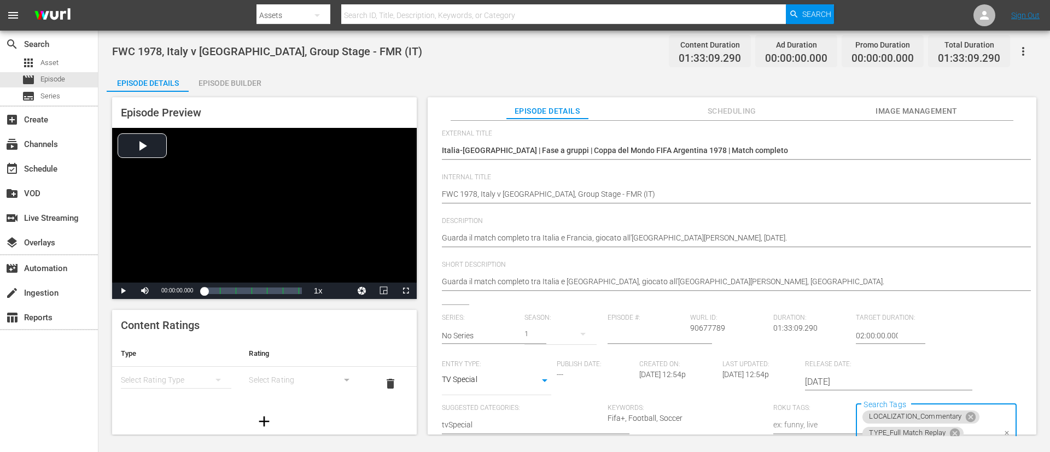
scroll to position [0, 0]
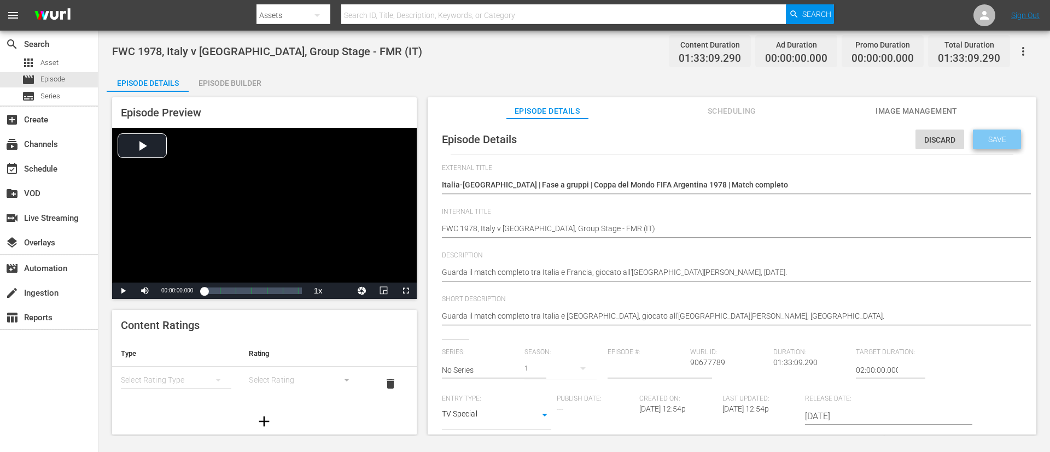
click at [700, 132] on div "Save" at bounding box center [997, 140] width 48 height 20
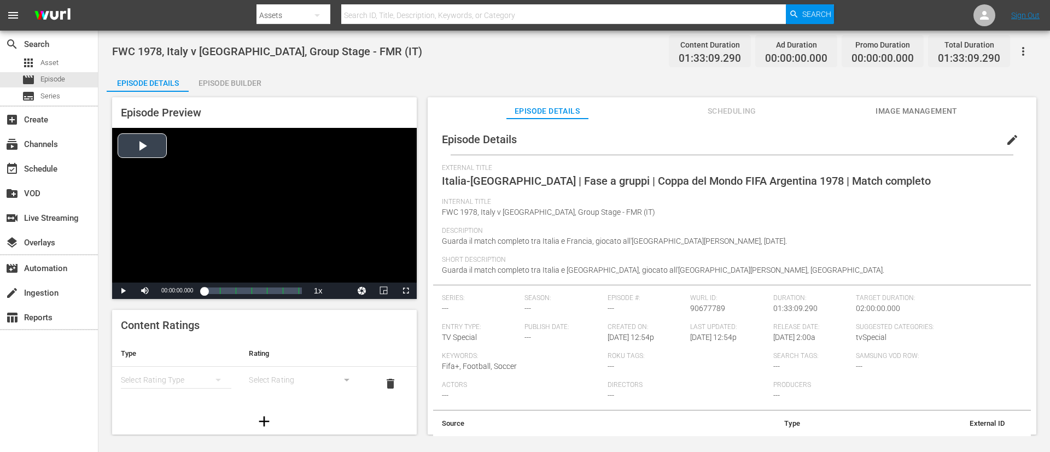
click at [368, 203] on div "Video Player" at bounding box center [264, 205] width 305 height 155
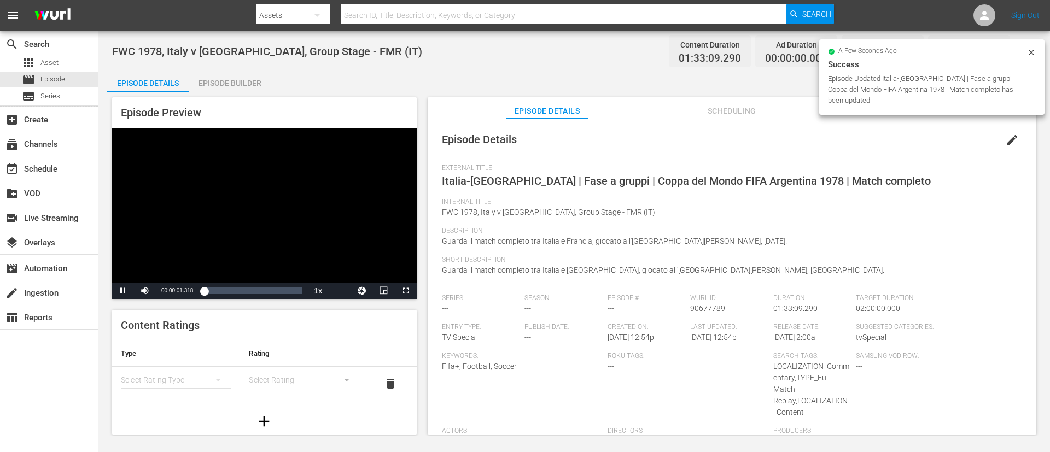
click at [700, 156] on div "Episode Details edit External Title Italia-[GEOGRAPHIC_DATA] | Fase a gruppi | …" at bounding box center [732, 317] width 598 height 387
click at [264, 222] on div "Video Player" at bounding box center [264, 205] width 305 height 155
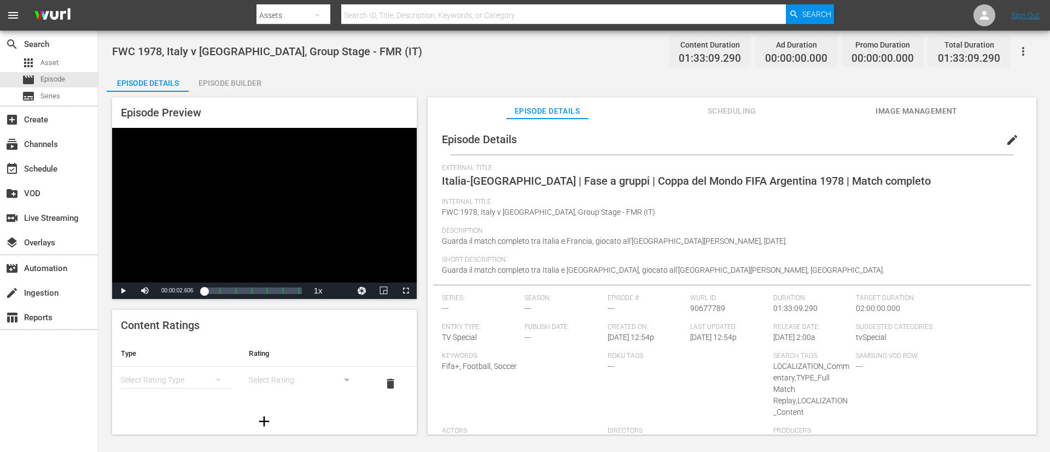
click at [700, 107] on span "Image Management" at bounding box center [917, 111] width 82 height 14
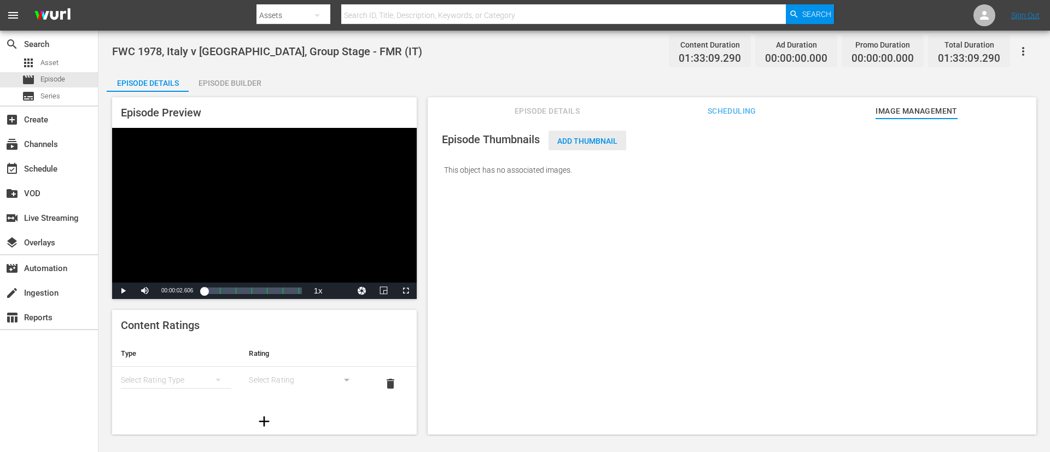
click at [598, 139] on span "Add Thumbnail" at bounding box center [588, 141] width 78 height 9
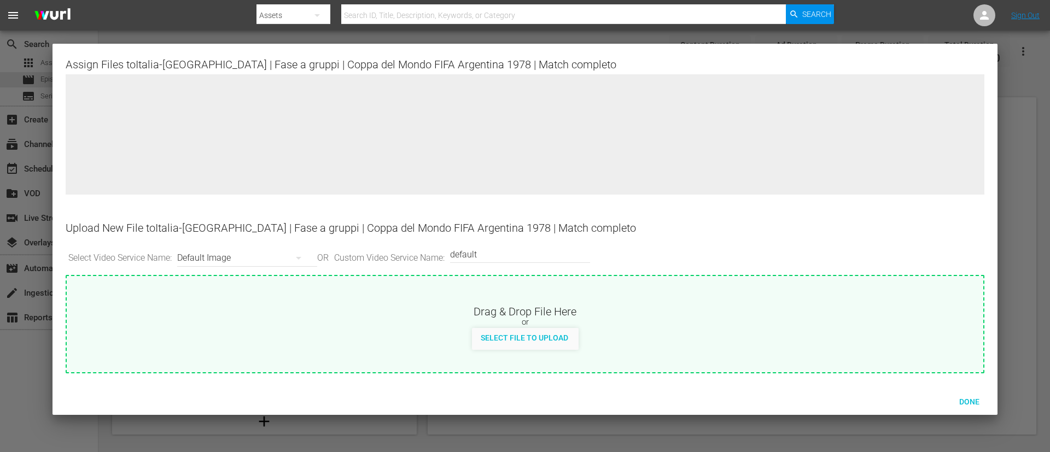
click at [598, 301] on div "Drag & Drop File Here" at bounding box center [525, 310] width 917 height 13
type input "C:\fakepath\7c20dd3f-b9b2-4cac-a2c7-b8a70d2aec1b.jpg"
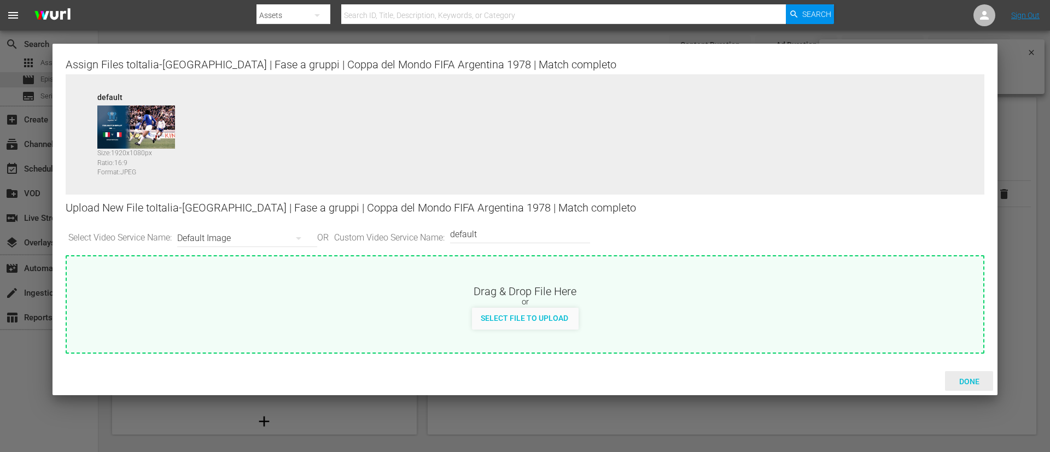
click at [700, 301] on span "Done" at bounding box center [970, 381] width 38 height 9
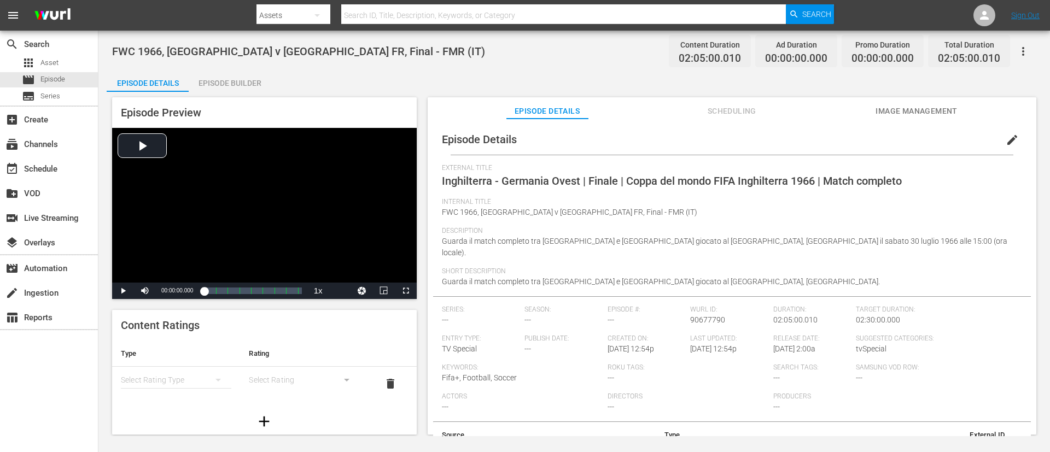
click at [700, 96] on div "Episode Preview Video Player is loading. Play Video Play Mute Current Time 00:0…" at bounding box center [574, 268] width 935 height 352
click at [700, 107] on span "Image Management" at bounding box center [917, 111] width 82 height 14
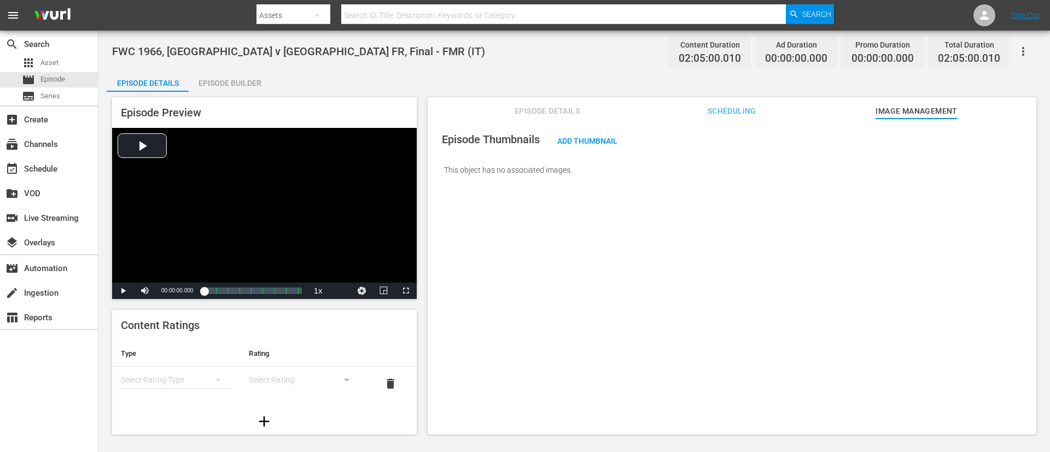
click at [564, 106] on span "Episode Details" at bounding box center [548, 111] width 82 height 14
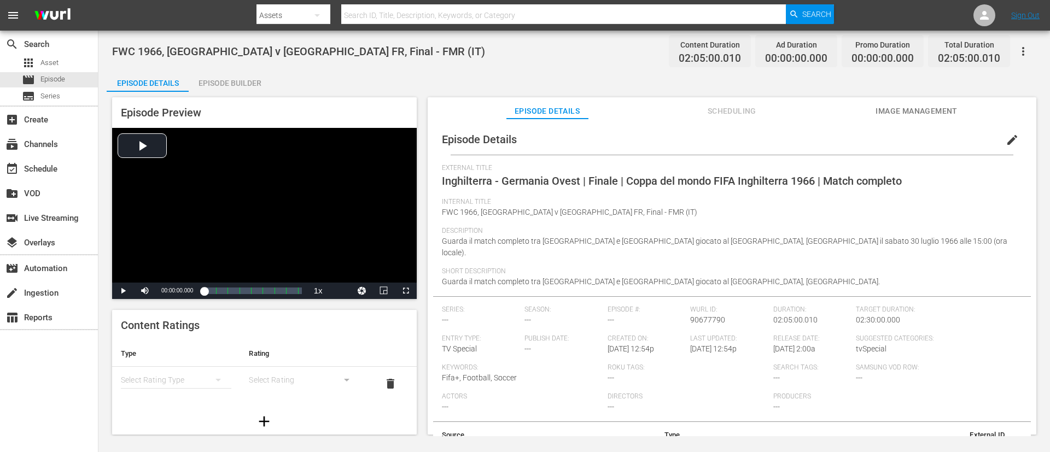
click at [616, 181] on span "Inghilterra - Germania Ovest | Finale | Coppa del mondo FIFA Inghilterra 1966 |…" at bounding box center [672, 180] width 460 height 13
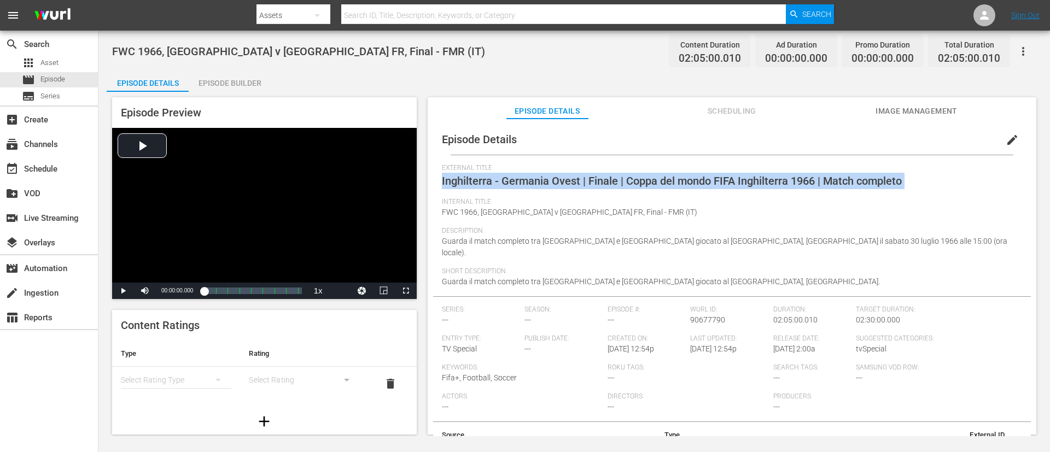
click at [616, 181] on span "Inghilterra - Germania Ovest | Finale | Coppa del mondo FIFA Inghilterra 1966 |…" at bounding box center [672, 180] width 460 height 13
copy span "Inghilterra - Germania Ovest | Finale | Coppa del mondo FIFA Inghilterra 1966 |…"
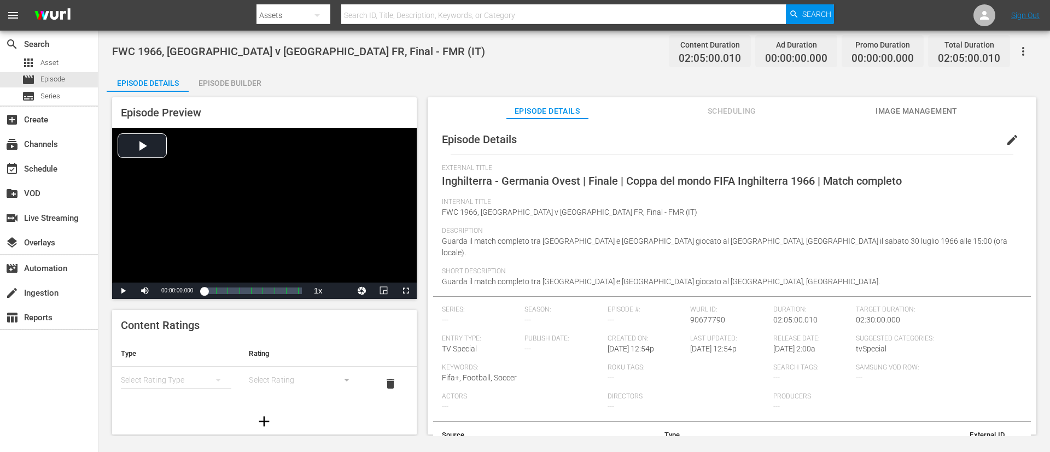
click at [700, 247] on div "Description Guarda il match completo tra [GEOGRAPHIC_DATA] e [GEOGRAPHIC_DATA] …" at bounding box center [732, 247] width 580 height 40
click at [700, 137] on button "edit" at bounding box center [1012, 140] width 26 height 26
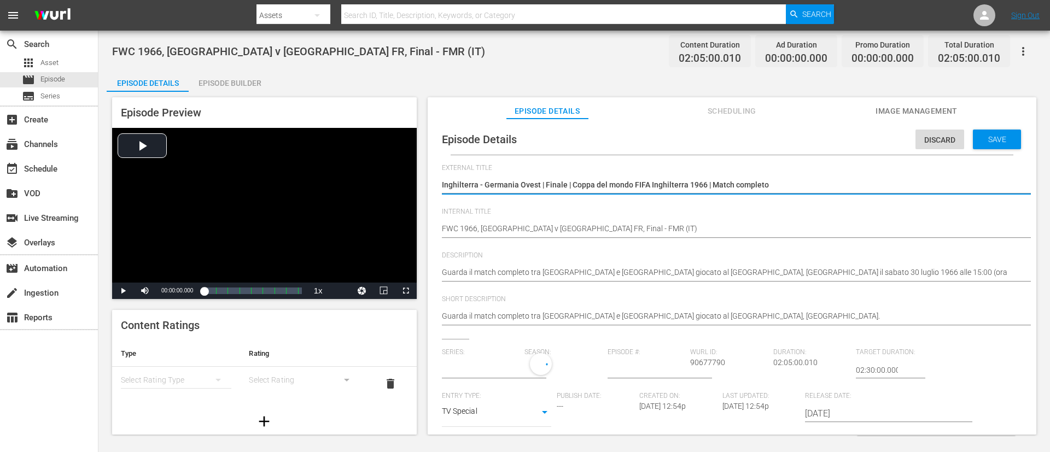
type input "No Series"
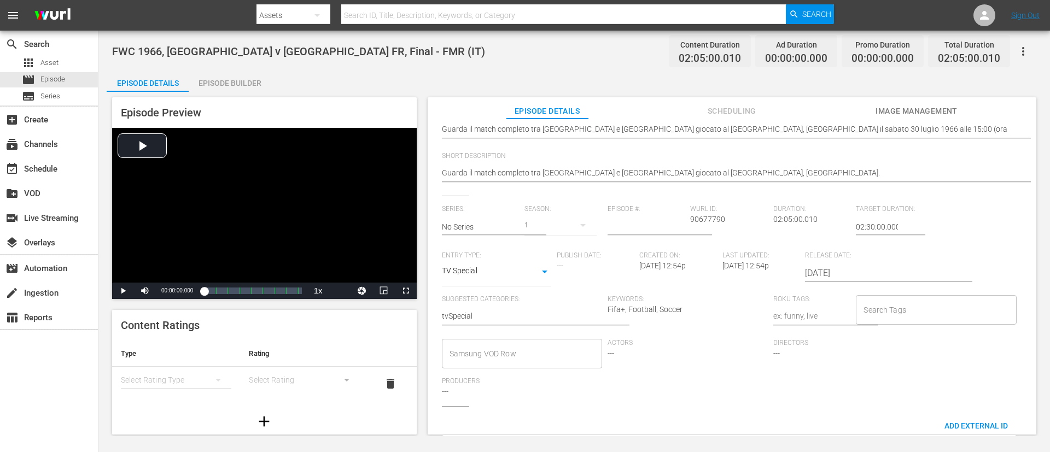
scroll to position [214, 0]
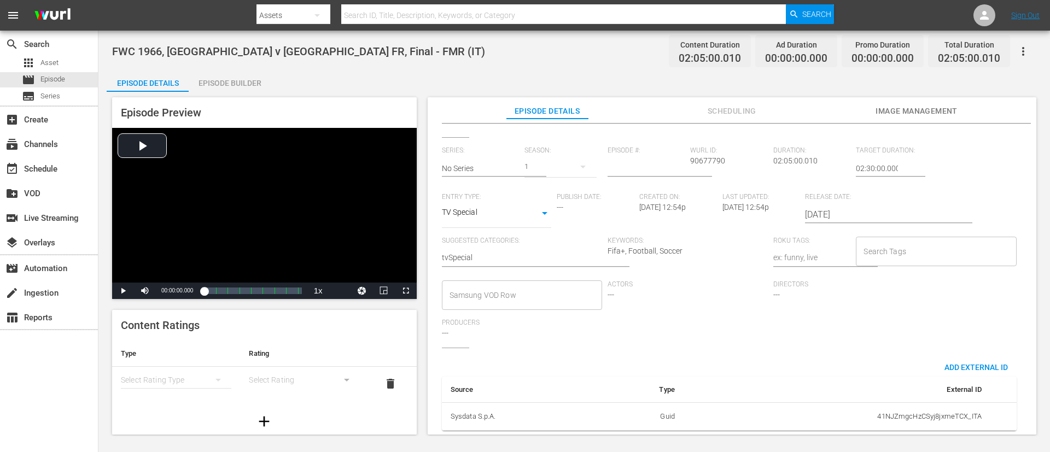
click at [700, 252] on div "Search Tags" at bounding box center [936, 252] width 160 height 30
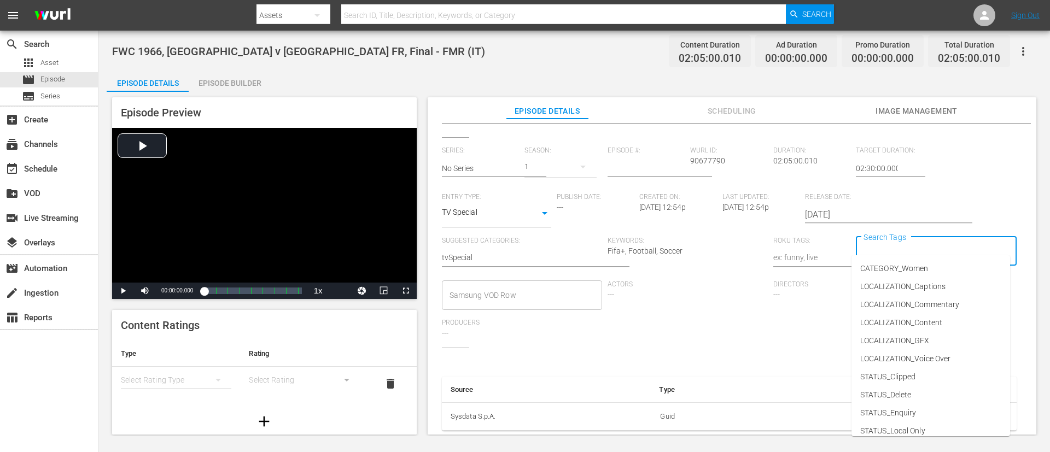
click at [700, 242] on input "Search Tags" at bounding box center [928, 252] width 134 height 20
click at [700, 301] on span "LOCALIZATION_Commentary" at bounding box center [909, 304] width 99 height 11
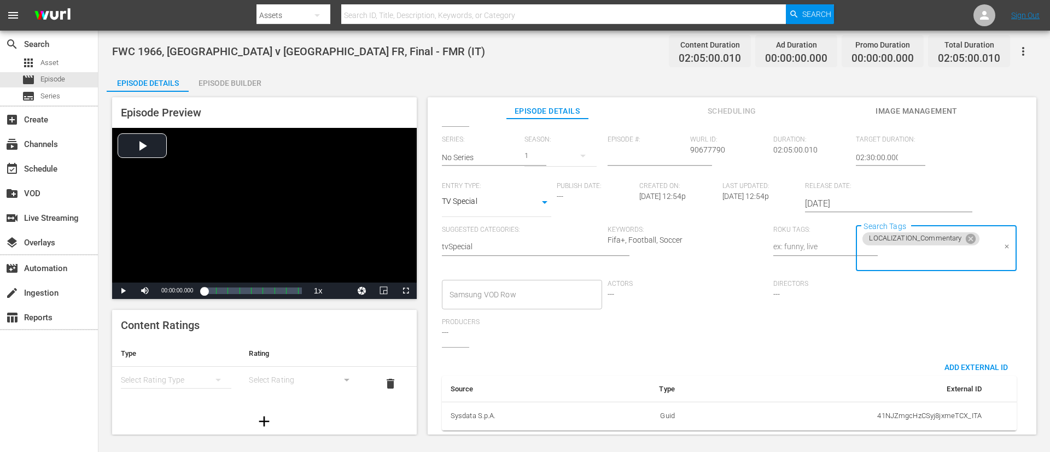
click at [700, 260] on input "Search Tags" at bounding box center [928, 257] width 134 height 20
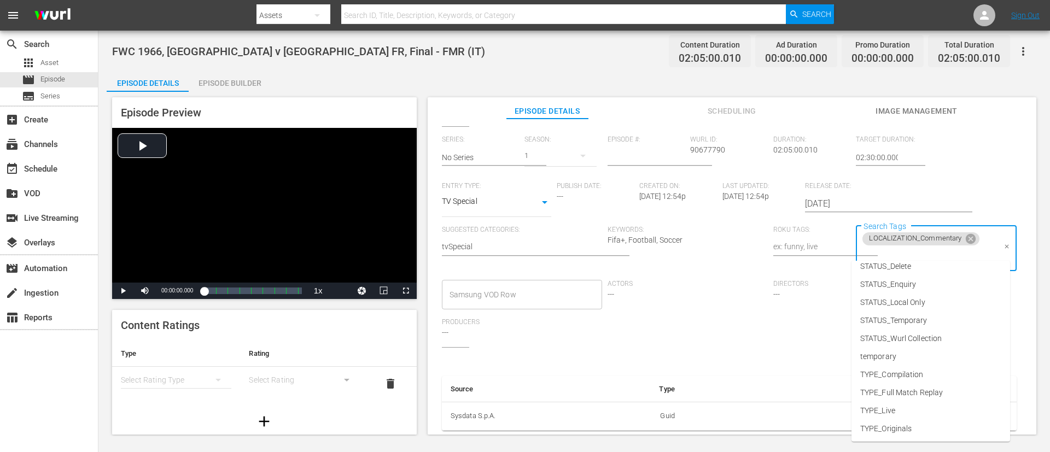
scroll to position [153, 0]
click at [700, 301] on span "TYPE_Full Match Replay" at bounding box center [901, 374] width 83 height 11
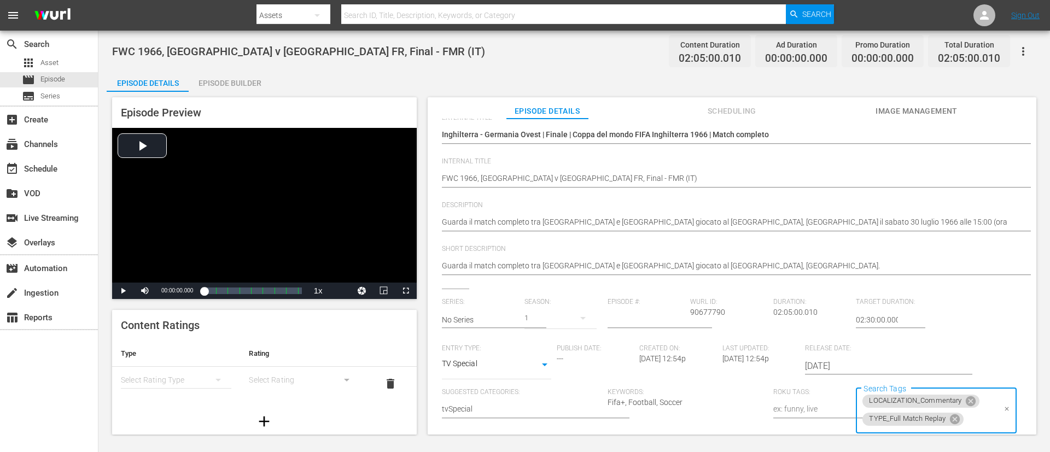
scroll to position [0, 0]
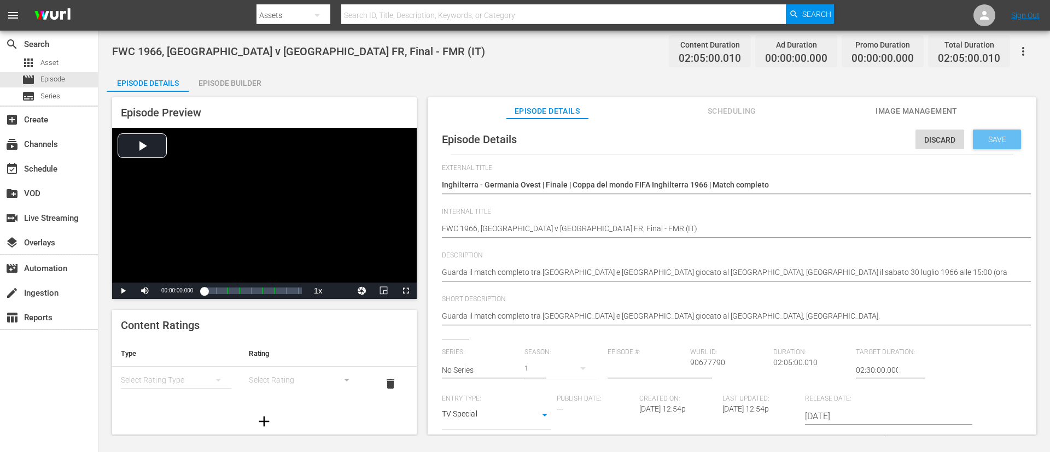
click at [700, 139] on span "Save" at bounding box center [998, 139] width 36 height 9
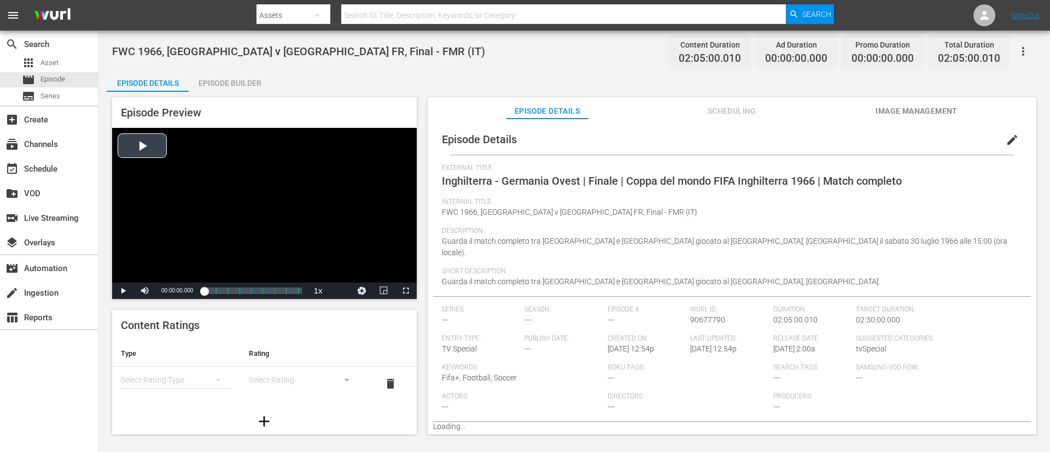
click at [238, 231] on div "Video Player" at bounding box center [264, 205] width 305 height 155
click at [700, 111] on span "Image Management" at bounding box center [917, 111] width 82 height 14
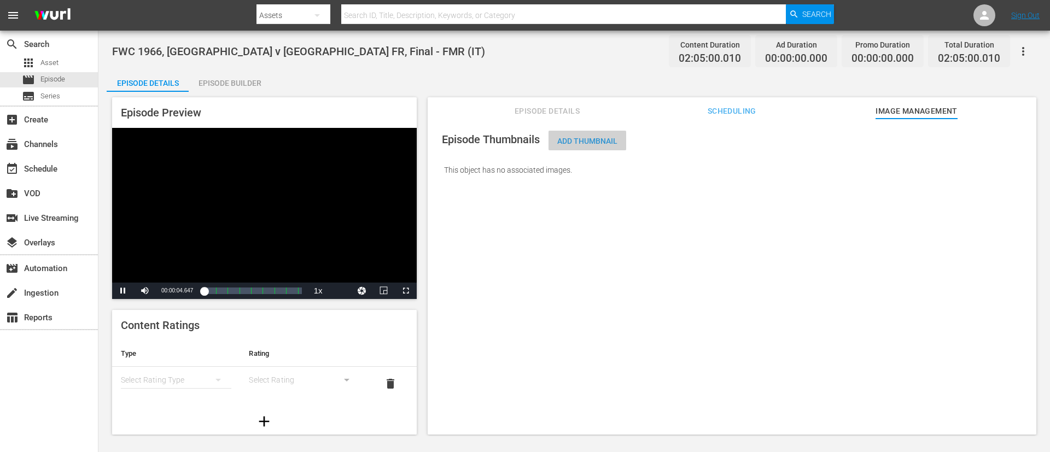
click at [599, 141] on span "Add Thumbnail" at bounding box center [588, 141] width 78 height 9
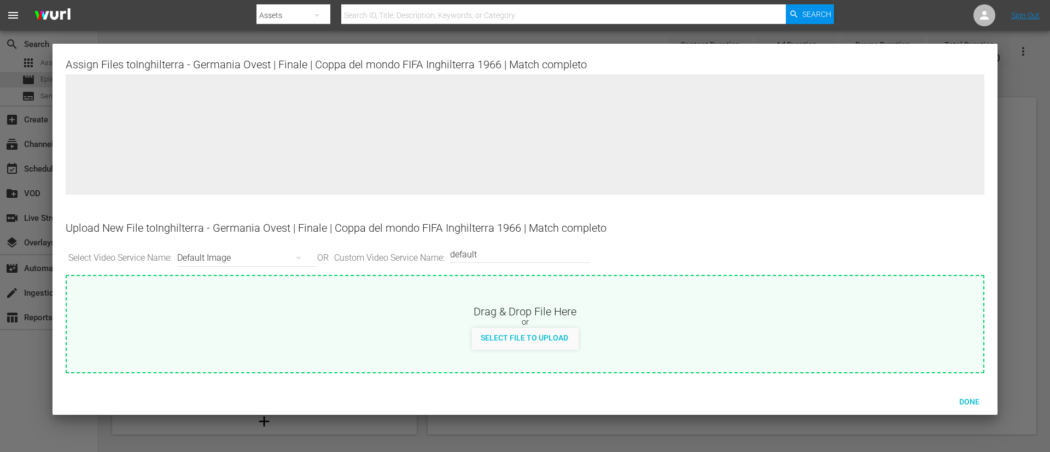
click at [604, 283] on div "Drag & Drop File Here or Select File to Upload" at bounding box center [525, 312] width 917 height 73
type input "C:\fakepath\134ee480-70b8-48e0-8194-e28b4b94e651.jpg"
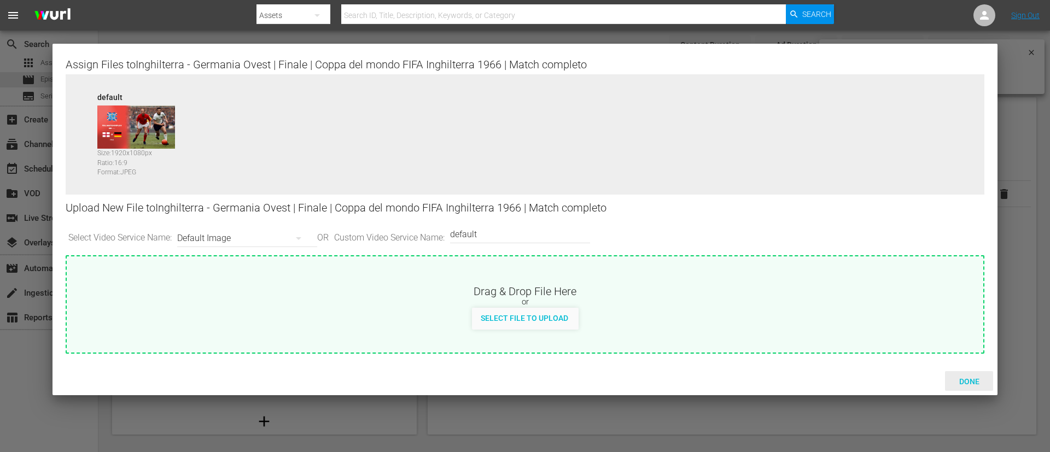
click at [700, 301] on span "Done" at bounding box center [970, 381] width 38 height 9
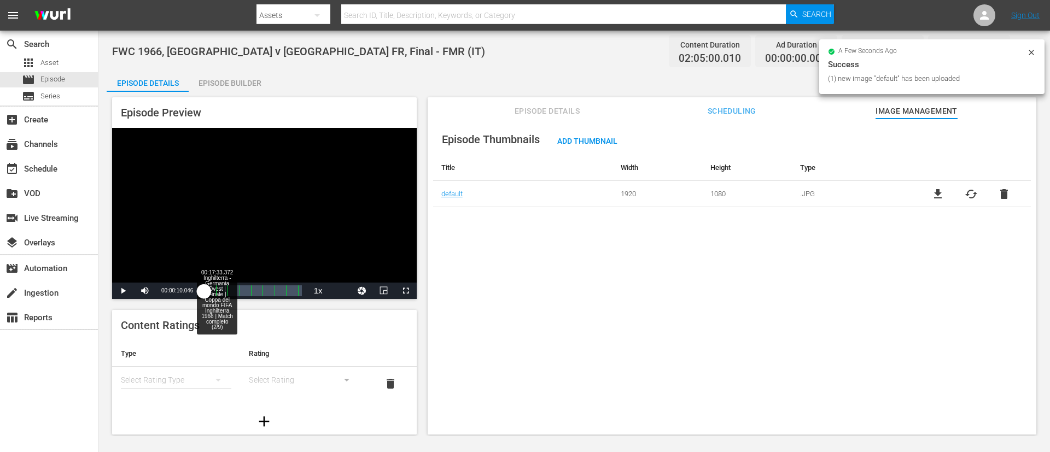
click at [218, 286] on div "Loaded : 0.72% 00:17:33.372 Inghilterra - Germania Ovest | Finale | Coppa del m…" at bounding box center [252, 291] width 97 height 11
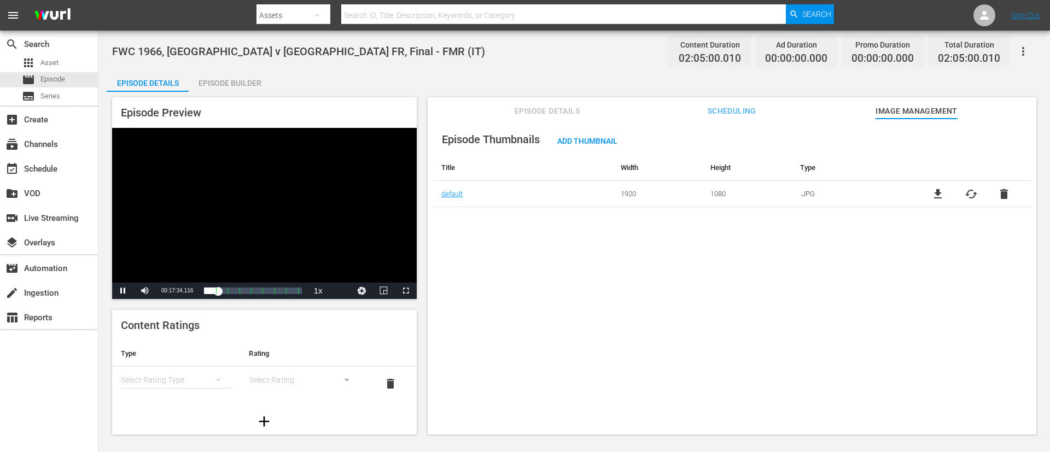
click at [293, 173] on div "Video Player" at bounding box center [264, 205] width 305 height 155
click at [71, 84] on div "movie Episode" at bounding box center [49, 79] width 98 height 15
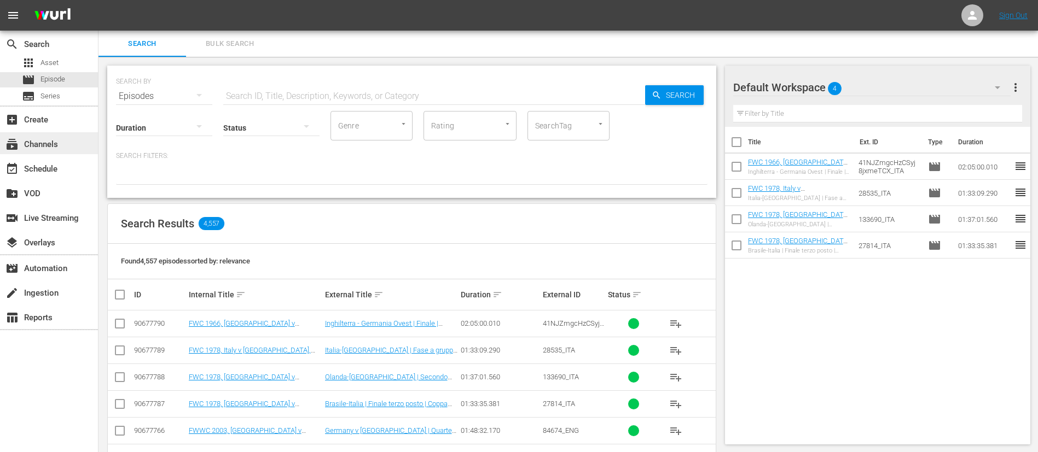
click at [64, 152] on div "subscriptions Channels" at bounding box center [49, 143] width 98 height 22
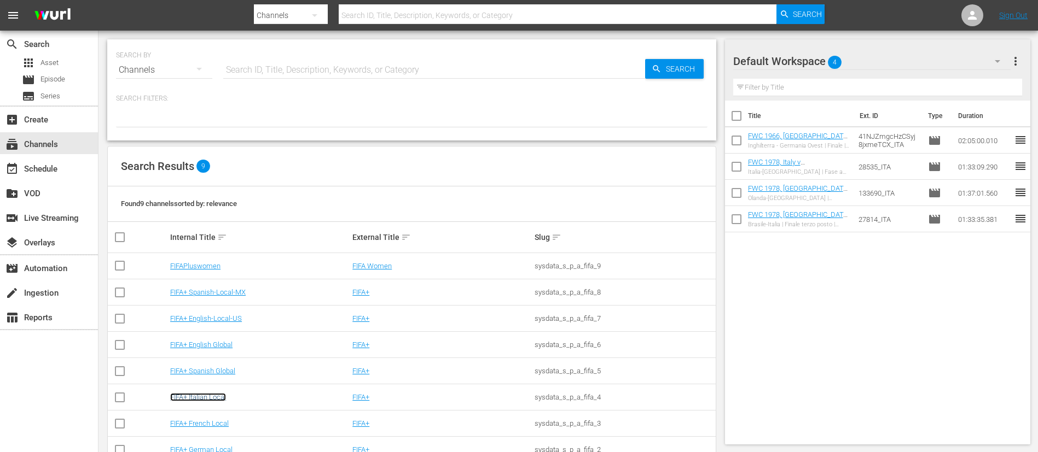
click at [211, 301] on link "FIFA+ Italian Local" at bounding box center [198, 397] width 56 height 8
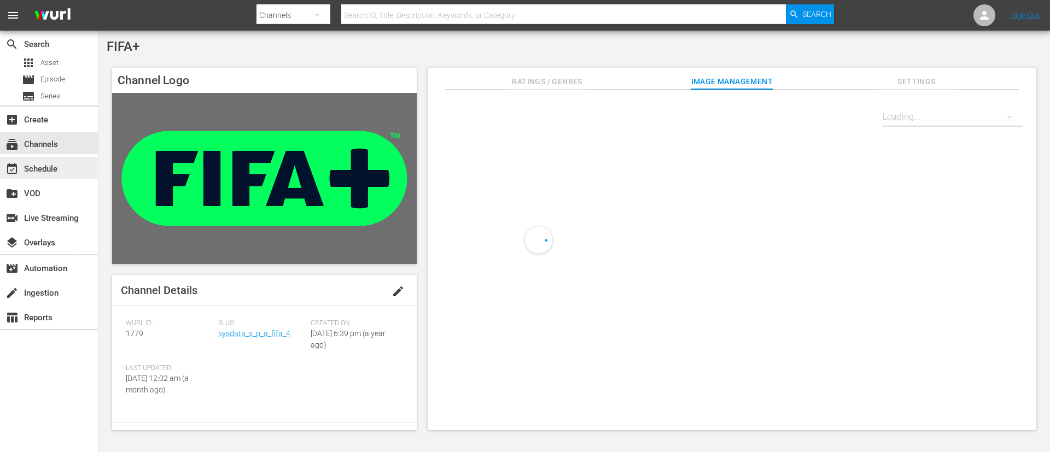
click at [21, 178] on div "event_available Schedule" at bounding box center [49, 168] width 98 height 22
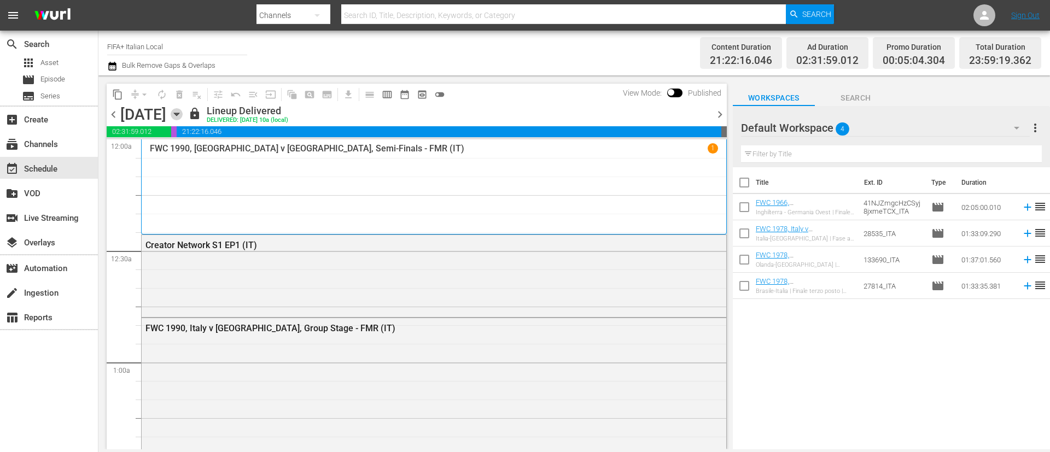
click at [183, 116] on icon "button" at bounding box center [177, 114] width 12 height 12
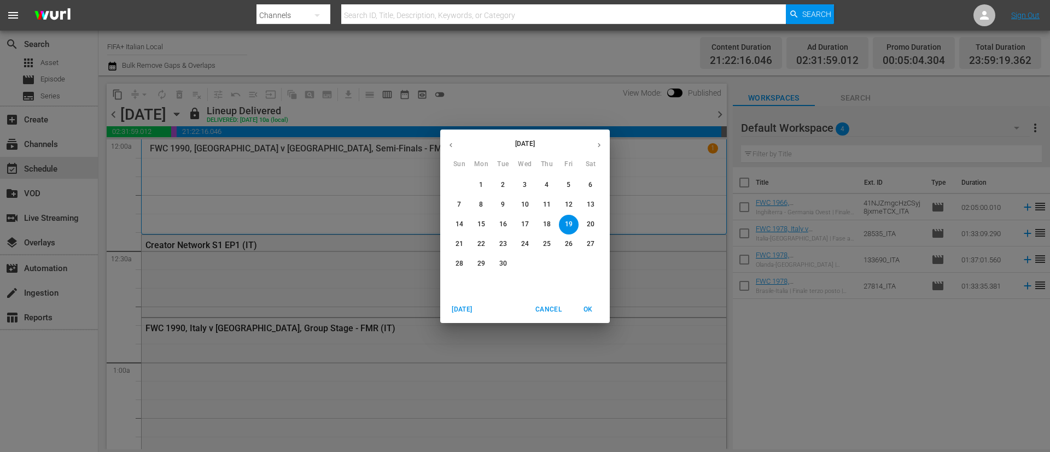
click at [507, 259] on p "30" at bounding box center [503, 263] width 8 height 9
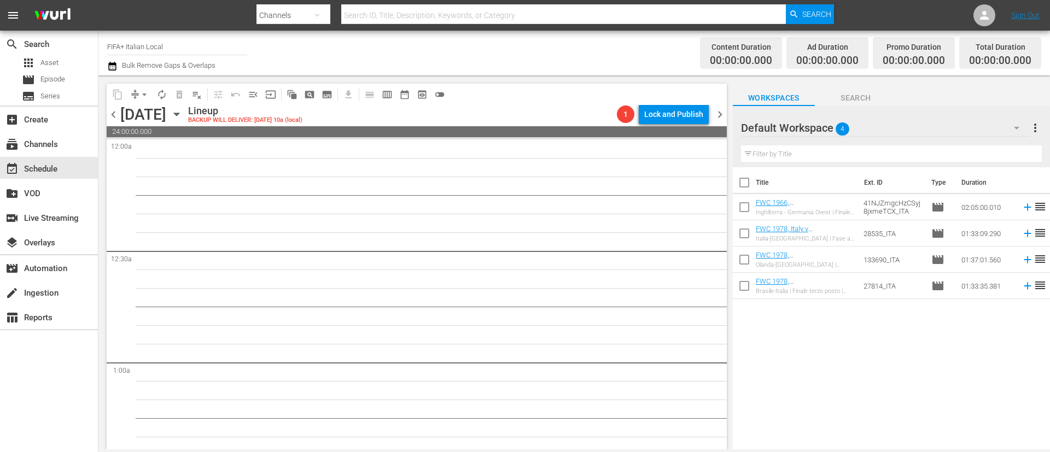
click at [700, 182] on input "checkbox" at bounding box center [744, 184] width 23 height 23
checkbox input "true"
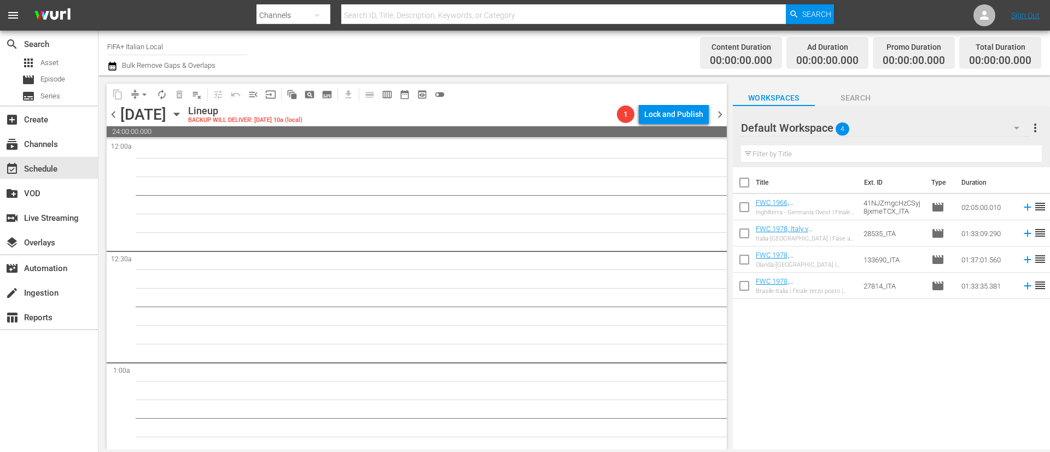
checkbox input "true"
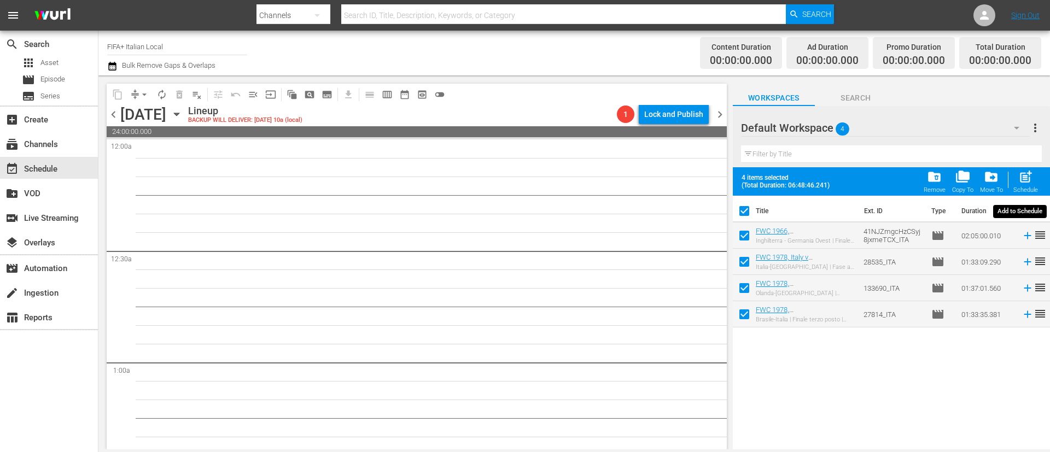
click at [700, 178] on span "post_add" at bounding box center [1025, 177] width 15 height 15
checkbox input "false"
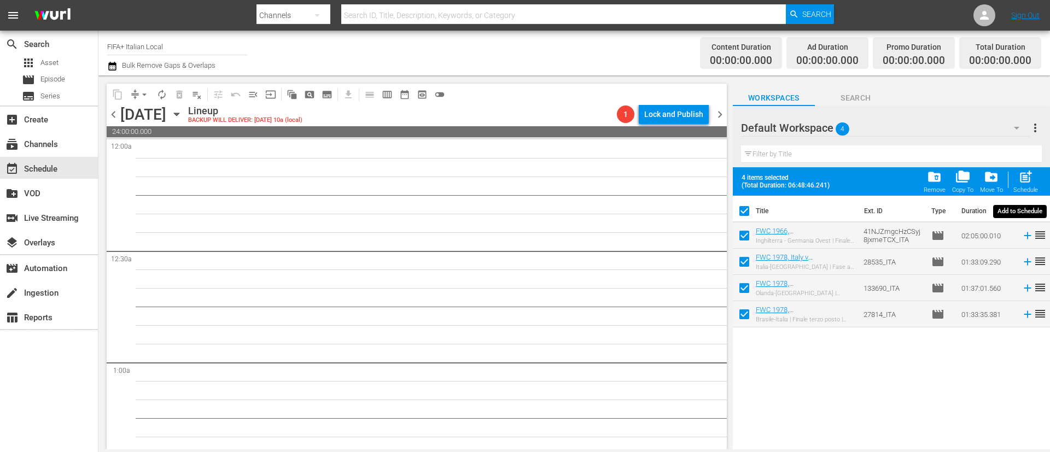
checkbox input "false"
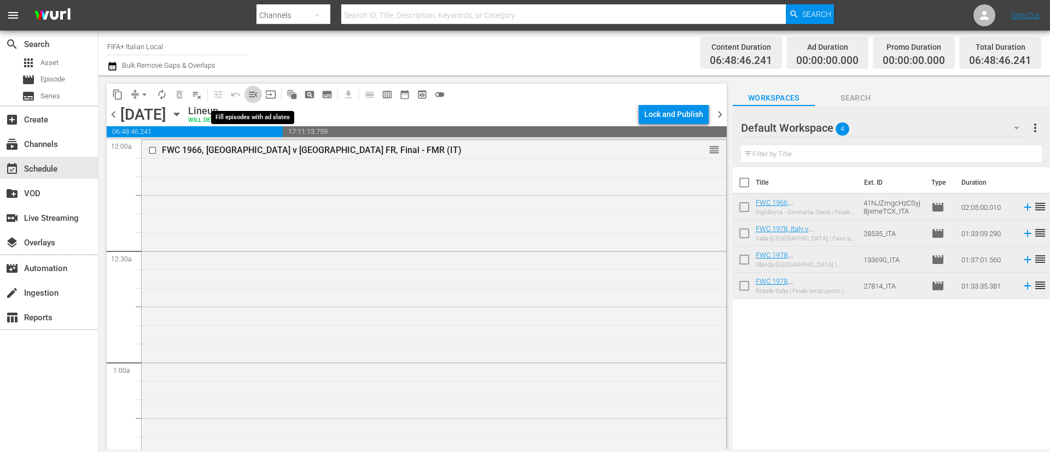
click at [255, 93] on span "menu_open" at bounding box center [253, 94] width 11 height 11
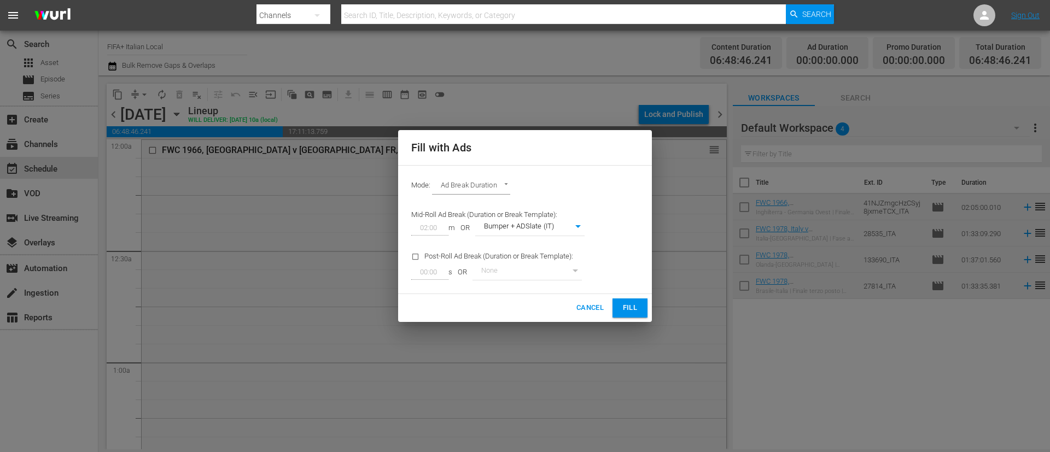
click at [632, 301] on span "Fill" at bounding box center [630, 308] width 18 height 13
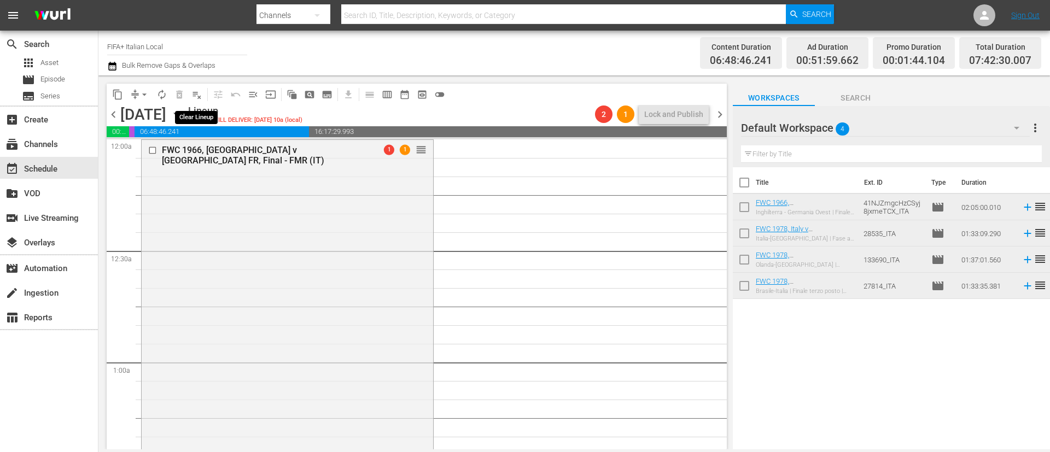
click at [200, 92] on span "playlist_remove_outlined" at bounding box center [196, 94] width 11 height 11
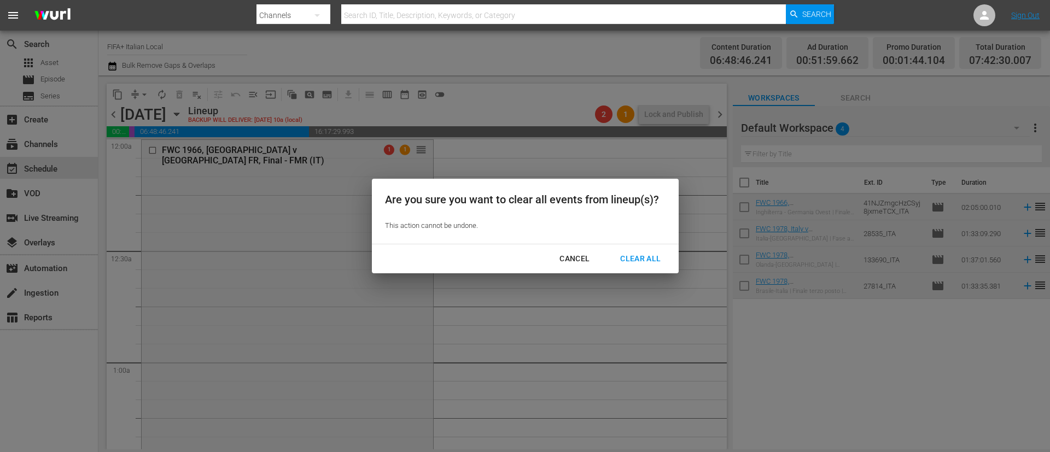
click at [630, 262] on div "Clear All" at bounding box center [641, 259] width 58 height 14
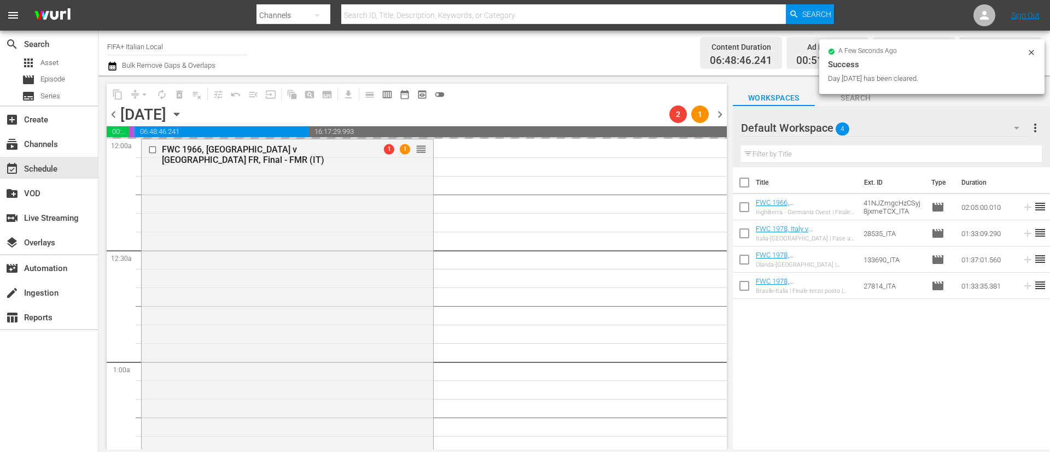
click at [700, 124] on span "more_vert" at bounding box center [1035, 127] width 13 height 13
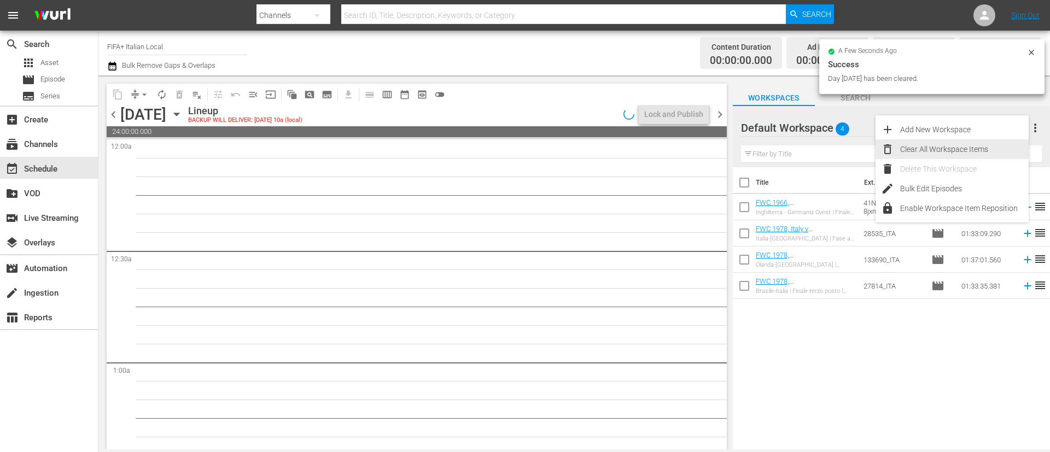
click at [700, 148] on div "Clear All Workspace Items" at bounding box center [964, 149] width 129 height 20
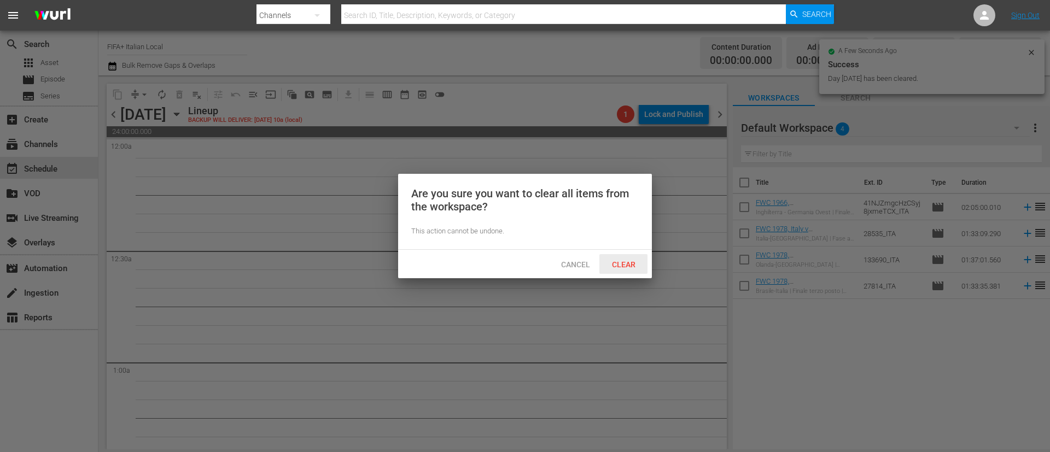
click at [639, 266] on span "Clear" at bounding box center [623, 264] width 41 height 9
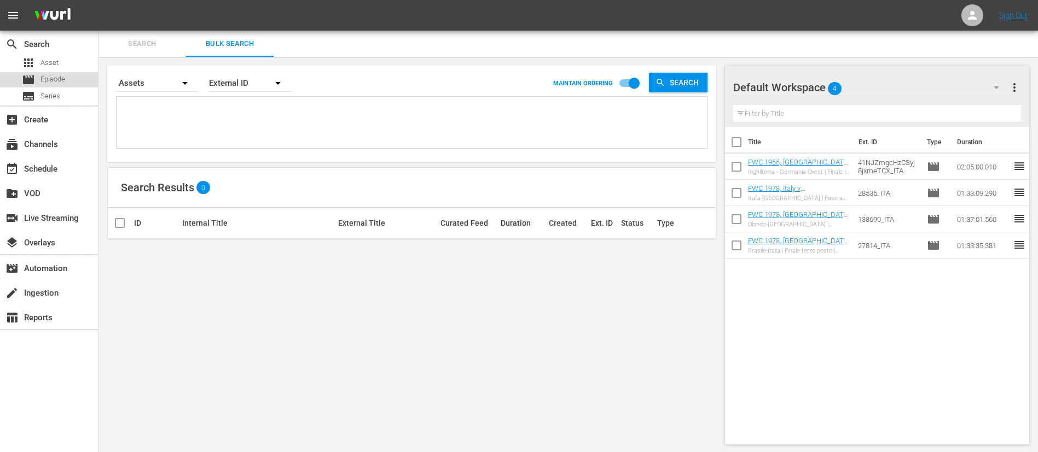
click at [62, 82] on span "Episode" at bounding box center [52, 79] width 25 height 11
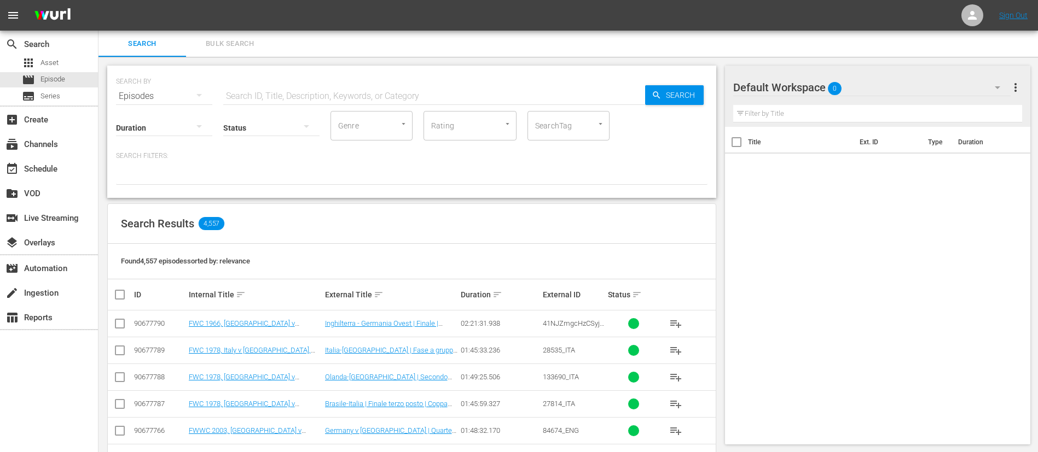
click at [306, 95] on input "text" at bounding box center [434, 96] width 422 height 26
paste input "41NJZmgcHzCSyj8jxmeTCX_ITA"
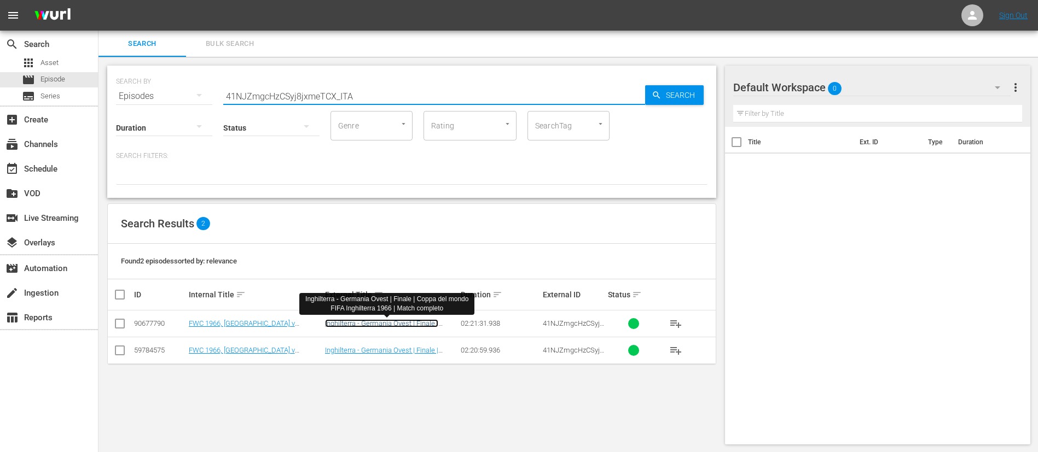
click at [359, 324] on link "Inghilterra - Germania Ovest | Finale | Coppa del mondo FIFA Inghilterra 1966 |…" at bounding box center [385, 331] width 121 height 25
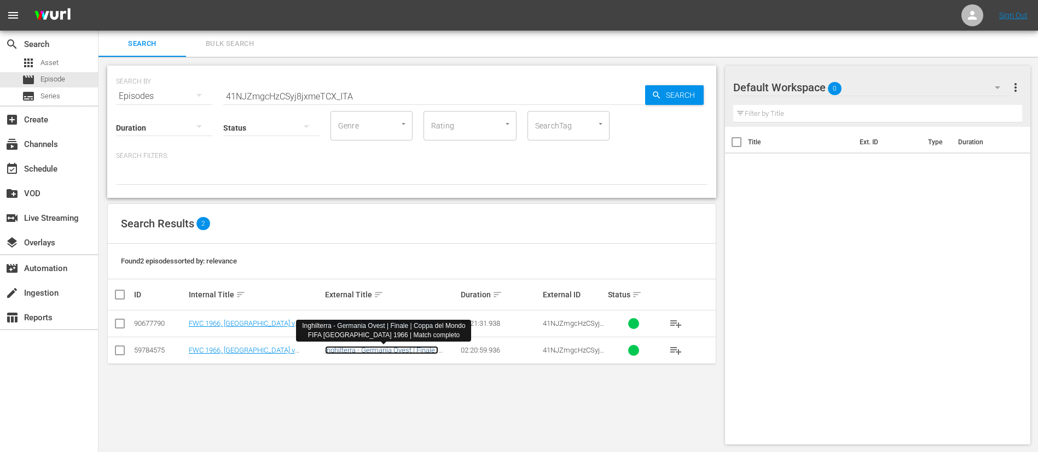
click at [358, 352] on link "Inghilterra - Germania Ovest | Finale | Coppa del Mondo FIFA Brasile 1966 | Mat…" at bounding box center [381, 362] width 113 height 33
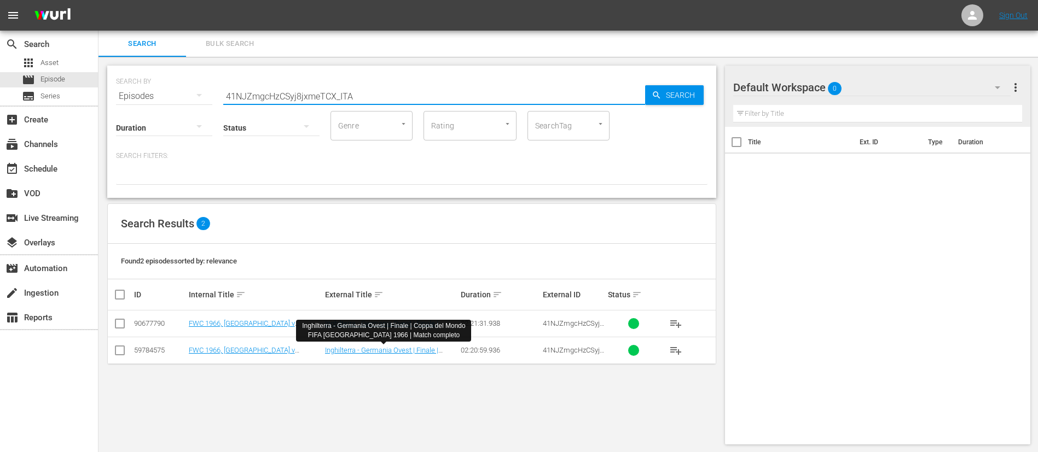
click at [385, 90] on input "41NJZmgcHzCSyj8jxmeTCX_ITA" at bounding box center [434, 96] width 422 height 26
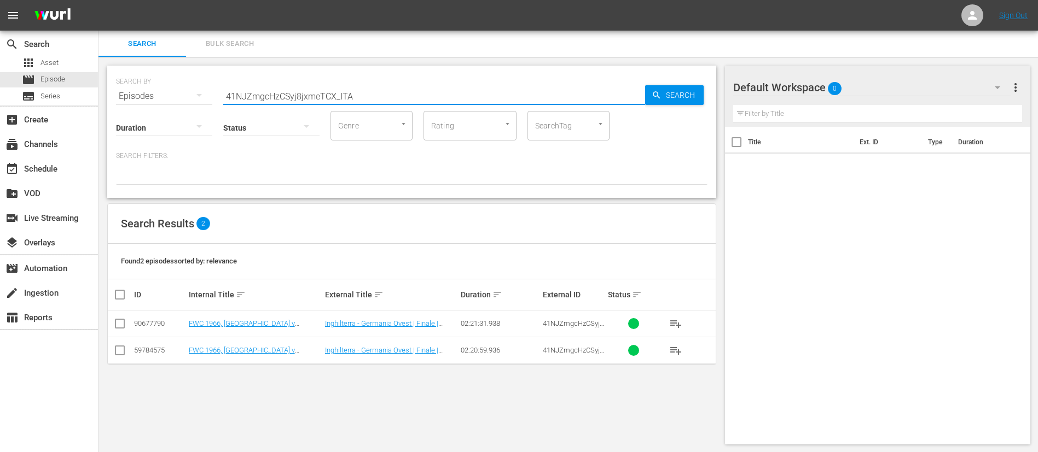
click at [385, 90] on input "41NJZmgcHzCSyj8jxmeTCX_ITA" at bounding box center [434, 96] width 422 height 26
paste input "133690"
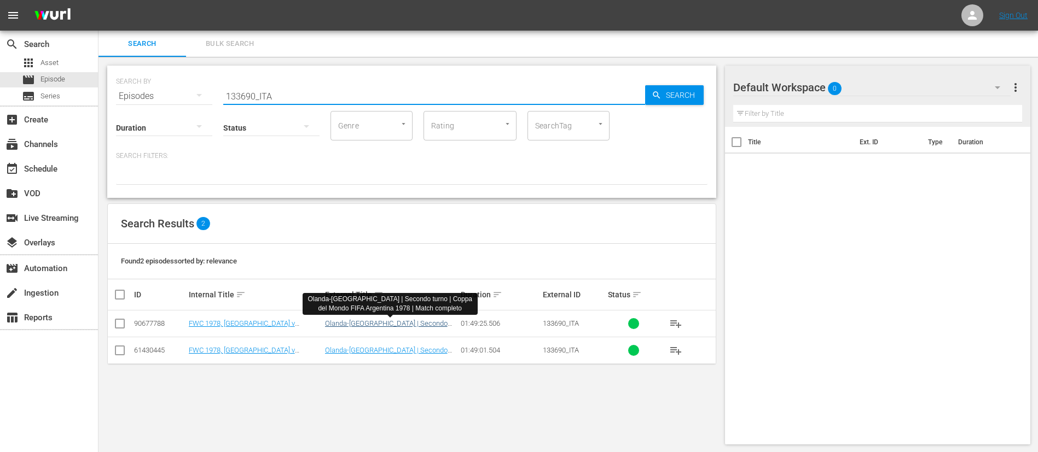
type input "133690_ITA"
click at [386, 327] on link "Olanda-Italia | Secondo turno | Coppa del Mondo FIFA Argentina 1978 | Match com…" at bounding box center [386, 331] width 123 height 25
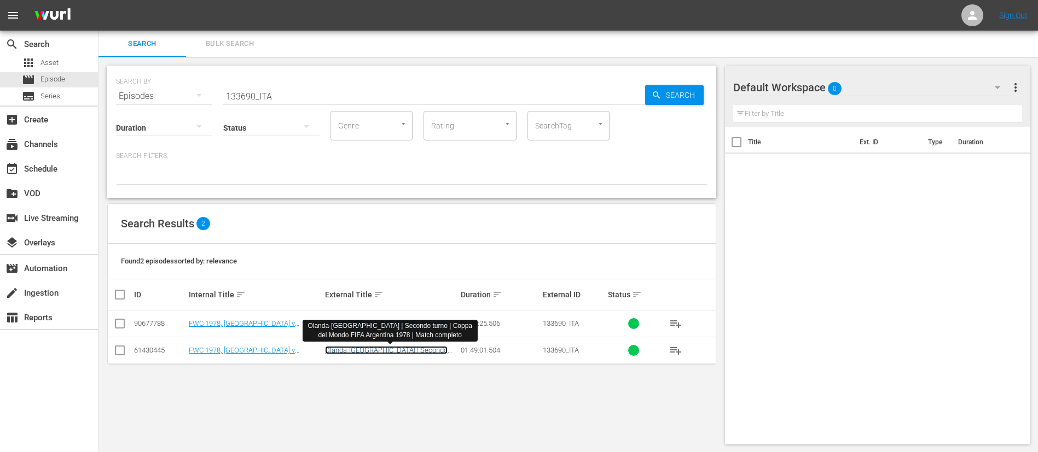
click at [388, 354] on link "Olanda-[GEOGRAPHIC_DATA] | Secondo turno | Coppa del Mondo FIFA Argentina 1978 …" at bounding box center [386, 358] width 123 height 25
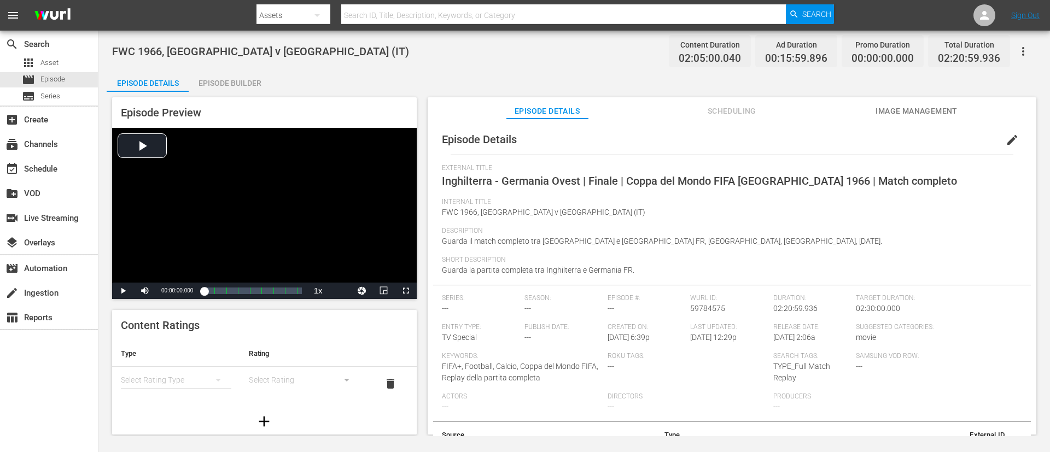
click at [700, 131] on button "edit" at bounding box center [1012, 140] width 26 height 26
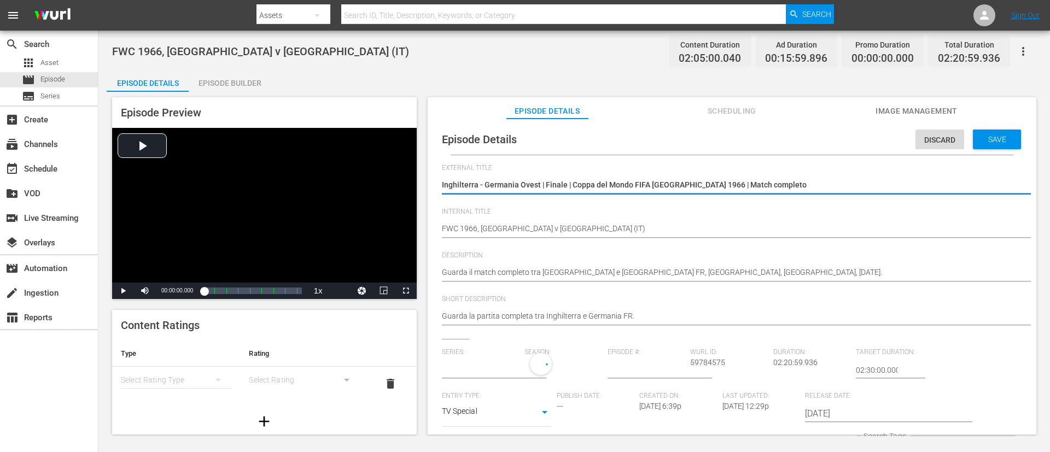
type input "No Series"
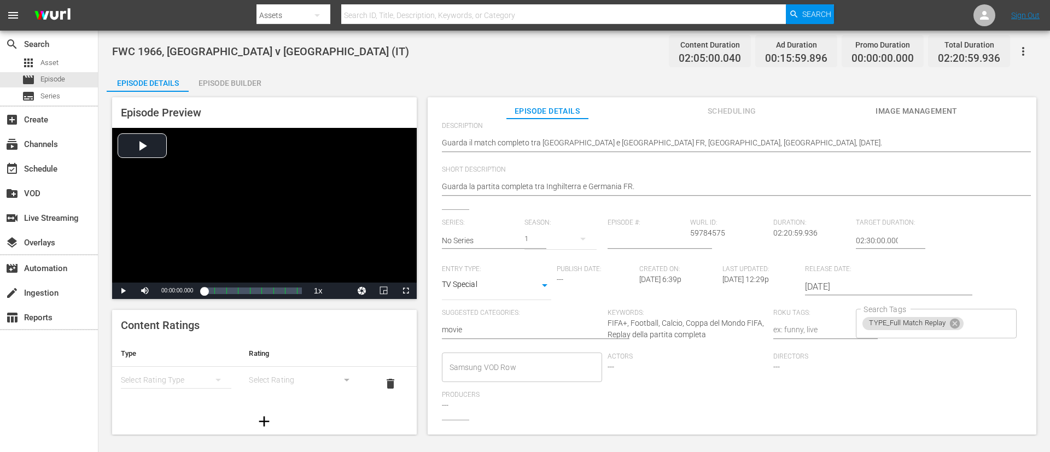
scroll to position [214, 0]
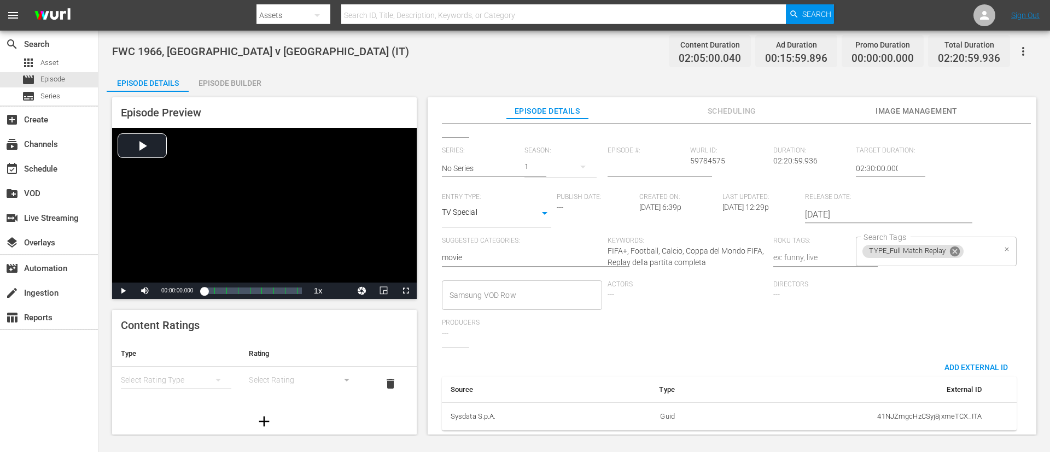
click at [700, 246] on icon at bounding box center [955, 252] width 12 height 12
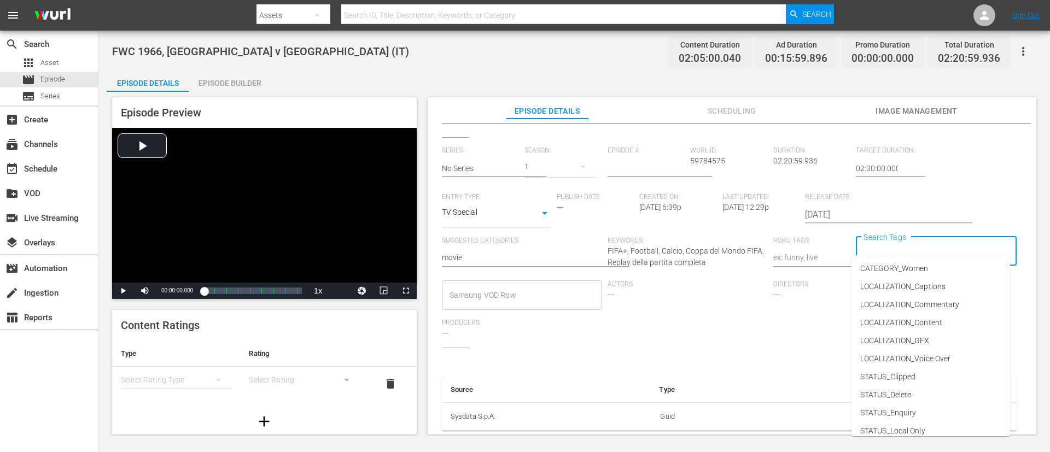
click at [700, 242] on input "Search Tags" at bounding box center [928, 252] width 134 height 20
type input "de"
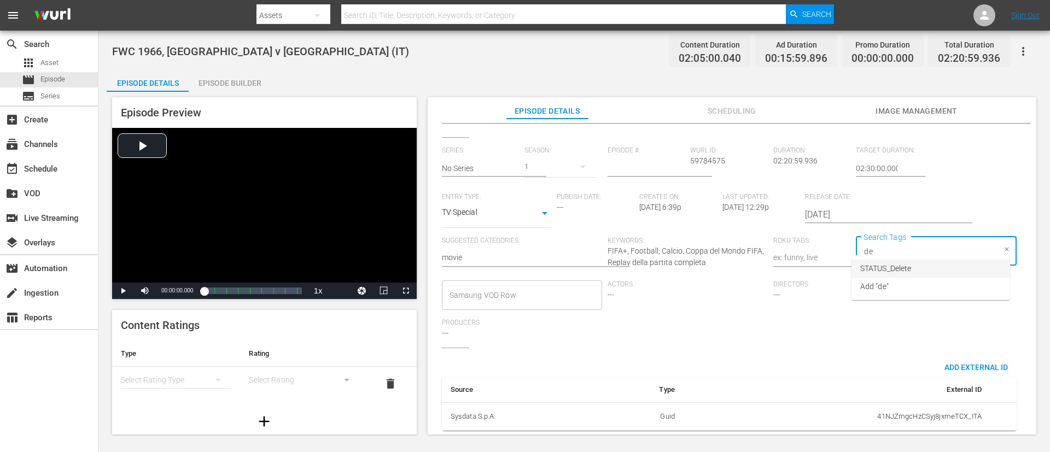
click at [700, 265] on li "STATUS_Delete" at bounding box center [931, 269] width 159 height 18
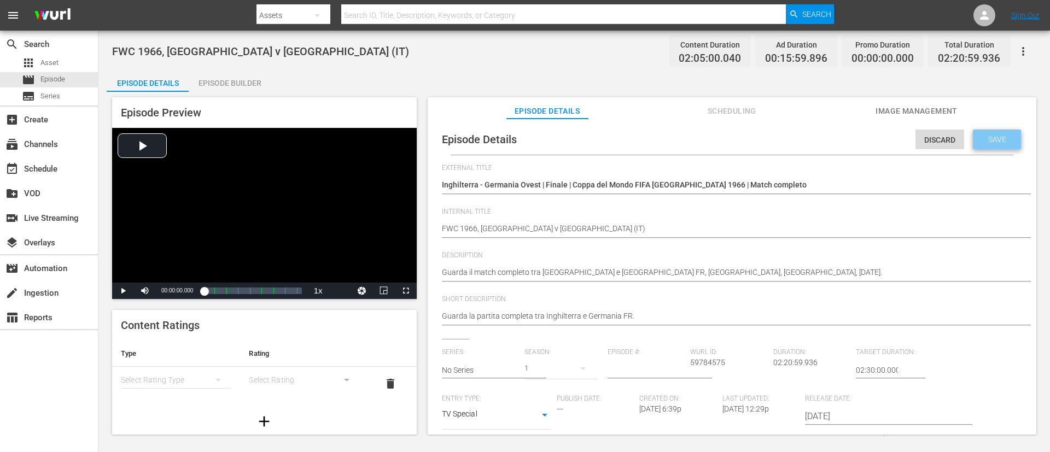
click at [700, 135] on span "Save" at bounding box center [998, 139] width 36 height 9
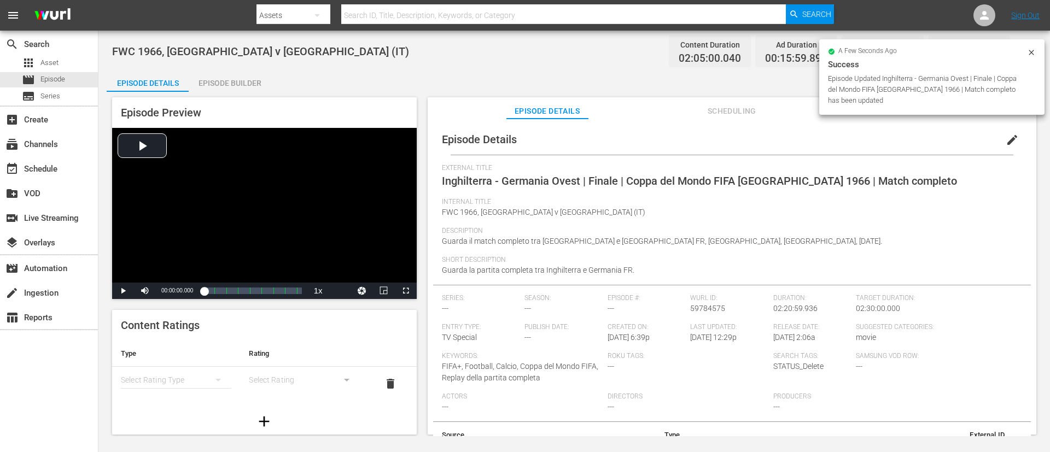
click at [700, 52] on icon at bounding box center [1031, 52] width 9 height 9
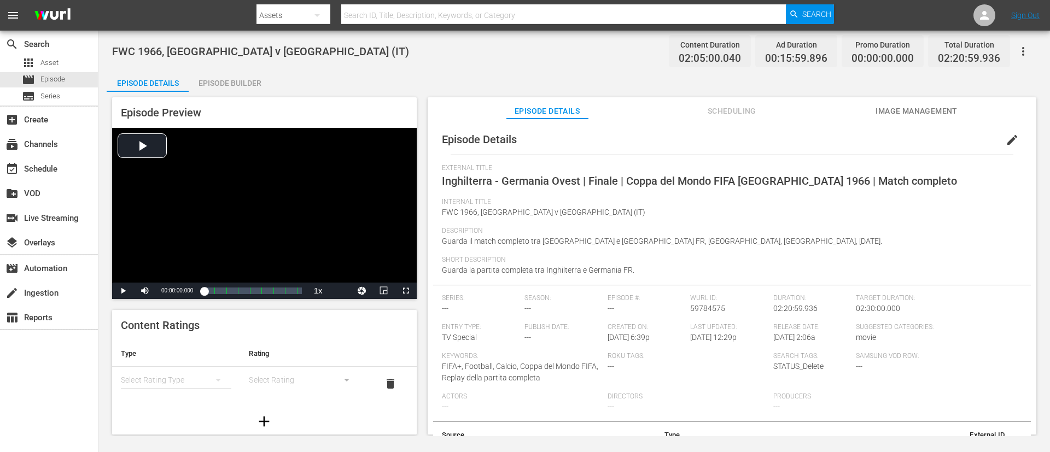
click at [700, 52] on button "button" at bounding box center [1023, 51] width 26 height 26
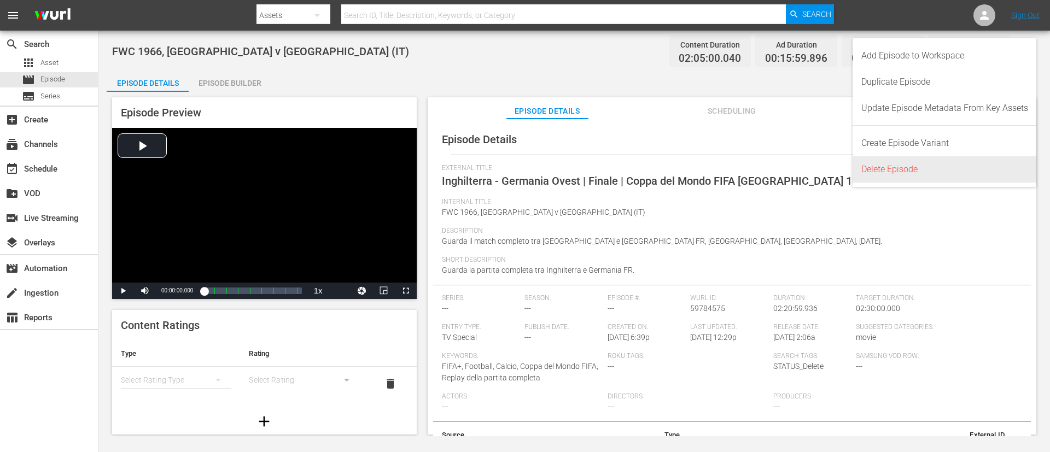
click at [700, 165] on div "Delete Episode" at bounding box center [945, 169] width 167 height 26
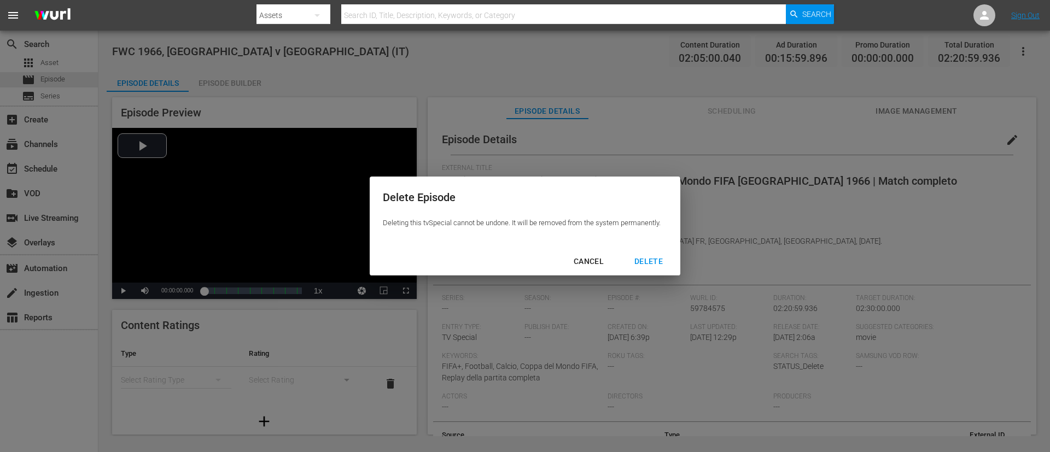
click at [647, 259] on div "DELETE" at bounding box center [649, 262] width 46 height 14
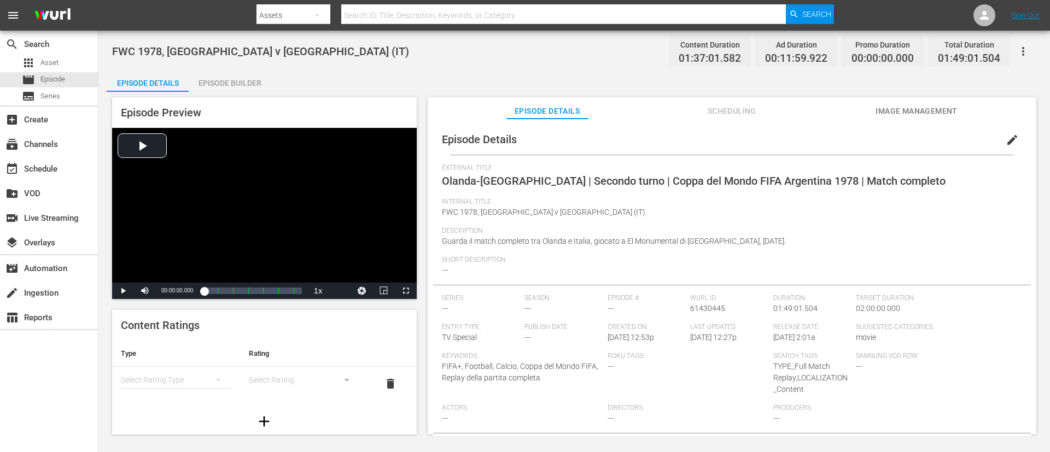
click at [700, 149] on button "edit" at bounding box center [1012, 140] width 26 height 26
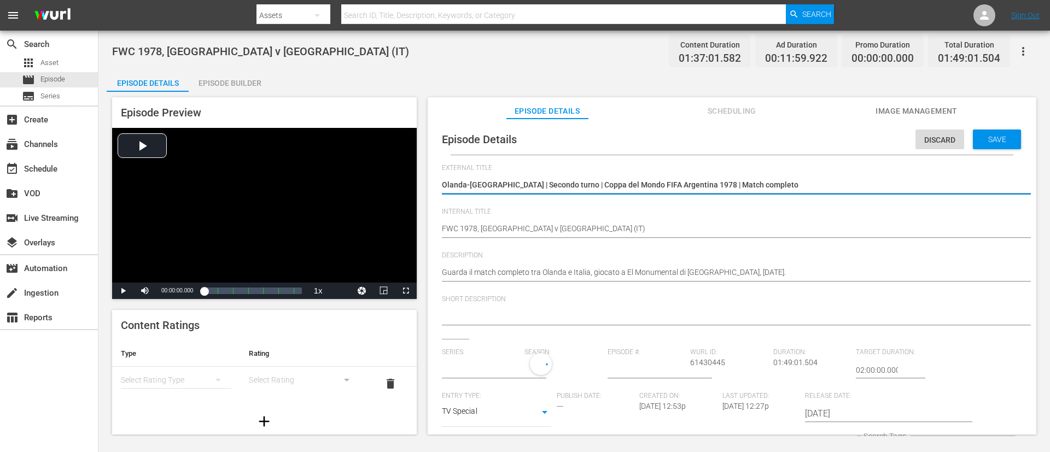
type input "No Series"
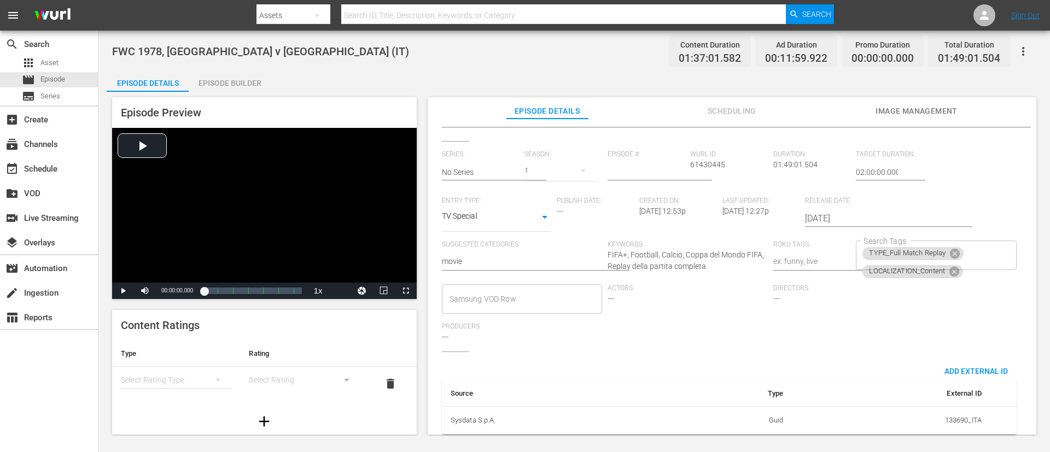
scroll to position [214, 0]
click at [700, 244] on icon at bounding box center [955, 250] width 12 height 12
click at [700, 247] on icon at bounding box center [955, 252] width 10 height 10
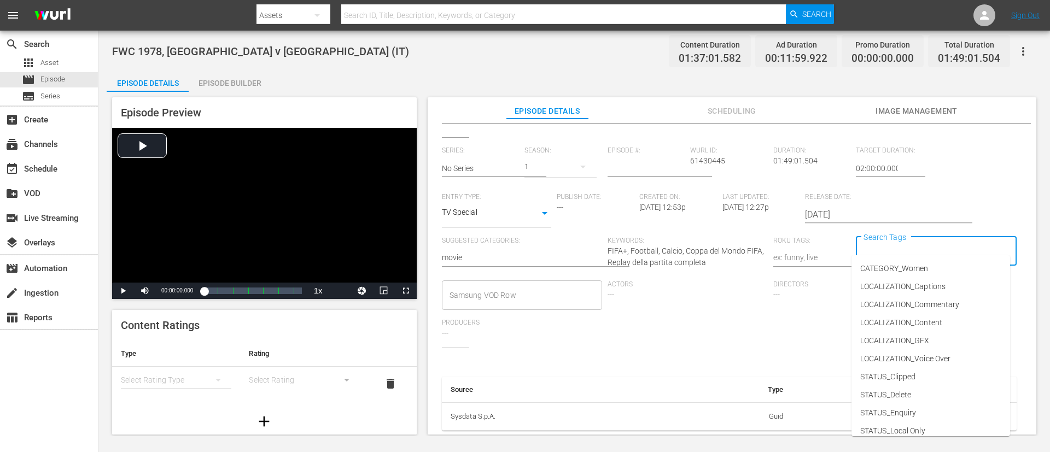
click at [700, 246] on input "Search Tags" at bounding box center [928, 252] width 134 height 20
type input "de"
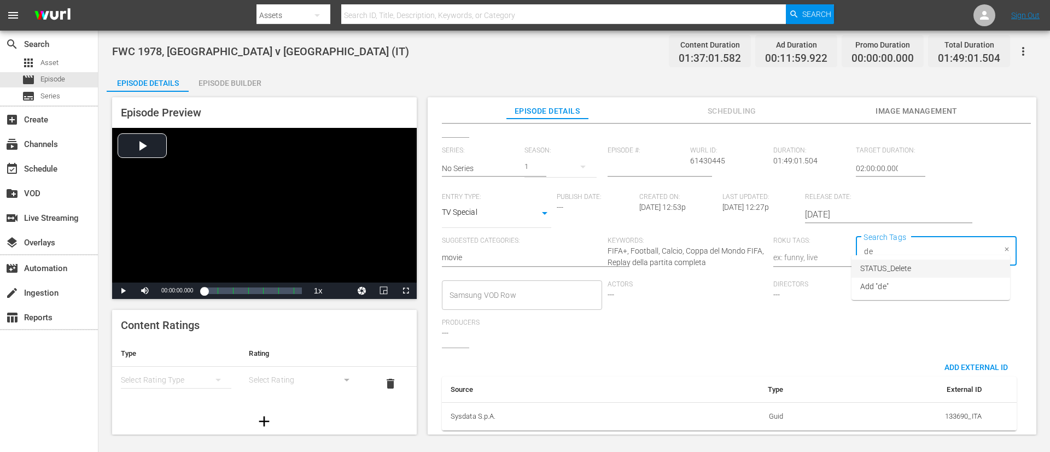
click at [700, 272] on span "STATUS_Delete" at bounding box center [885, 268] width 51 height 11
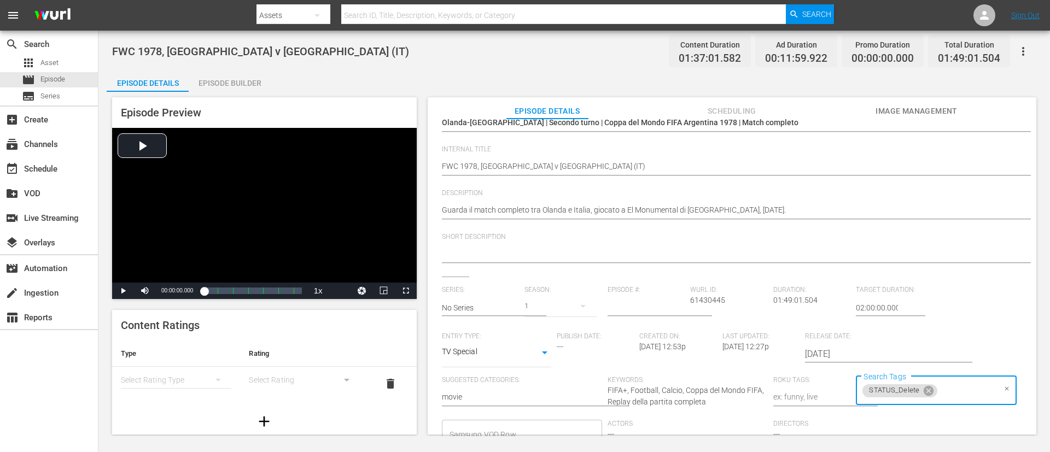
scroll to position [0, 0]
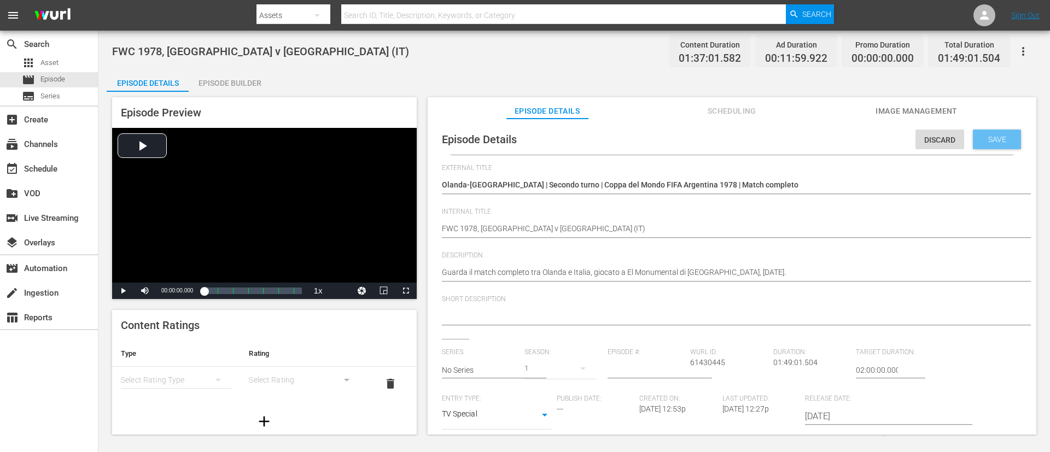
click at [700, 148] on div "Save" at bounding box center [997, 140] width 48 height 20
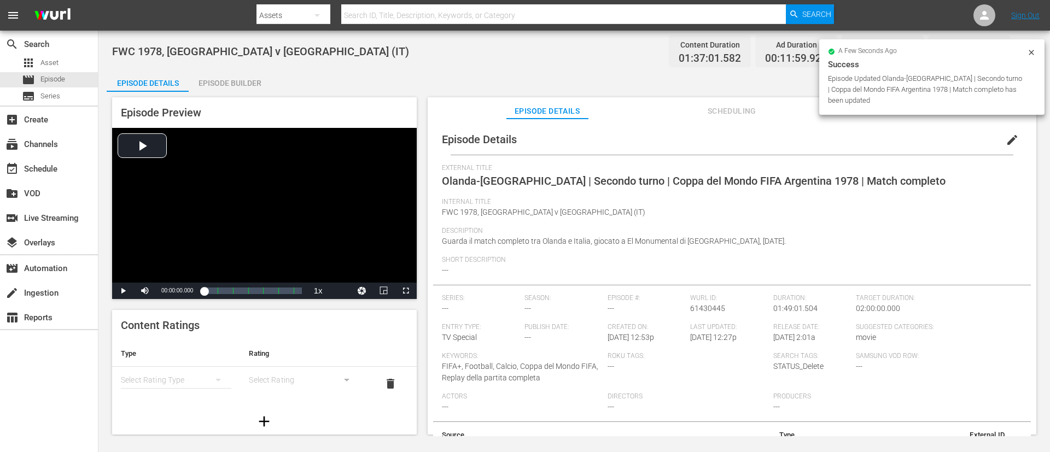
click at [700, 55] on icon at bounding box center [1031, 52] width 9 height 9
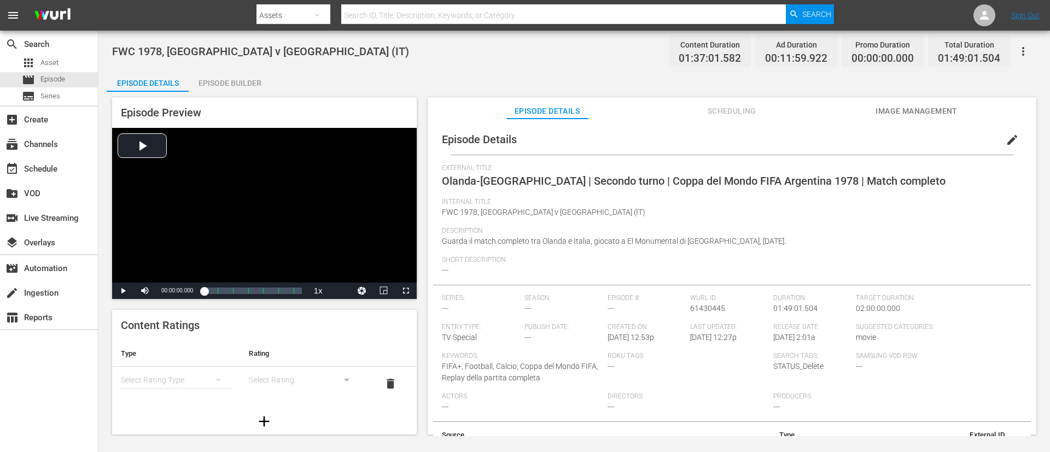
click at [700, 55] on icon "button" at bounding box center [1023, 51] width 13 height 13
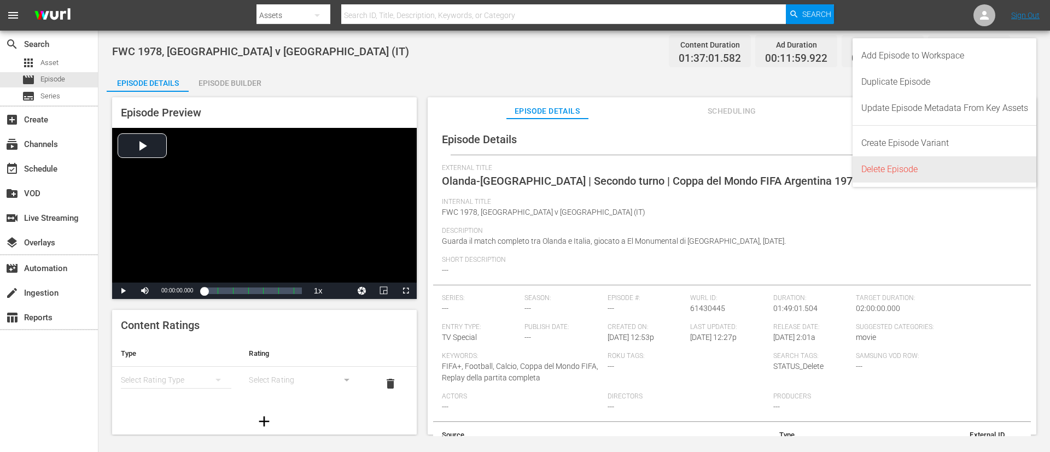
click at [700, 164] on div "Delete Episode" at bounding box center [945, 169] width 167 height 26
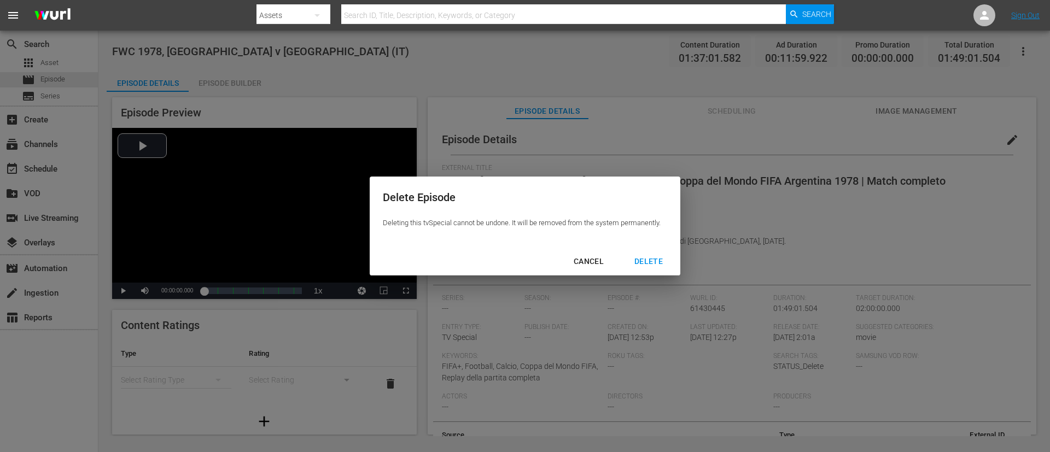
click at [663, 255] on div "DELETE" at bounding box center [649, 262] width 46 height 14
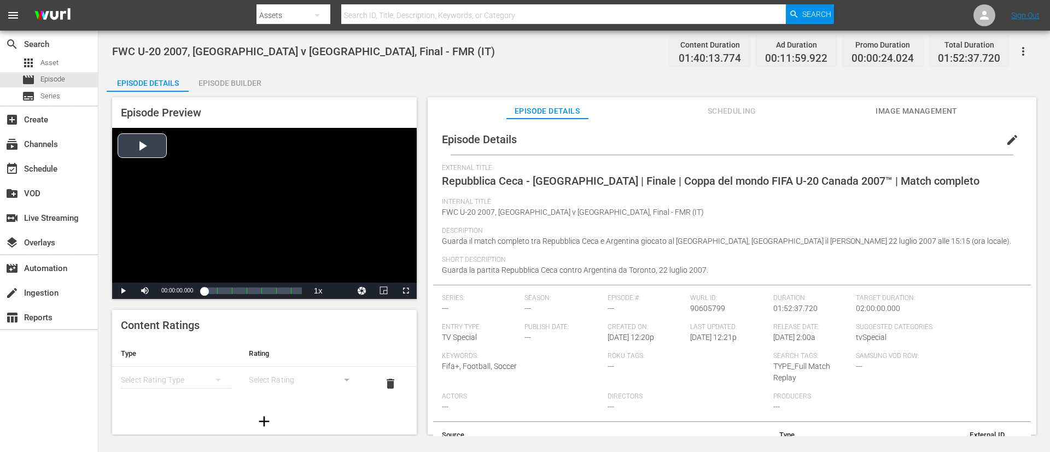
click at [329, 173] on div "Video Player" at bounding box center [264, 205] width 305 height 155
click at [328, 232] on div "Video Player" at bounding box center [264, 205] width 305 height 155
click at [700, 138] on button "edit" at bounding box center [1012, 140] width 26 height 26
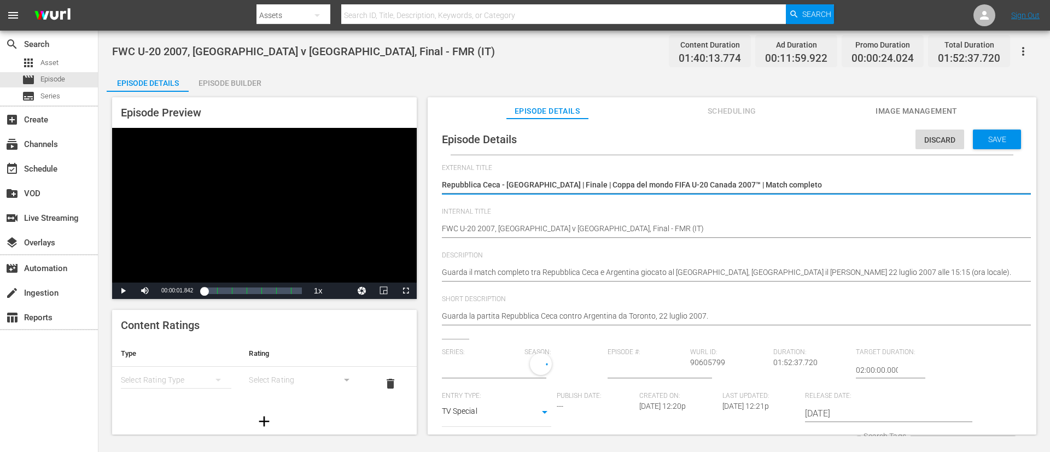
type input "No Series"
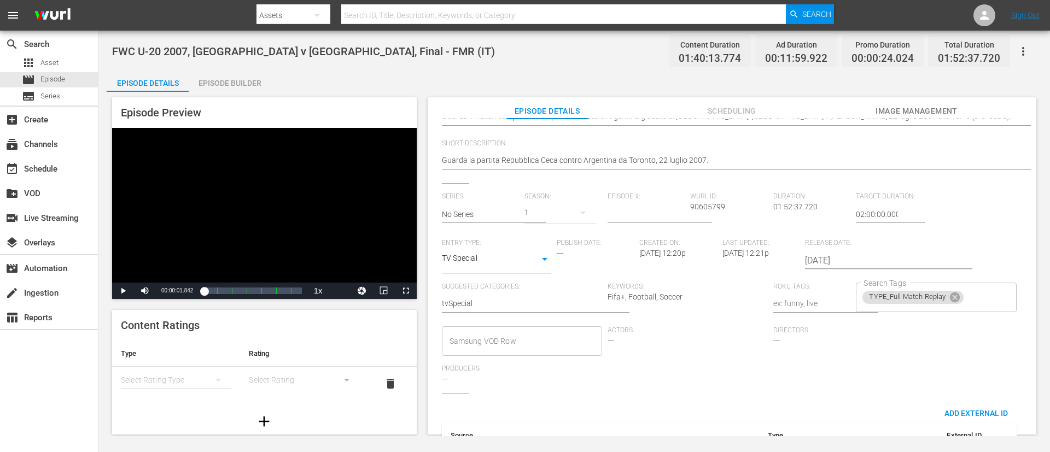
scroll to position [214, 0]
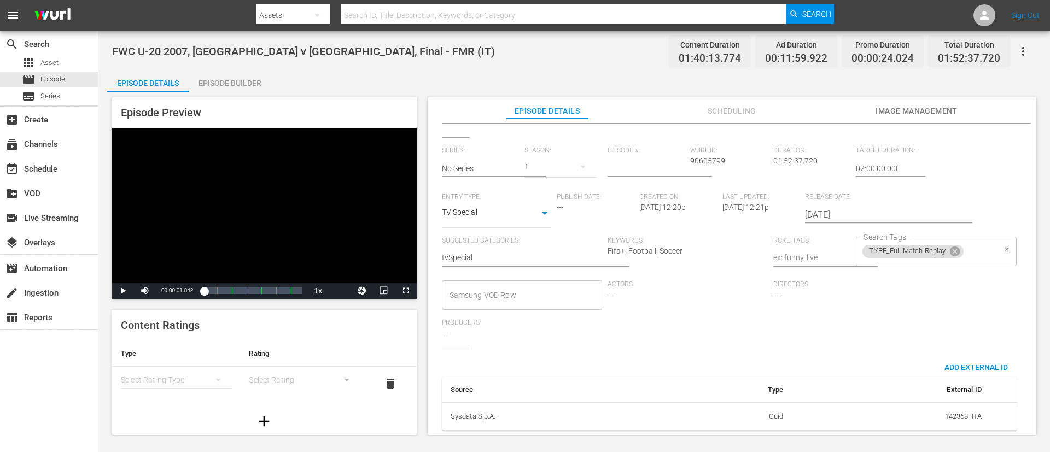
click at [700, 247] on icon at bounding box center [955, 252] width 10 height 10
click at [700, 242] on input "Search Tags" at bounding box center [928, 252] width 134 height 20
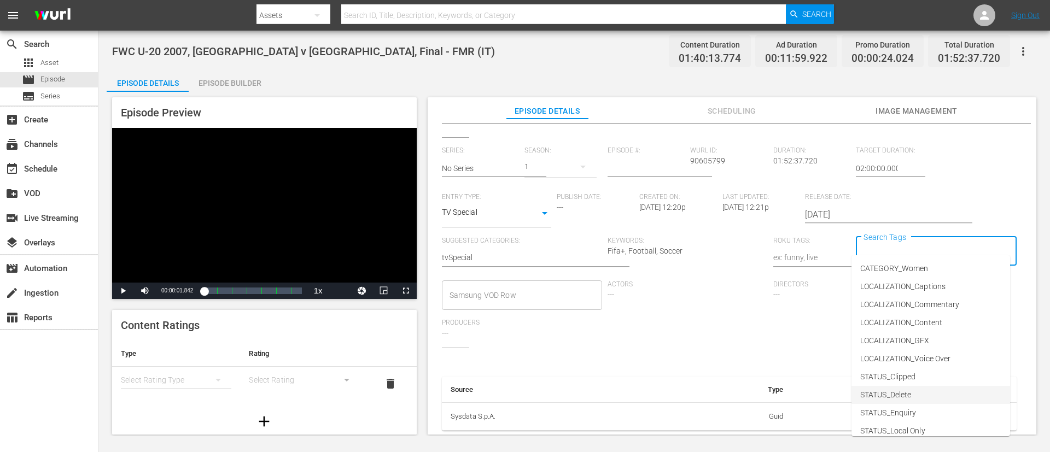
click at [700, 301] on li "STATUS_Delete" at bounding box center [931, 395] width 159 height 18
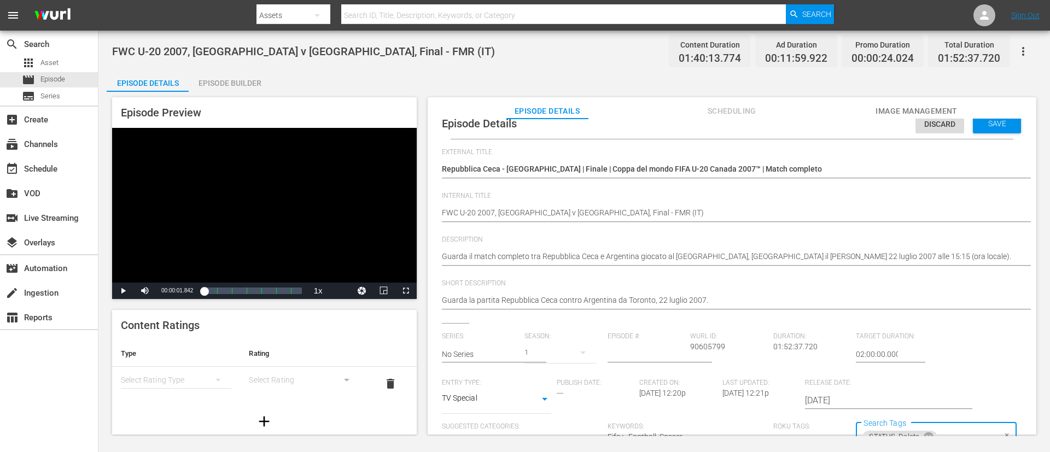
scroll to position [0, 0]
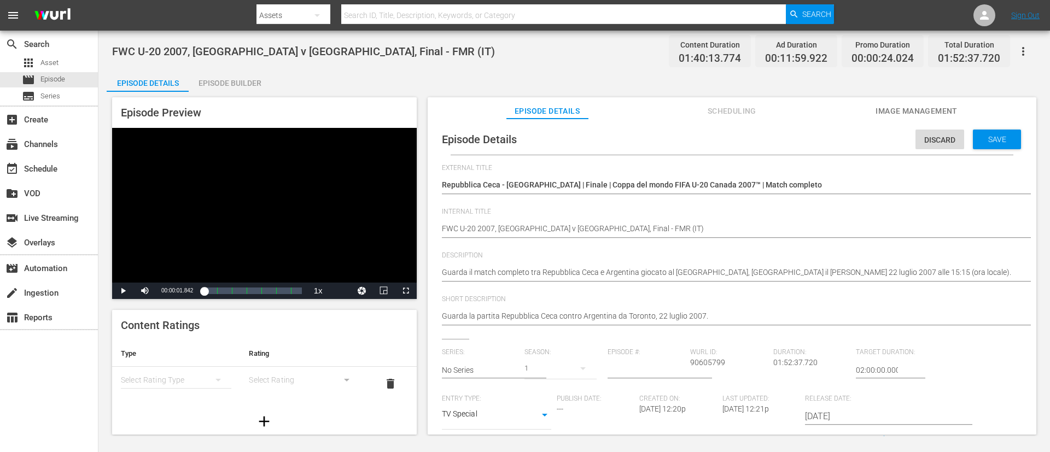
click at [700, 141] on span "Save" at bounding box center [998, 139] width 36 height 9
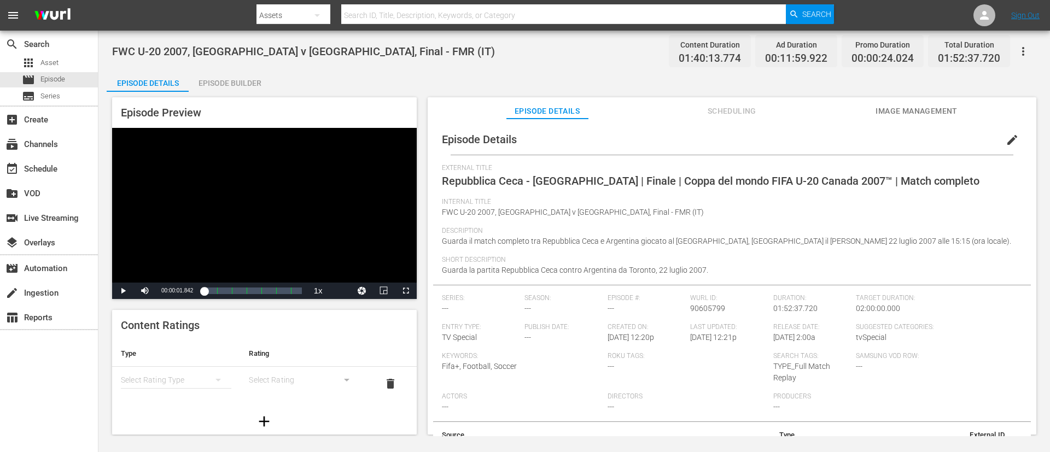
click at [700, 55] on icon "button" at bounding box center [1023, 51] width 13 height 13
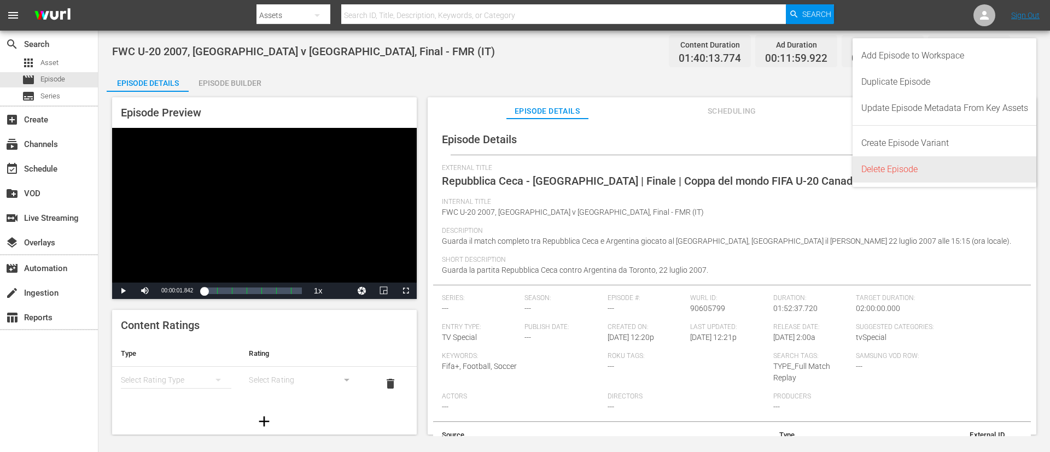
click at [700, 164] on div "Delete Episode" at bounding box center [945, 169] width 167 height 26
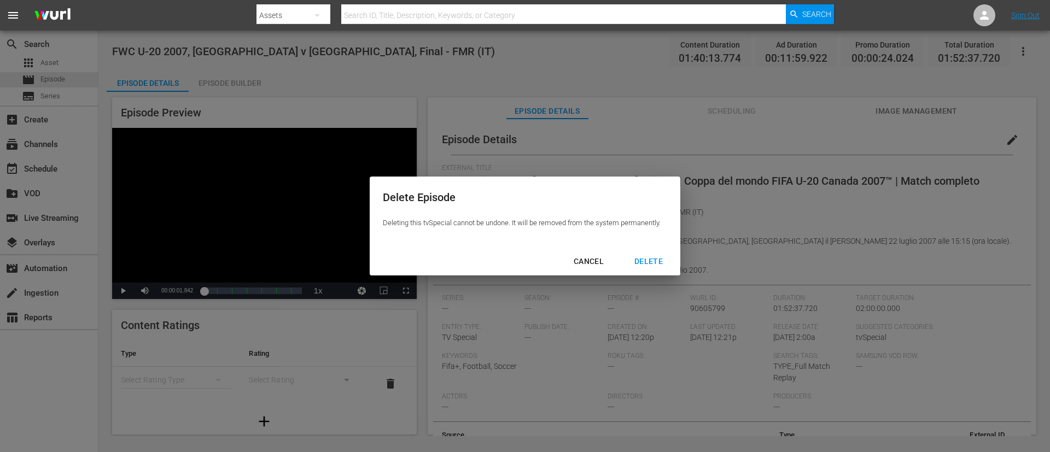
click at [658, 267] on div "DELETE" at bounding box center [649, 262] width 46 height 14
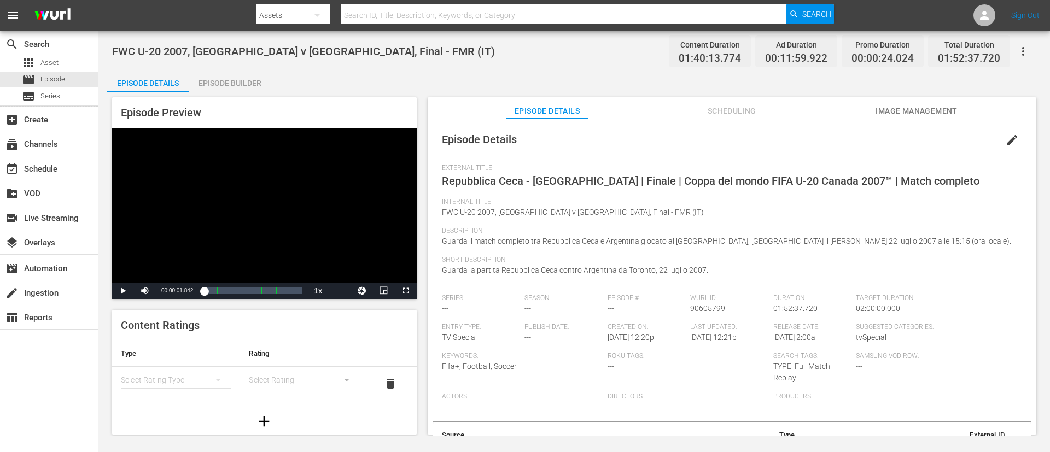
click at [230, 80] on div "Episode Builder" at bounding box center [230, 83] width 82 height 26
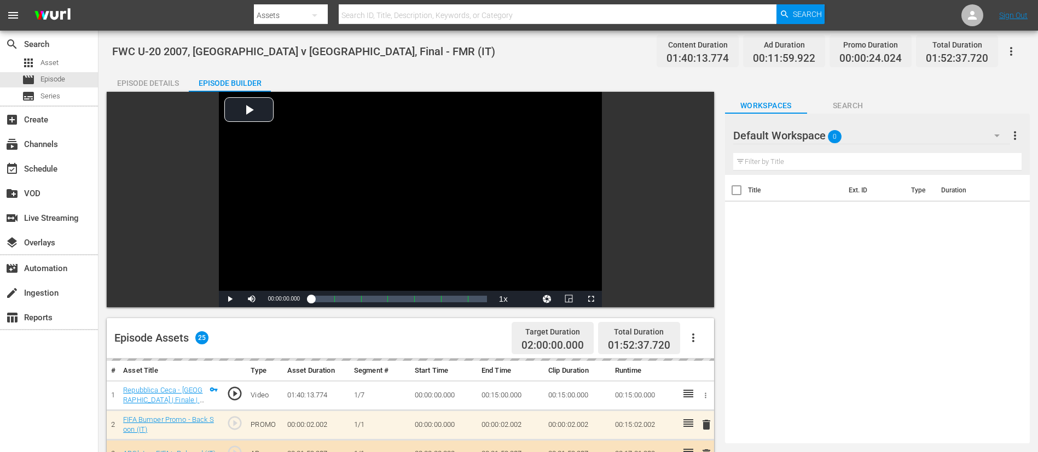
click at [156, 83] on div "Episode Details" at bounding box center [148, 83] width 82 height 26
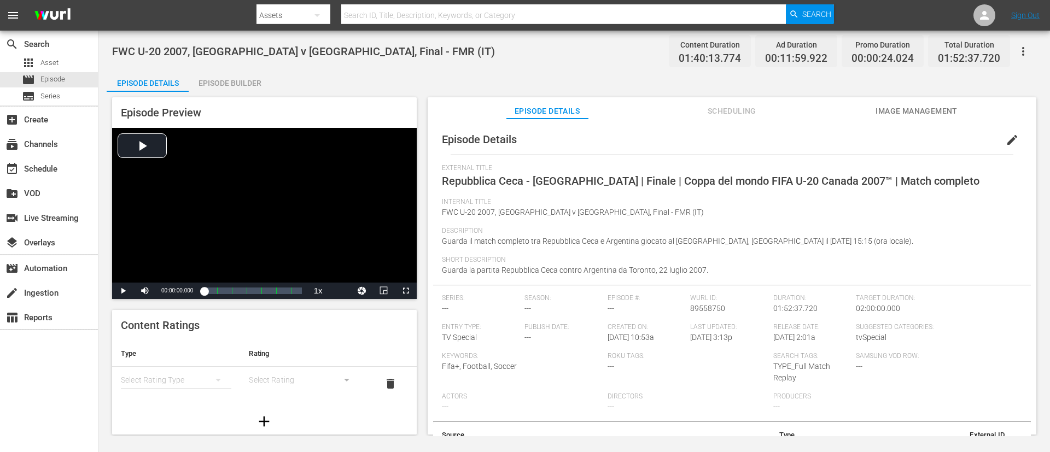
click at [238, 75] on div "Episode Builder" at bounding box center [230, 83] width 82 height 26
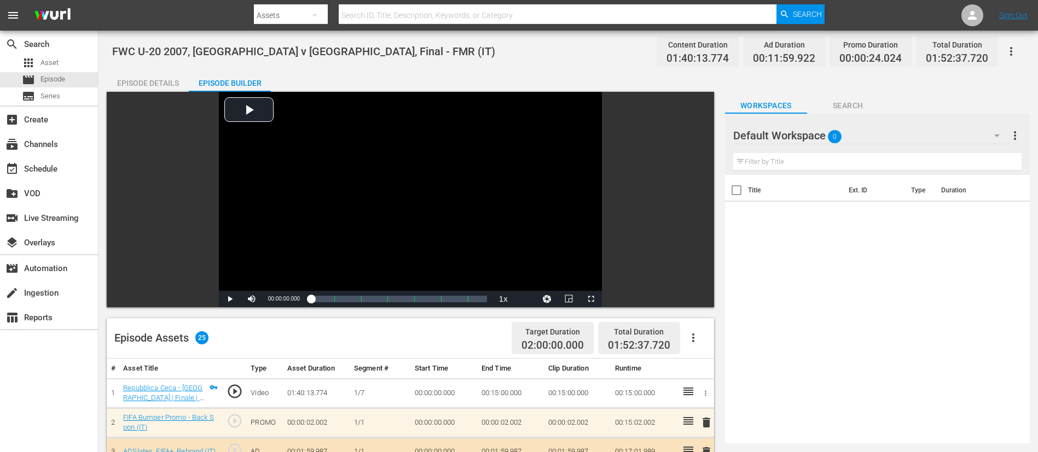
click at [150, 71] on div "Episode Details" at bounding box center [148, 83] width 82 height 26
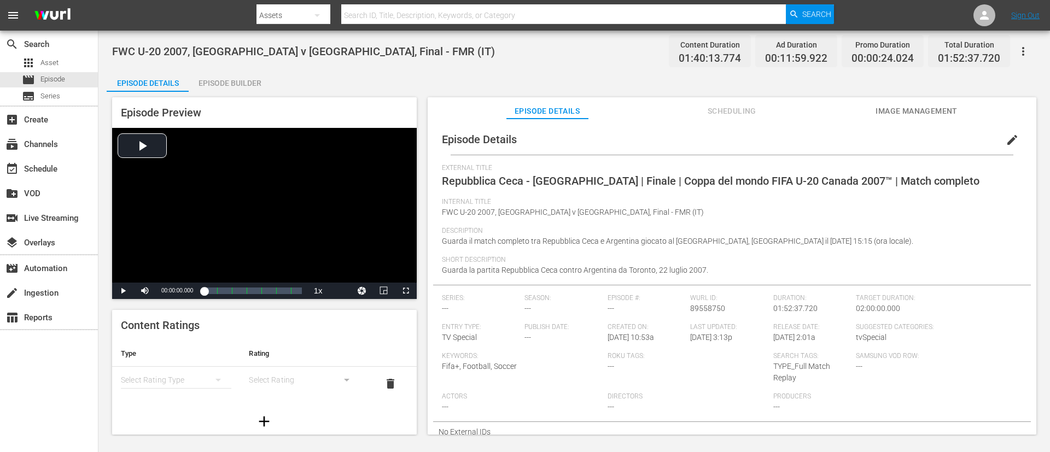
click at [700, 111] on span "Image Management" at bounding box center [917, 111] width 82 height 14
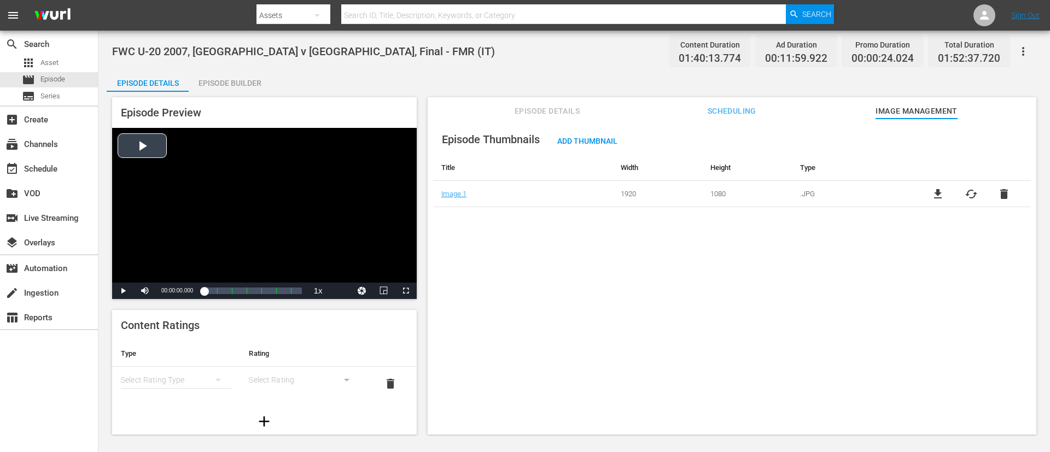
click at [207, 190] on div "Video Player" at bounding box center [264, 205] width 305 height 155
click at [228, 290] on div "Loaded : 0.80% 00:27:50.447 Repubblica Ceca - Argentina | Finale | Coppa del mo…" at bounding box center [252, 291] width 97 height 11
click at [228, 294] on div "00:25:50.338" at bounding box center [216, 291] width 24 height 11
click at [247, 295] on div "Progress Bar" at bounding box center [247, 291] width 0 height 14
click at [257, 293] on div "Loaded : 34.96% 01:00:44.613 Repubblica Ceca - Argentina | Finale | Coppa del m…" at bounding box center [252, 291] width 97 height 11
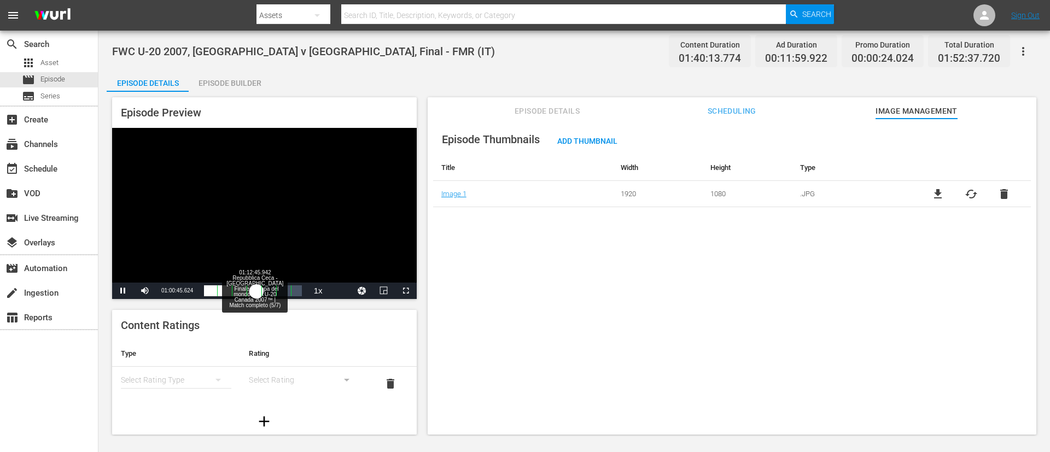
click at [267, 290] on div "01:12:45.942 Repubblica Ceca - Argentina | Finale | Coppa del mondo FIFA U-20 C…" at bounding box center [267, 291] width 1 height 11
click at [280, 290] on div "01:27:19.131 Repubblica Ceca - Argentina | Finale | Coppa del mondo FIFA U-20 C…" at bounding box center [280, 291] width 1 height 11
click at [262, 183] on div "Video Player" at bounding box center [264, 205] width 305 height 155
click at [537, 116] on span "Episode Details" at bounding box center [548, 111] width 82 height 14
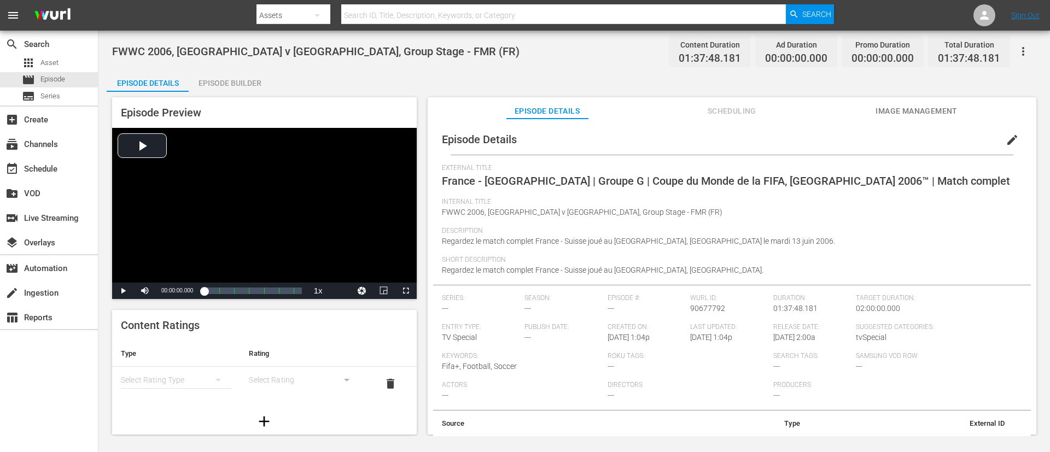
click at [700, 113] on span "Image Management" at bounding box center [917, 111] width 82 height 14
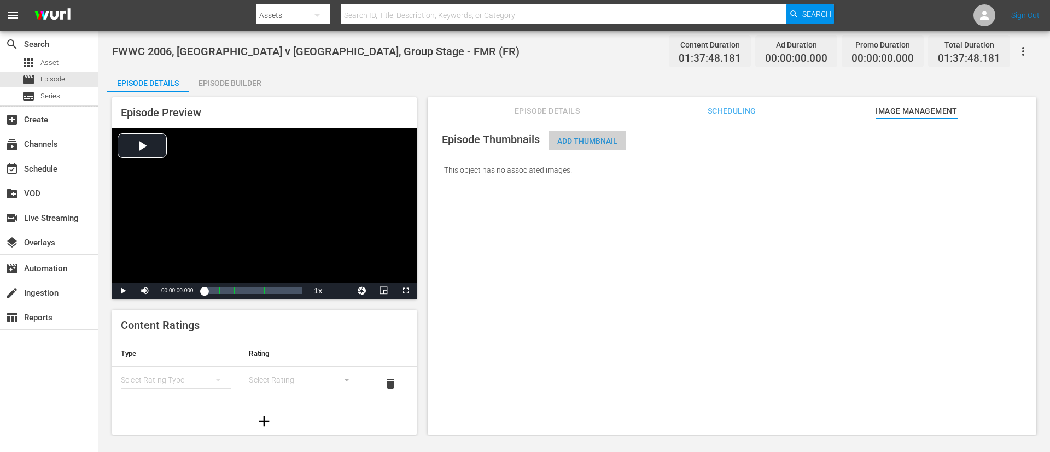
click at [598, 148] on div "Add Thumbnail" at bounding box center [588, 141] width 78 height 20
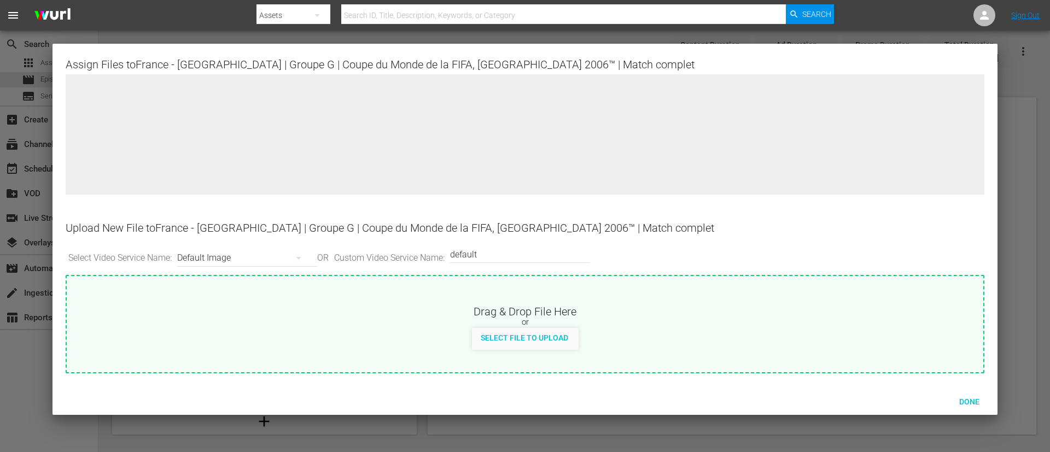
click at [598, 301] on div "Drag & Drop File Here" at bounding box center [525, 310] width 917 height 13
type input "C:\fakepath\d850aeaf-ea3d-4f2e-b480-c709be588d4c.jpg"
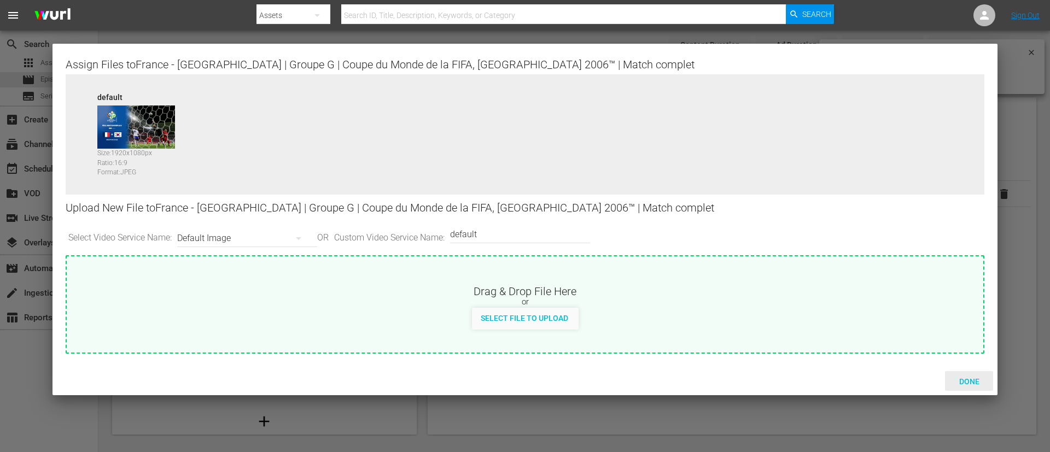
click at [700, 301] on span "Done" at bounding box center [970, 381] width 38 height 9
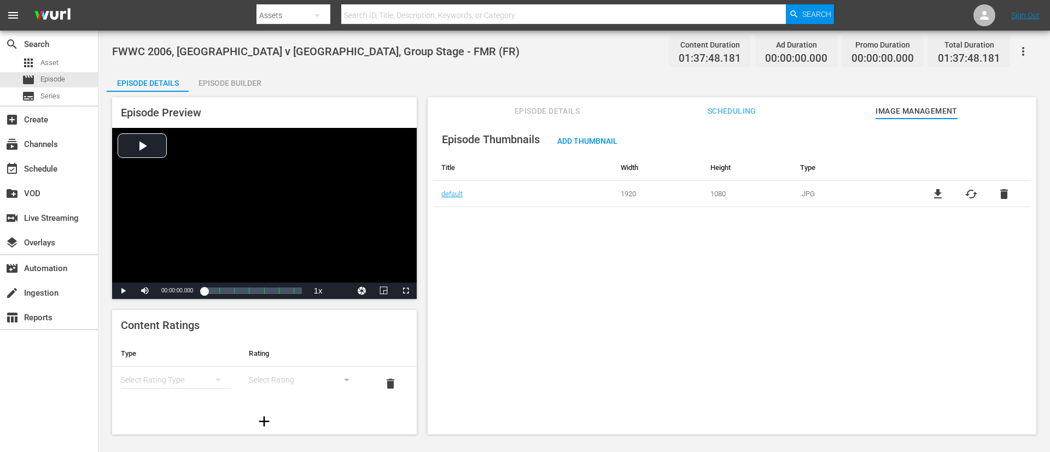
click at [700, 194] on span "delete" at bounding box center [1004, 194] width 13 height 13
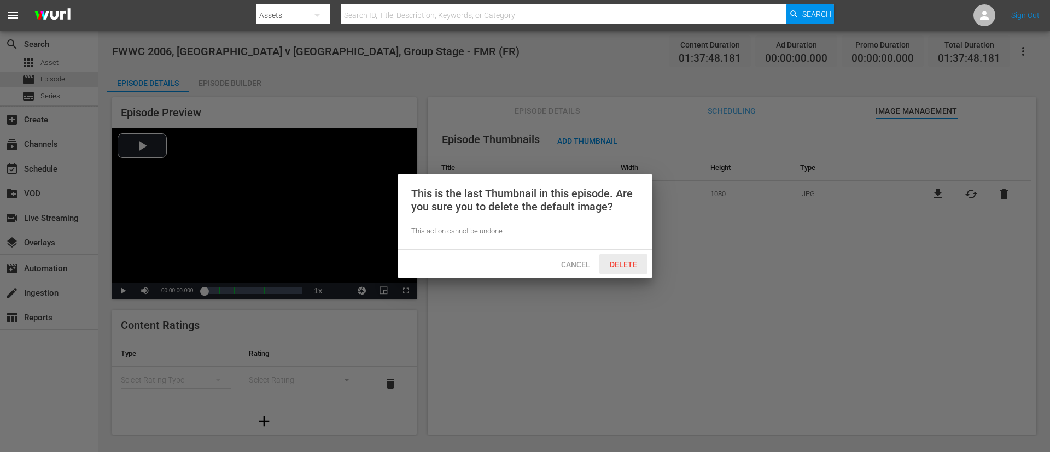
click at [635, 267] on span "Delete" at bounding box center [623, 264] width 45 height 9
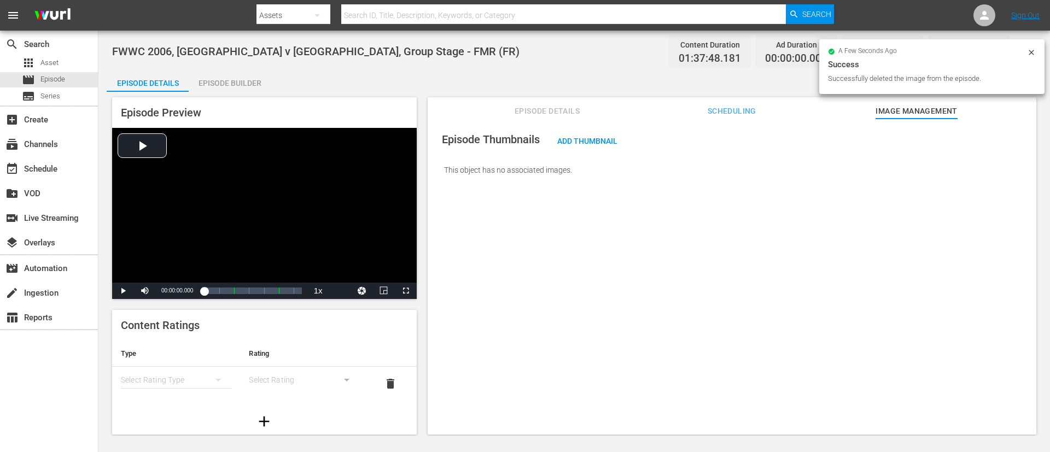
click at [552, 109] on span "Episode Details" at bounding box center [548, 111] width 82 height 14
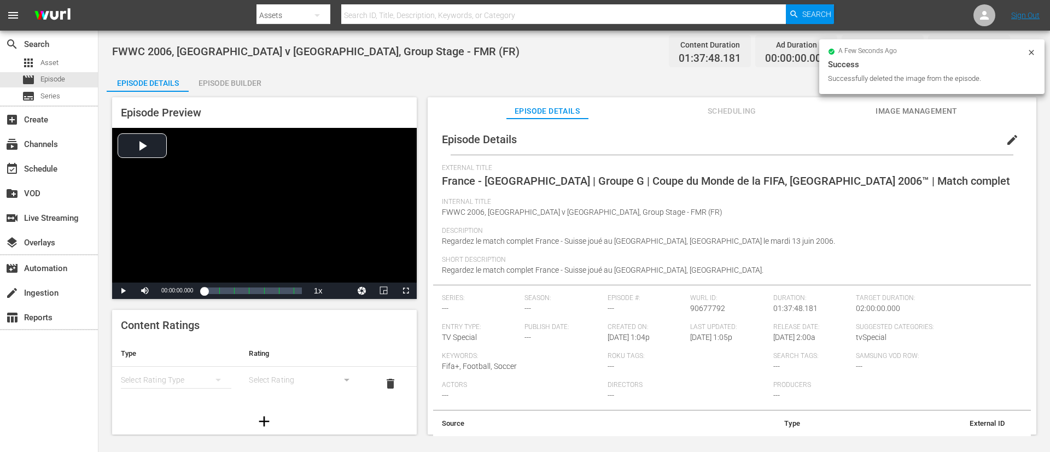
scroll to position [25, 0]
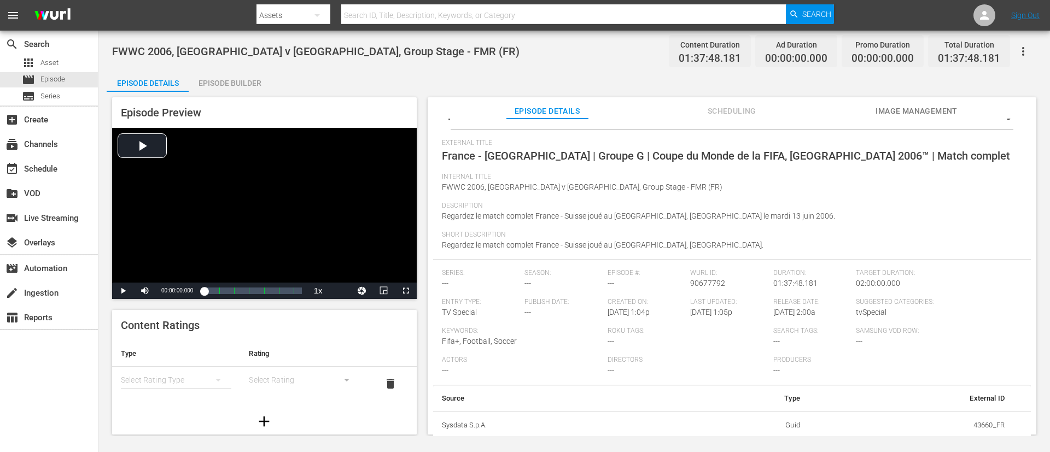
click at [555, 145] on span "External Title" at bounding box center [729, 143] width 575 height 9
click at [559, 152] on span "France - [GEOGRAPHIC_DATA] | Groupe G | Coupe du Monde de la FIFA, [GEOGRAPHIC_…" at bounding box center [726, 155] width 568 height 13
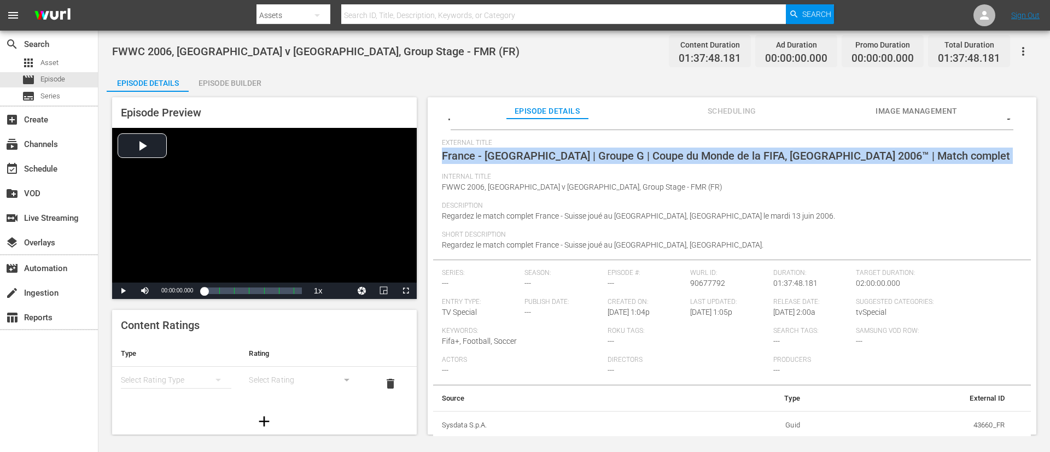
click at [559, 152] on span "France - [GEOGRAPHIC_DATA] | Groupe G | Coupe du Monde de la FIFA, [GEOGRAPHIC_…" at bounding box center [726, 155] width 568 height 13
copy span "France - [GEOGRAPHIC_DATA] | Groupe G | Coupe du Monde de la FIFA, [GEOGRAPHIC_…"
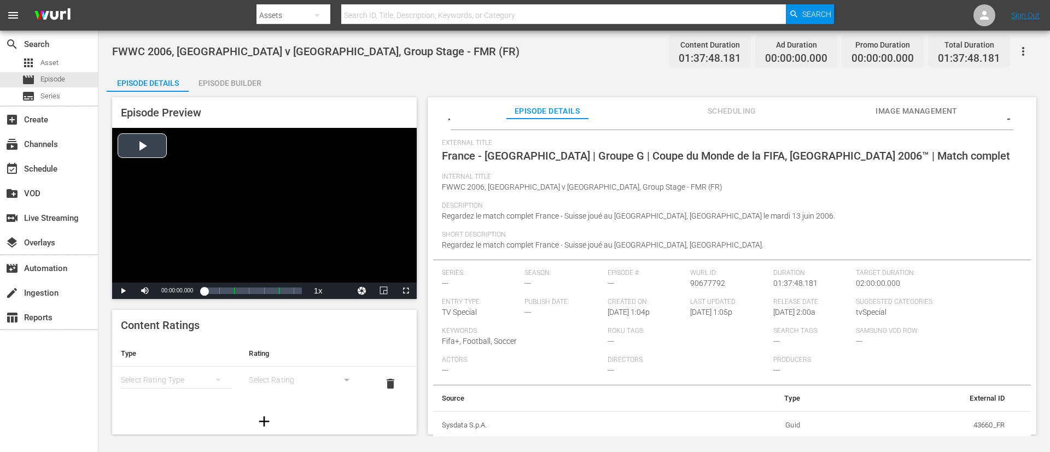
click at [214, 238] on div "Video Player" at bounding box center [264, 205] width 305 height 155
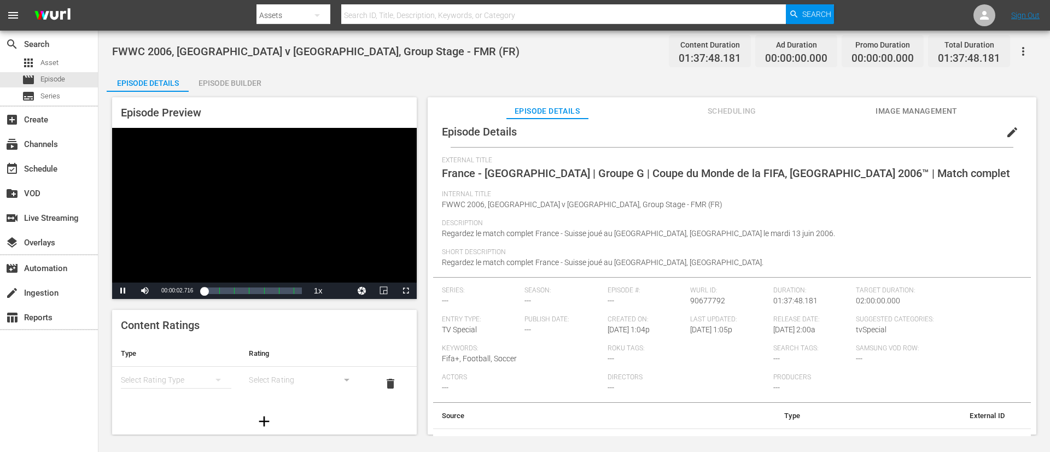
scroll to position [0, 0]
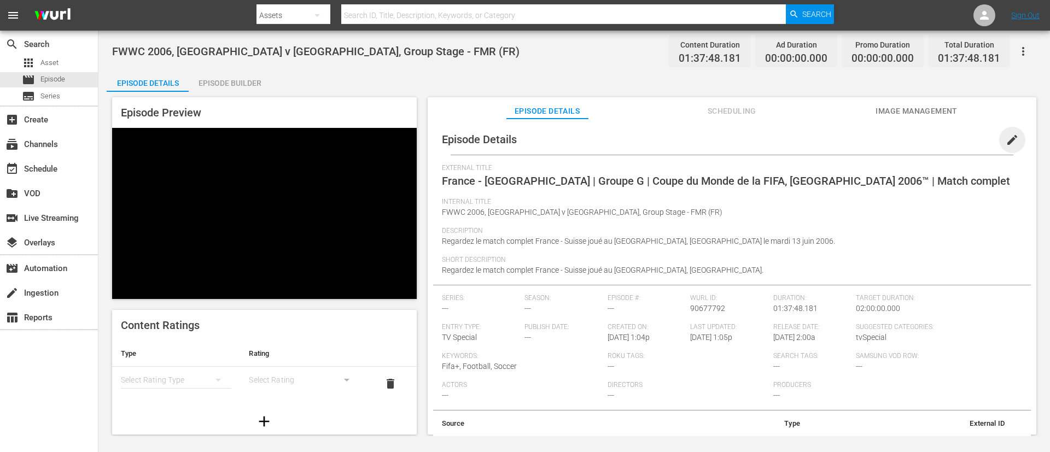
click at [700, 139] on span "edit" at bounding box center [1012, 139] width 13 height 13
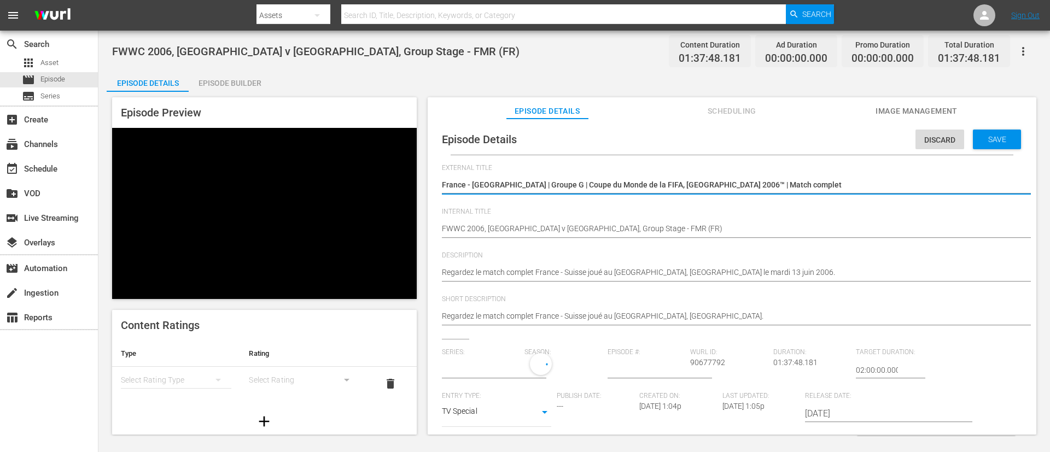
type input "No Series"
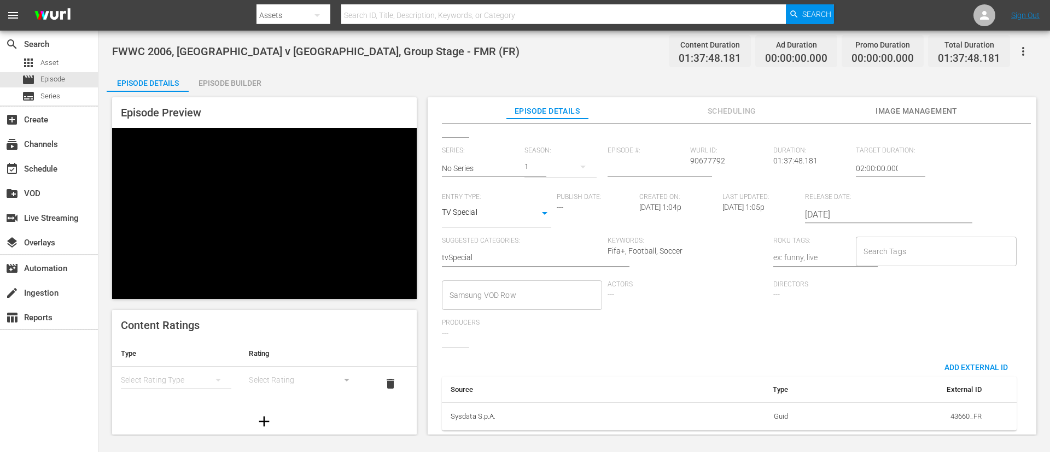
scroll to position [212, 0]
click at [700, 245] on input "Search Tags" at bounding box center [928, 252] width 134 height 20
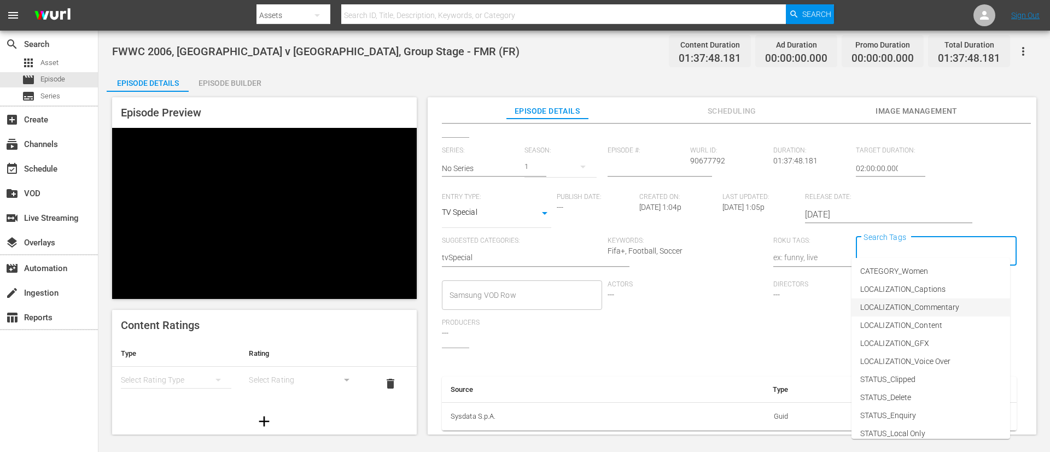
click at [700, 301] on span "LOCALIZATION_Commentary" at bounding box center [909, 307] width 99 height 11
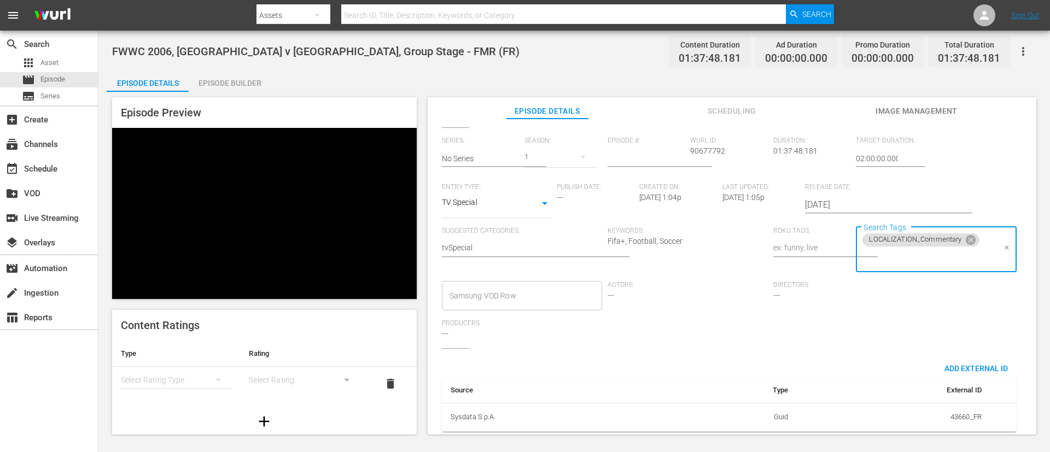
click at [700, 261] on input "Search Tags" at bounding box center [928, 258] width 134 height 20
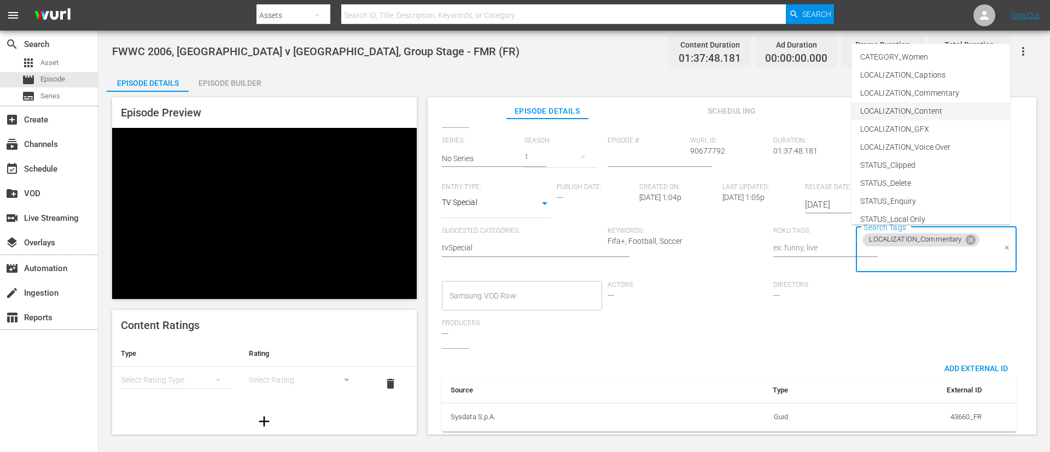
click at [700, 107] on li "LOCALIZATION_Content" at bounding box center [931, 111] width 159 height 18
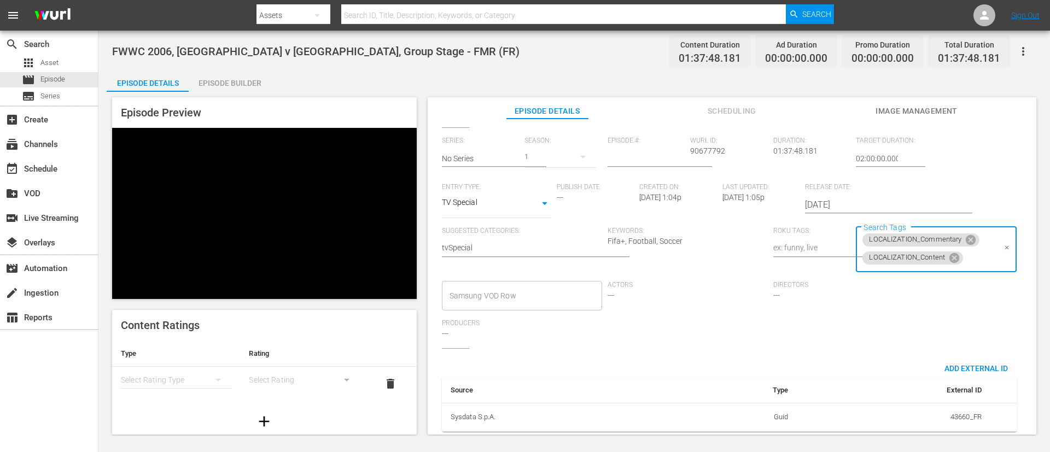
click at [700, 267] on input "Search Tags" at bounding box center [980, 258] width 30 height 20
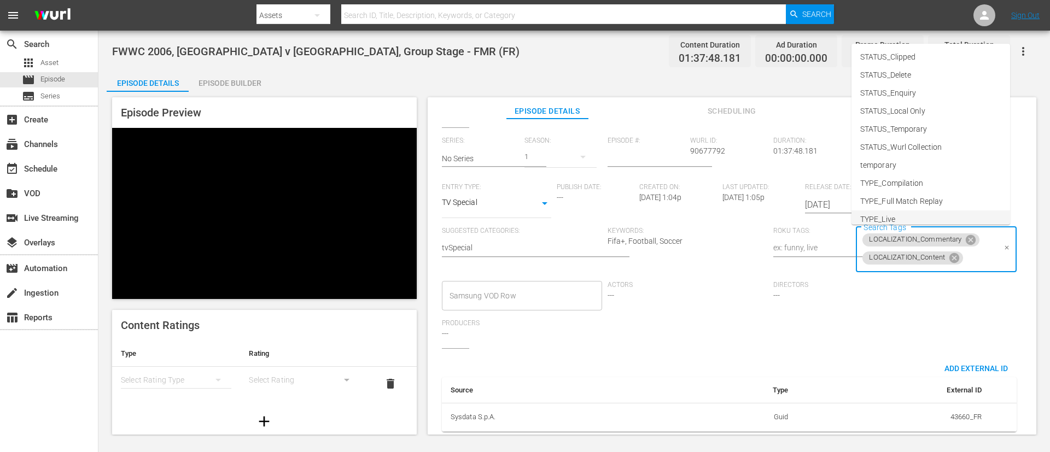
scroll to position [153, 0]
click at [700, 153] on li "TYPE_Full Match Replay" at bounding box center [931, 157] width 159 height 18
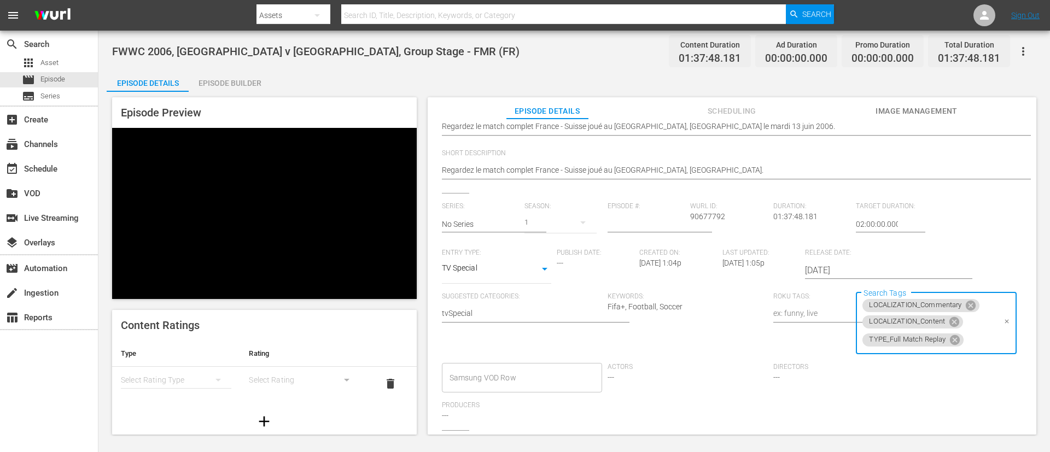
scroll to position [242, 0]
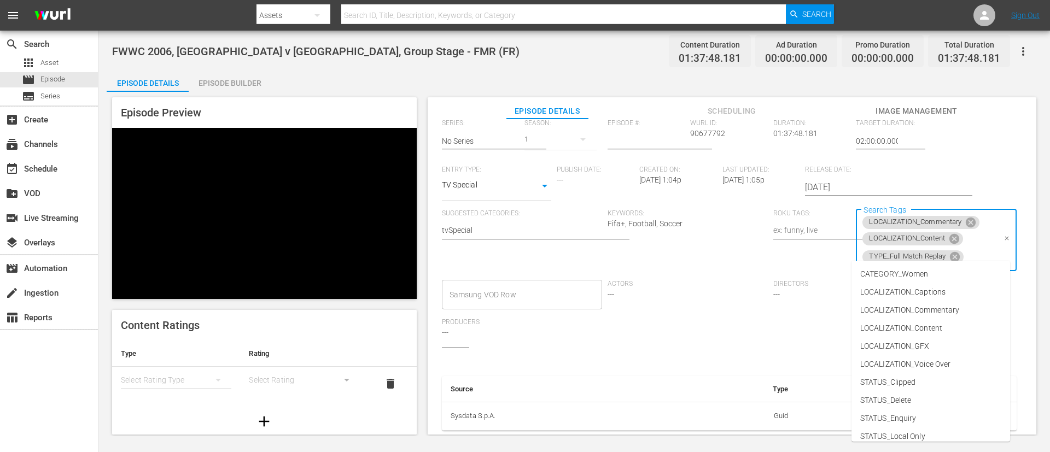
click at [700, 247] on input "Search Tags" at bounding box center [980, 257] width 30 height 20
click at [700, 273] on li "CATEGORY_Women" at bounding box center [931, 274] width 159 height 18
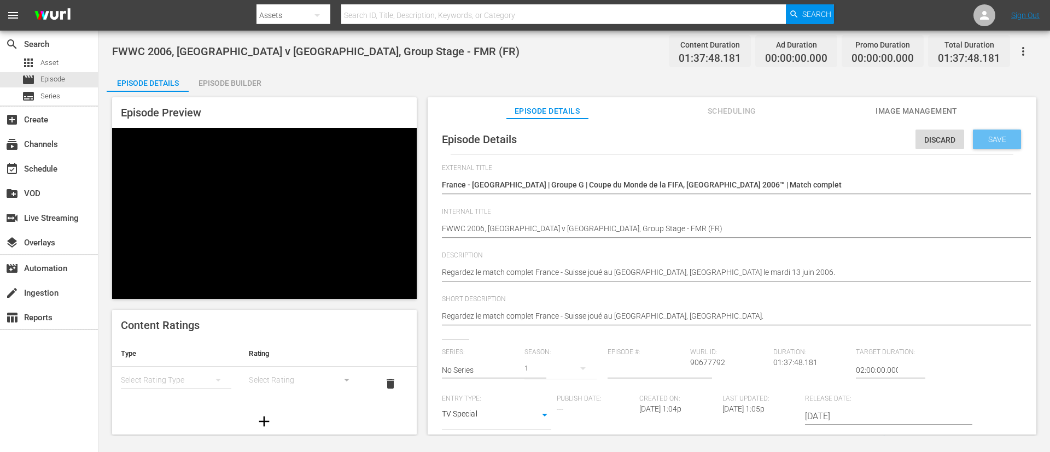
click at [700, 143] on span "Save" at bounding box center [998, 139] width 36 height 9
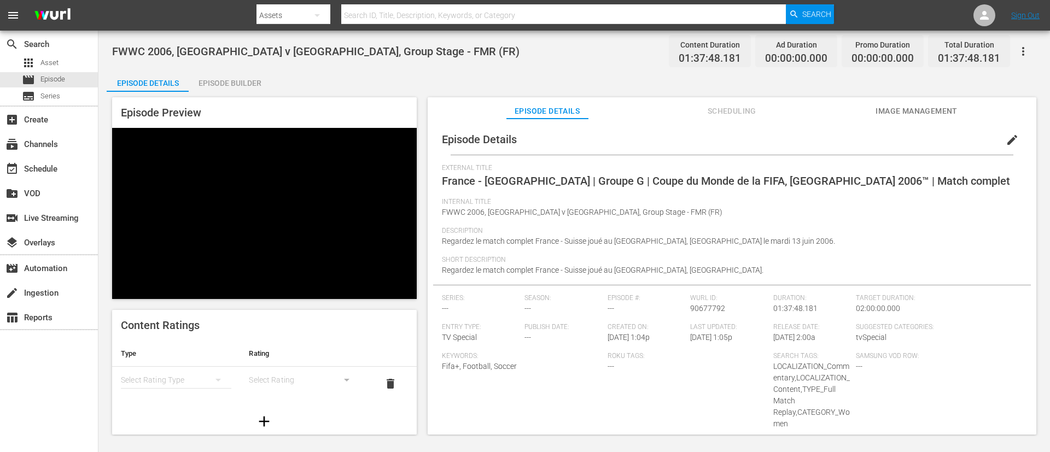
click at [356, 212] on div "Video Player" at bounding box center [264, 205] width 305 height 155
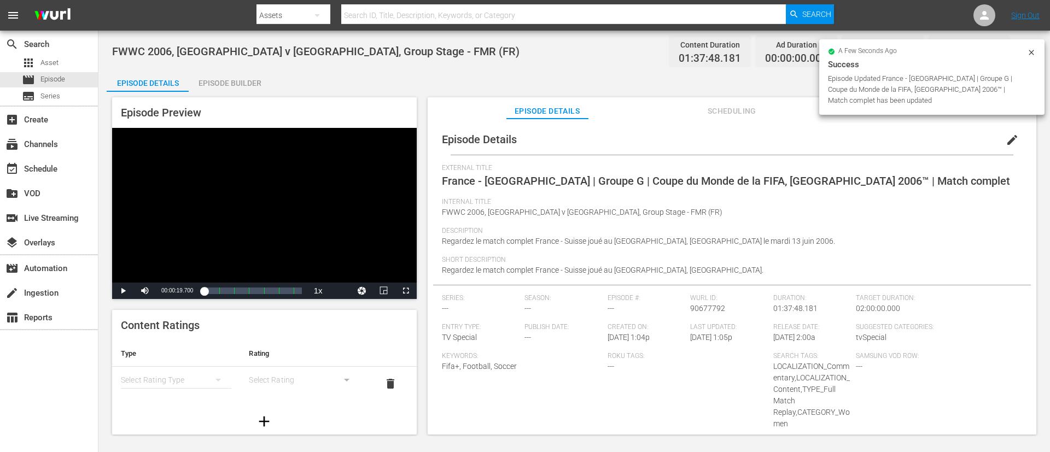
click at [700, 56] on button "button" at bounding box center [1023, 51] width 26 height 26
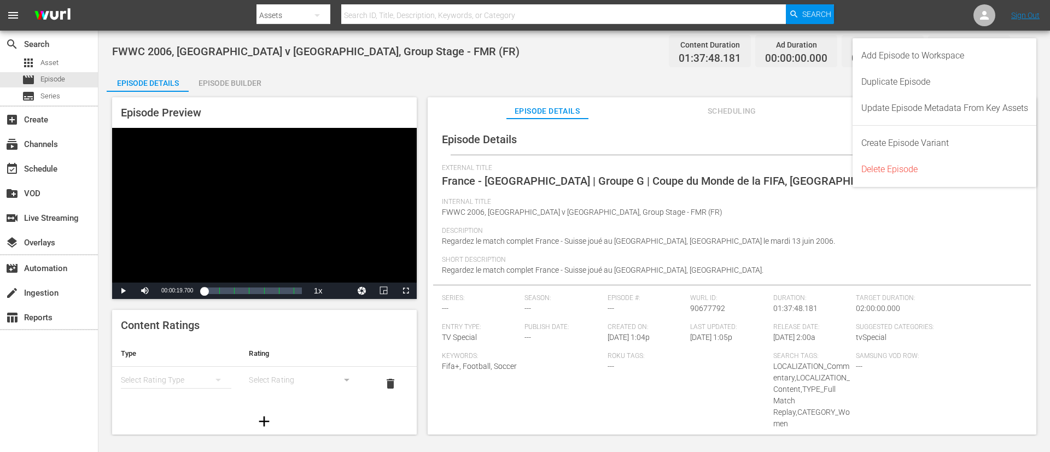
click at [700, 121] on div "Episode Details edit External Title France - Suisse | Groupe G | Coupe du Monde…" at bounding box center [732, 282] width 609 height 327
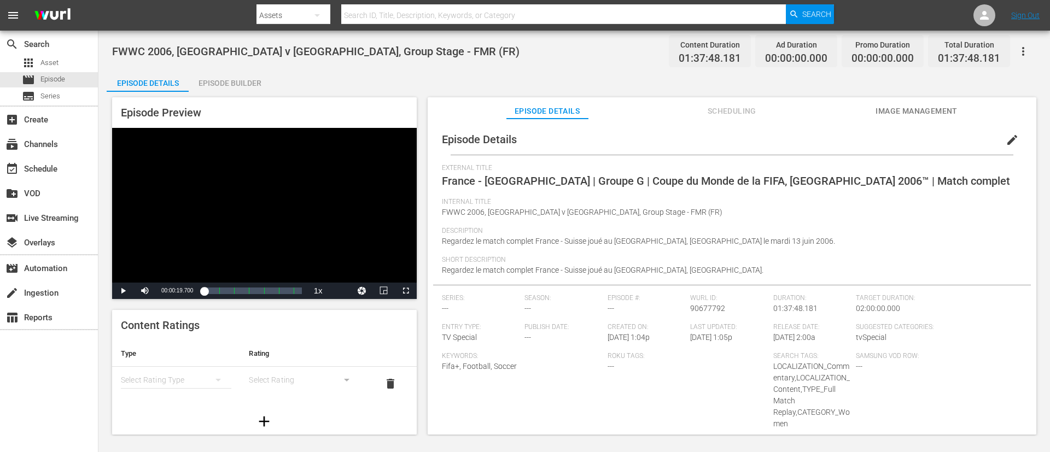
click at [700, 115] on span "Image Management" at bounding box center [917, 111] width 82 height 14
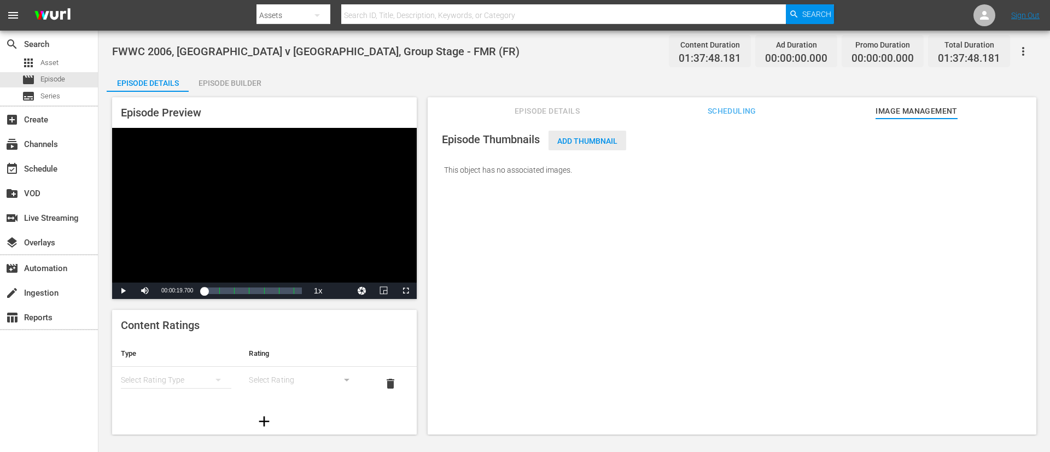
click at [578, 145] on span "Add Thumbnail" at bounding box center [588, 141] width 78 height 9
click at [595, 139] on span "Add Thumbnail" at bounding box center [588, 141] width 78 height 9
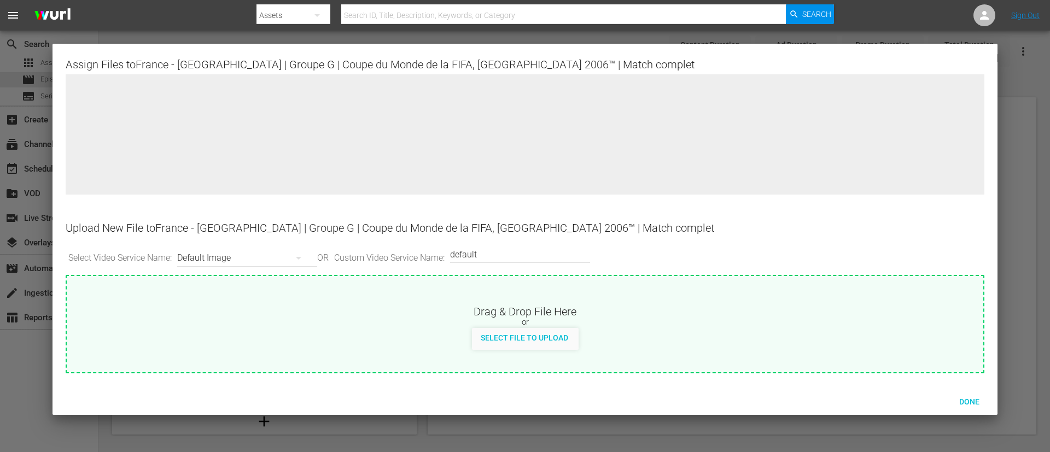
click at [598, 301] on div "or" at bounding box center [525, 322] width 917 height 11
type input "C:\fakepath\f1015191-091a-4a19-8f16-3d3b12bd82e5.jpg"
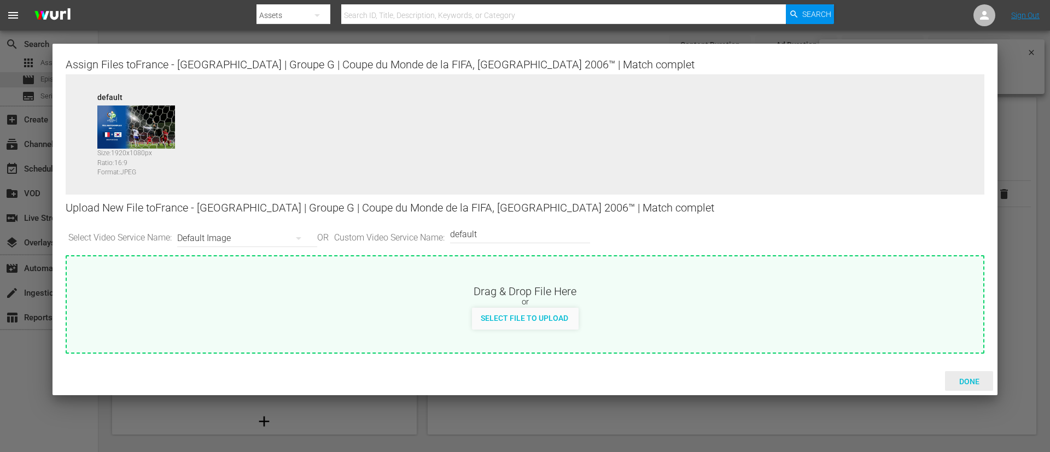
click at [700, 301] on div "Done" at bounding box center [969, 381] width 48 height 20
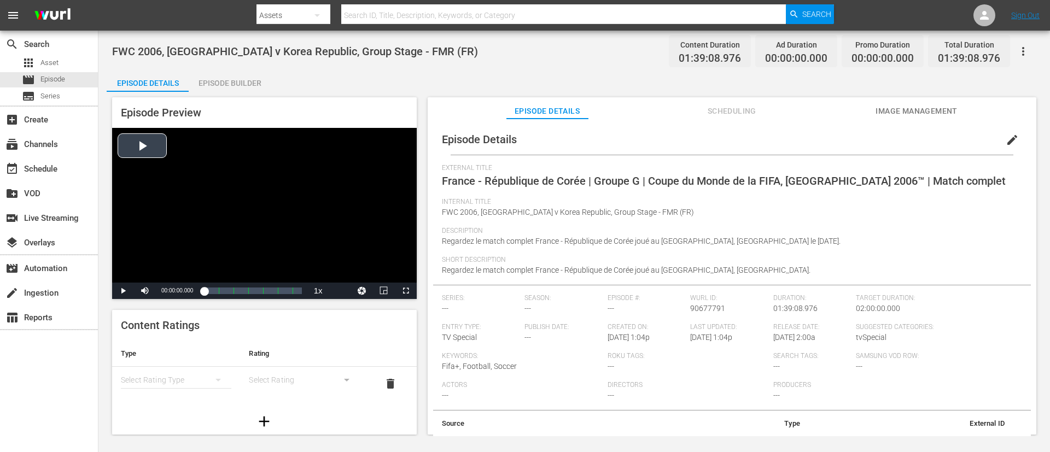
click at [334, 191] on div "Video Player" at bounding box center [264, 205] width 305 height 155
click at [370, 216] on div "Video Player" at bounding box center [264, 205] width 305 height 155
click at [700, 135] on button "edit" at bounding box center [1012, 140] width 26 height 26
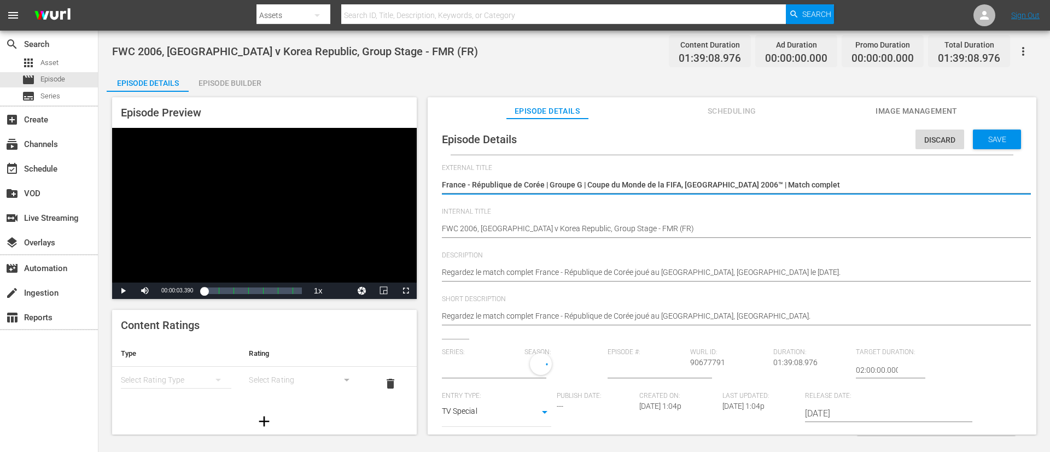
type input "No Series"
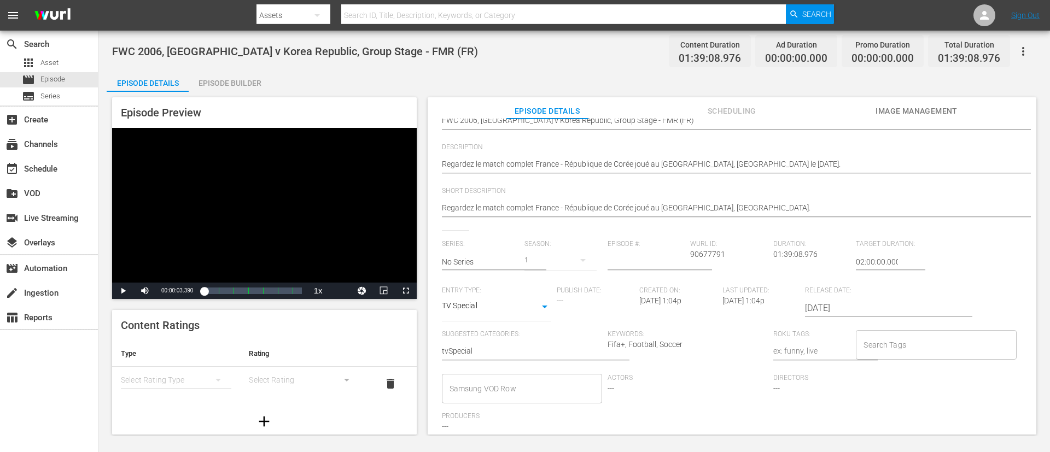
scroll to position [214, 0]
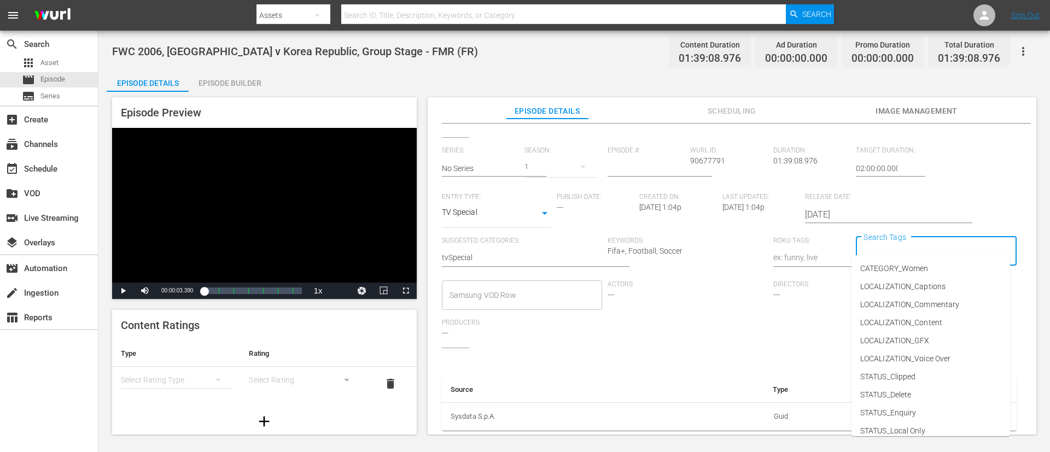
click at [700, 245] on input "Search Tags" at bounding box center [928, 252] width 134 height 20
click at [700, 299] on span "LOCALIZATION_Commentary" at bounding box center [909, 304] width 99 height 11
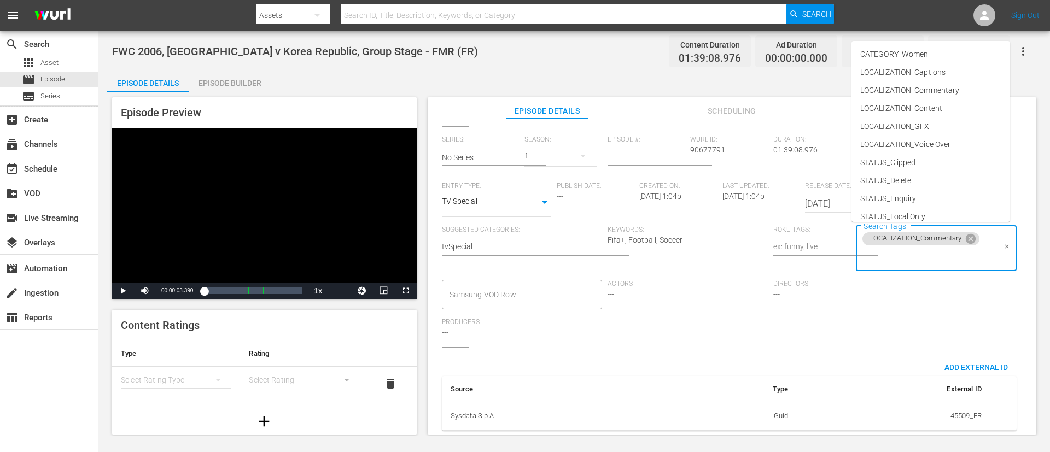
click at [700, 251] on input "Search Tags" at bounding box center [928, 257] width 134 height 20
click at [700, 108] on li "LOCALIZATION_Content" at bounding box center [931, 109] width 159 height 18
click at [700, 257] on input "Search Tags" at bounding box center [980, 257] width 30 height 20
click at [700, 148] on li "TYPE_Full Match Replay" at bounding box center [931, 154] width 159 height 18
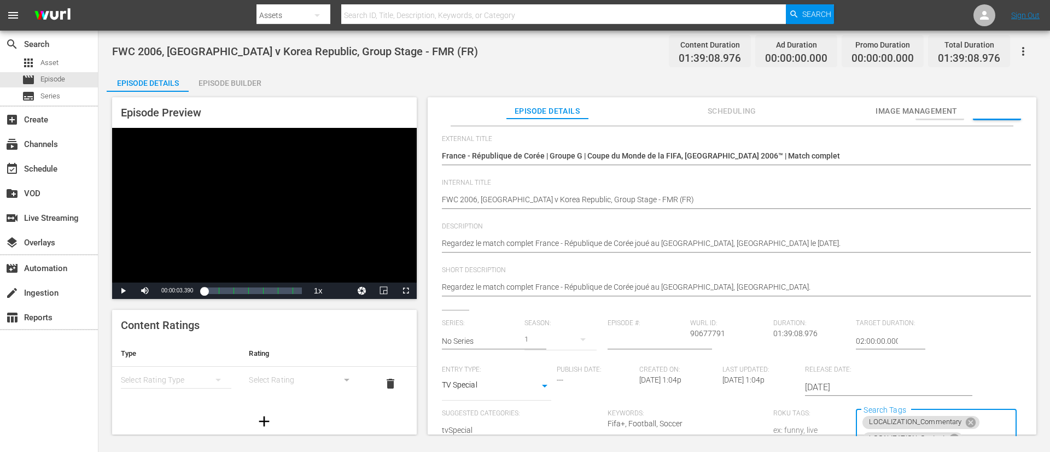
scroll to position [0, 0]
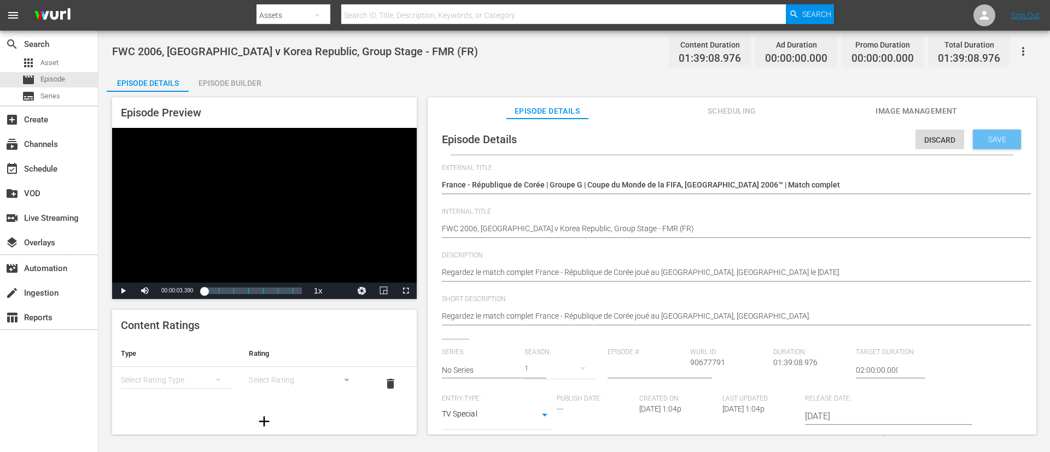
click at [700, 135] on span "Save" at bounding box center [998, 139] width 36 height 9
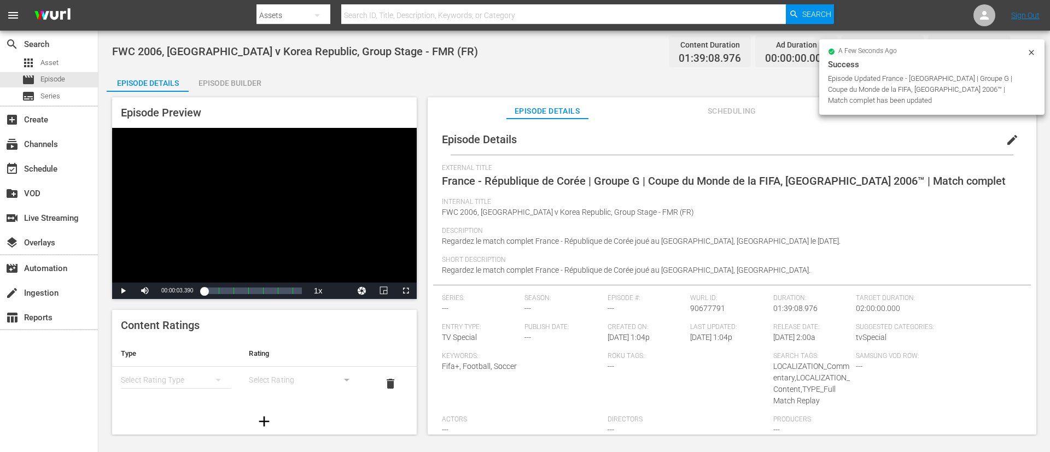
click at [700, 173] on div "External Title France - [GEOGRAPHIC_DATA] | Groupe G | Coupe du Monde de la FIF…" at bounding box center [732, 181] width 580 height 34
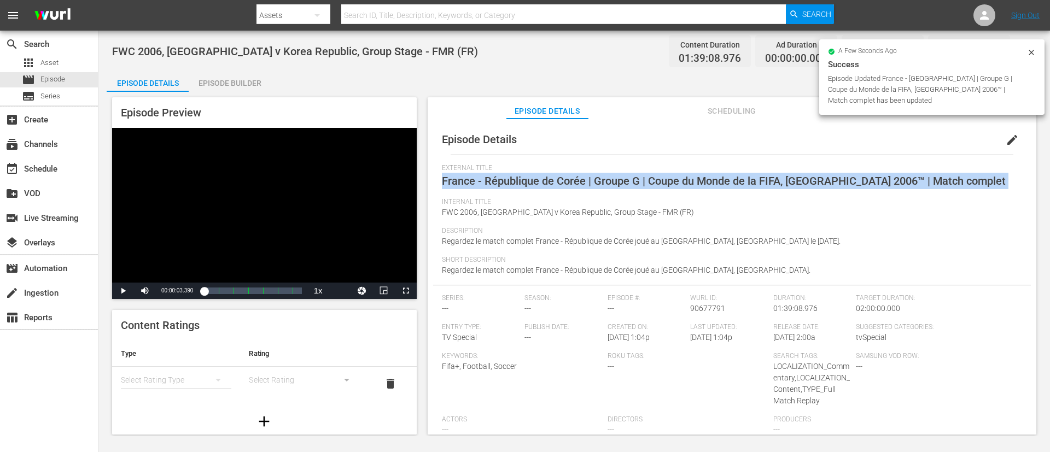
click at [700, 173] on div "External Title France - [GEOGRAPHIC_DATA] | Groupe G | Coupe du Monde de la FIF…" at bounding box center [732, 181] width 580 height 34
copy span "France - République de Corée | Groupe G | Coupe du Monde de la FIFA, [GEOGRAPHI…"
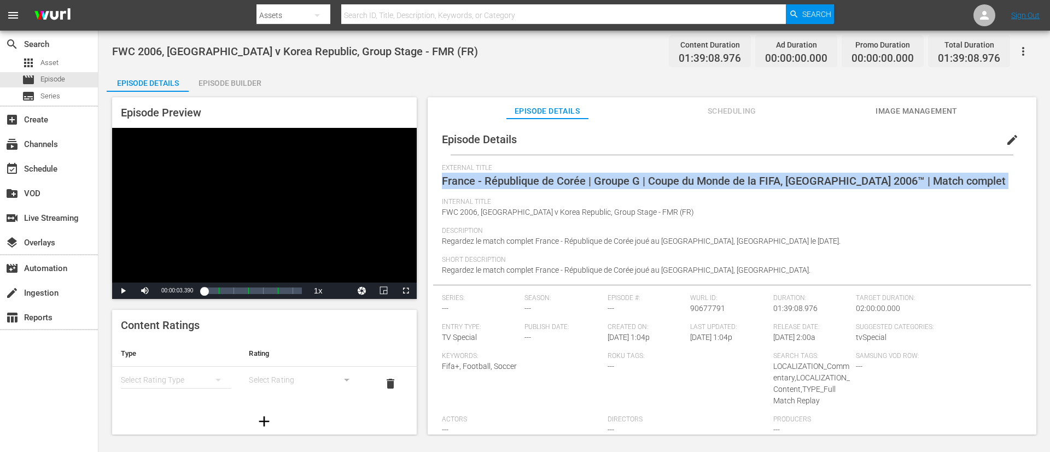
click at [700, 113] on span "Image Management" at bounding box center [917, 111] width 82 height 14
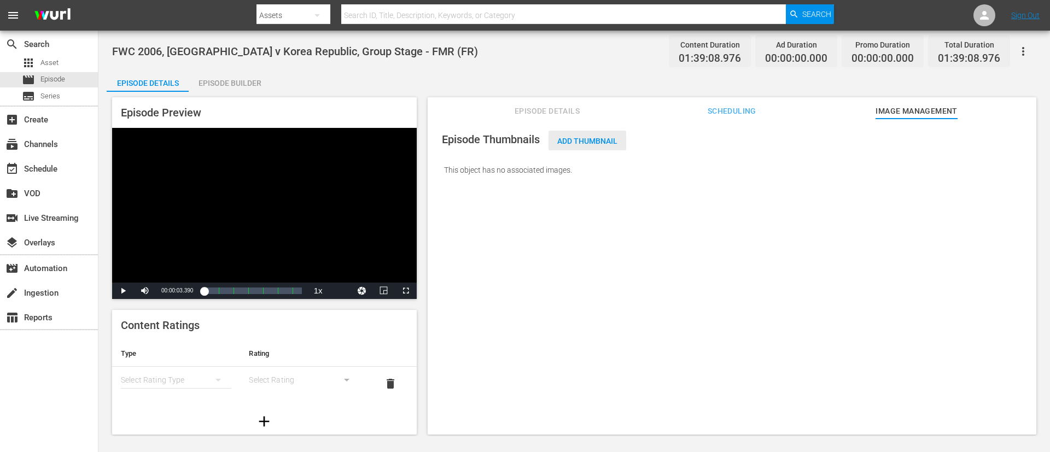
click at [614, 131] on div "Add Thumbnail" at bounding box center [588, 141] width 78 height 20
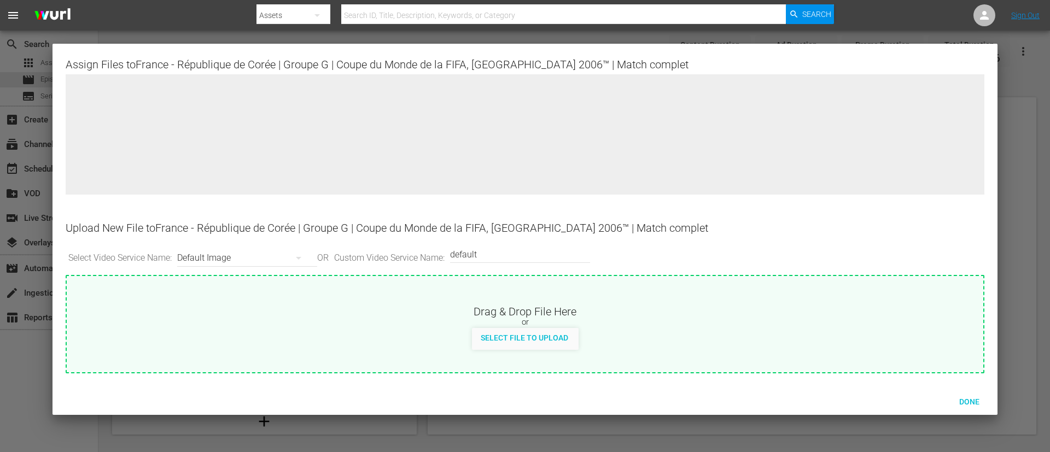
click at [580, 301] on div "Drag & Drop File Here" at bounding box center [525, 310] width 917 height 13
type input "C:\fakepath\d850aeaf-ea3d-4f2e-b480-c709be588d4c.jpg"
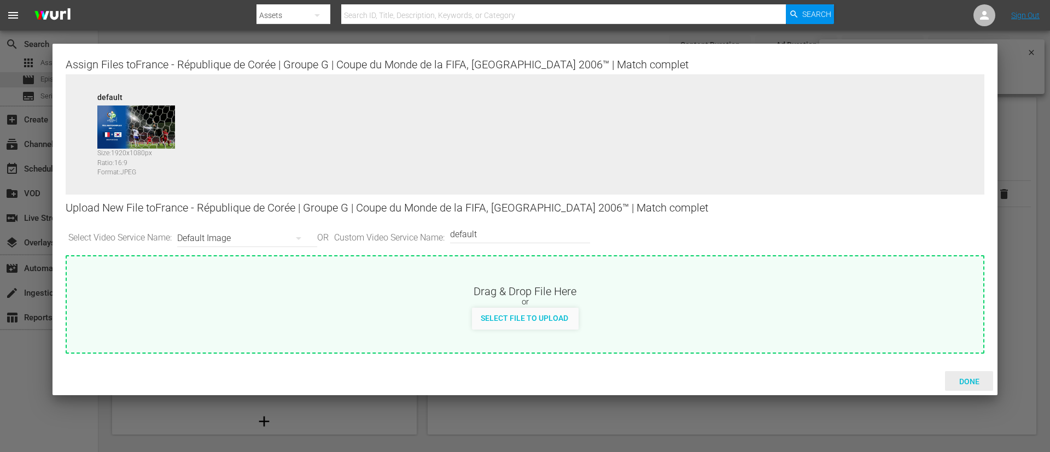
click at [700, 301] on span "Done" at bounding box center [970, 381] width 38 height 9
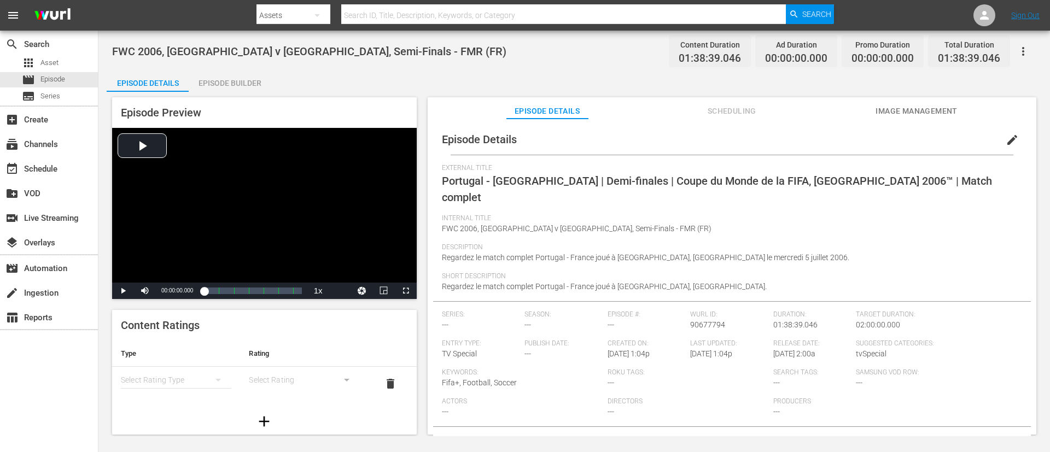
click at [691, 174] on span "Portugal - [GEOGRAPHIC_DATA] | Demi-finales | Coupe du Monde de la FIFA, [GEOGR…" at bounding box center [717, 189] width 550 height 30
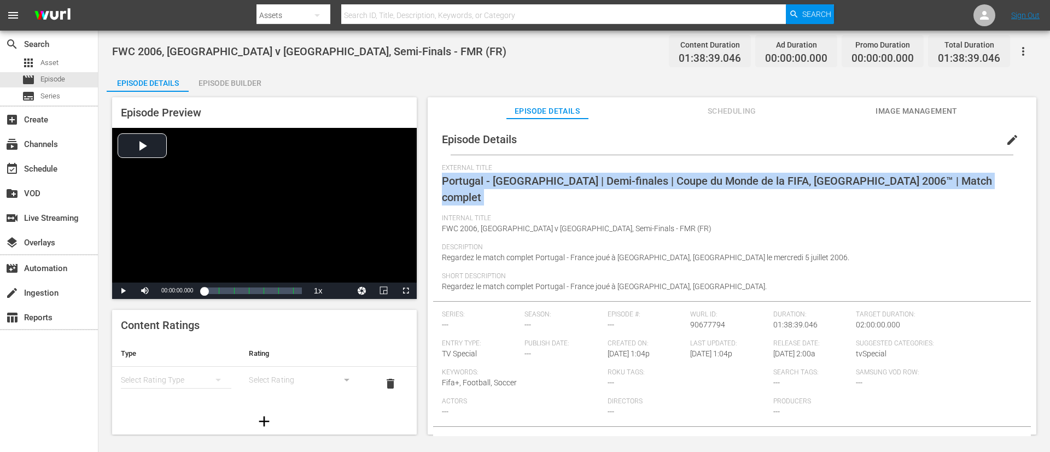
click at [691, 174] on span "Portugal - [GEOGRAPHIC_DATA] | Demi-finales | Coupe du Monde de la FIFA, [GEOGR…" at bounding box center [717, 189] width 550 height 30
copy span "Portugal - [GEOGRAPHIC_DATA] | Demi-finales | Coupe du Monde de la FIFA, [GEOGR…"
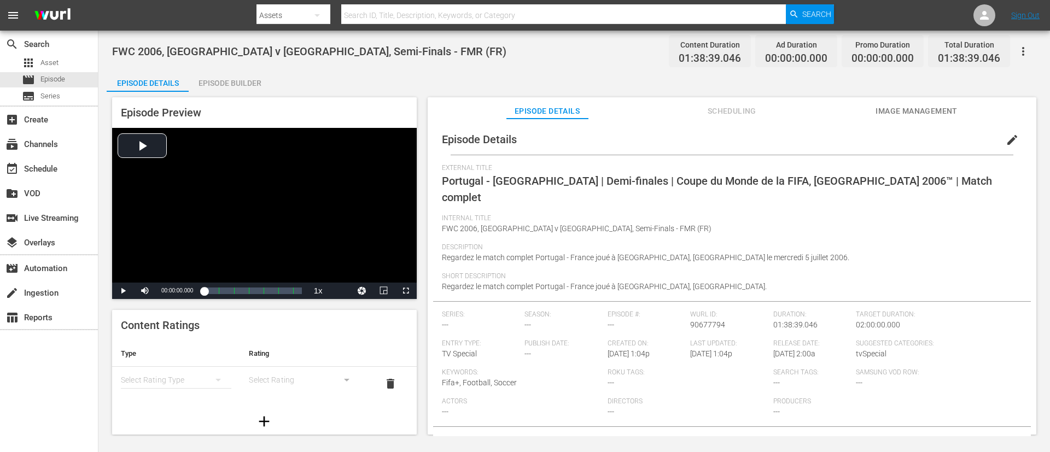
click at [700, 222] on div "Internal Title FWC 2006, [GEOGRAPHIC_DATA] v [GEOGRAPHIC_DATA], Semi-Finals - F…" at bounding box center [732, 228] width 580 height 29
click at [195, 184] on div "Video Player" at bounding box center [264, 205] width 305 height 155
click at [700, 145] on span "edit" at bounding box center [1012, 139] width 13 height 13
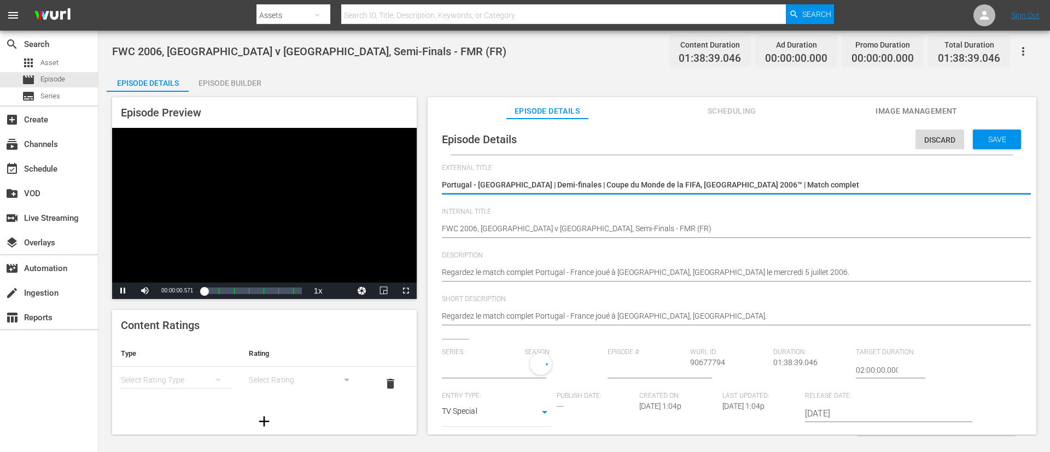
type input "No Series"
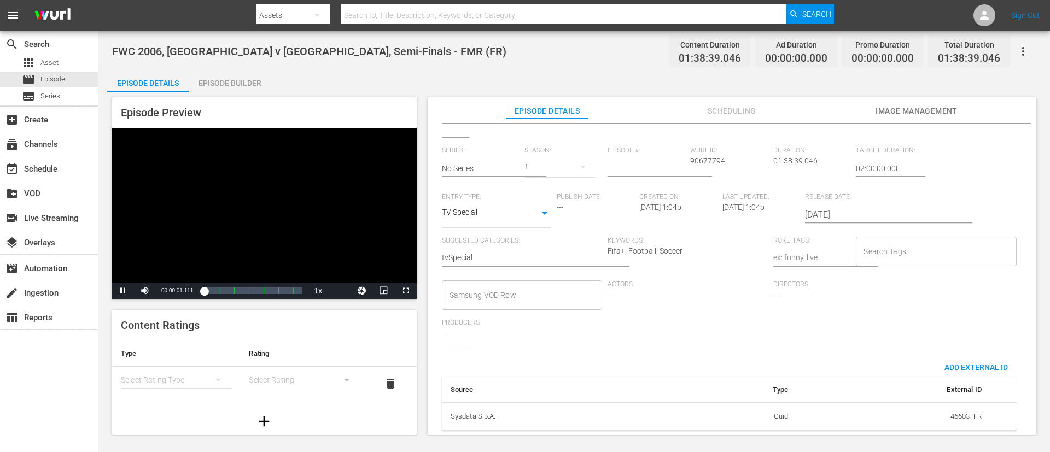
scroll to position [214, 0]
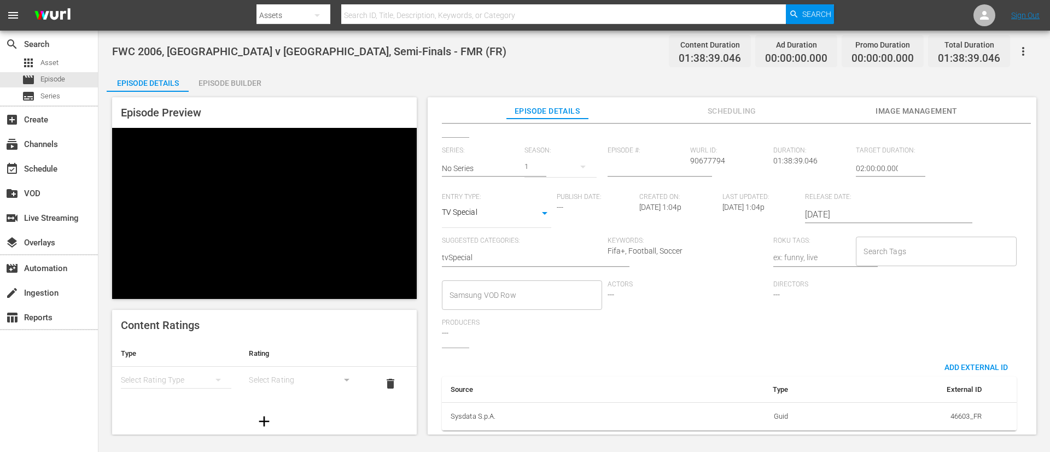
click at [700, 243] on input "Search Tags" at bounding box center [928, 252] width 134 height 20
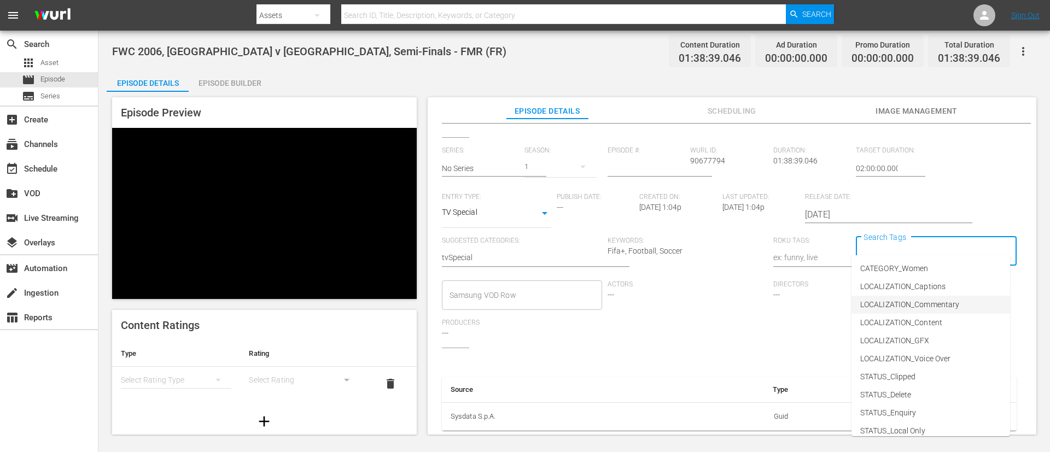
click at [700, 301] on span "LOCALIZATION_Commentary" at bounding box center [909, 304] width 99 height 11
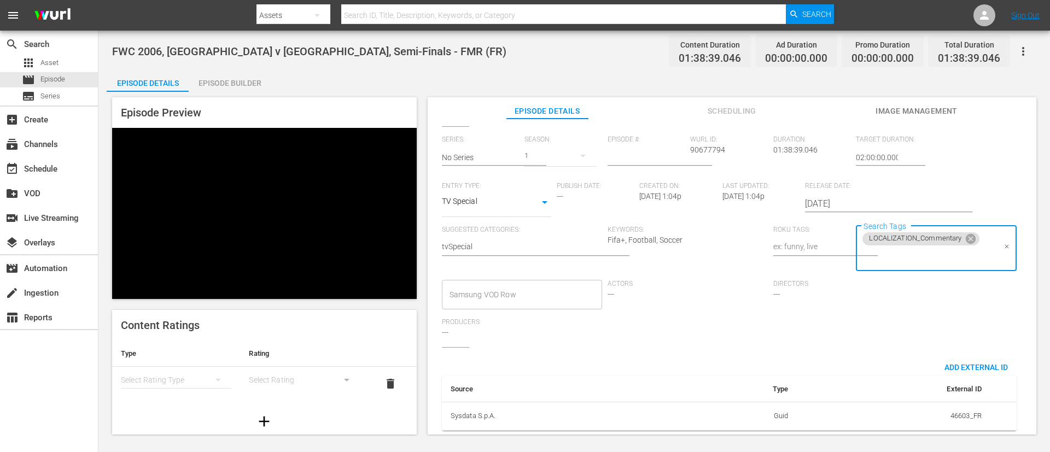
click at [700, 259] on input "Search Tags" at bounding box center [928, 257] width 134 height 20
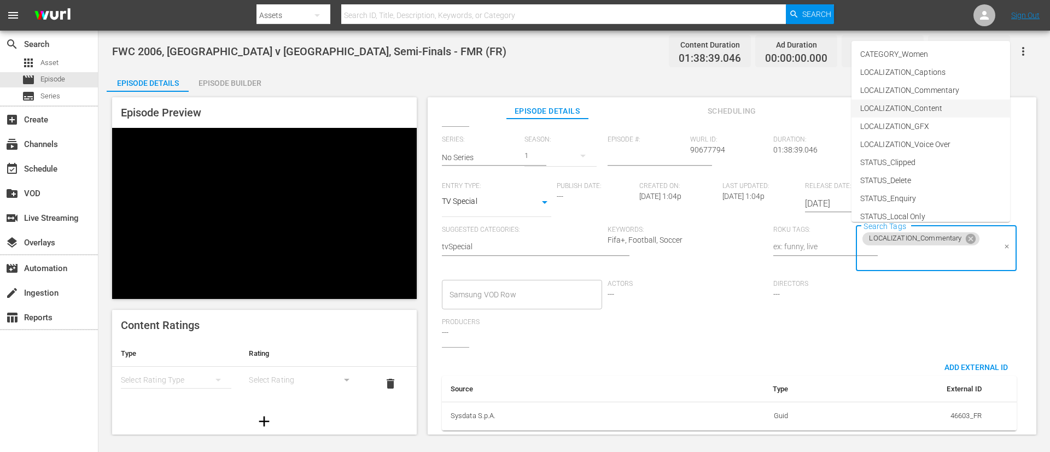
click at [700, 103] on span "LOCALIZATION_Content" at bounding box center [901, 108] width 82 height 11
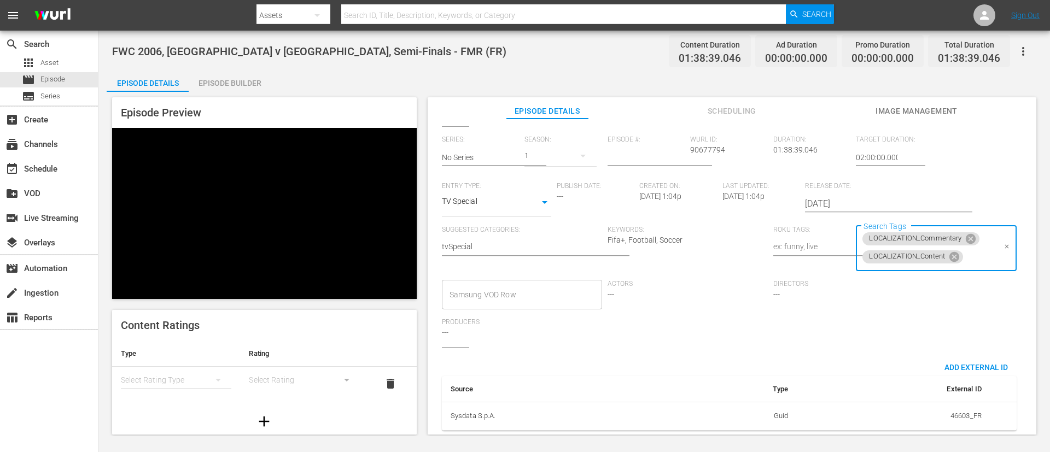
click at [700, 255] on input "Search Tags" at bounding box center [980, 257] width 30 height 20
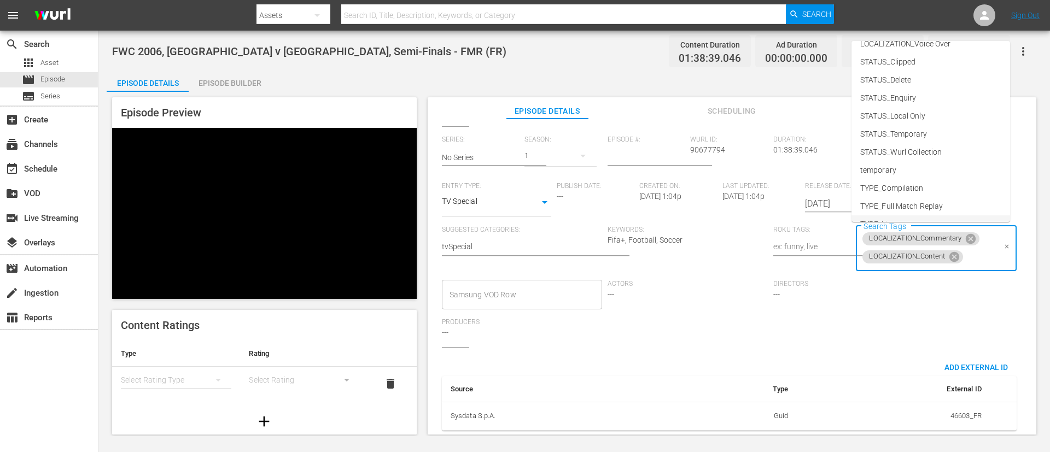
scroll to position [153, 0]
click at [700, 158] on li "TYPE_Full Match Replay" at bounding box center [931, 154] width 159 height 18
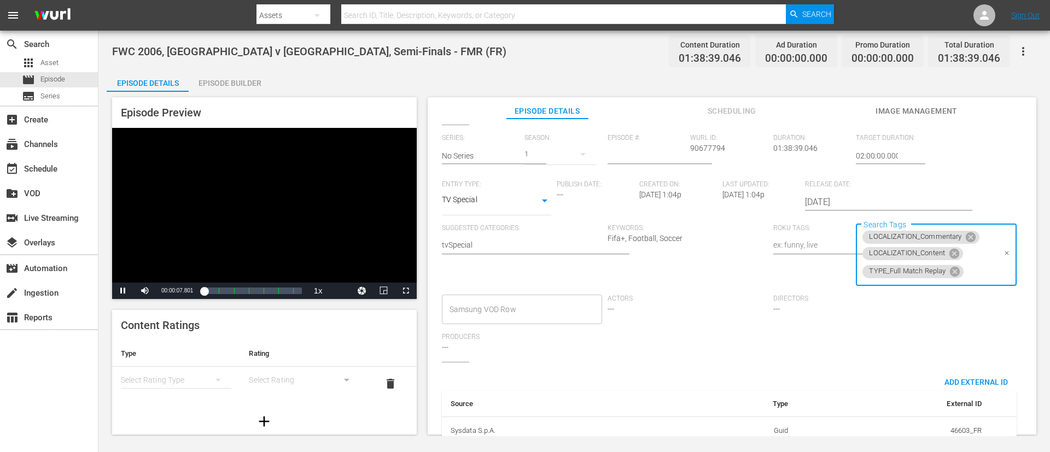
click at [318, 191] on div "Video Player" at bounding box center [264, 205] width 305 height 155
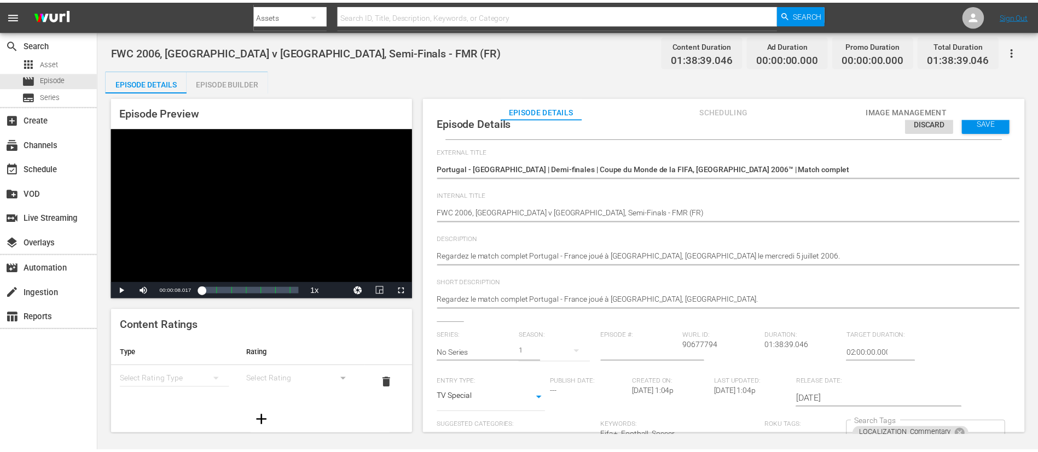
scroll to position [0, 0]
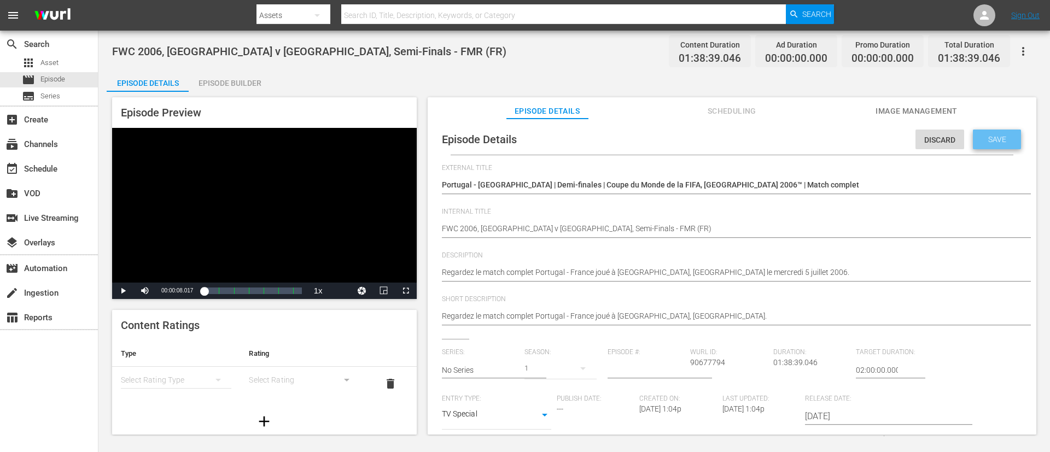
click at [700, 142] on span "Save" at bounding box center [998, 139] width 36 height 9
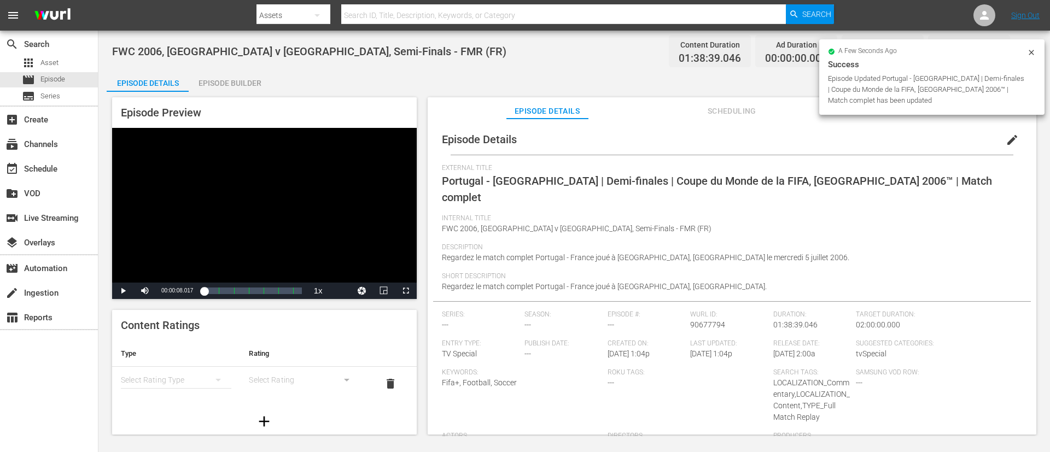
click at [700, 115] on div "a few seconds ago Success Episode Updated Portugal - France | Demi-finales | Co…" at bounding box center [931, 78] width 225 height 79
click at [700, 135] on div "Episode Details edit" at bounding box center [732, 139] width 598 height 31
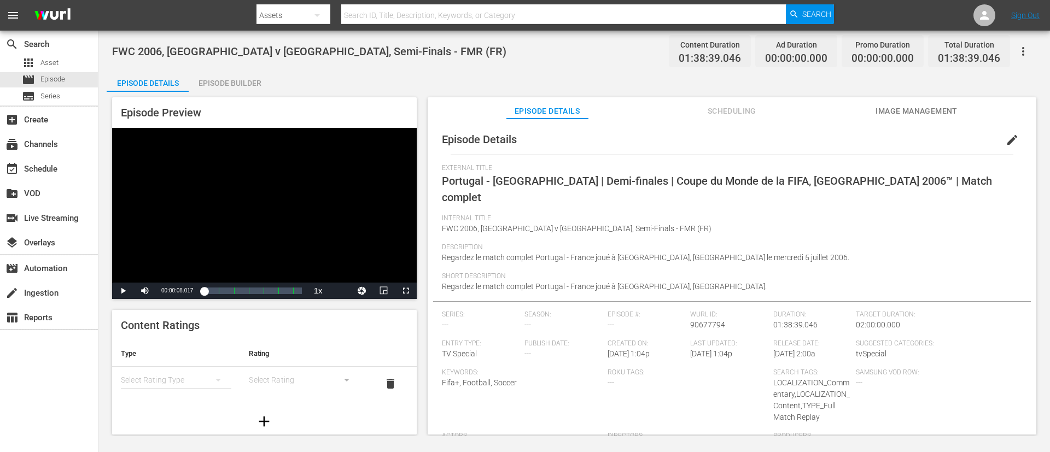
click at [700, 109] on span "Image Management" at bounding box center [917, 111] width 82 height 14
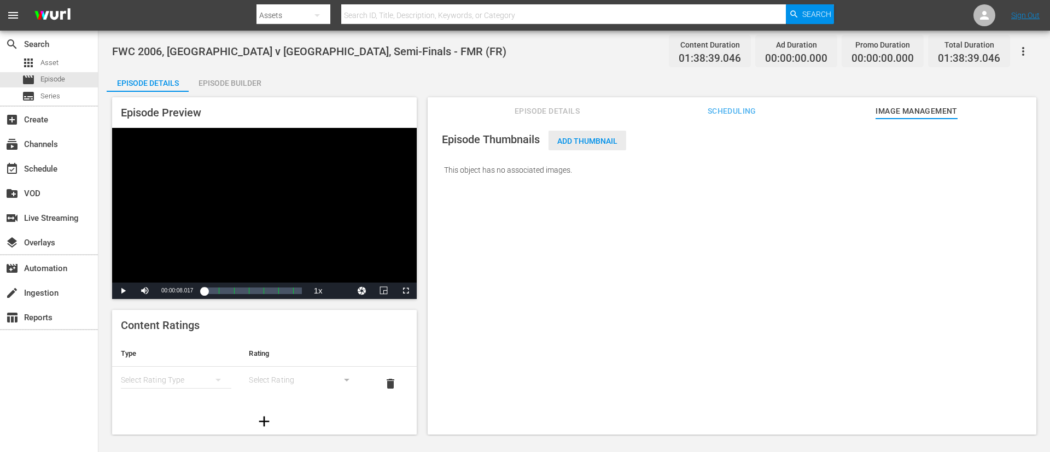
click at [577, 135] on div "Add Thumbnail" at bounding box center [588, 141] width 78 height 20
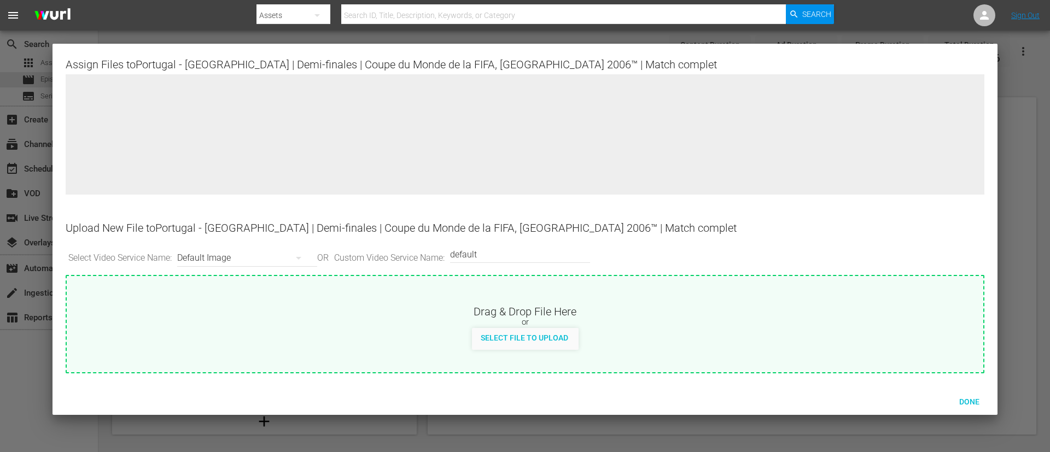
click at [596, 300] on div "Drag & Drop File Here or Select File to Upload" at bounding box center [525, 312] width 917 height 73
type input "C:\fakepath\548d5e1e-5e65-4805-afc3-fa2564dd365f.jpg"
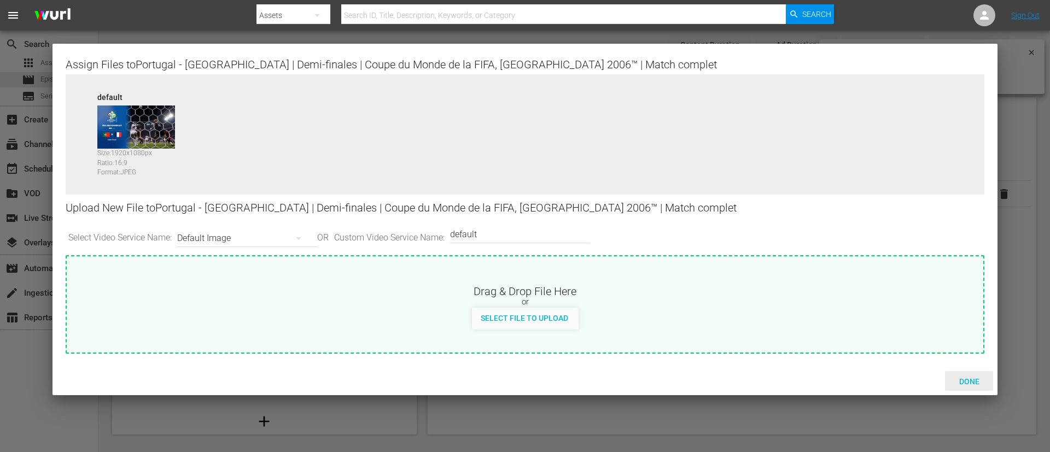
click at [700, 301] on span "Done" at bounding box center [970, 381] width 38 height 9
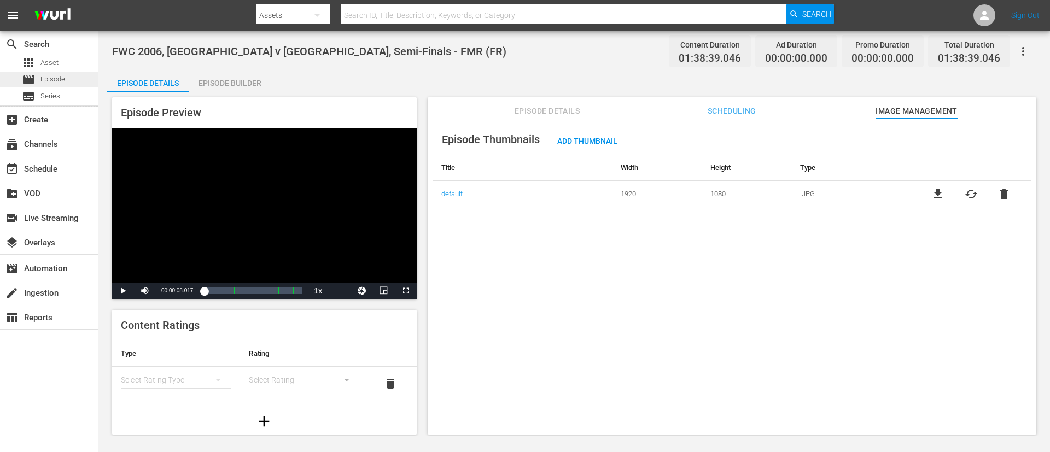
click at [15, 83] on div "movie Episode" at bounding box center [32, 79] width 65 height 15
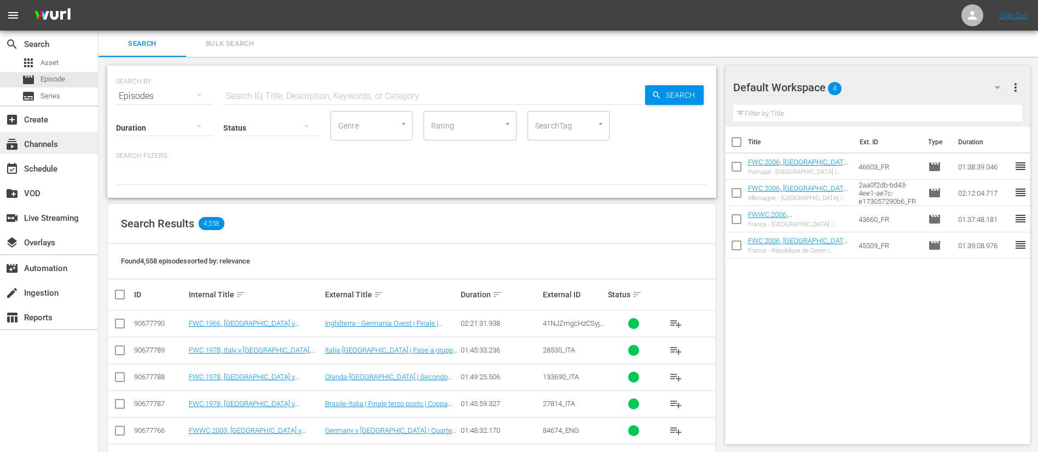
click at [50, 146] on div "subscriptions Channels" at bounding box center [30, 143] width 61 height 10
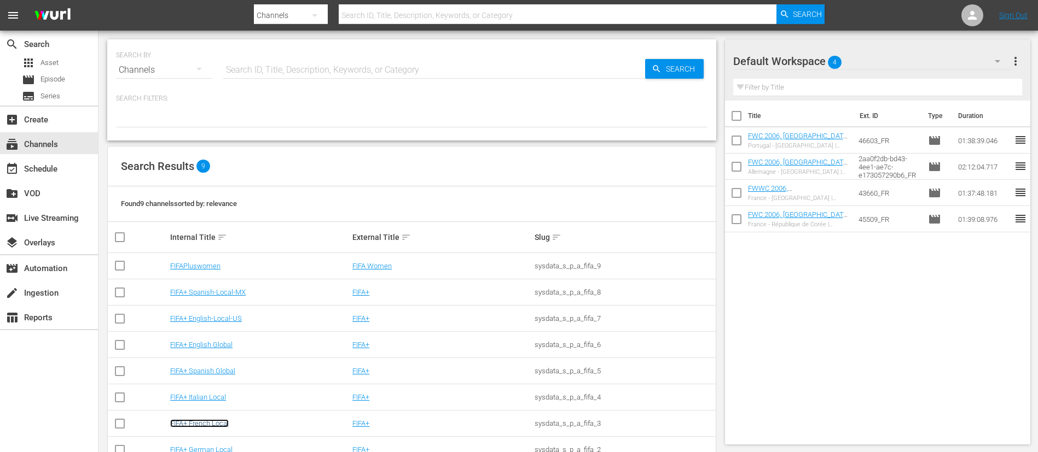
click at [206, 301] on link "FIFA+ French Local" at bounding box center [199, 424] width 59 height 8
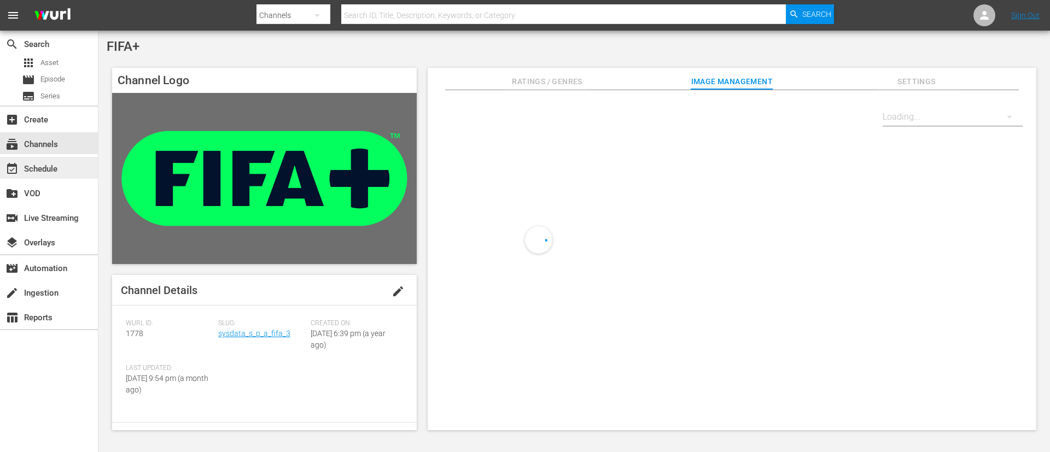
click at [71, 163] on div "event_available Schedule" at bounding box center [49, 168] width 98 height 22
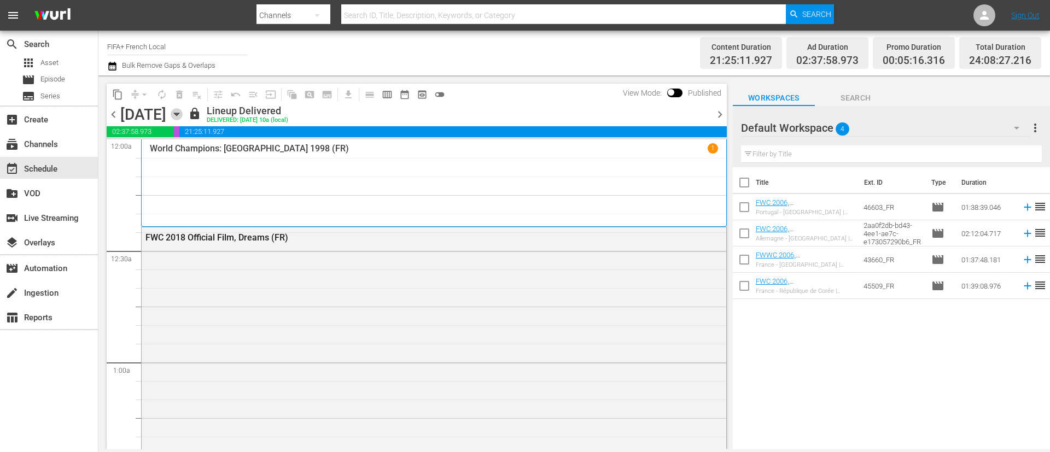
click at [183, 111] on icon "button" at bounding box center [177, 114] width 12 height 12
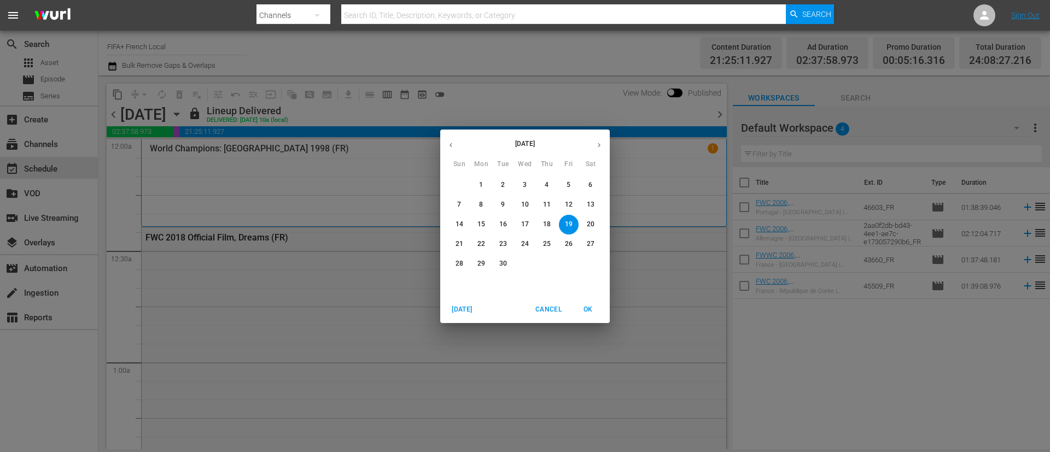
click at [507, 267] on span "30" at bounding box center [503, 263] width 20 height 9
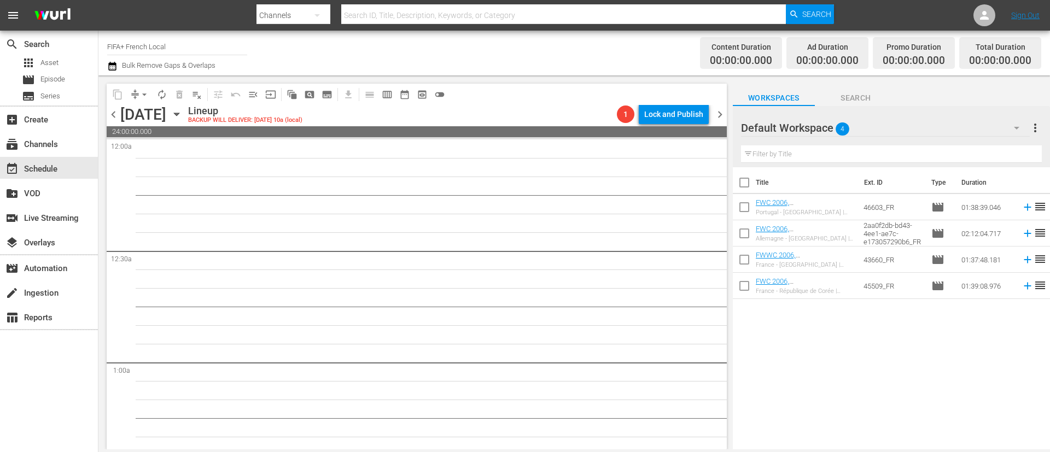
click at [700, 188] on input "checkbox" at bounding box center [744, 184] width 23 height 23
checkbox input "true"
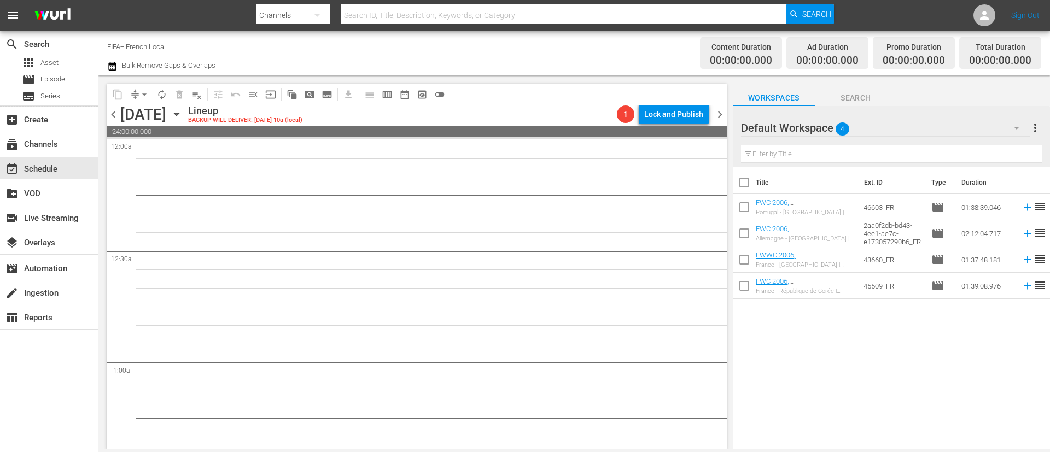
checkbox input "true"
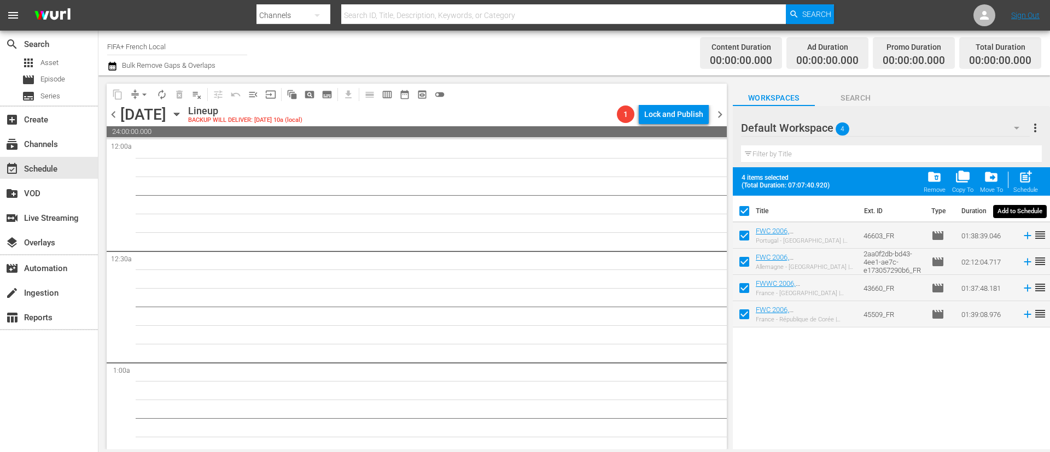
click at [700, 176] on span "post_add" at bounding box center [1025, 177] width 15 height 15
checkbox input "false"
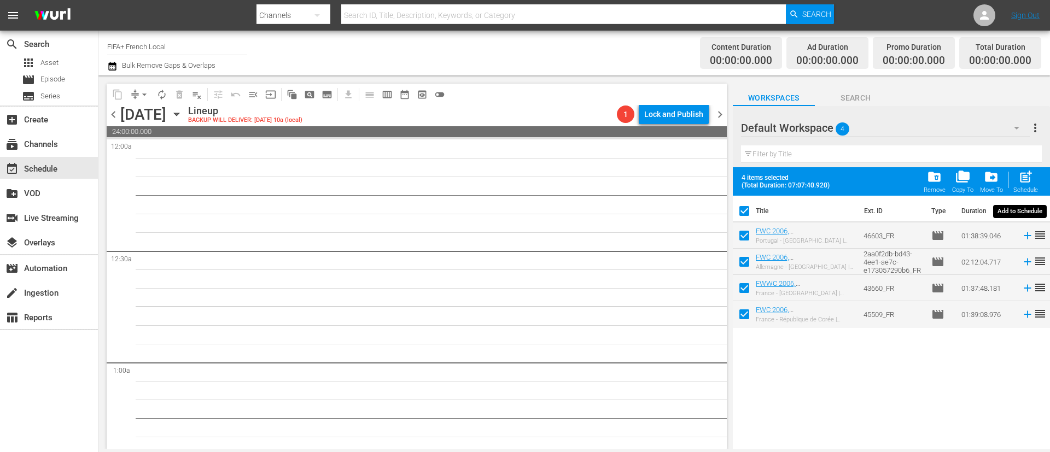
checkbox input "false"
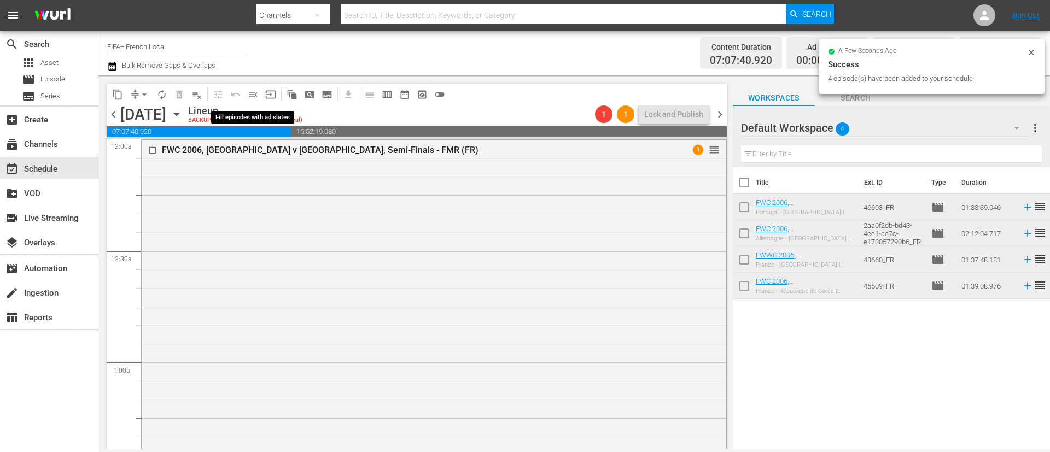
click at [258, 99] on span "menu_open" at bounding box center [253, 94] width 11 height 11
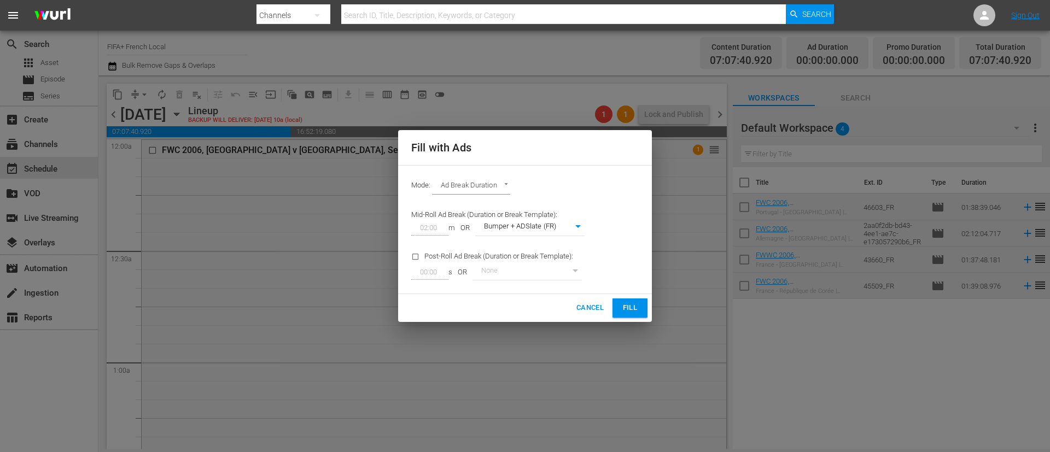
click at [633, 301] on span "Fill" at bounding box center [630, 308] width 18 height 13
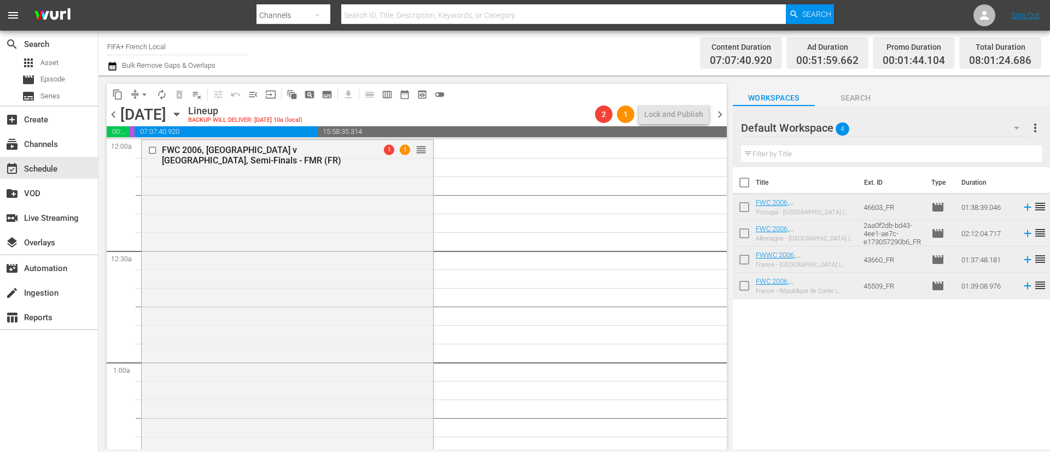
click at [700, 132] on span "more_vert" at bounding box center [1035, 127] width 13 height 13
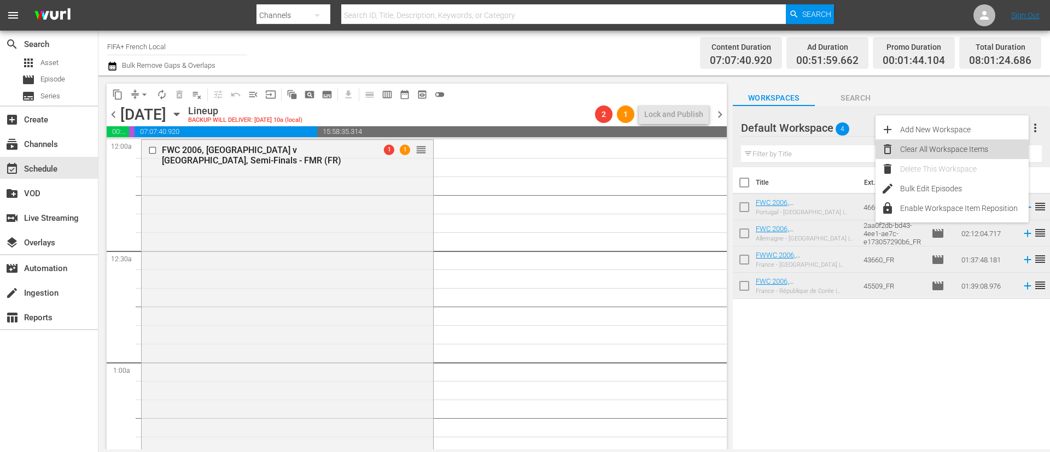
click at [700, 146] on div "Clear All Workspace Items" at bounding box center [964, 149] width 129 height 20
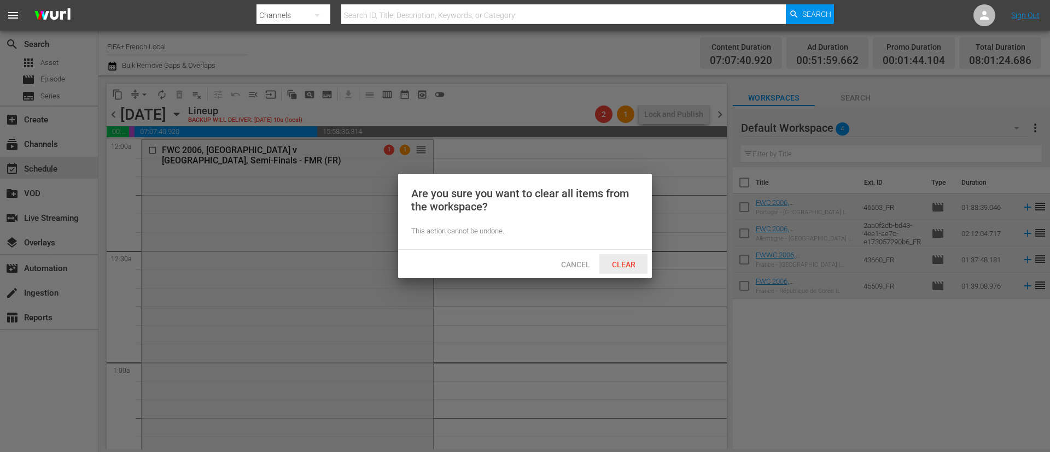
click at [618, 263] on span "Clear" at bounding box center [623, 264] width 41 height 9
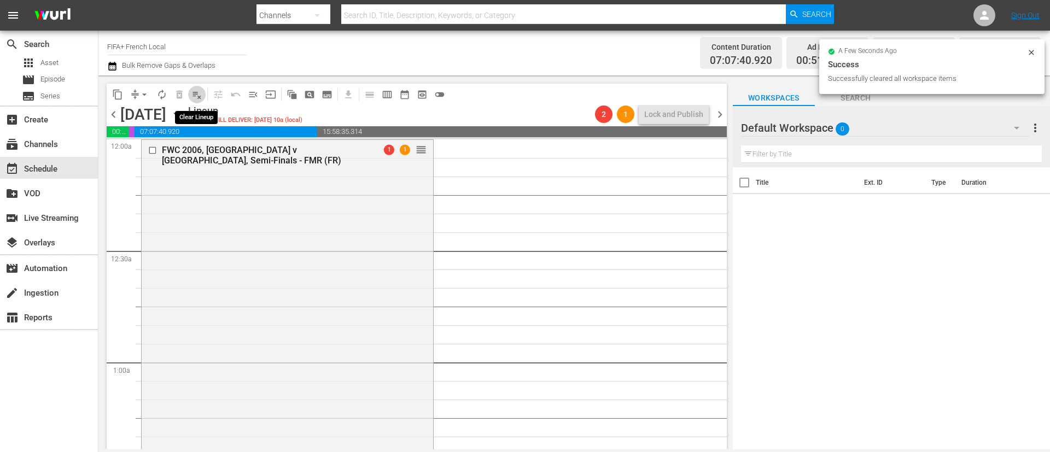
click at [196, 95] on span "playlist_remove_outlined" at bounding box center [196, 94] width 11 height 11
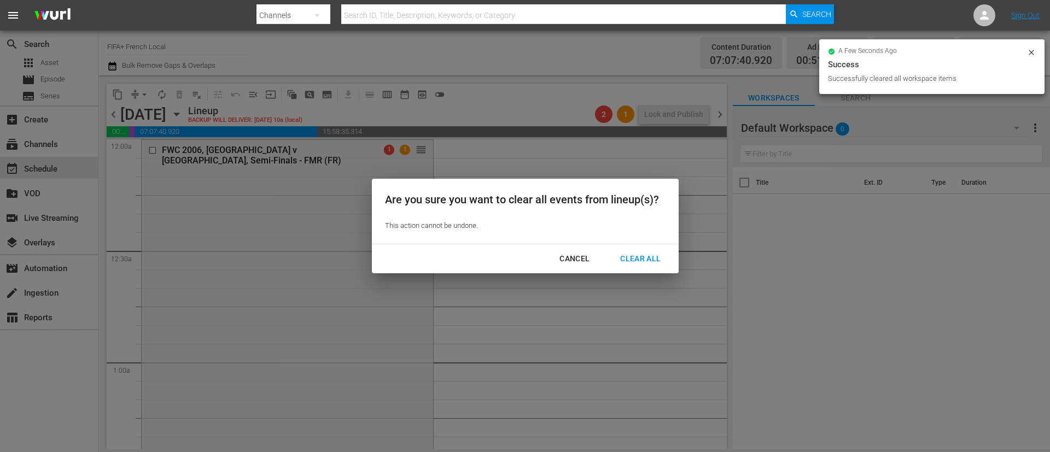
click at [627, 263] on div "Clear All" at bounding box center [641, 259] width 58 height 14
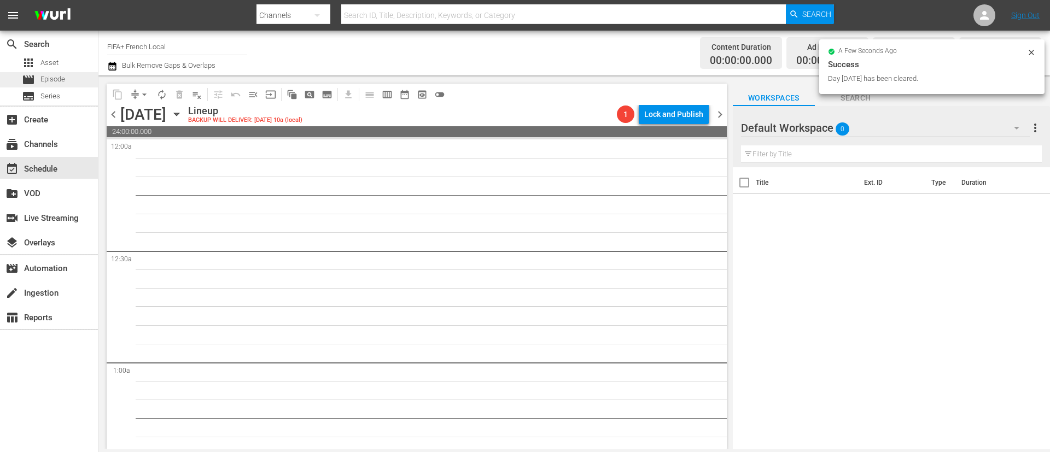
click at [71, 86] on div "movie Episode" at bounding box center [49, 79] width 98 height 15
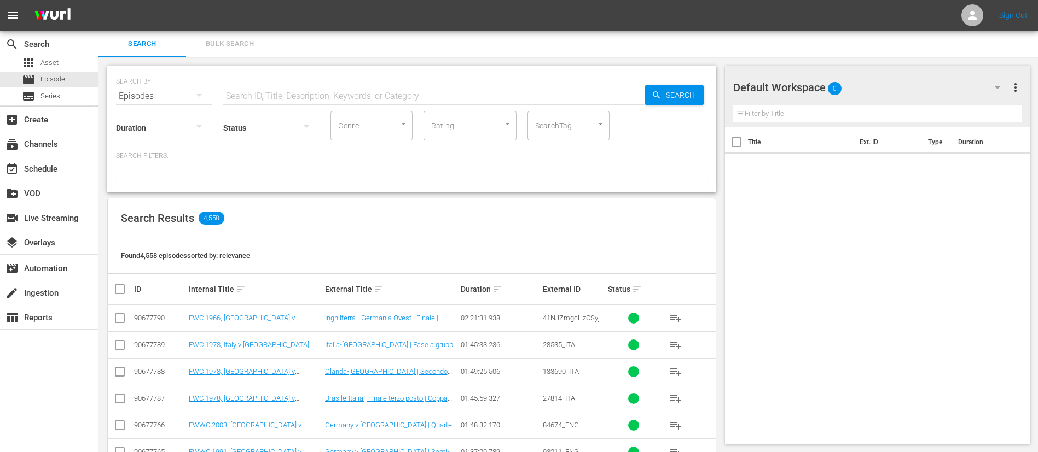
click at [272, 97] on input "text" at bounding box center [434, 96] width 422 height 26
paste input "FWC U-20 2007, [GEOGRAPHIC_DATA] v [GEOGRAPHIC_DATA], Final - FMR (IT)"
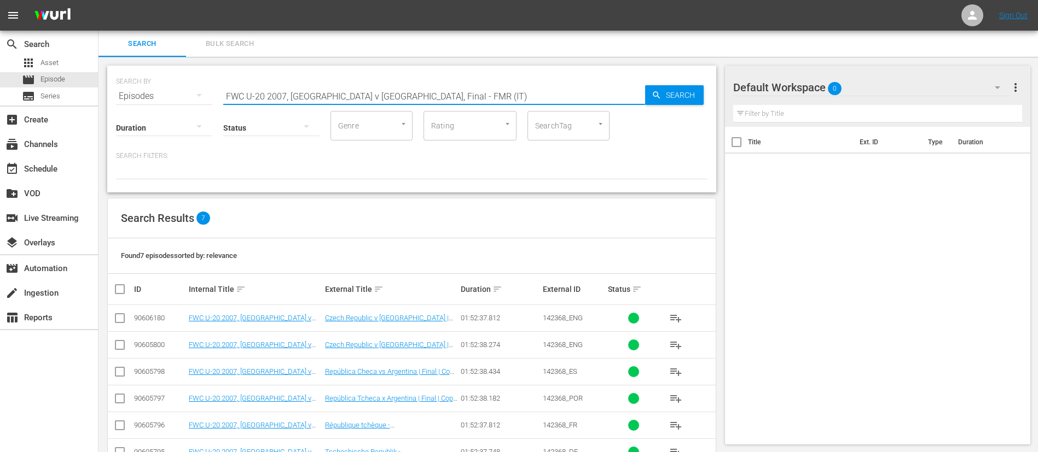
scroll to position [61, 0]
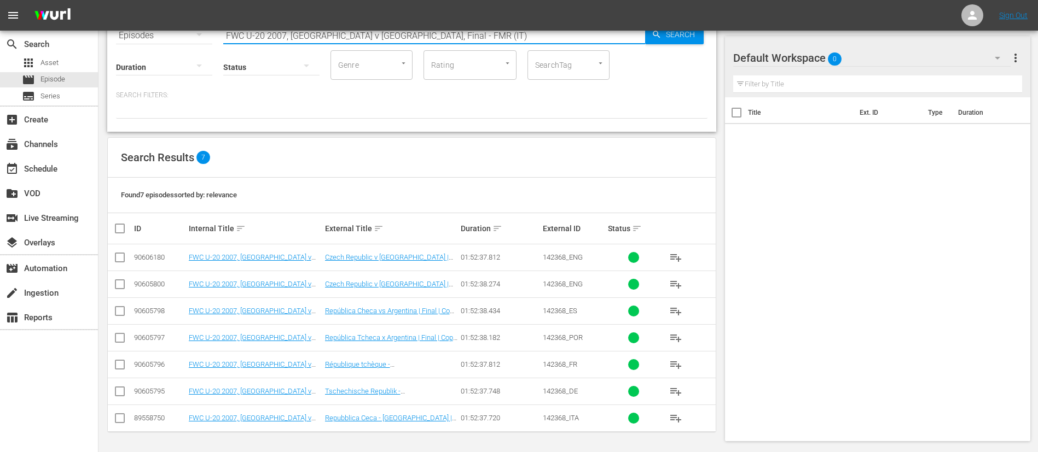
type input "FWC U-20 2007, [GEOGRAPHIC_DATA] v [GEOGRAPHIC_DATA], Final - FMR (IT)"
drag, startPoint x: 123, startPoint y: 412, endPoint x: 150, endPoint y: 409, distance: 27.5
click at [124, 301] on td at bounding box center [120, 418] width 25 height 27
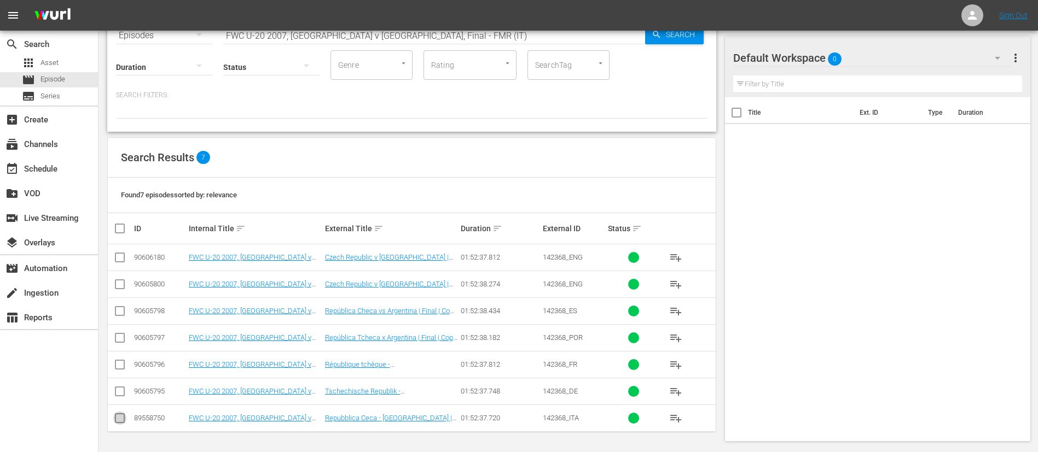
drag, startPoint x: 120, startPoint y: 420, endPoint x: 142, endPoint y: 422, distance: 21.4
click at [120, 301] on input "checkbox" at bounding box center [119, 420] width 13 height 13
checkbox input "true"
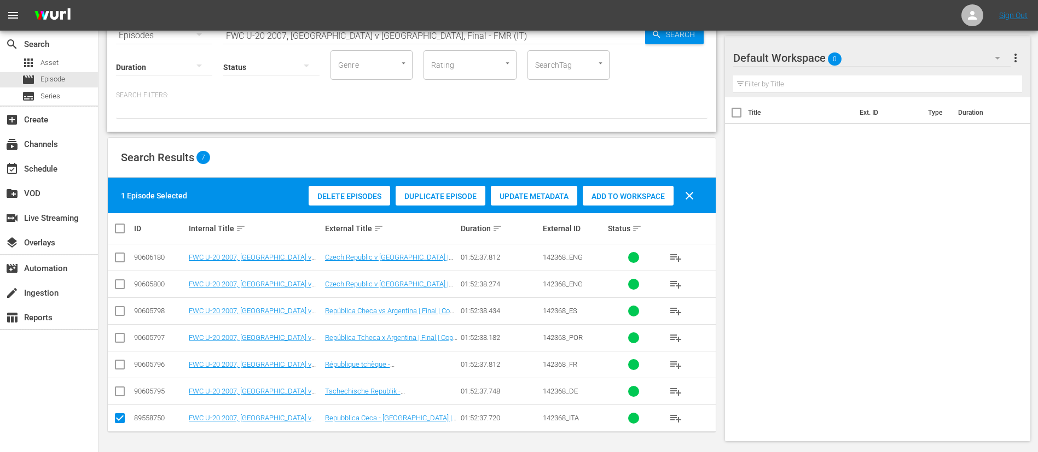
click at [356, 195] on span "Delete Episodes" at bounding box center [349, 196] width 82 height 9
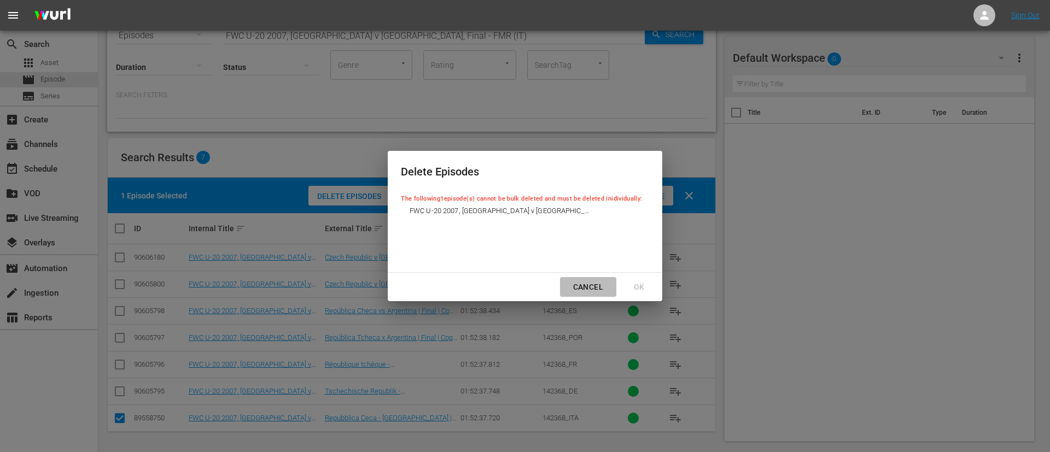
click at [594, 293] on div "Cancel" at bounding box center [588, 288] width 48 height 14
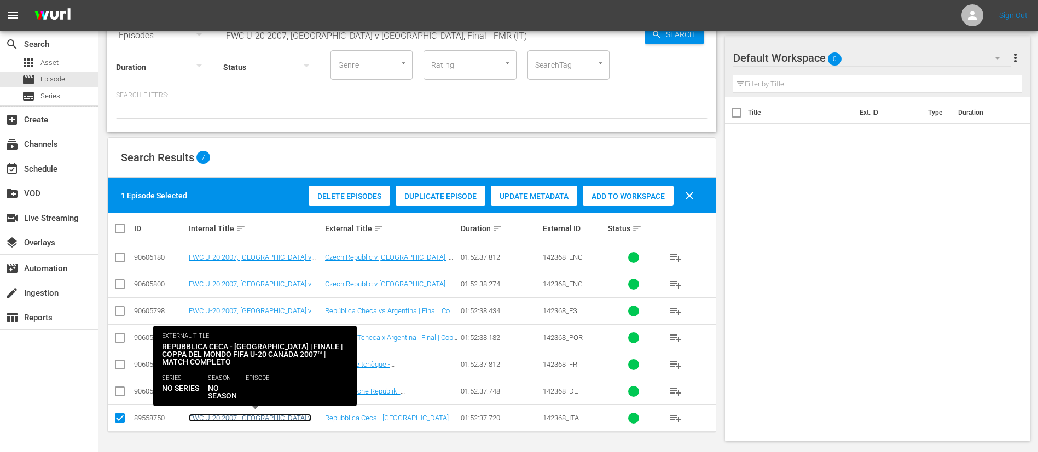
click at [252, 301] on link "FWC U-20 2007, [GEOGRAPHIC_DATA] v [GEOGRAPHIC_DATA], Final - FMR (IT)" at bounding box center [250, 422] width 123 height 16
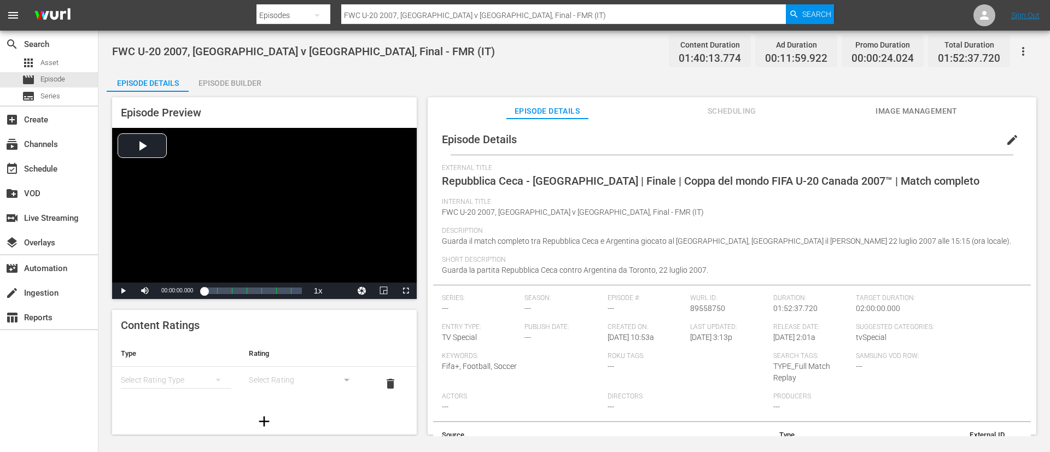
click at [700, 59] on button "button" at bounding box center [1023, 51] width 26 height 26
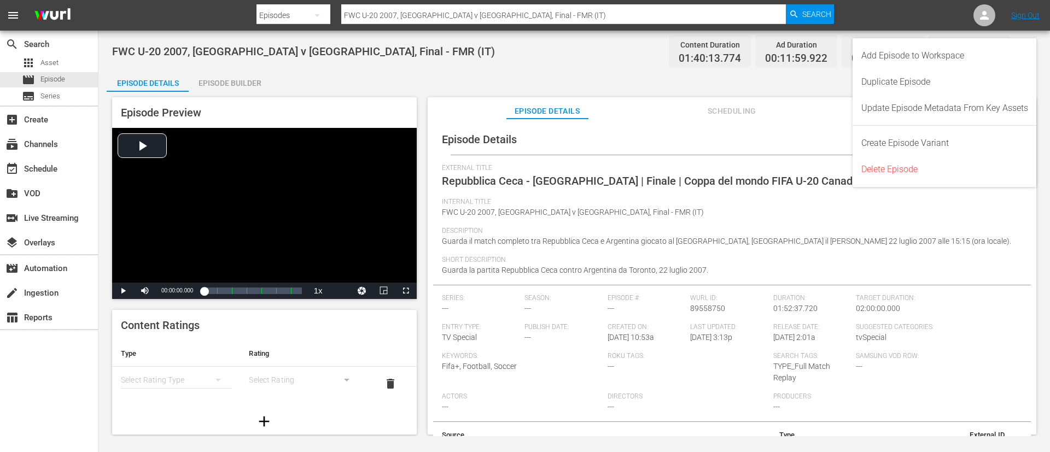
click at [700, 172] on div "Delete Episode" at bounding box center [945, 169] width 167 height 26
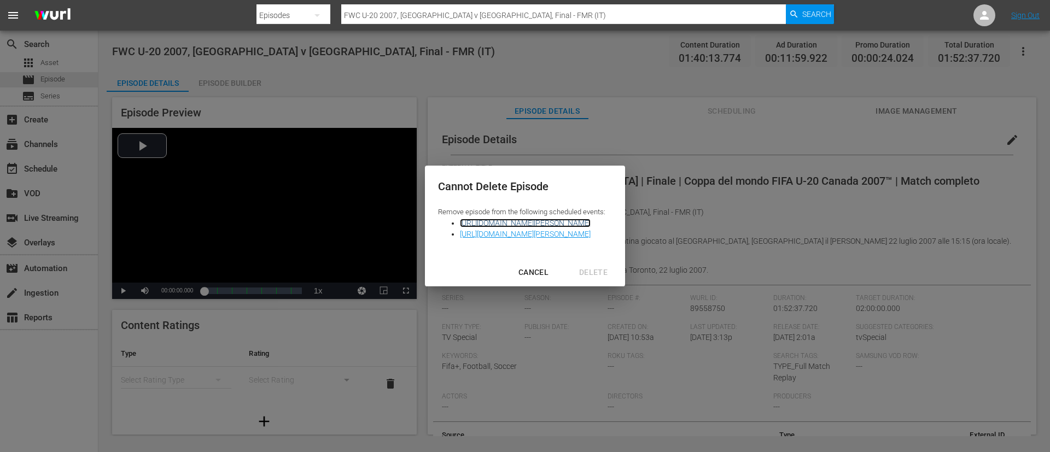
click at [591, 219] on link "https://platform.wurl.com/main/scheduler/1779/2025-09-26" at bounding box center [525, 223] width 131 height 9
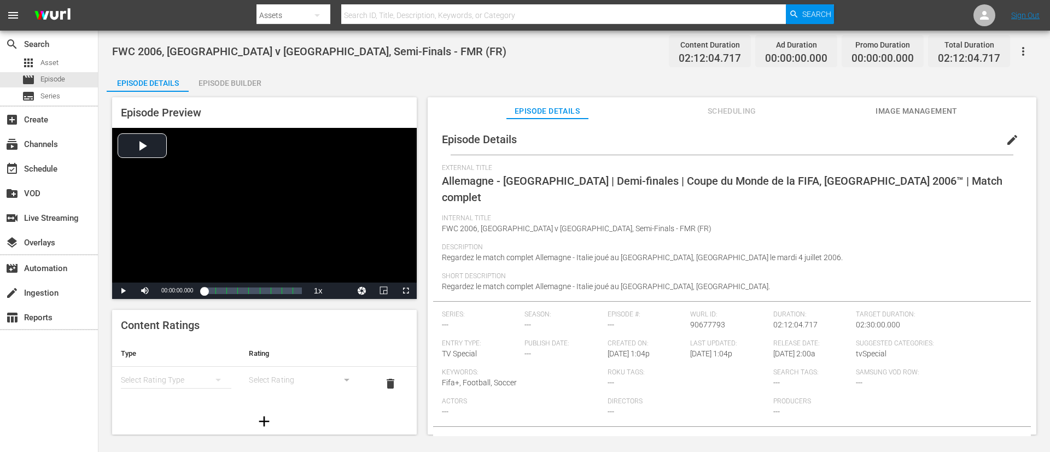
click at [700, 181] on span "Allemagne - Italie | Demi-finales | Coupe du Monde de la FIFA, Allemagne 2006™ …" at bounding box center [722, 189] width 561 height 30
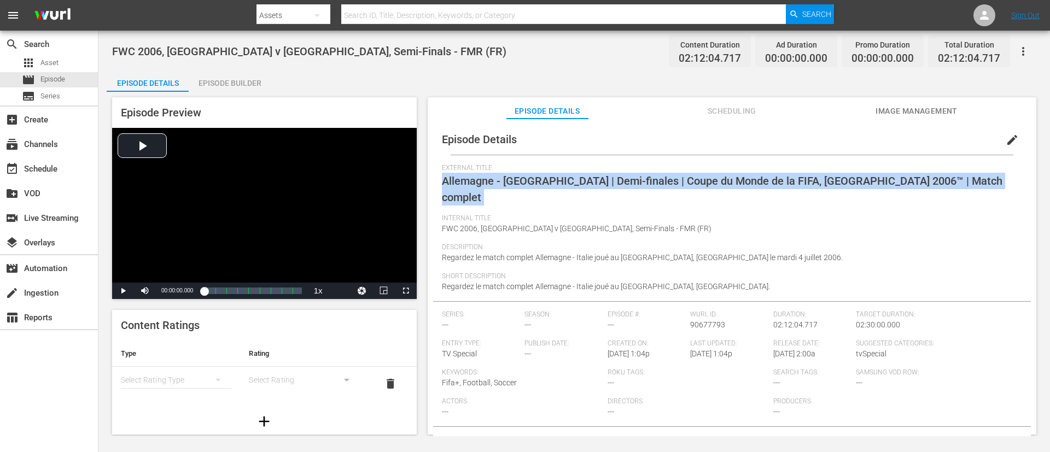
click at [700, 181] on span "Allemagne - Italie | Demi-finales | Coupe du Monde de la FIFA, Allemagne 2006™ …" at bounding box center [722, 189] width 561 height 30
copy span "Allemagne - Italie | Demi-finales | Coupe du Monde de la FIFA, Allemagne 2006™ …"
click at [700, 214] on div "Internal Title FWC 2006, Germany v Italy, Semi-Finals - FMR (FR)" at bounding box center [732, 228] width 580 height 29
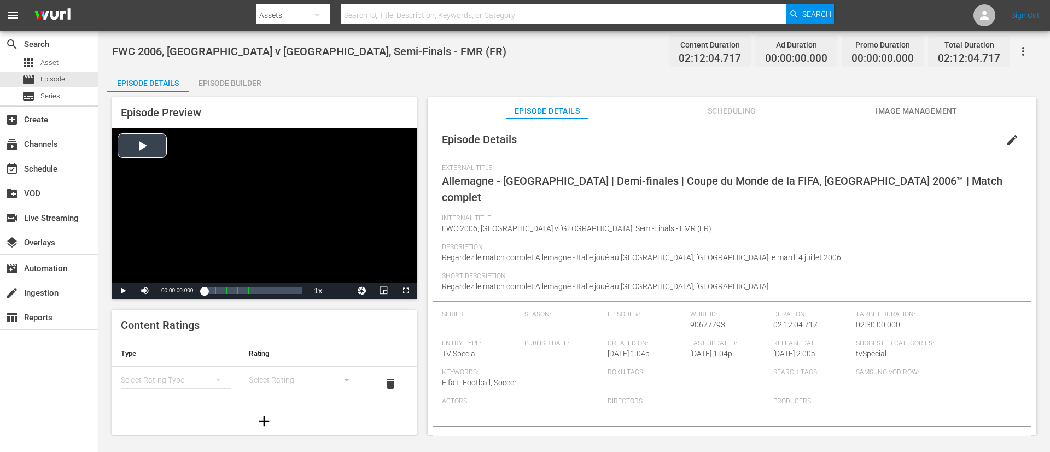
click at [412, 206] on div "Video Player" at bounding box center [264, 205] width 305 height 155
click at [700, 136] on span "edit" at bounding box center [1012, 139] width 13 height 13
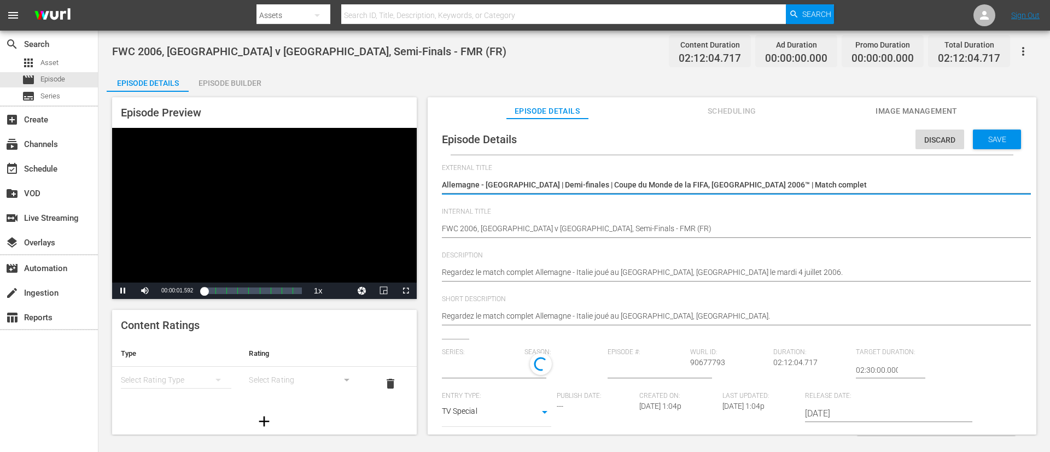
type input "No Series"
click at [317, 206] on div "Video Player" at bounding box center [264, 205] width 305 height 155
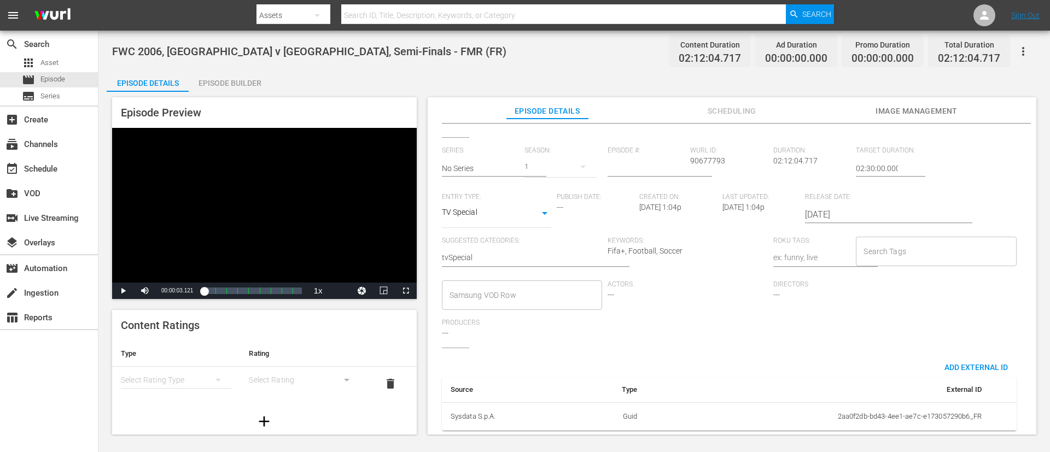
scroll to position [214, 0]
click at [700, 248] on input "Search Tags" at bounding box center [928, 252] width 134 height 20
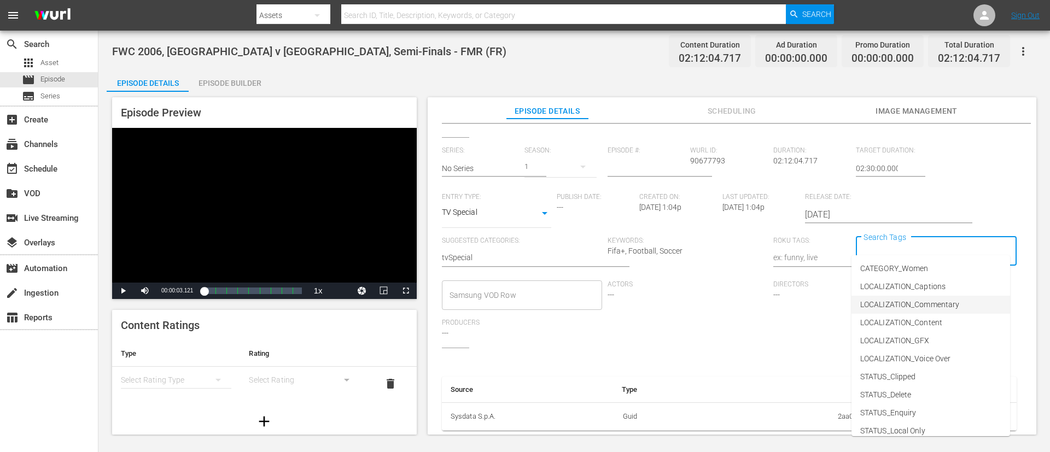
click at [700, 301] on span "LOCALIZATION_Commentary" at bounding box center [909, 304] width 99 height 11
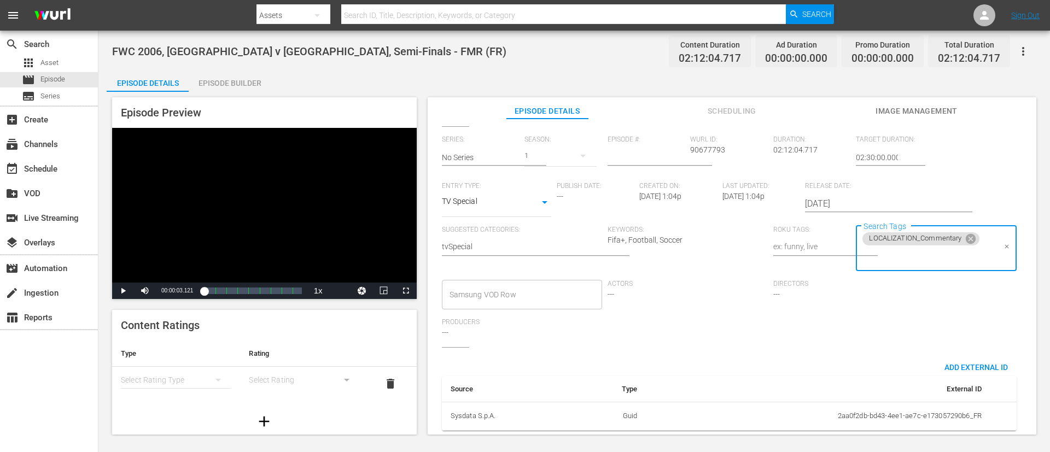
click at [700, 249] on input "Search Tags" at bounding box center [928, 257] width 134 height 20
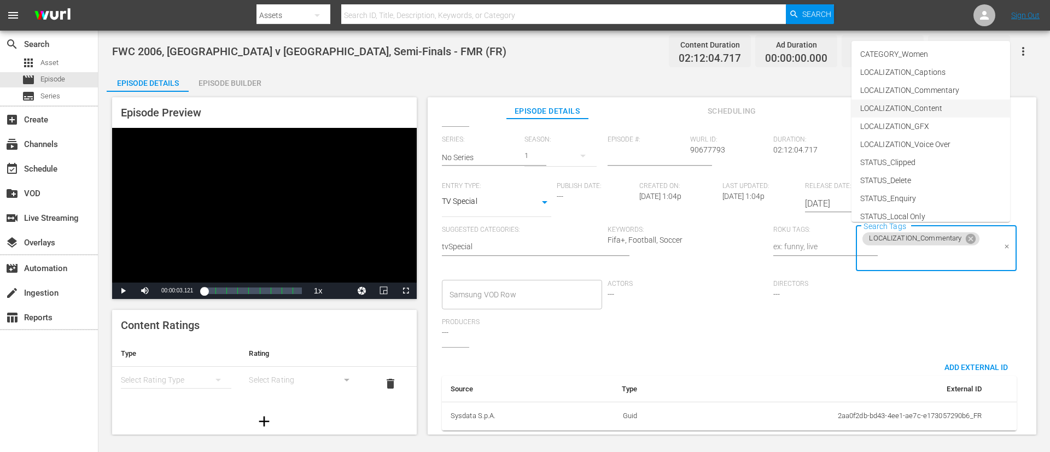
click at [700, 111] on span "LOCALIZATION_Content" at bounding box center [901, 108] width 82 height 11
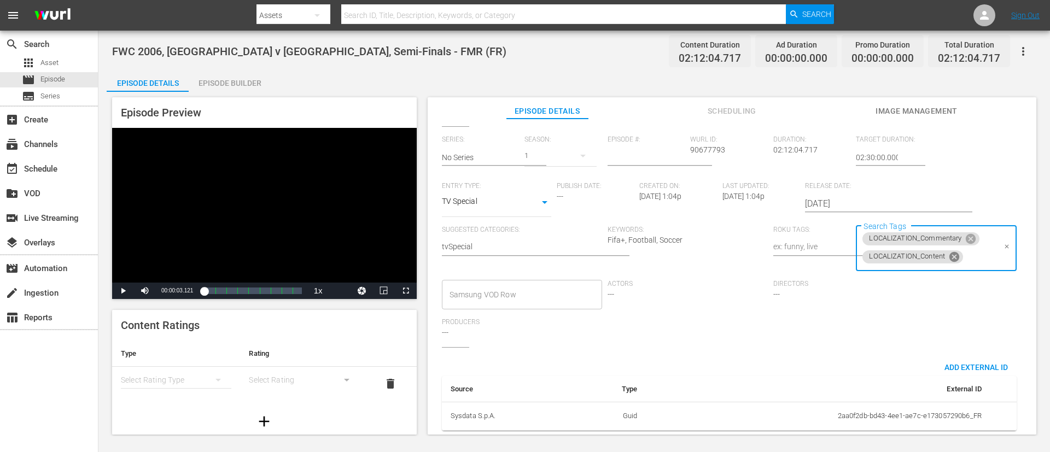
click at [700, 252] on icon at bounding box center [954, 257] width 12 height 12
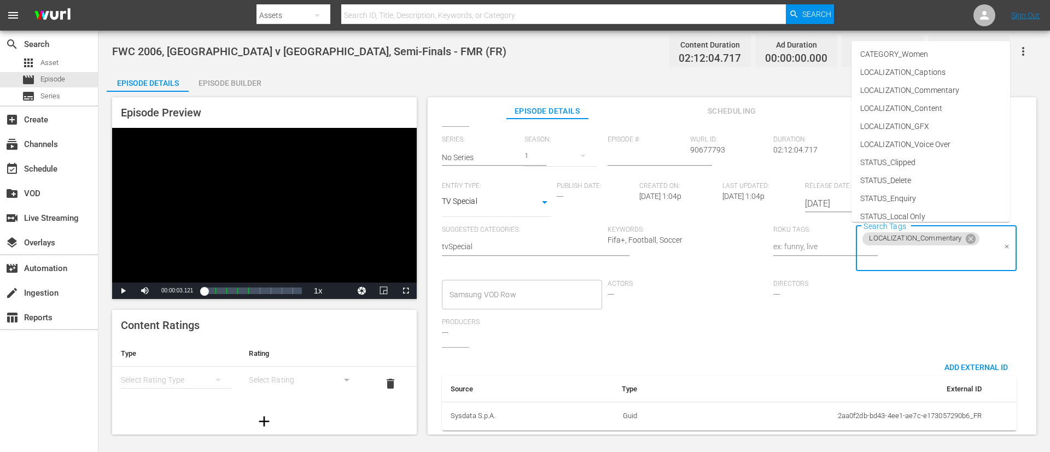
click at [700, 256] on input "Search Tags" at bounding box center [928, 257] width 134 height 20
click at [700, 157] on span "TYPE_Full Match Replay" at bounding box center [901, 154] width 83 height 11
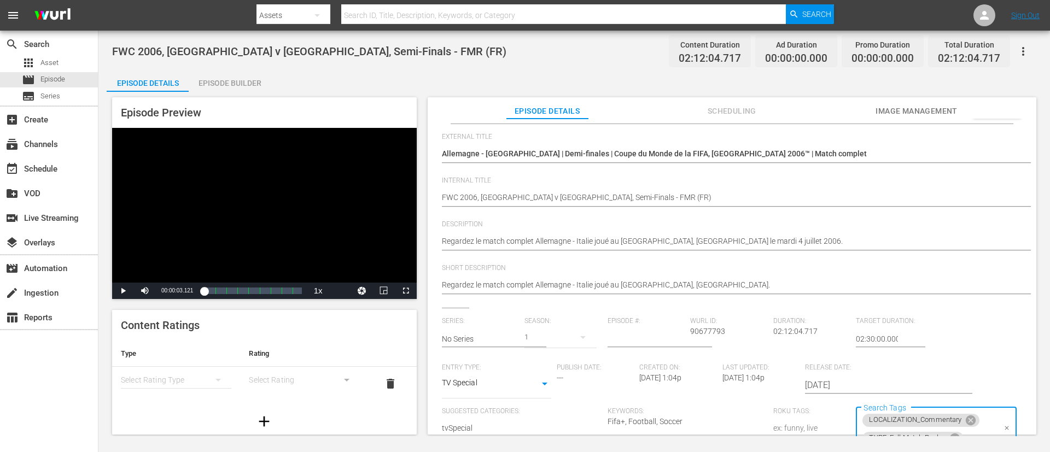
scroll to position [0, 0]
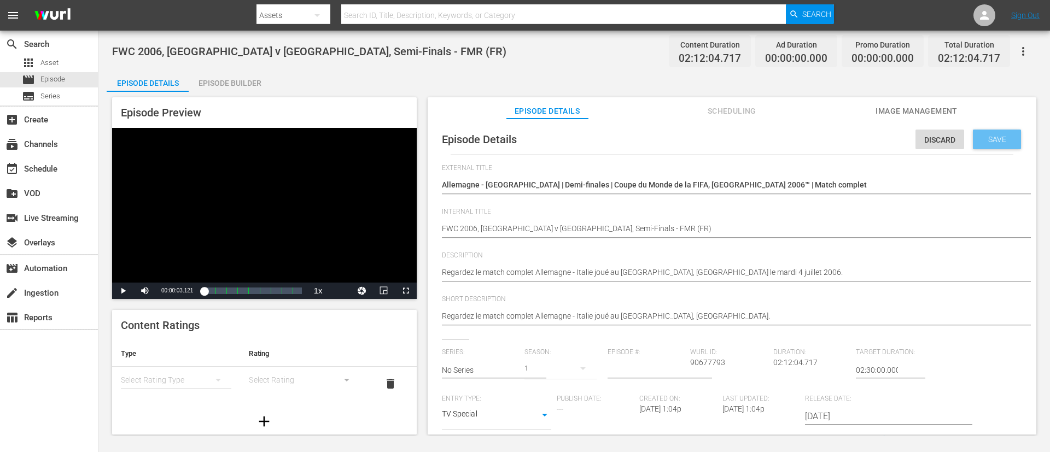
click at [700, 137] on span "Save" at bounding box center [998, 139] width 36 height 9
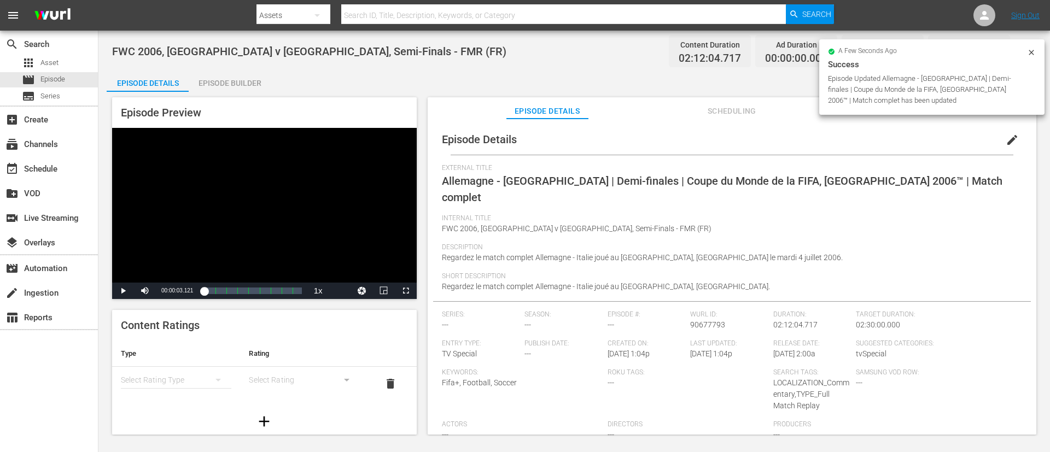
click at [700, 137] on div "Episode Details edit" at bounding box center [732, 139] width 598 height 31
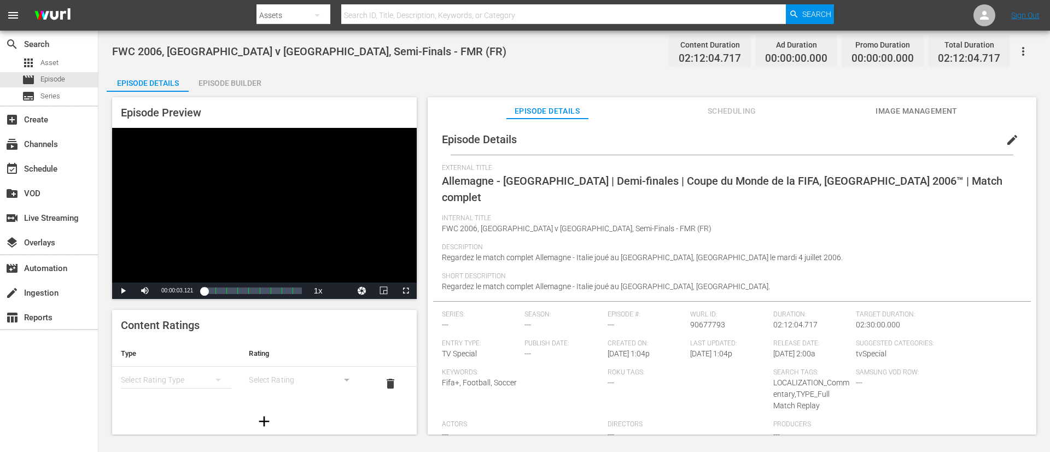
click at [700, 108] on span "Image Management" at bounding box center [917, 111] width 82 height 14
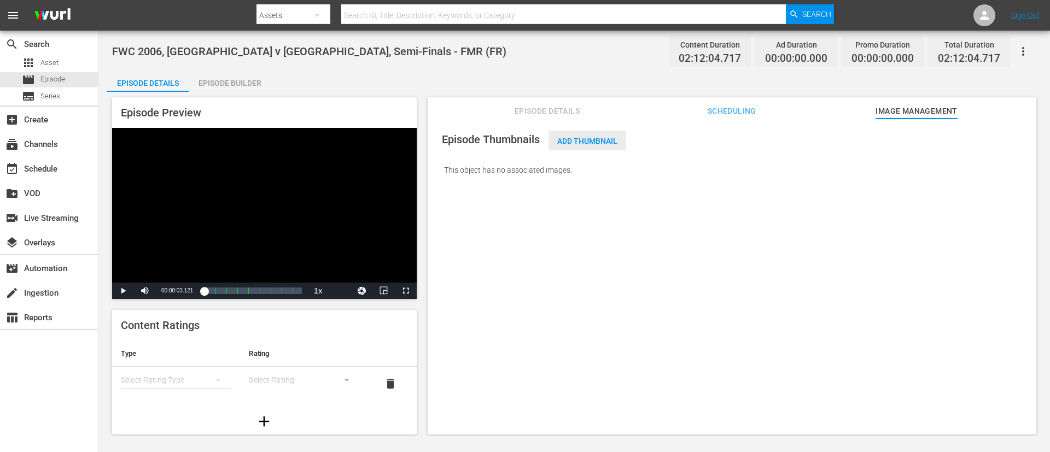
click at [613, 137] on span "Add Thumbnail" at bounding box center [588, 141] width 78 height 9
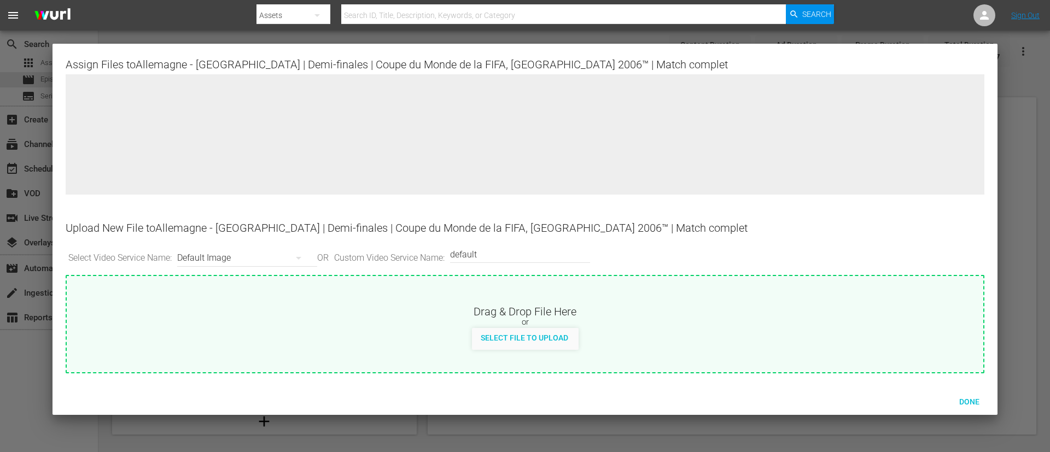
click at [591, 301] on div "Drag & Drop File Here" at bounding box center [525, 310] width 917 height 13
type input "C:\fakepath\7c817051-7175-4194-b799-7100c259e230.jpg"
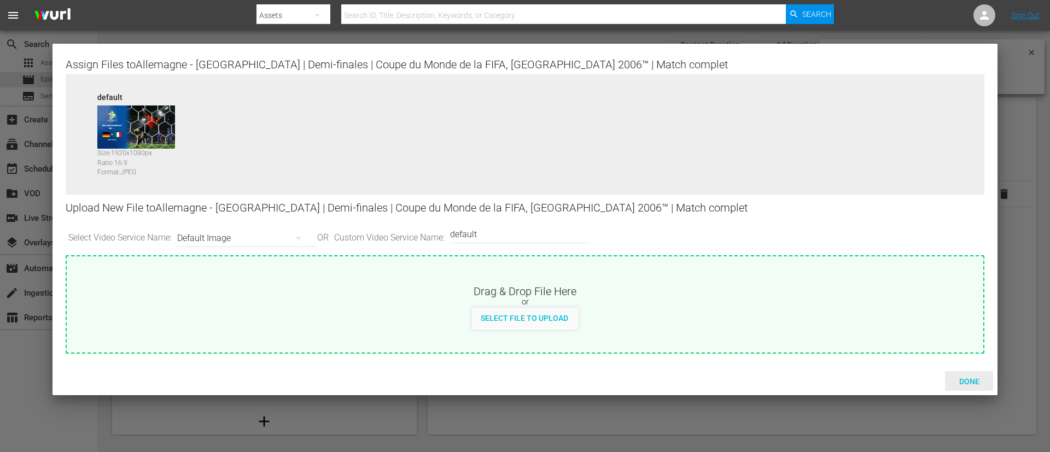
click at [700, 301] on span "Done" at bounding box center [970, 381] width 38 height 9
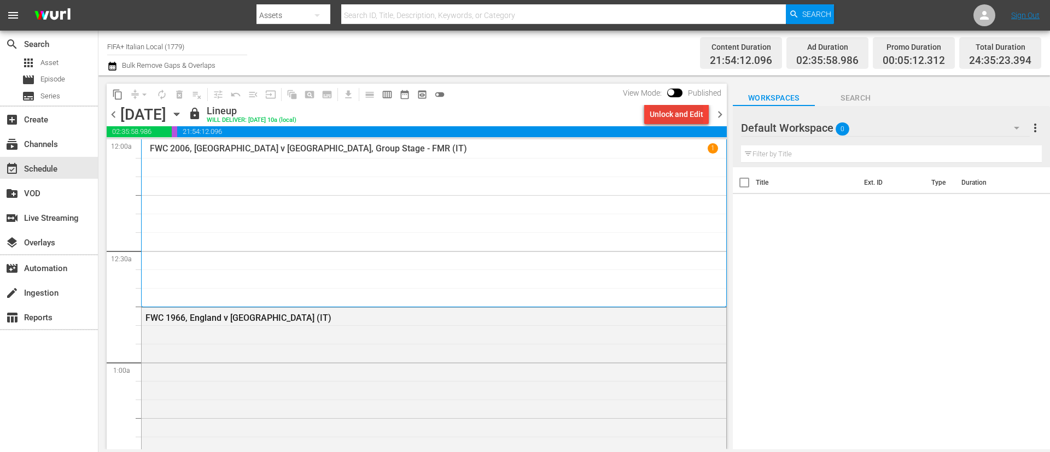
click at [700, 114] on div "Unlock and Edit" at bounding box center [677, 114] width 54 height 20
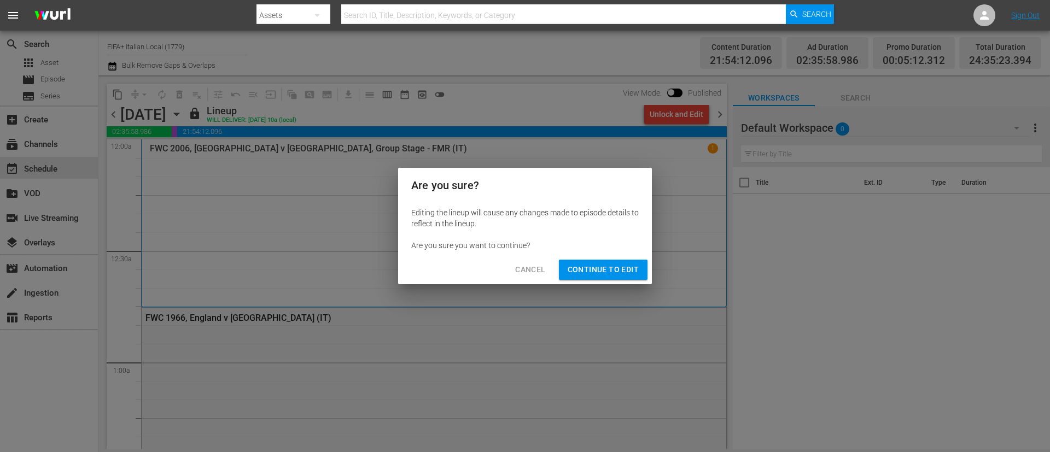
click at [621, 275] on span "Continue to Edit" at bounding box center [603, 270] width 71 height 14
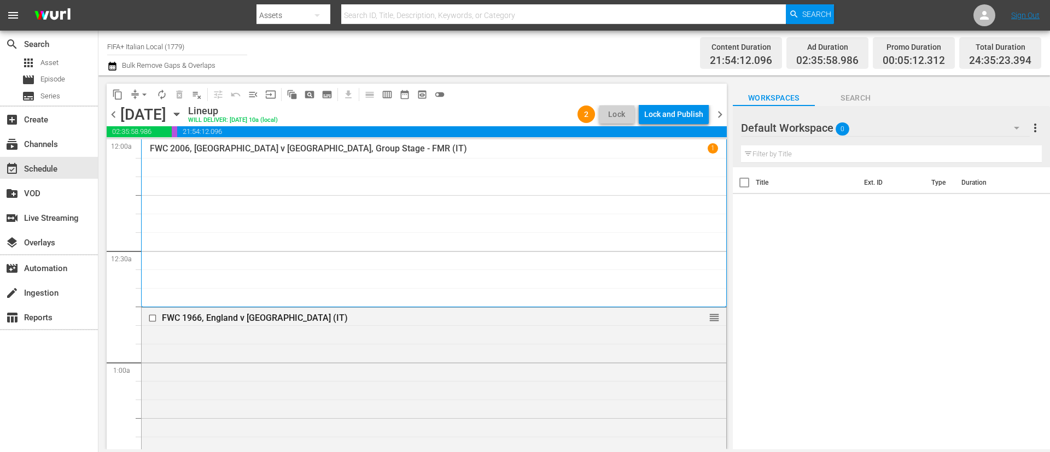
scroll to position [1248, 0]
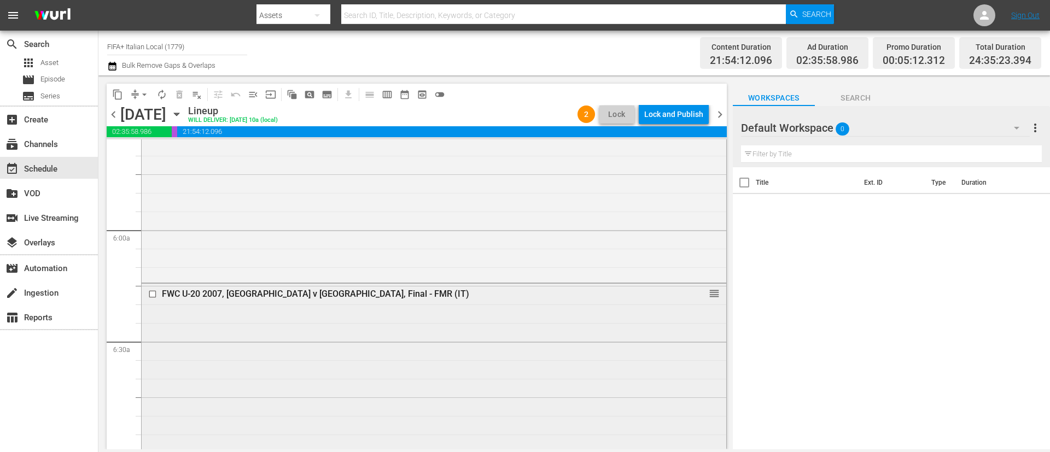
click at [153, 295] on input "checkbox" at bounding box center [153, 294] width 11 height 9
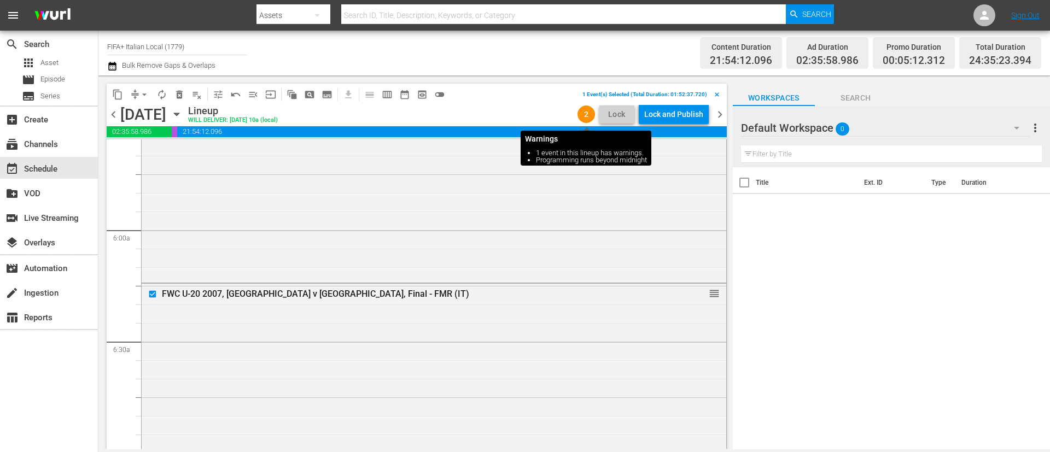
scroll to position [3796, 0]
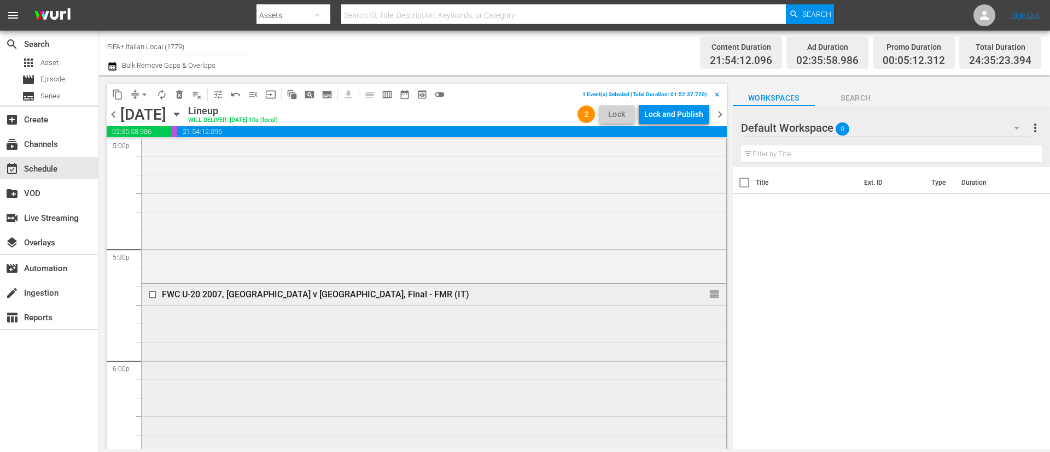
click at [151, 294] on input "checkbox" at bounding box center [153, 294] width 11 height 9
click at [179, 96] on span "delete_forever_outlined" at bounding box center [179, 94] width 11 height 11
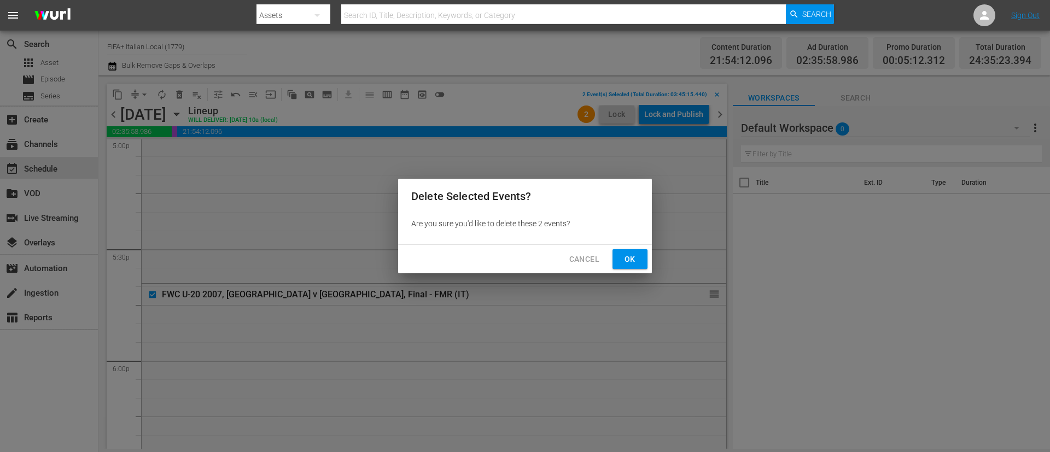
click at [645, 257] on button "Ok" at bounding box center [630, 259] width 35 height 20
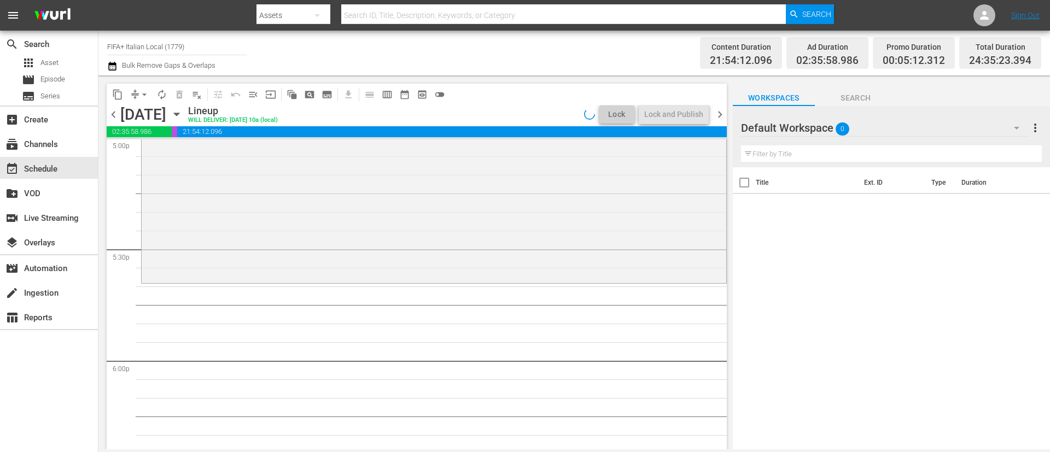
scroll to position [3814, 0]
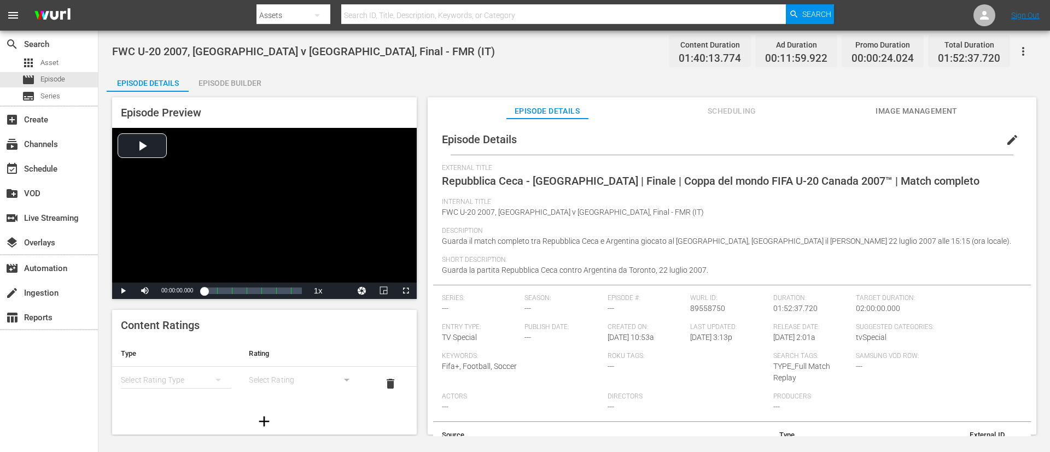
click at [1021, 46] on icon "button" at bounding box center [1023, 51] width 13 height 13
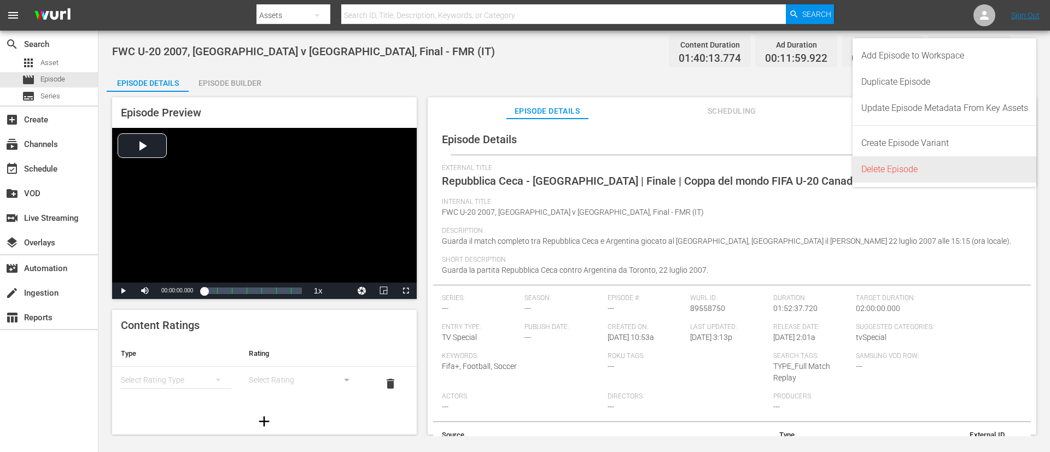
click at [939, 160] on div "Delete Episode" at bounding box center [945, 169] width 167 height 26
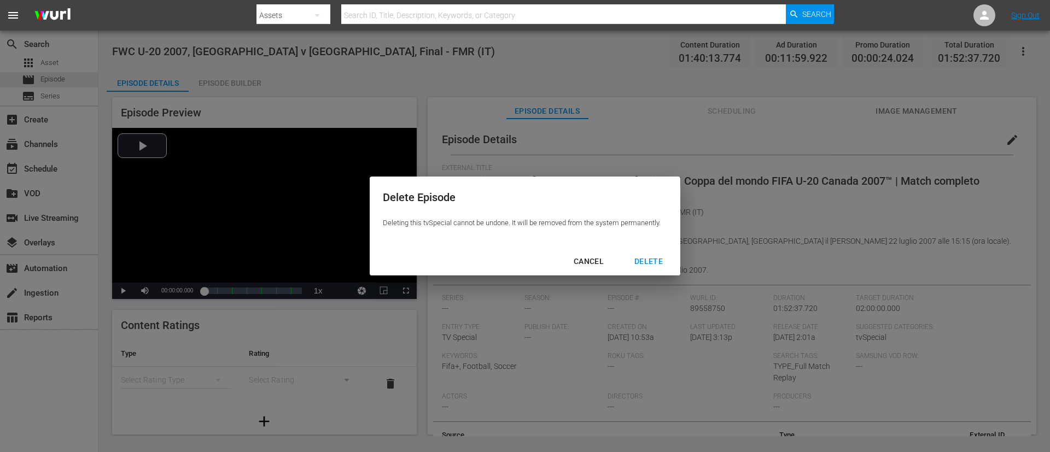
click at [658, 257] on div "DELETE" at bounding box center [649, 262] width 46 height 14
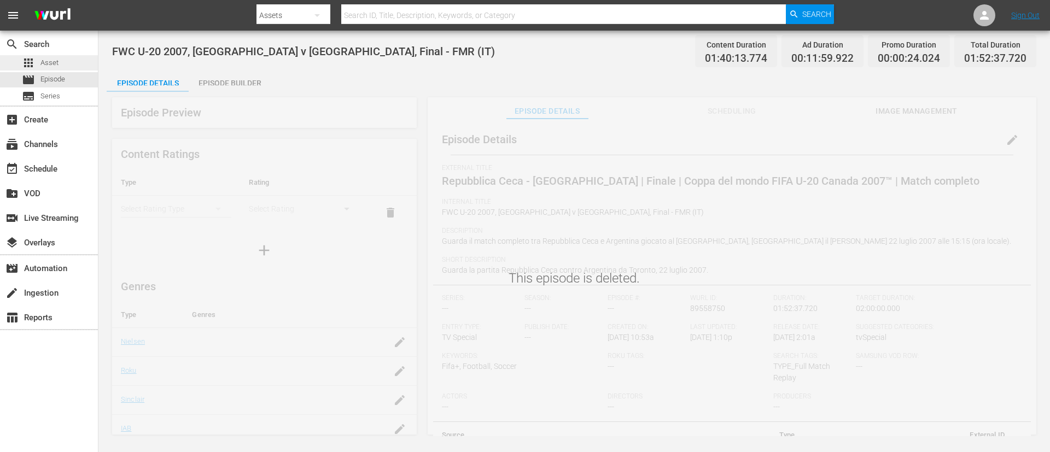
click at [75, 62] on div "apps Asset" at bounding box center [49, 62] width 98 height 15
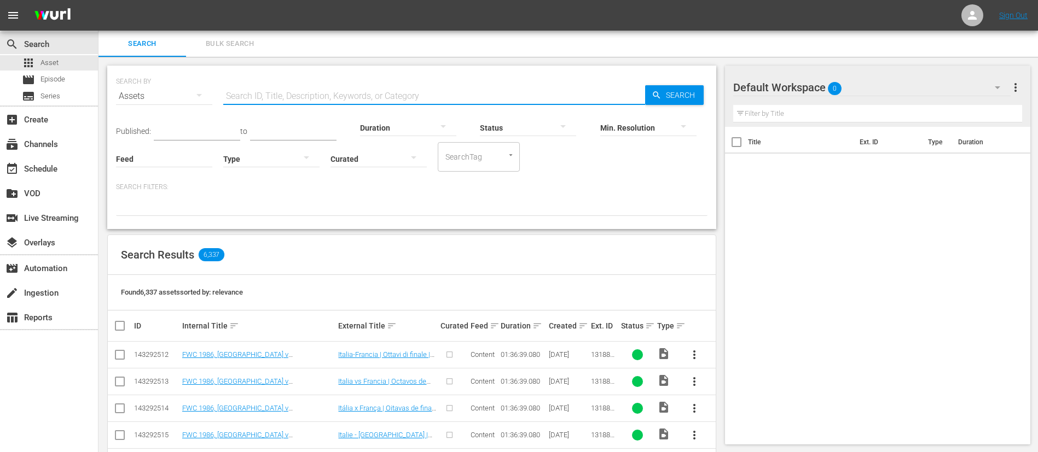
click at [294, 96] on input "text" at bounding box center [434, 96] width 422 height 26
paste input "FWC U-20 2007, [GEOGRAPHIC_DATA] v [GEOGRAPHIC_DATA], Final - FMR (IT)"
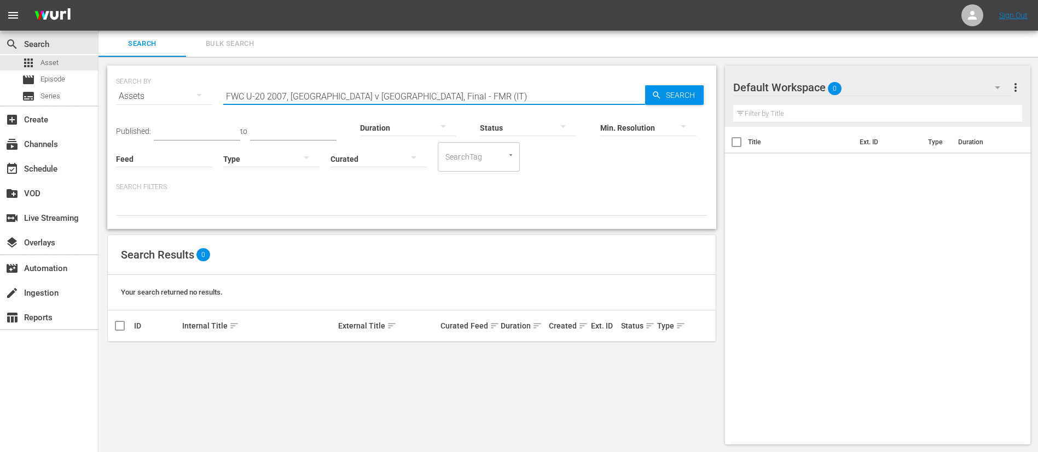
drag, startPoint x: 417, startPoint y: 97, endPoint x: 816, endPoint y: 147, distance: 401.9
click at [775, 143] on div "Search Bulk Search SEARCH BY Search By Assets Search ID, Title, Description, Ke…" at bounding box center [567, 242] width 939 height 423
click at [538, 222] on div "SEARCH BY Search By Assets Search ID, Title, Description, Keywords, or Category…" at bounding box center [411, 148] width 609 height 164
drag, startPoint x: 292, startPoint y: 97, endPoint x: 0, endPoint y: 92, distance: 292.1
click at [98, 0] on div "search Search apps Asset movie Episode subtitles Series add_box Create subscrip…" at bounding box center [567, 0] width 939 height 0
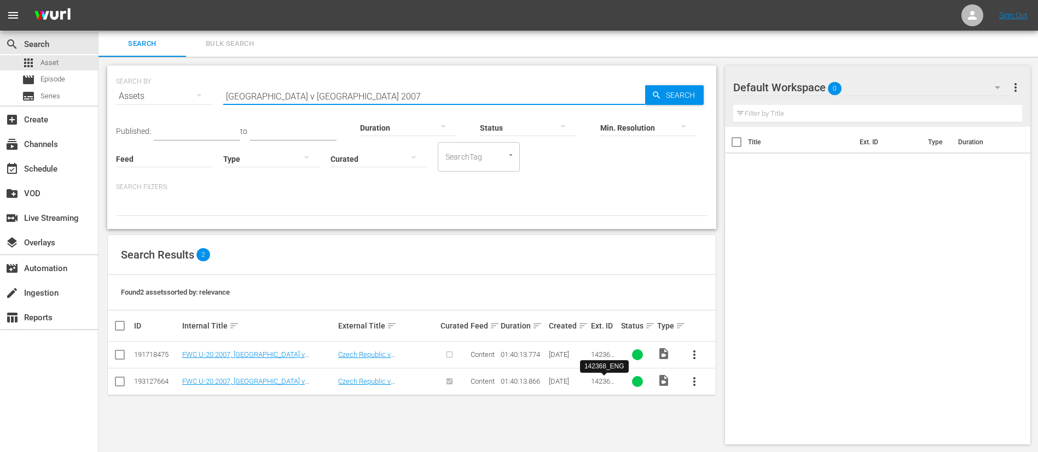
click at [604, 381] on span "142368_ENG" at bounding box center [604, 385] width 26 height 16
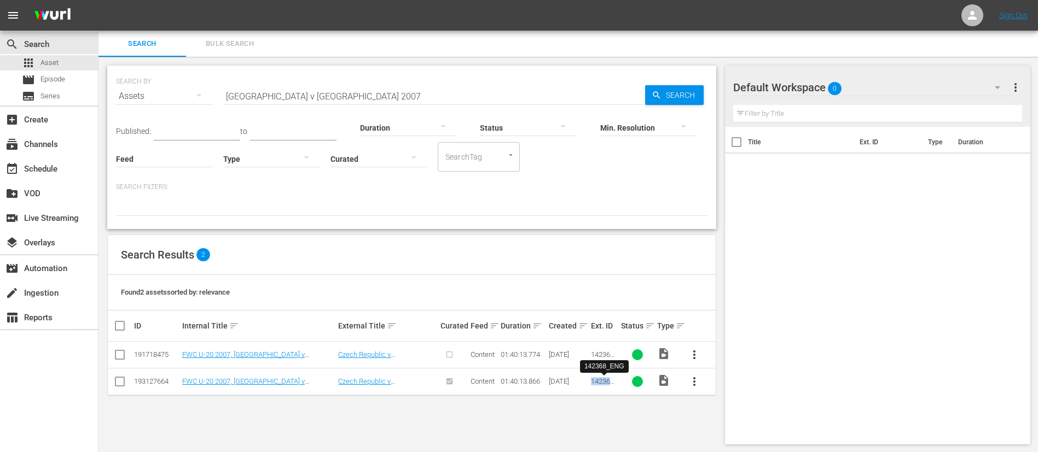
click at [604, 381] on span "142368_ENG" at bounding box center [604, 385] width 26 height 16
copy span "142368_ENG"
click at [405, 95] on input "Czech Republic v Argentina 2007" at bounding box center [434, 96] width 422 height 26
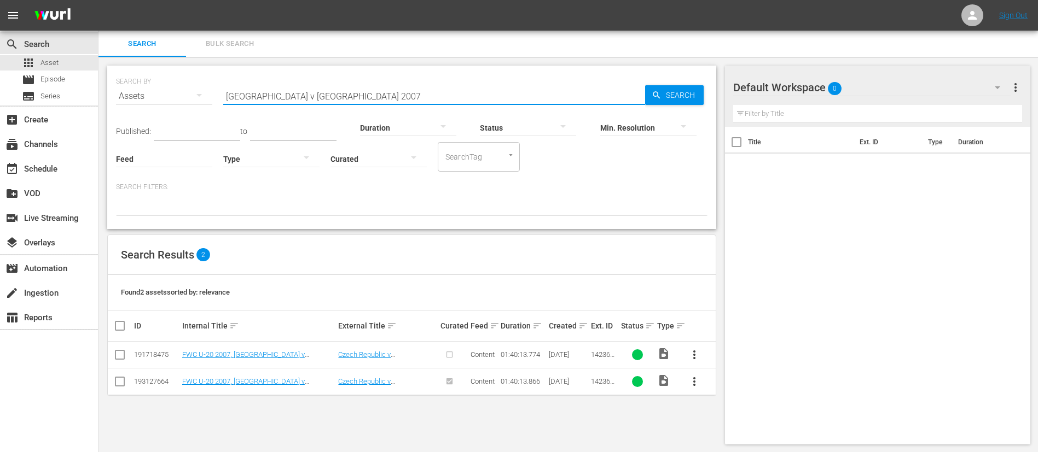
click at [405, 95] on input "Czech Republic v Argentina 2007" at bounding box center [434, 96] width 422 height 26
paste input "142368_ENG"
type input "142368_"
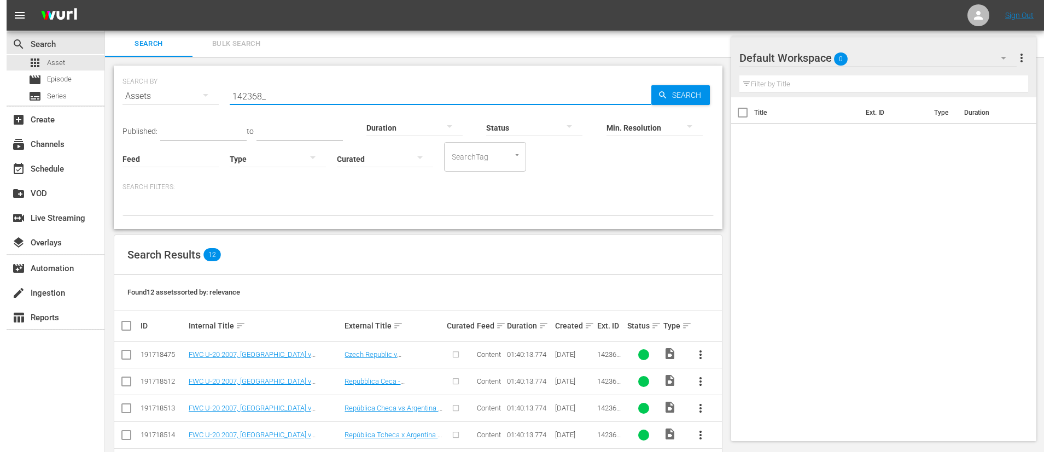
scroll to position [231, 0]
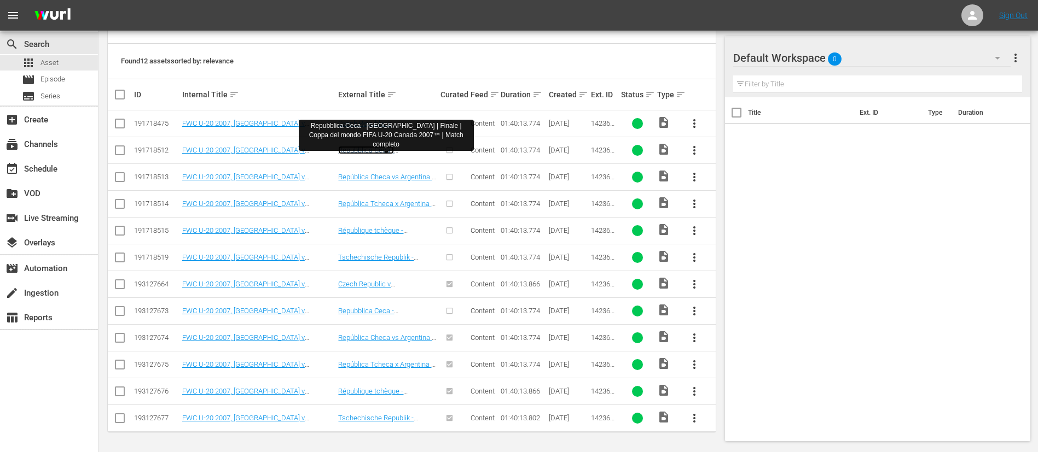
click at [394, 149] on link "Repubblica Ceca - [GEOGRAPHIC_DATA] | Finale | Coppa del mondo FIFA U-20 Canada…" at bounding box center [384, 166] width 93 height 41
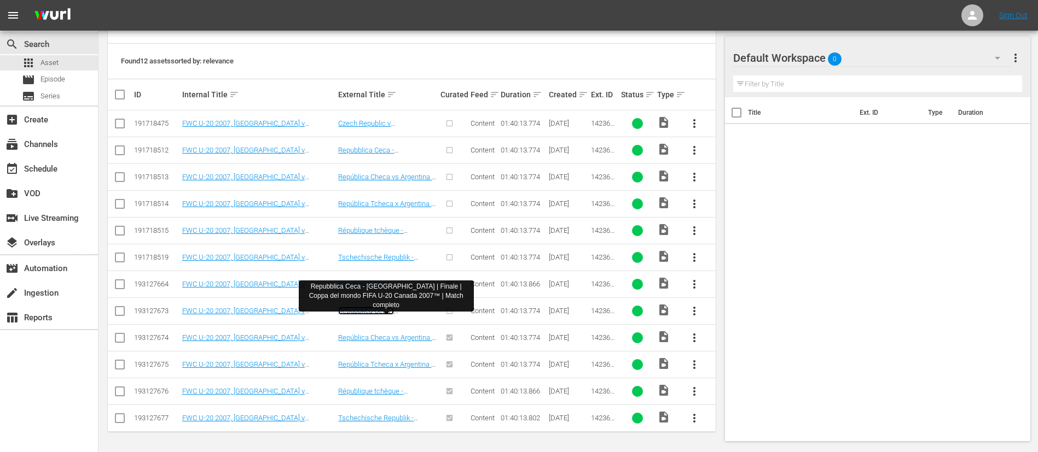
click at [393, 307] on link "Repubblica Ceca - [GEOGRAPHIC_DATA] | Finale | Coppa del mondo FIFA U-20 Canada…" at bounding box center [384, 327] width 93 height 41
click at [119, 316] on input "checkbox" at bounding box center [119, 313] width 13 height 13
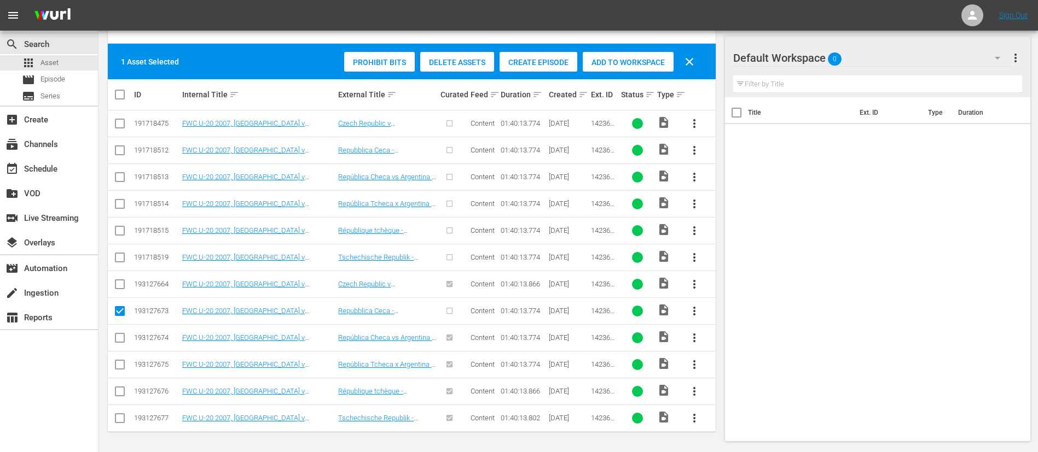
click at [550, 56] on div "Create Episode" at bounding box center [538, 62] width 78 height 21
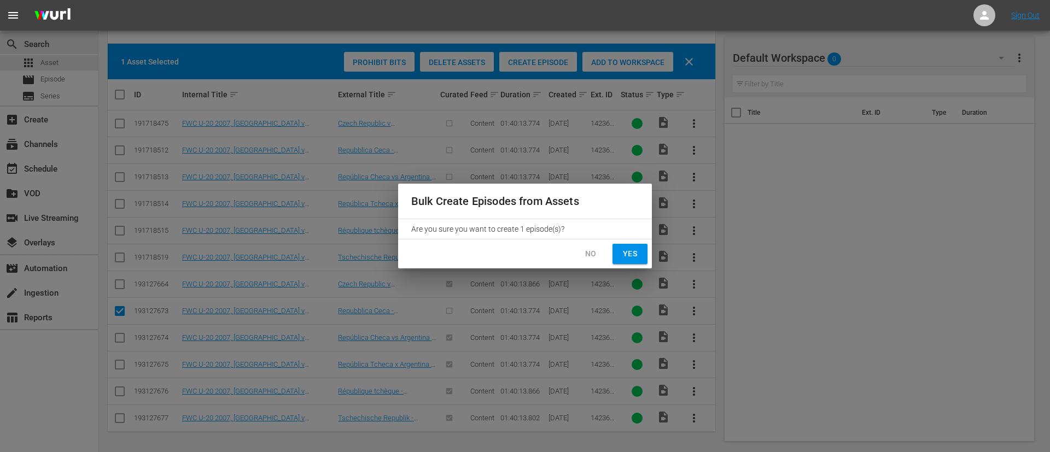
click at [622, 260] on span "Yes" at bounding box center [630, 254] width 18 height 14
checkbox input "false"
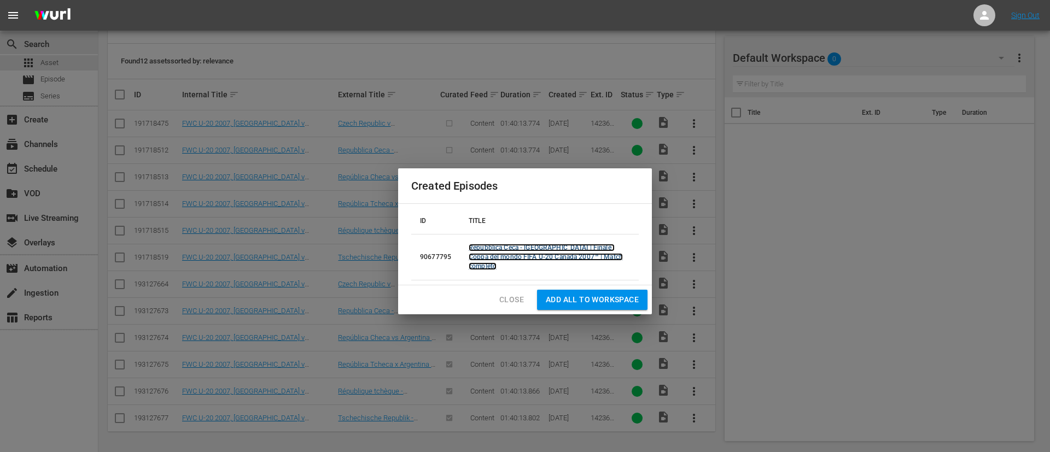
click at [579, 254] on link "Repubblica Ceca - [GEOGRAPHIC_DATA] | Finale | Coppa del mondo FIFA U-20 Canada…" at bounding box center [546, 257] width 154 height 26
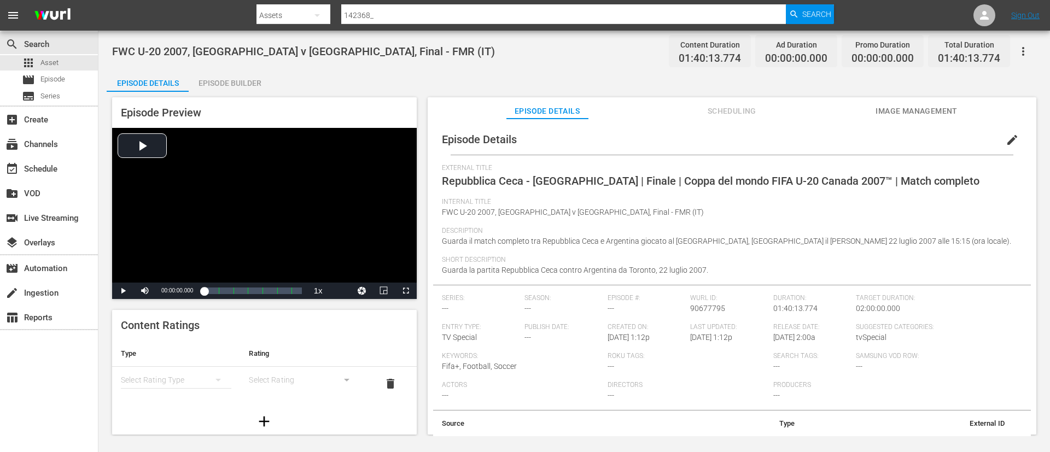
click at [1006, 141] on span "edit" at bounding box center [1012, 139] width 13 height 13
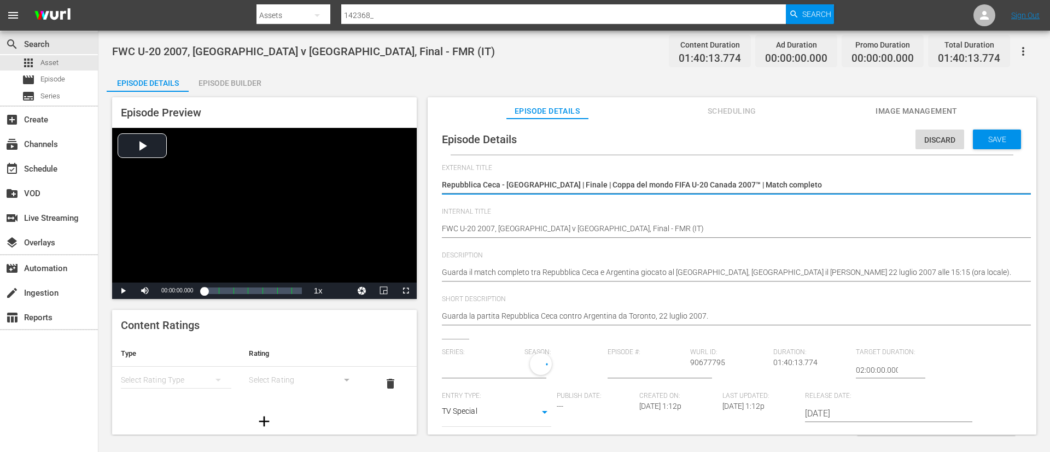
type input "No Series"
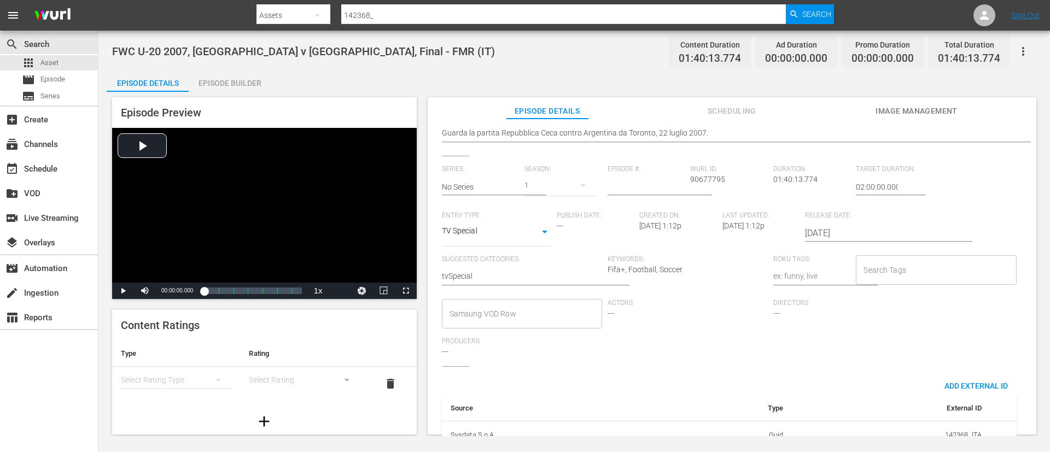
scroll to position [214, 0]
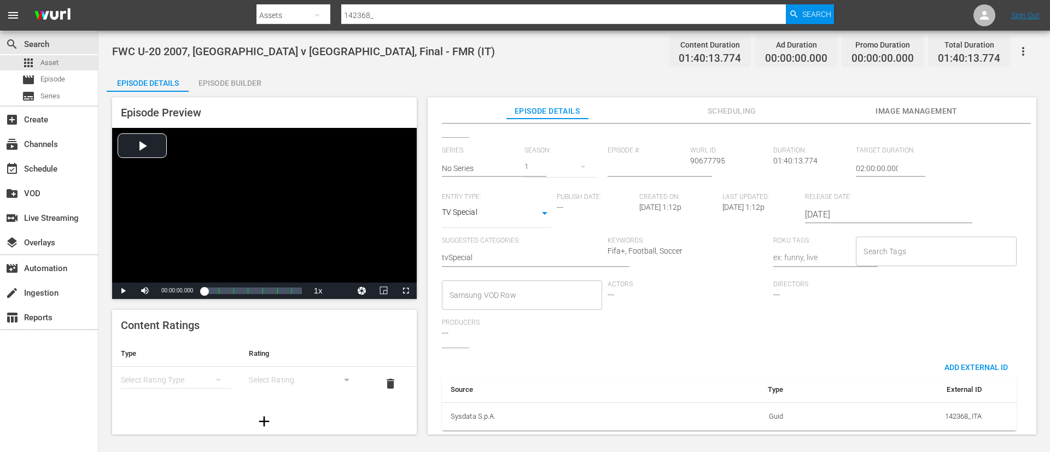
click at [924, 242] on input "Search Tags" at bounding box center [928, 252] width 134 height 20
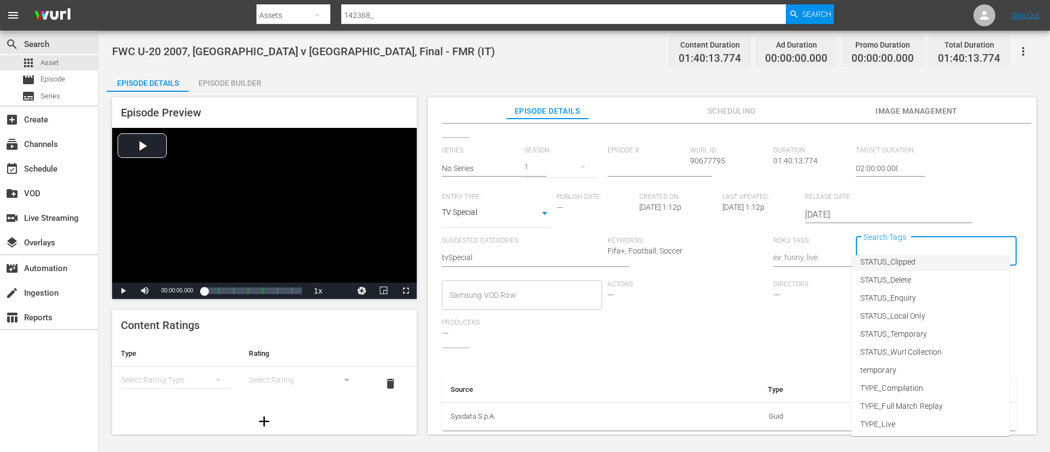
scroll to position [153, 0]
click at [939, 369] on span "TYPE_Full Match Replay" at bounding box center [901, 368] width 83 height 11
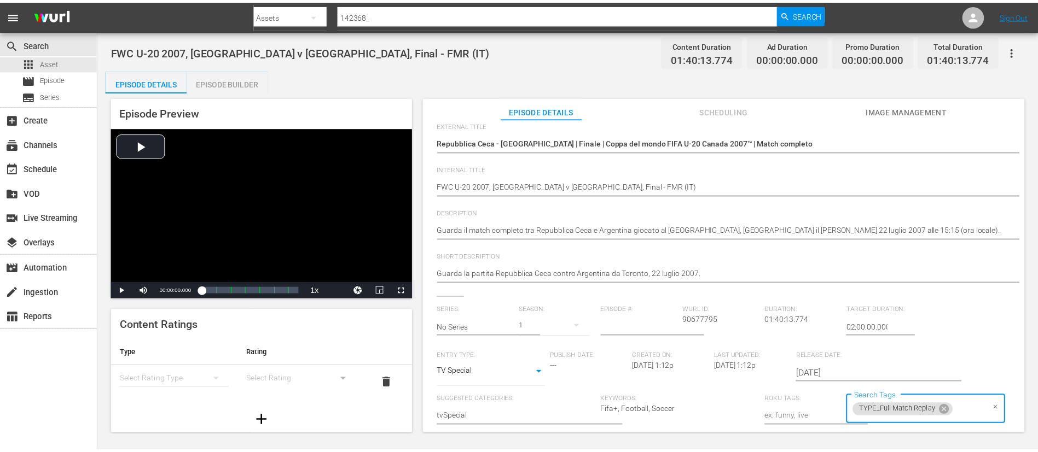
scroll to position [0, 0]
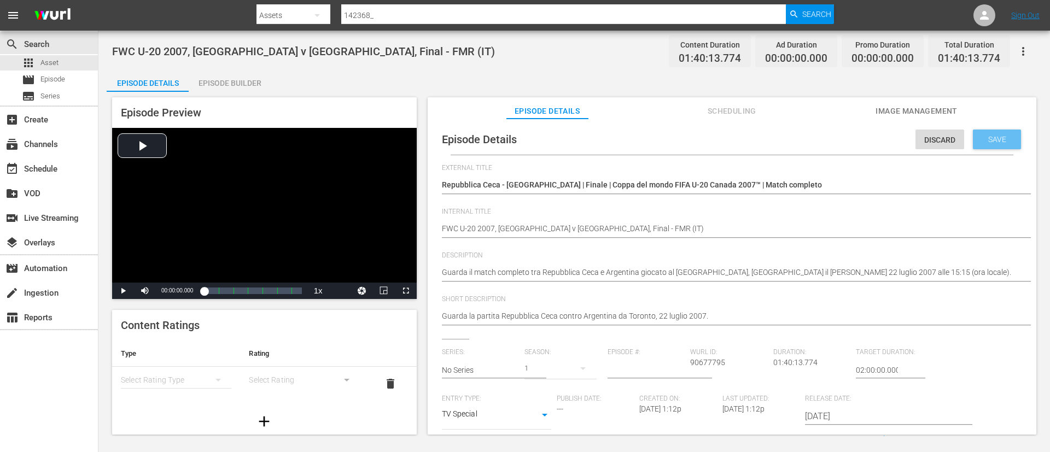
click at [999, 147] on div "Save" at bounding box center [997, 140] width 48 height 20
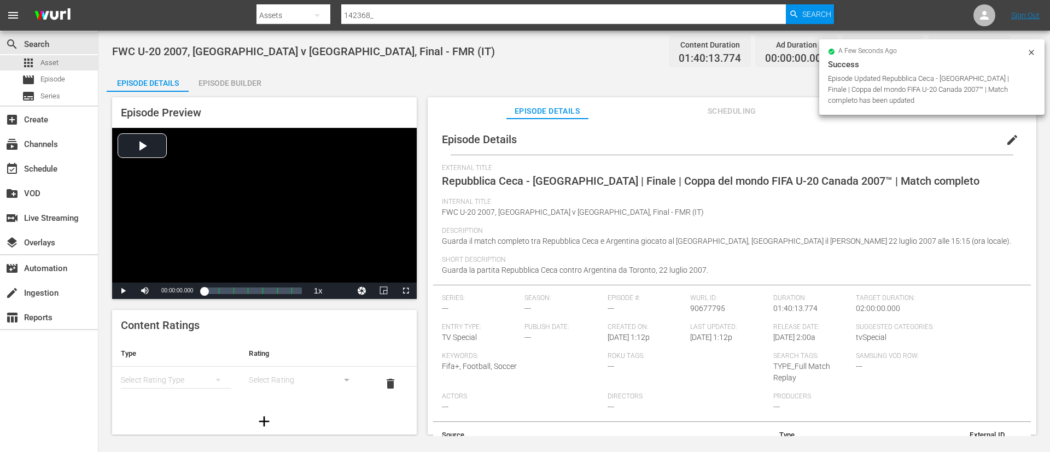
click at [779, 180] on span "Repubblica Ceca - [GEOGRAPHIC_DATA] | Finale | Coppa del mondo FIFA U-20 Canada…" at bounding box center [711, 180] width 538 height 13
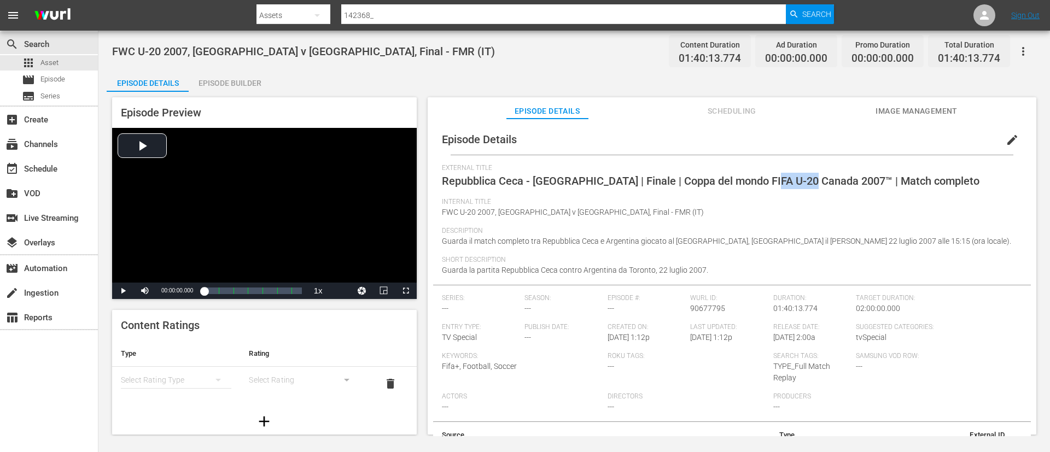
click at [779, 180] on span "Repubblica Ceca - [GEOGRAPHIC_DATA] | Finale | Coppa del mondo FIFA U-20 Canada…" at bounding box center [711, 180] width 538 height 13
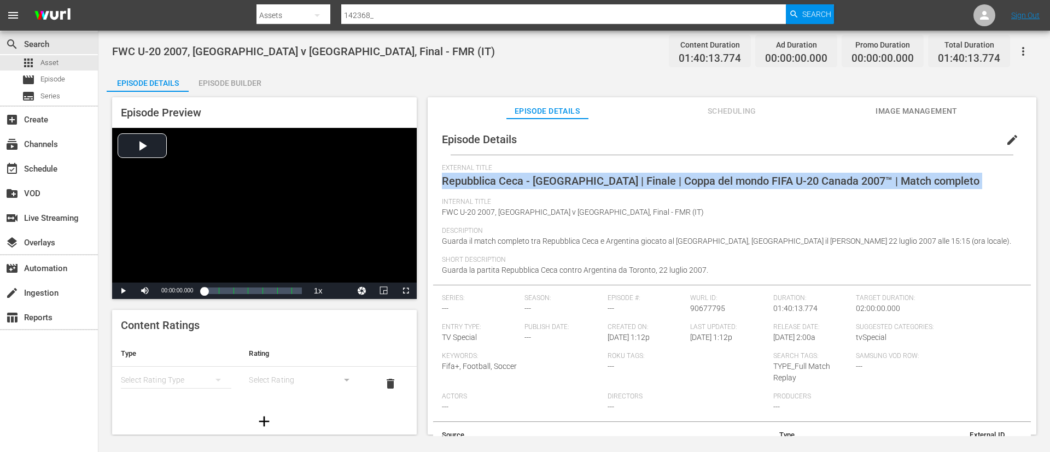
click at [779, 180] on span "Repubblica Ceca - [GEOGRAPHIC_DATA] | Finale | Coppa del mondo FIFA U-20 Canada…" at bounding box center [711, 180] width 538 height 13
copy span "Repubblica Ceca - [GEOGRAPHIC_DATA] | Finale | Coppa del mondo FIFA U-20 Canada…"
click at [924, 115] on span "Image Management" at bounding box center [917, 111] width 82 height 14
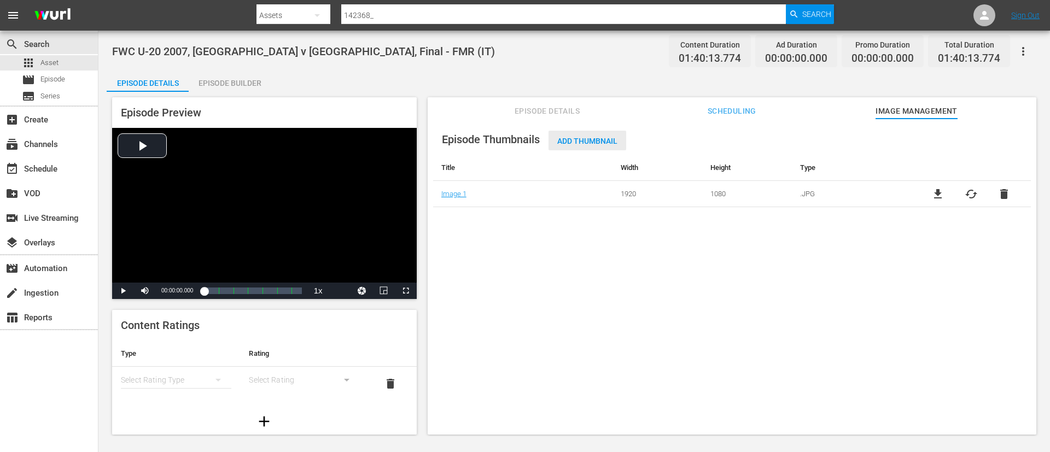
click at [598, 139] on span "Add Thumbnail" at bounding box center [588, 141] width 78 height 9
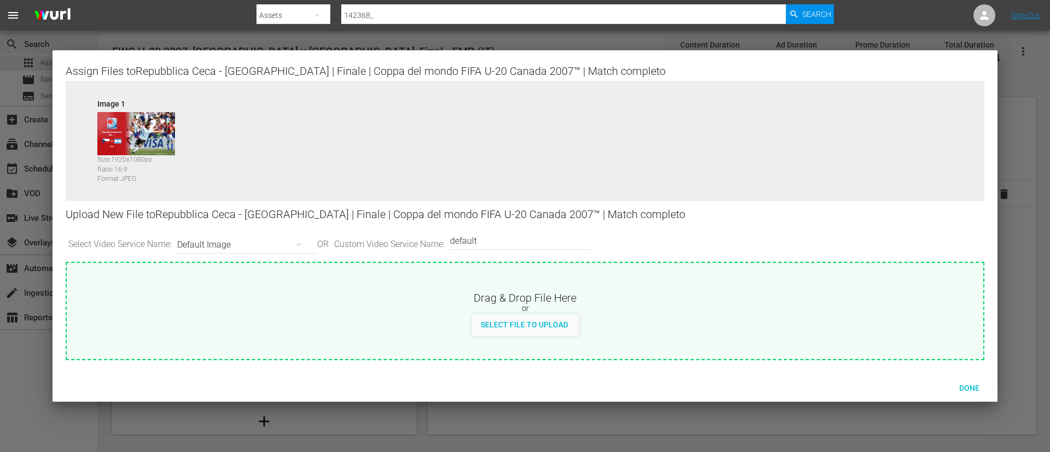
click at [971, 398] on div "Done" at bounding box center [525, 388] width 945 height 28
click at [975, 384] on span "Done" at bounding box center [970, 388] width 38 height 9
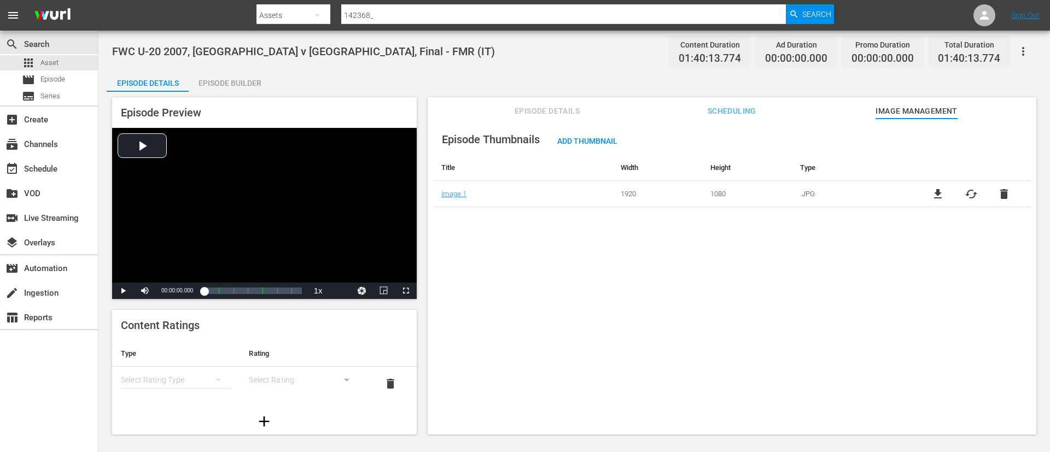
click at [233, 69] on div "FWC U-20 2007, Czech Republic v Argentina, Final - FMR (IT) Content Duration 01…" at bounding box center [574, 234] width 952 height 406
click at [253, 93] on div "Episode Preview Video Player is loading. Play Video Play Mute Current Time 00:0…" at bounding box center [574, 268] width 935 height 352
click at [237, 71] on div "Episode Builder" at bounding box center [230, 83] width 82 height 26
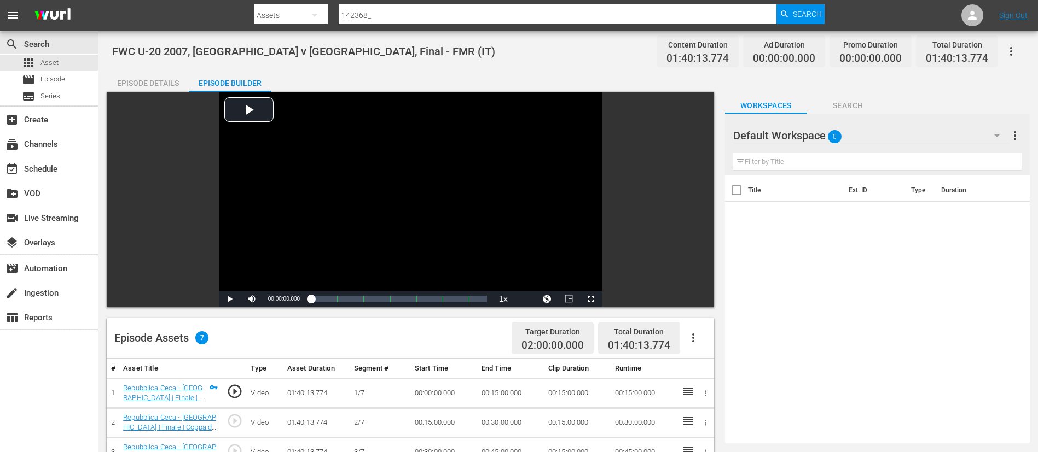
click at [687, 340] on icon "button" at bounding box center [692, 337] width 13 height 13
click at [729, 338] on div "Fill with Ads" at bounding box center [726, 342] width 74 height 26
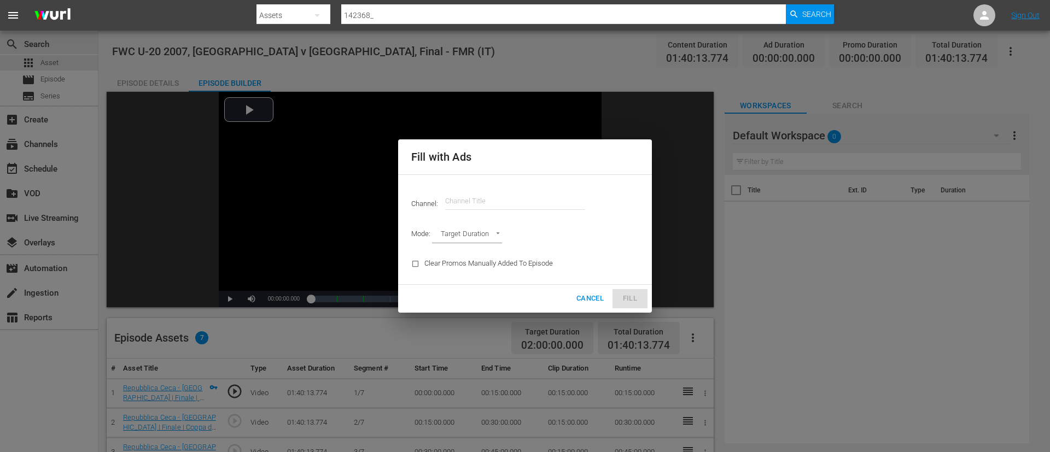
click at [567, 193] on input "text" at bounding box center [515, 201] width 140 height 26
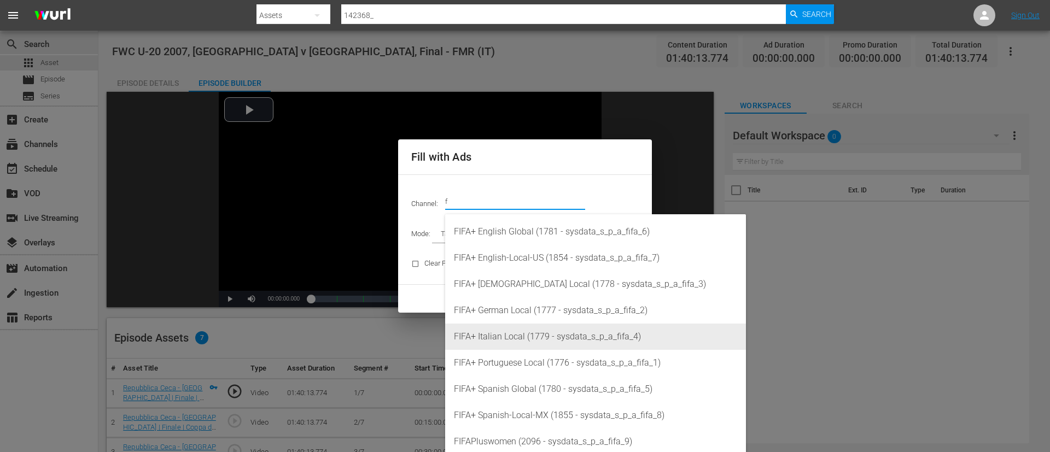
click at [493, 338] on div "FIFA+ Italian Local (1779 - sysdata_s_p_a_fifa_4)" at bounding box center [595, 337] width 283 height 26
type input "FIFA+ Italian Local (1779)"
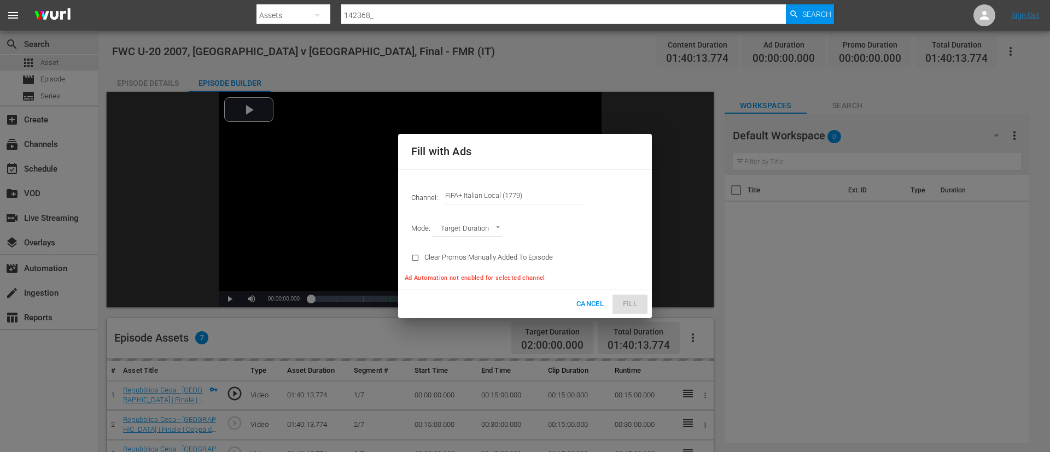
type input "AD_BREAK_DURATION"
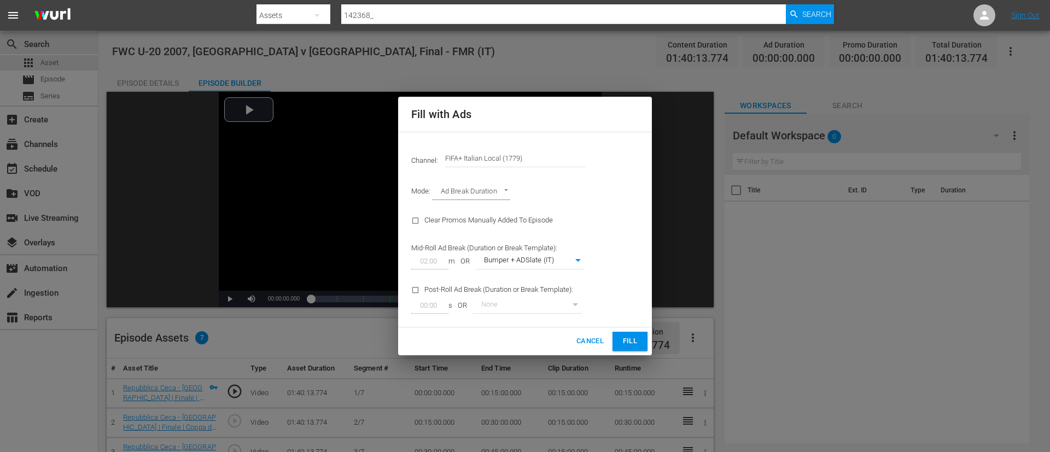
click at [636, 338] on span "Fill" at bounding box center [630, 341] width 18 height 13
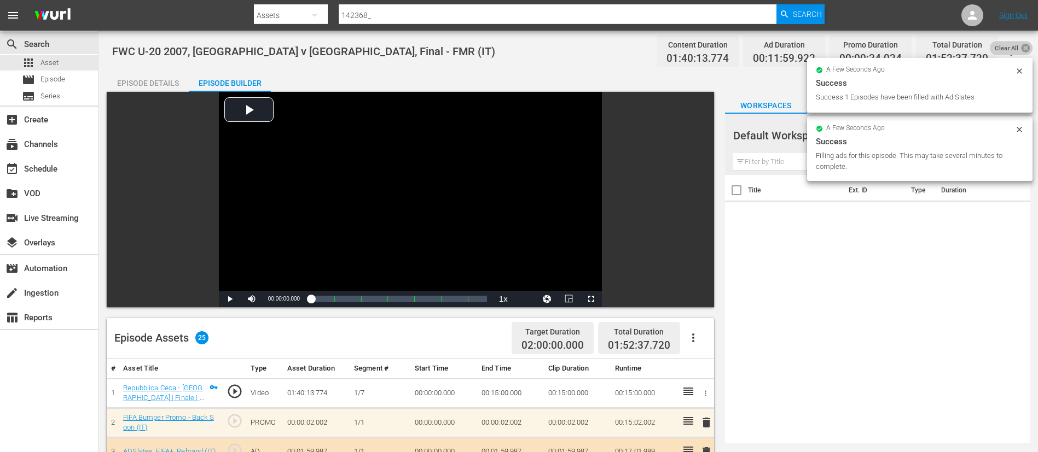
click at [1023, 50] on icon at bounding box center [1025, 48] width 9 height 9
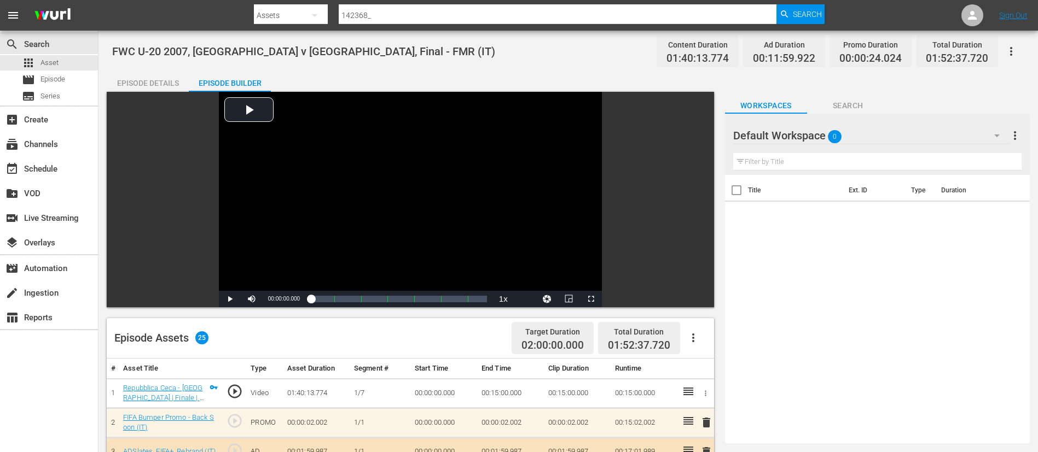
click at [1014, 50] on icon "button" at bounding box center [1010, 51] width 13 height 13
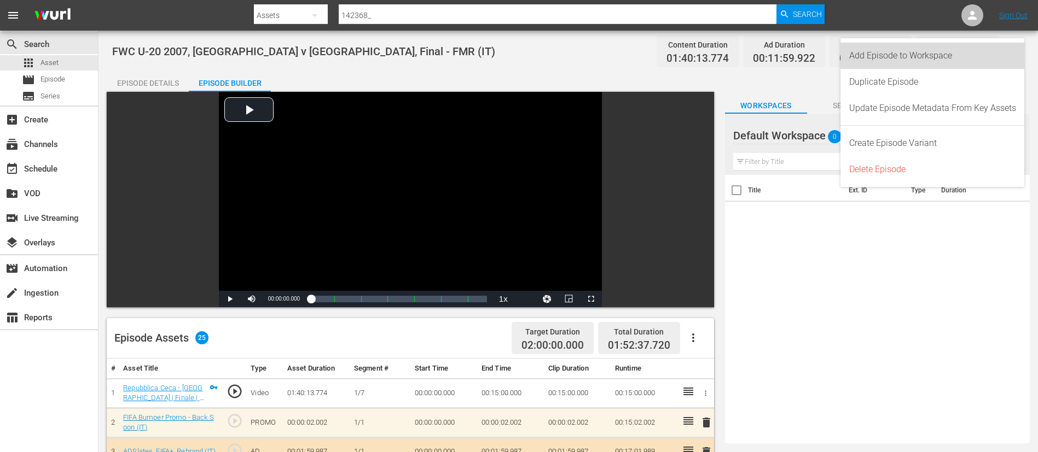
click at [1000, 59] on div "Add Episode to Workspace" at bounding box center [932, 56] width 167 height 26
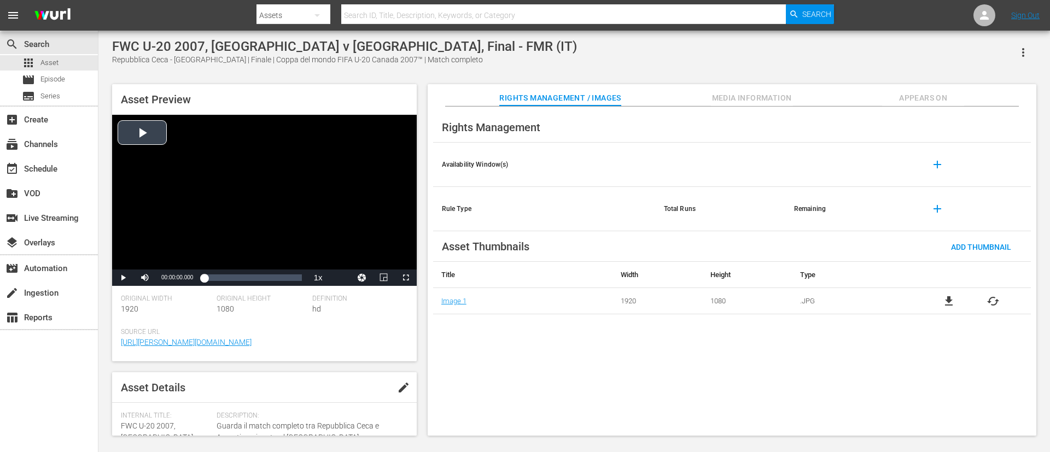
click at [221, 168] on div "Video Player" at bounding box center [264, 192] width 305 height 155
click at [224, 272] on div "Loaded : 0.20% 00:20:16.268 00:00:01.217" at bounding box center [252, 277] width 97 height 11
click at [335, 180] on div "Video Player" at bounding box center [264, 192] width 305 height 155
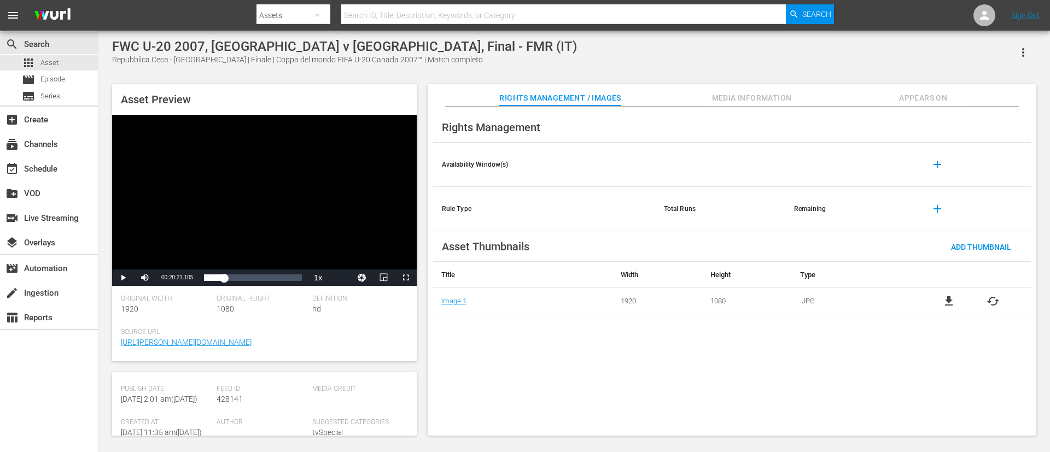
scroll to position [246, 0]
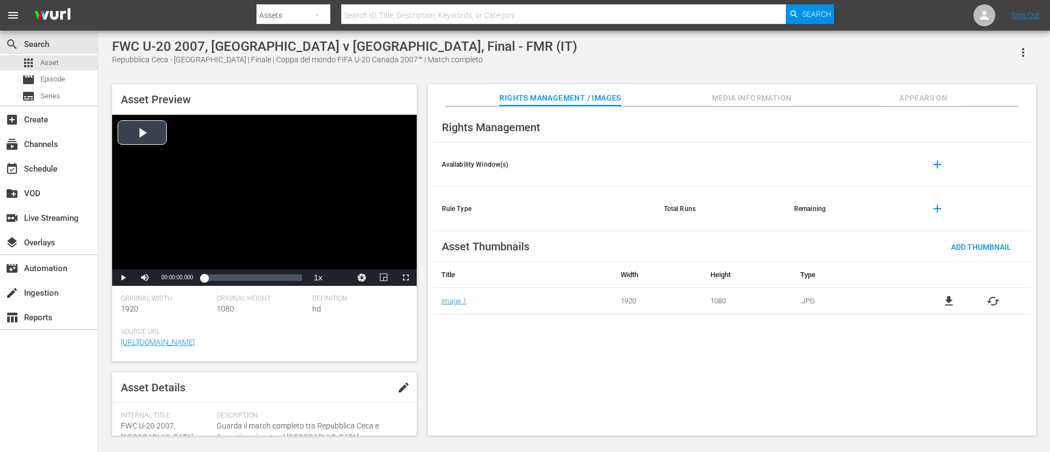
click at [315, 192] on div "Video Player" at bounding box center [264, 192] width 305 height 155
click at [263, 203] on div "Video Player" at bounding box center [264, 192] width 305 height 155
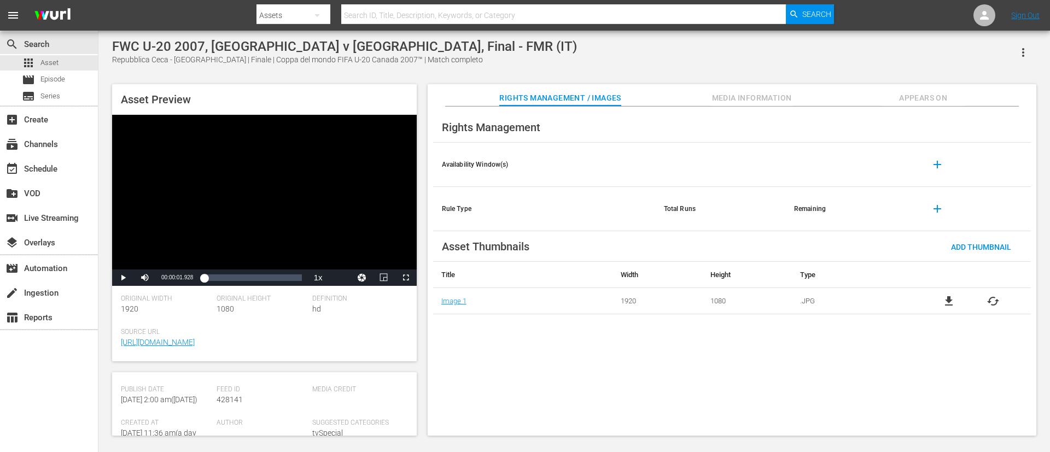
scroll to position [246, 0]
click at [700, 49] on icon "button" at bounding box center [1023, 52] width 13 height 13
click at [683, 57] on div "FWC U-20 2007, [GEOGRAPHIC_DATA] v [GEOGRAPHIC_DATA], Final - FMR (IT) Repubbli…" at bounding box center [574, 52] width 924 height 27
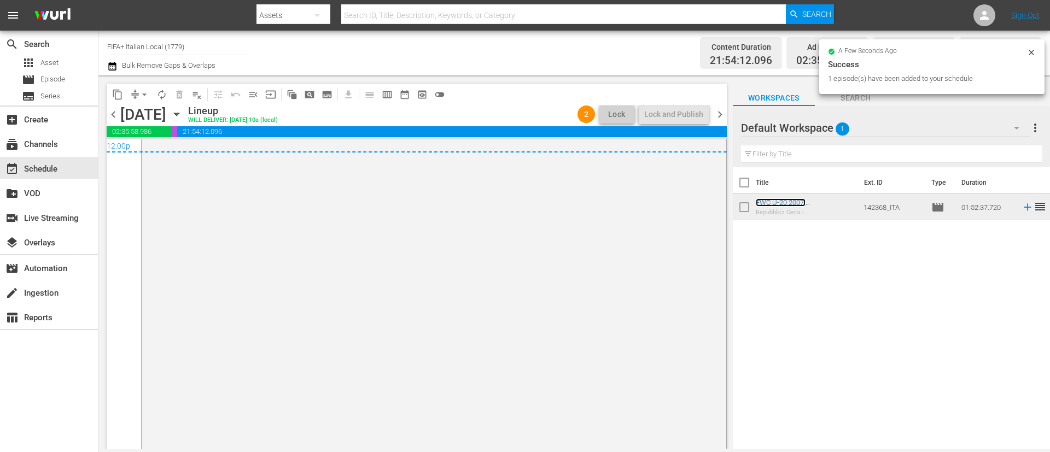
scroll to position [5346, 0]
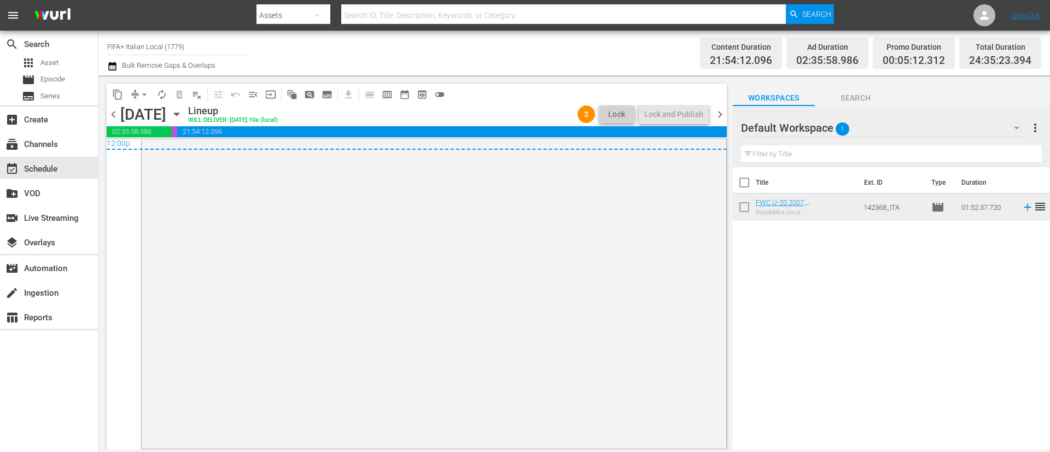
click at [1034, 125] on span "more_vert" at bounding box center [1035, 127] width 13 height 13
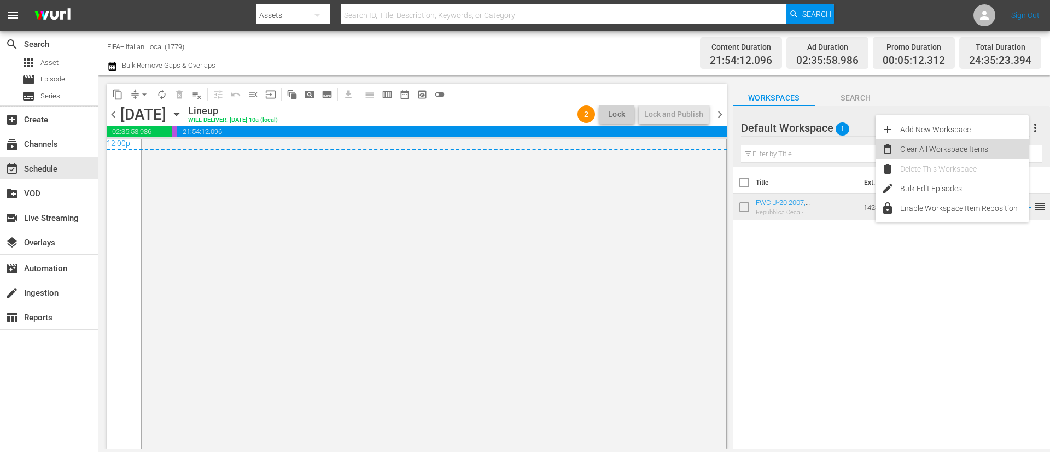
click at [992, 143] on div "Clear All Workspace Items" at bounding box center [964, 149] width 129 height 20
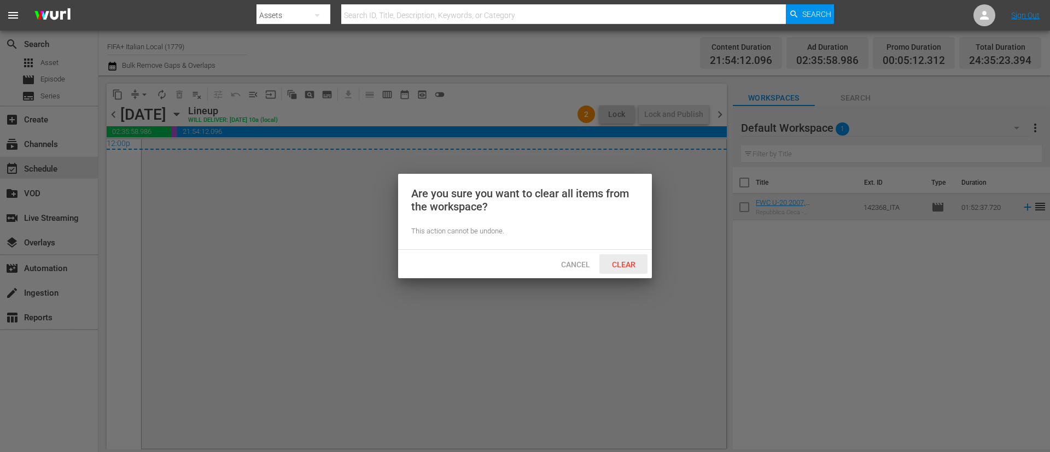
click at [619, 264] on span "Clear" at bounding box center [623, 264] width 41 height 9
